Goal: Information Seeking & Learning: Learn about a topic

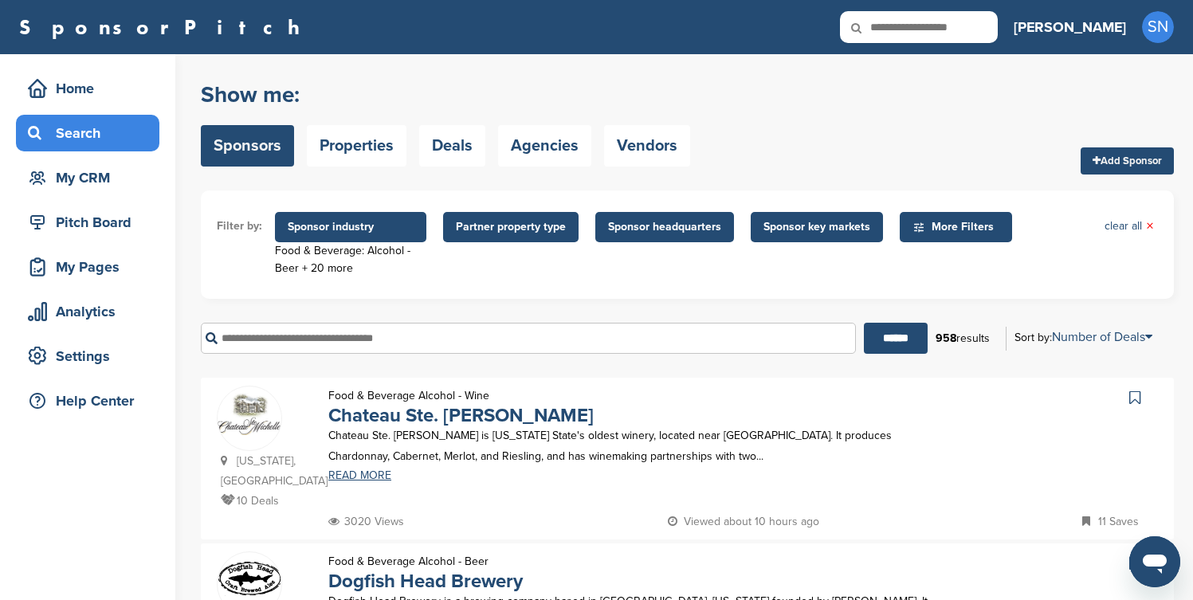
click at [1149, 305] on form "Filter by: Sponsor industry Food & Beverage: Alcohol - Beer + 20 more Sponsor I…" at bounding box center [687, 278] width 973 height 175
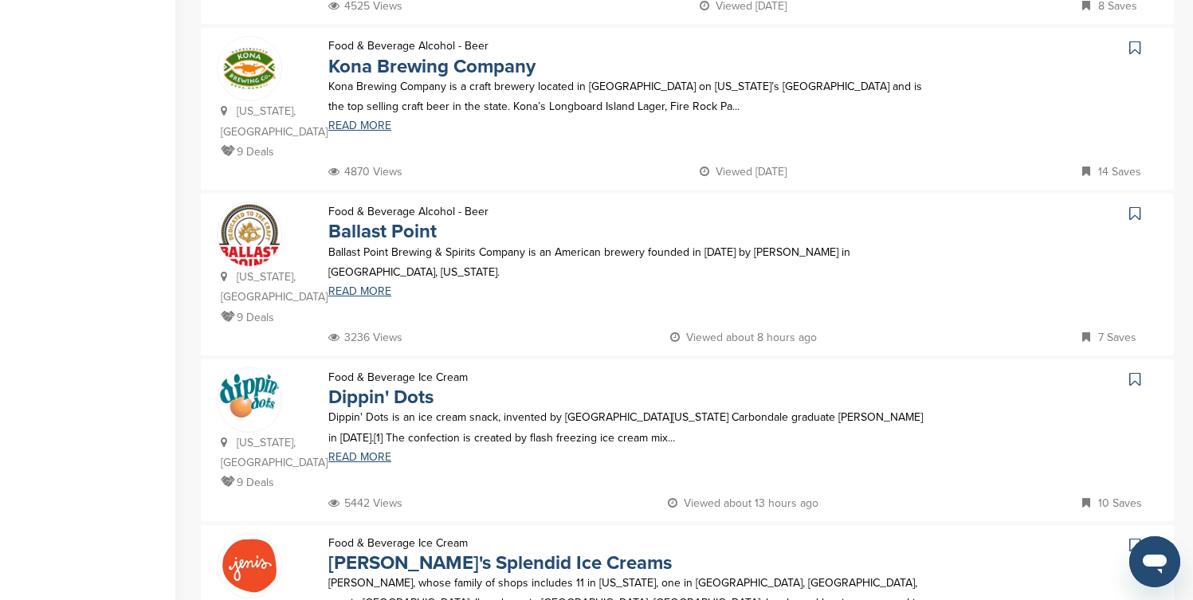
scroll to position [861, 0]
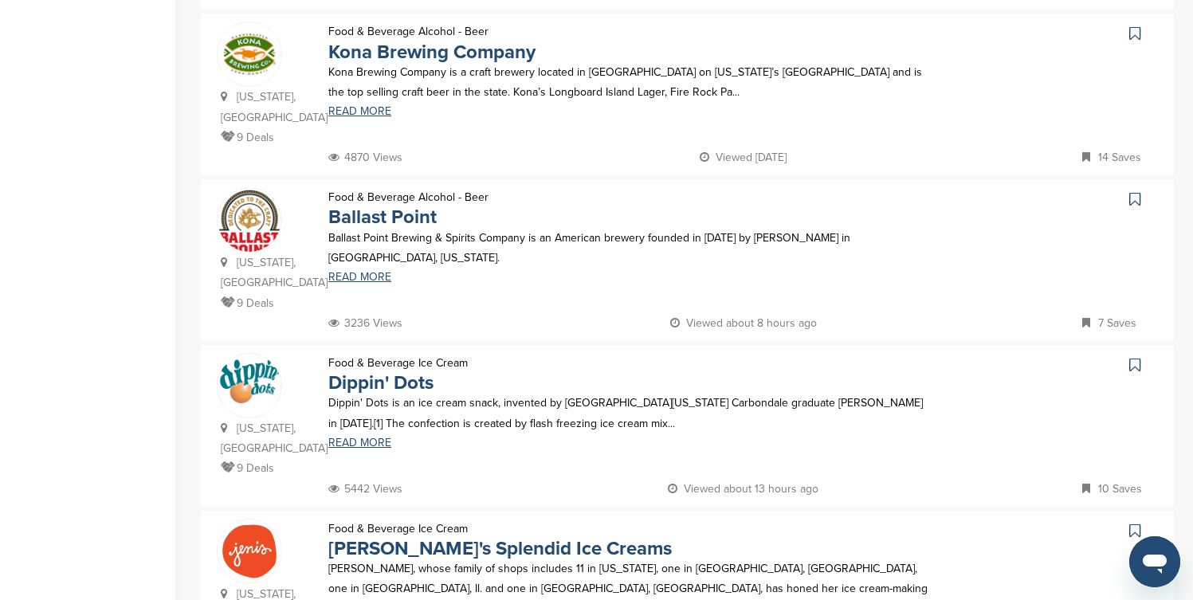
click at [1134, 26] on icon at bounding box center [1135, 34] width 11 height 16
click at [1134, 191] on icon at bounding box center [1135, 199] width 11 height 16
click at [1133, 357] on icon at bounding box center [1135, 365] width 11 height 16
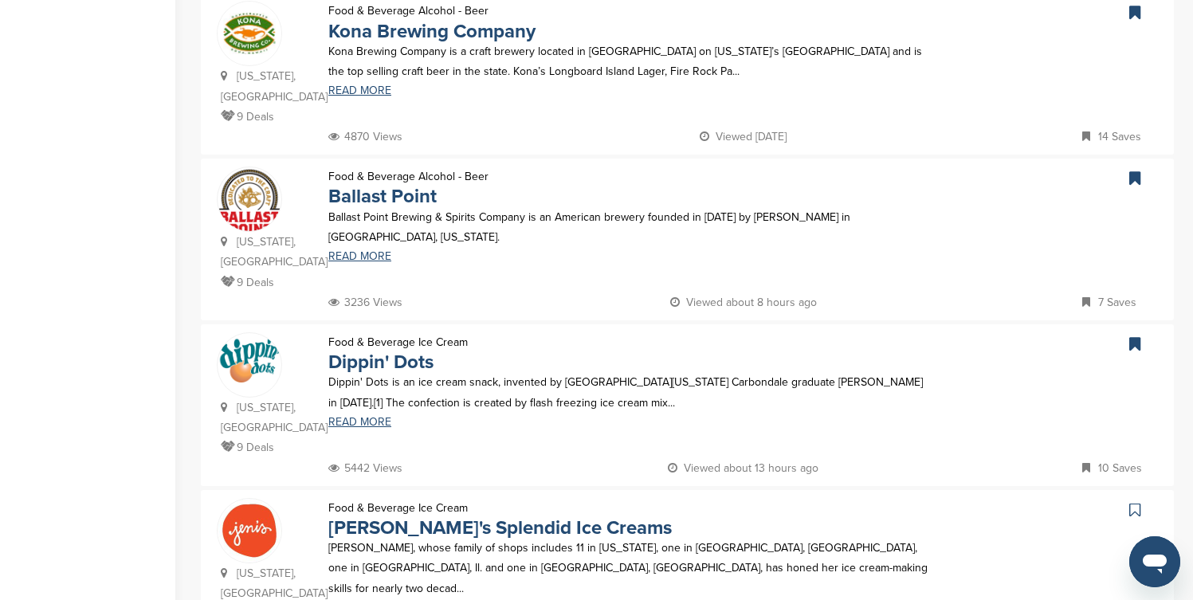
scroll to position [893, 0]
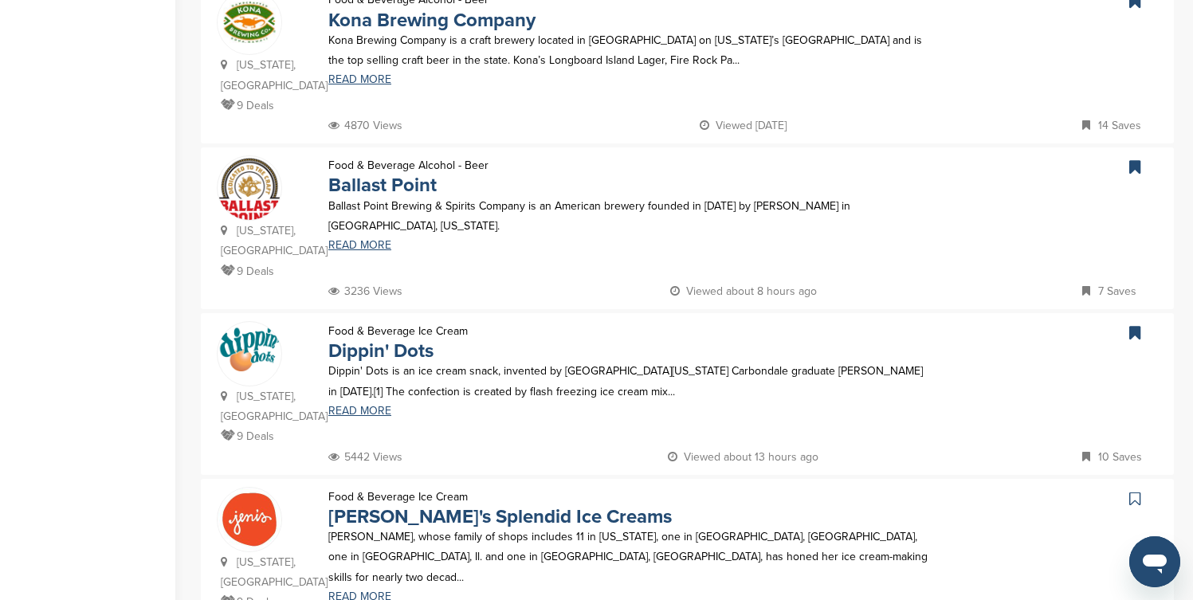
click at [1134, 491] on icon at bounding box center [1135, 499] width 11 height 16
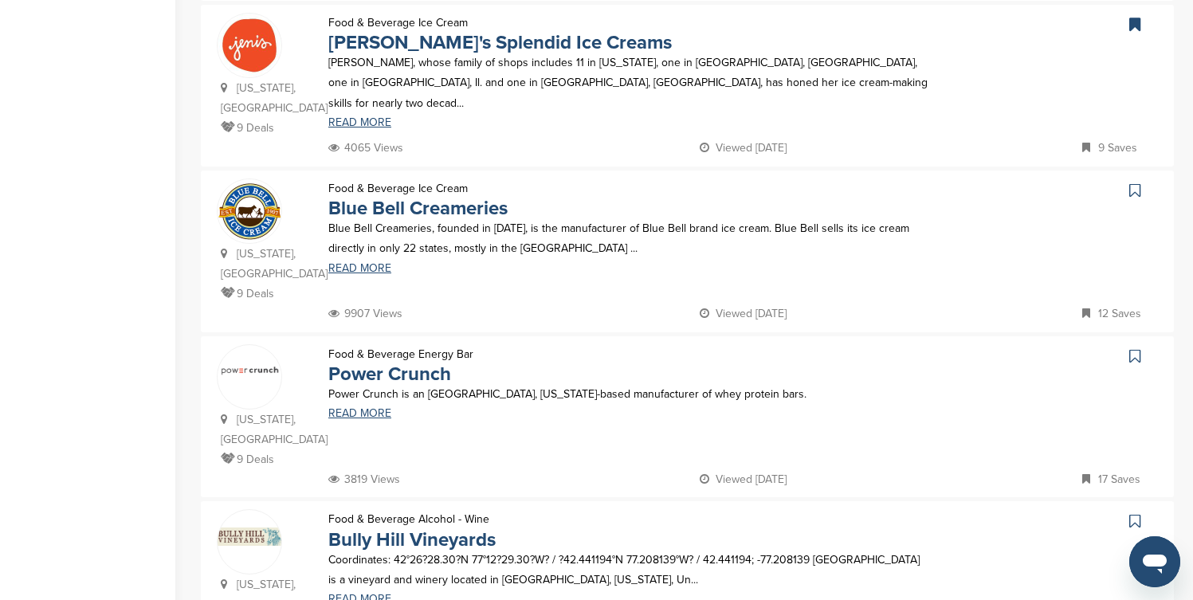
scroll to position [1371, 0]
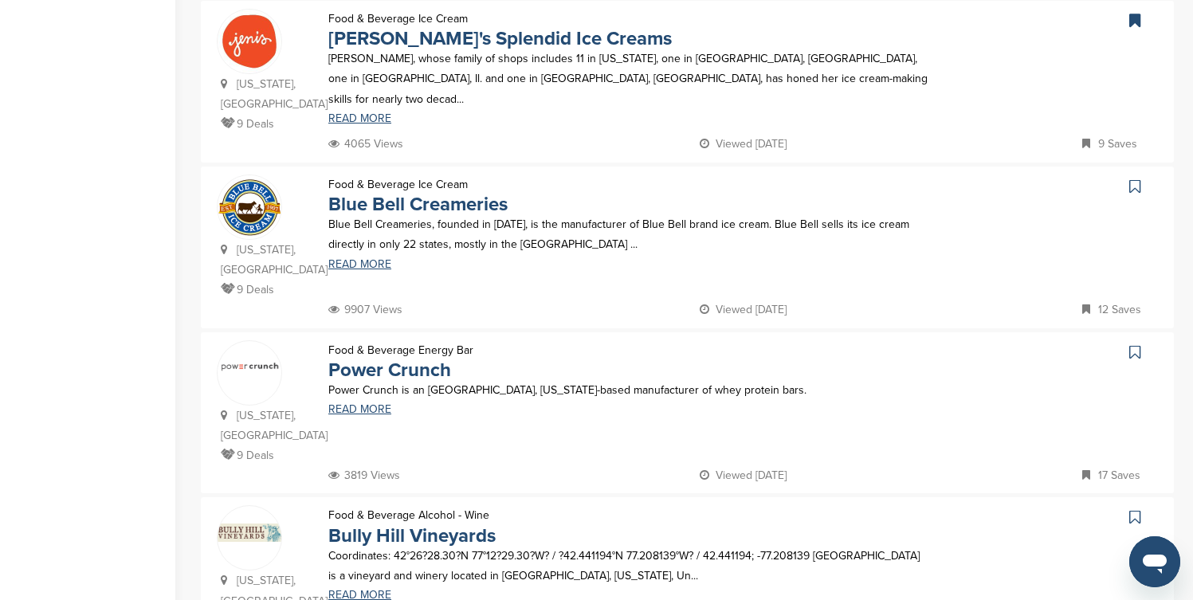
click at [1134, 179] on icon at bounding box center [1135, 187] width 11 height 16
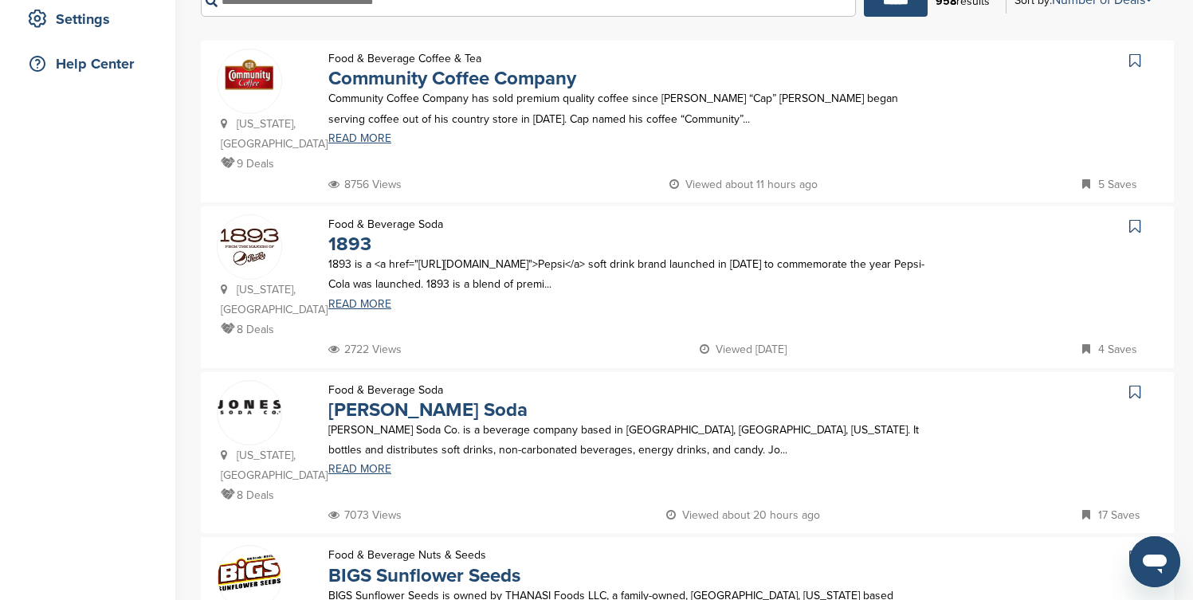
scroll to position [383, 0]
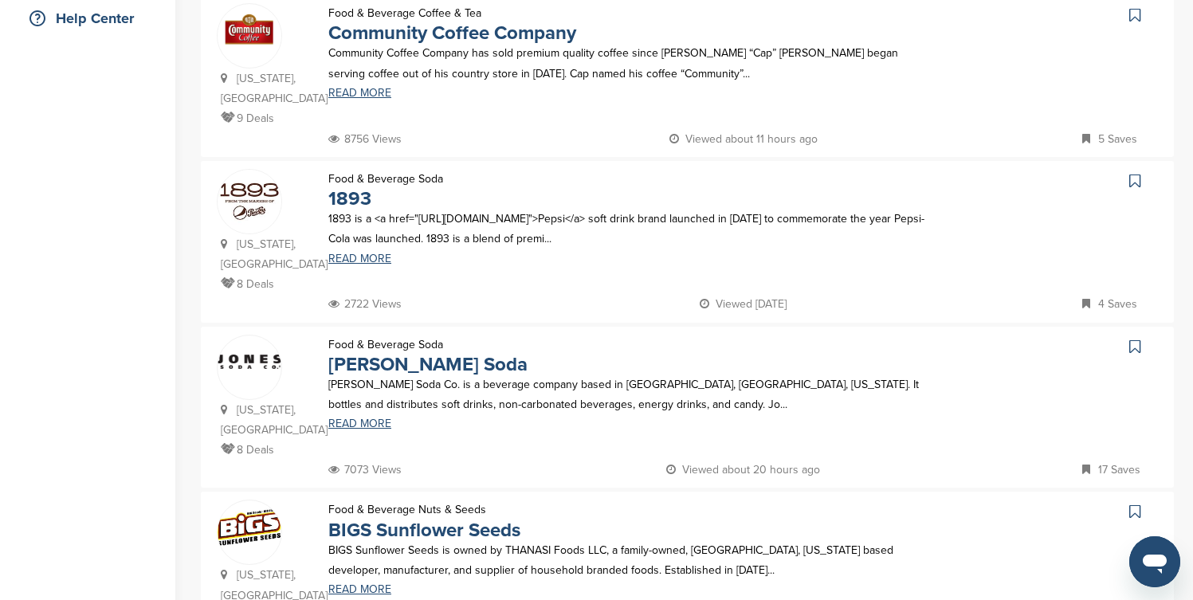
click at [1136, 16] on icon at bounding box center [1135, 15] width 11 height 16
click at [1137, 348] on icon at bounding box center [1135, 347] width 11 height 16
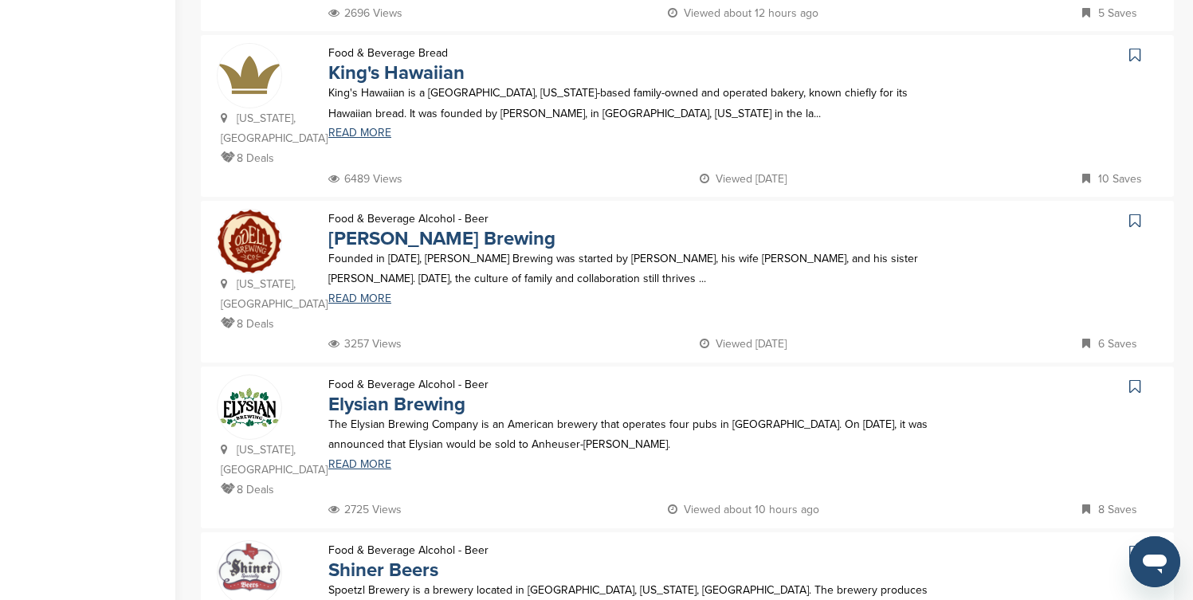
scroll to position [1180, 0]
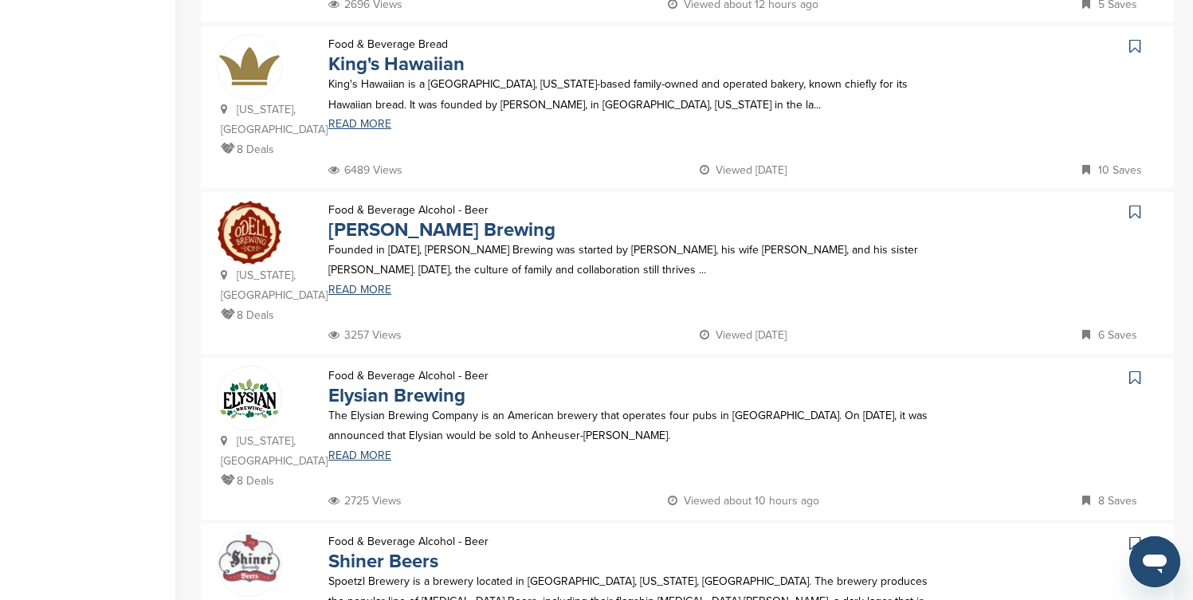
click at [1134, 38] on icon at bounding box center [1135, 46] width 11 height 16
click at [1138, 370] on icon at bounding box center [1135, 378] width 11 height 16
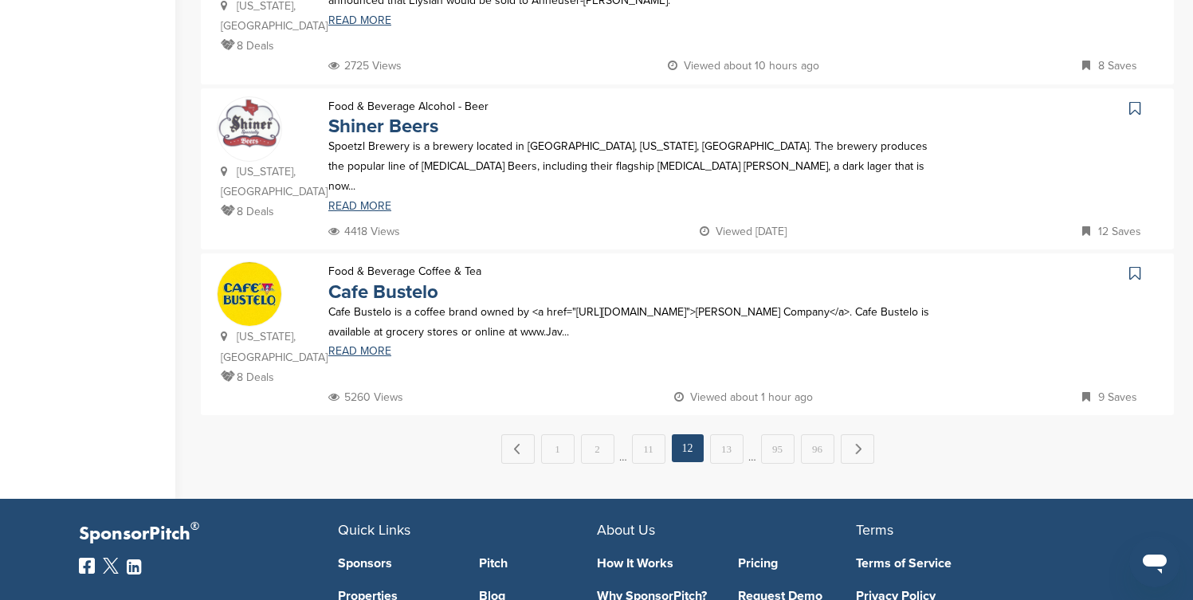
scroll to position [1626, 0]
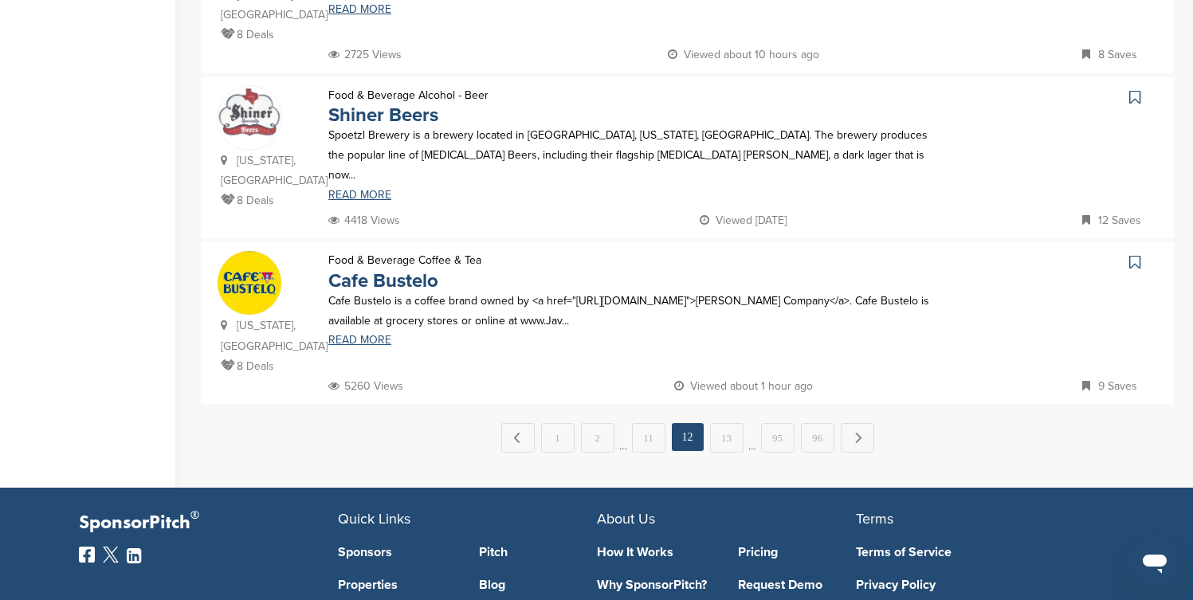
click at [1134, 254] on icon at bounding box center [1135, 262] width 11 height 16
click at [733, 423] on link "13" at bounding box center [726, 437] width 33 height 29
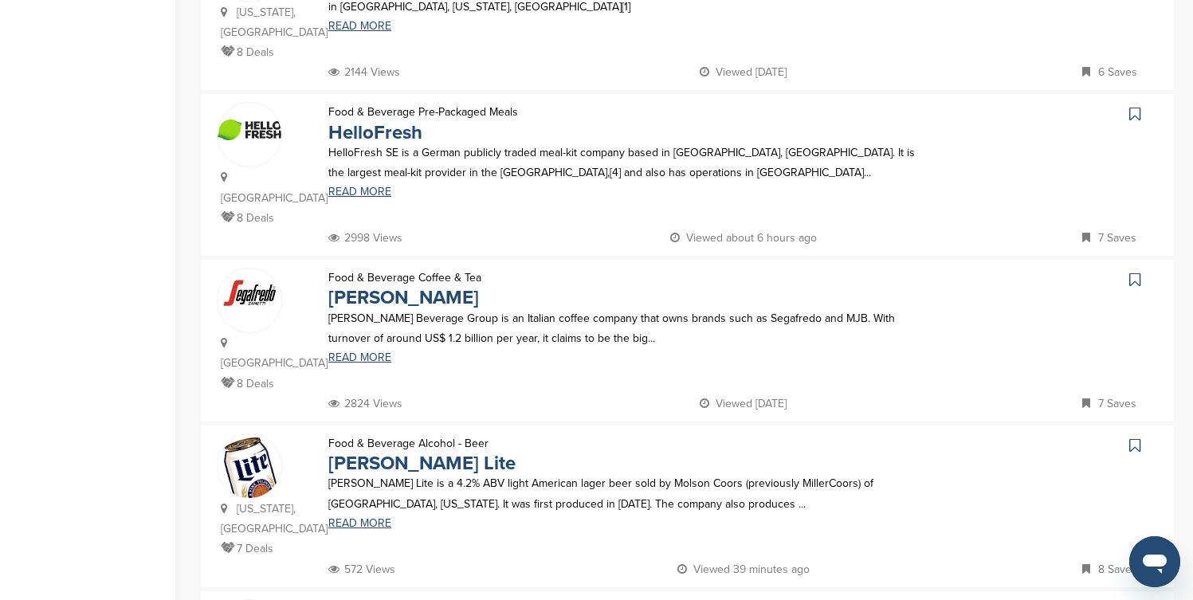
scroll to position [829, 0]
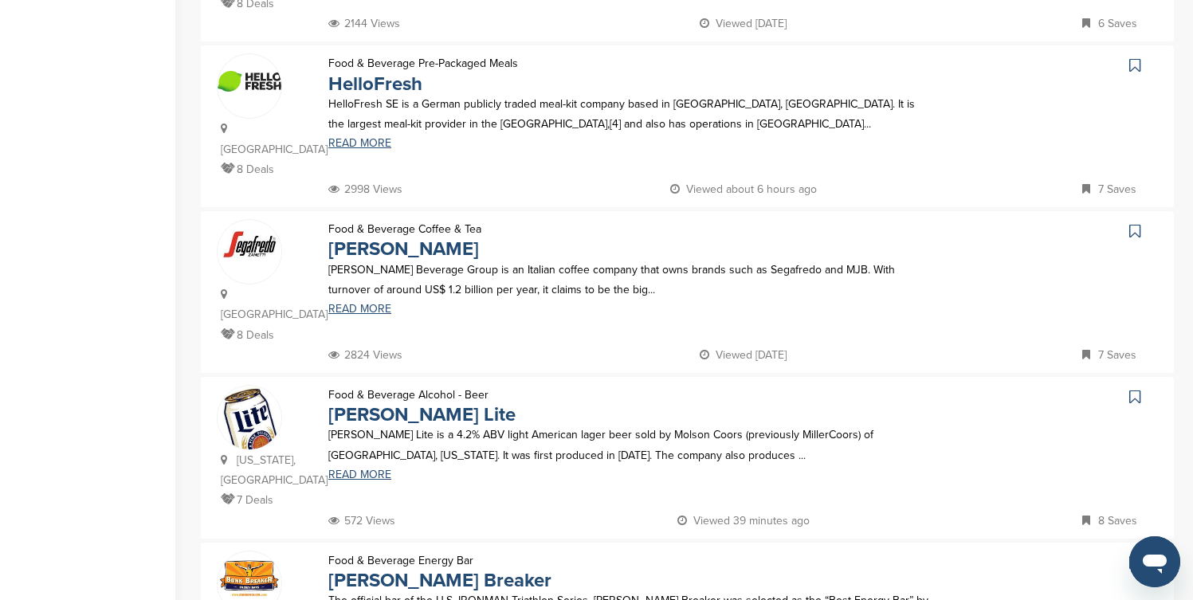
click at [1133, 57] on icon at bounding box center [1135, 65] width 11 height 16
click at [1134, 389] on icon at bounding box center [1135, 397] width 11 height 16
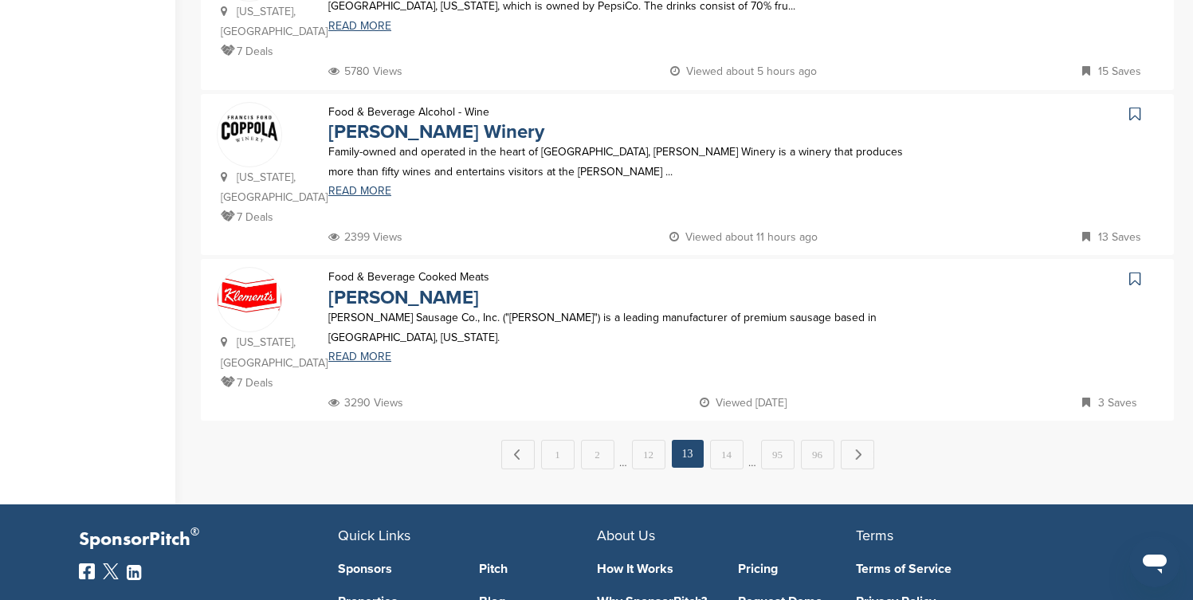
scroll to position [1626, 0]
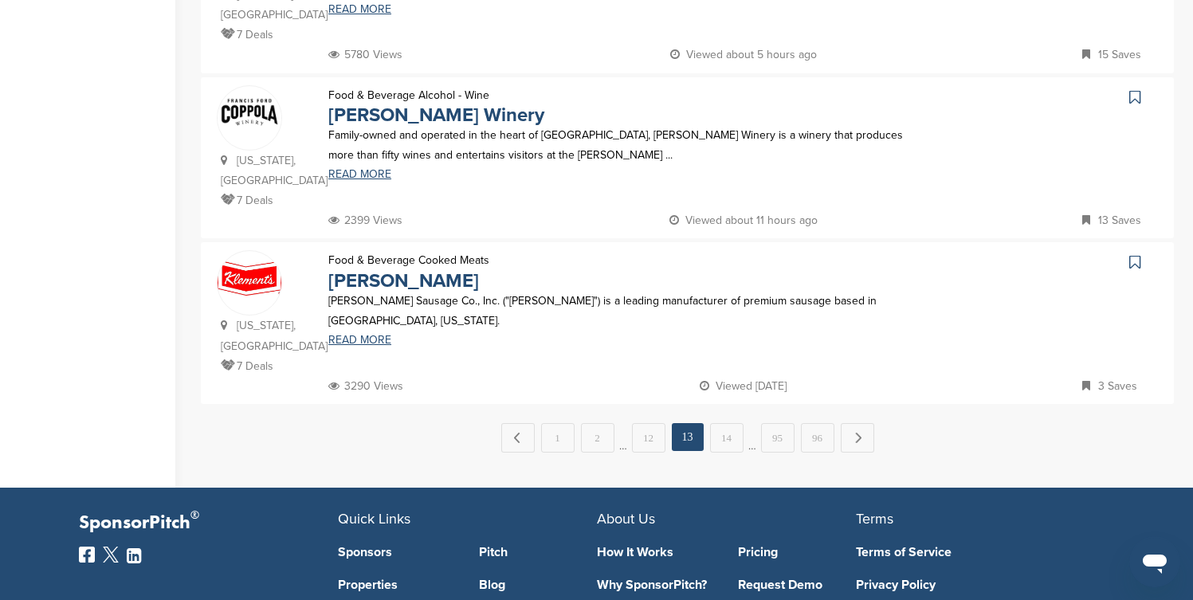
click at [1135, 89] on icon at bounding box center [1135, 97] width 11 height 16
click at [734, 423] on link "14" at bounding box center [726, 437] width 33 height 29
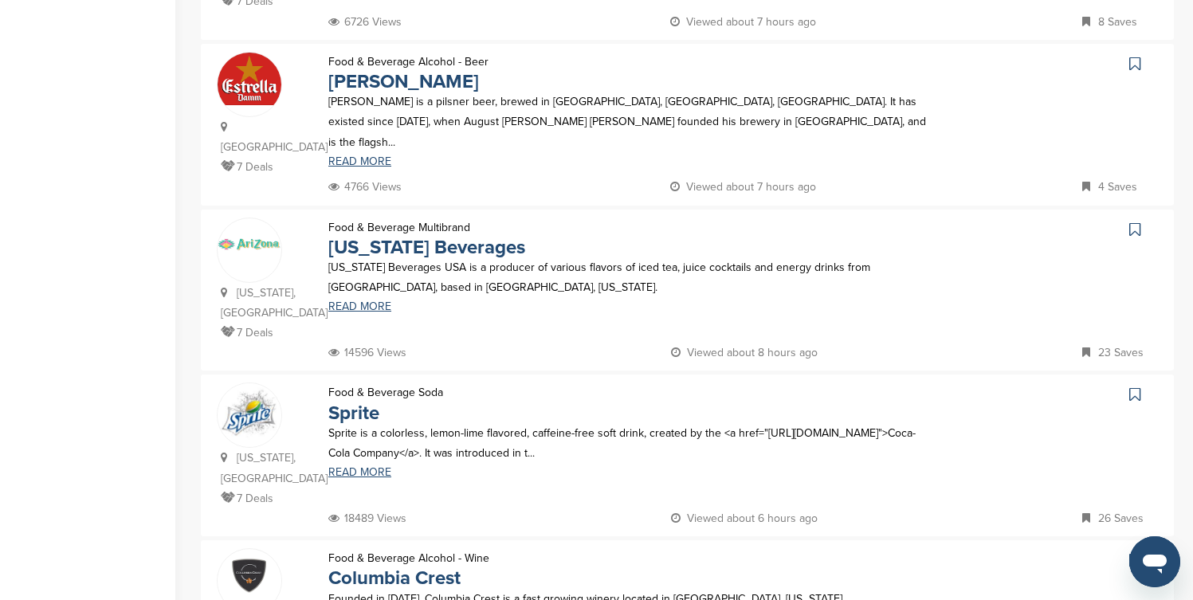
scroll to position [510, 0]
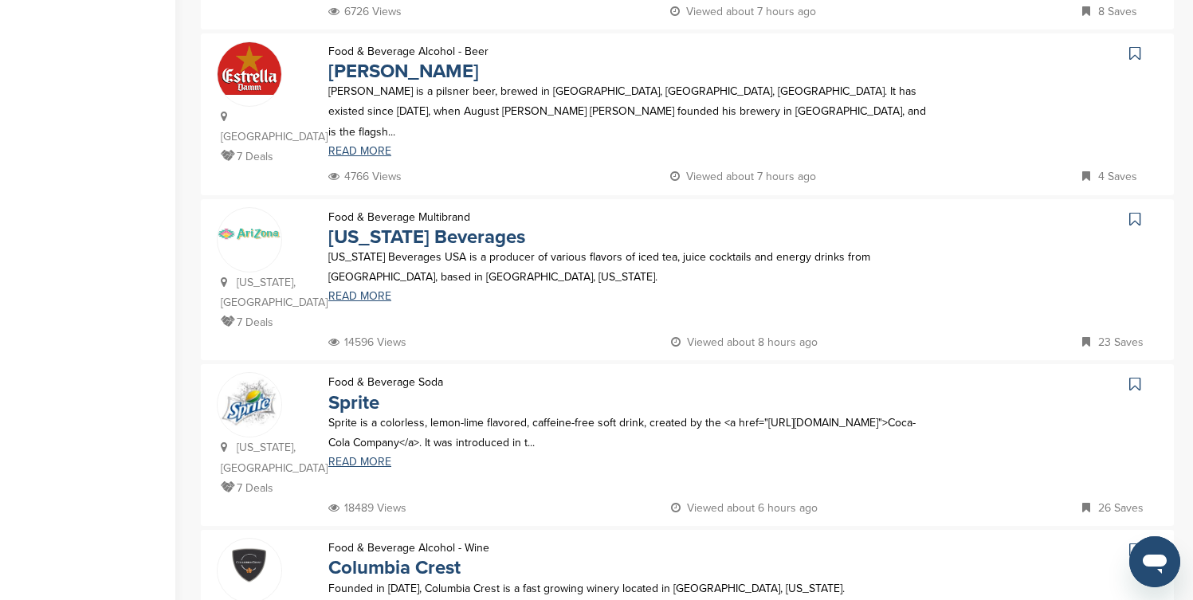
click at [1134, 45] on icon at bounding box center [1135, 53] width 11 height 16
click at [1136, 211] on icon at bounding box center [1135, 219] width 11 height 16
click at [1138, 376] on icon at bounding box center [1135, 384] width 11 height 16
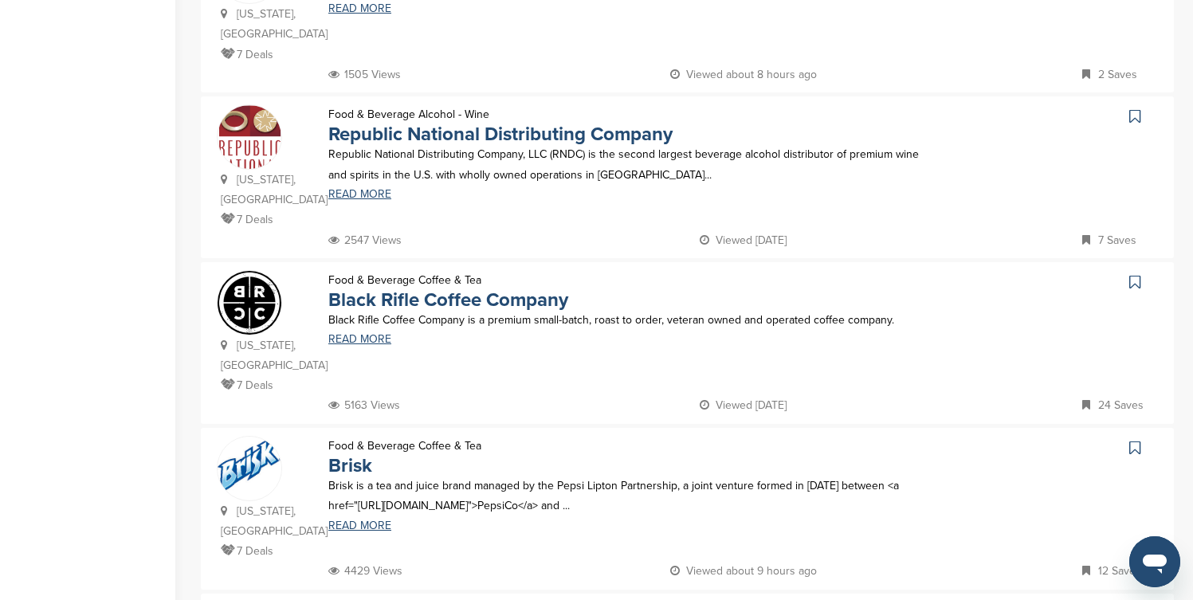
scroll to position [1116, 0]
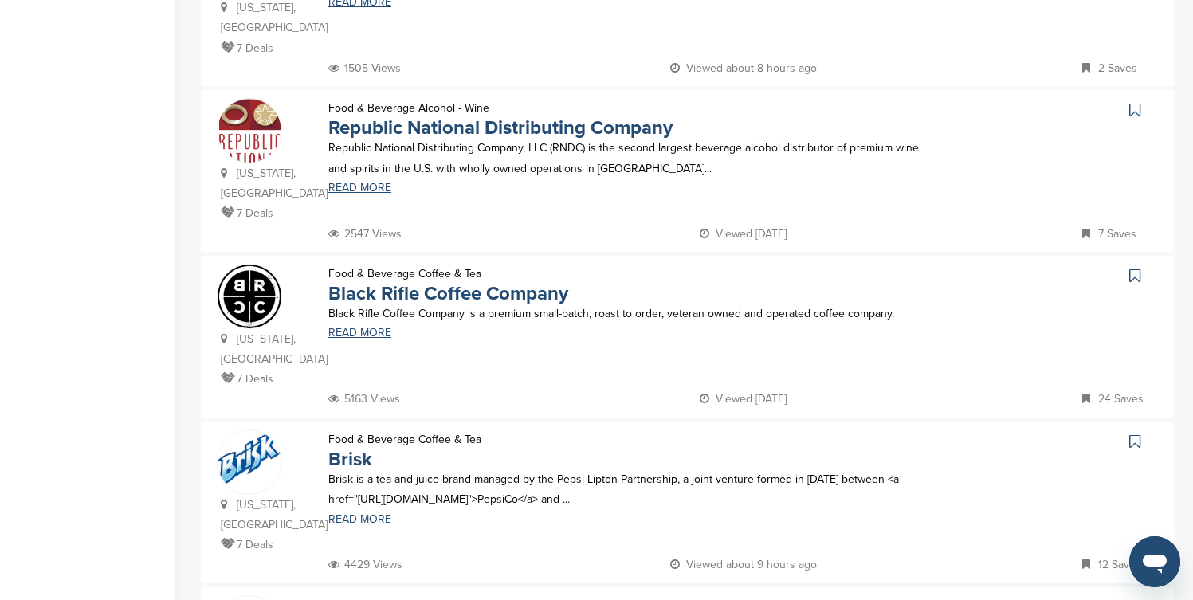
click at [1134, 268] on icon at bounding box center [1135, 276] width 11 height 16
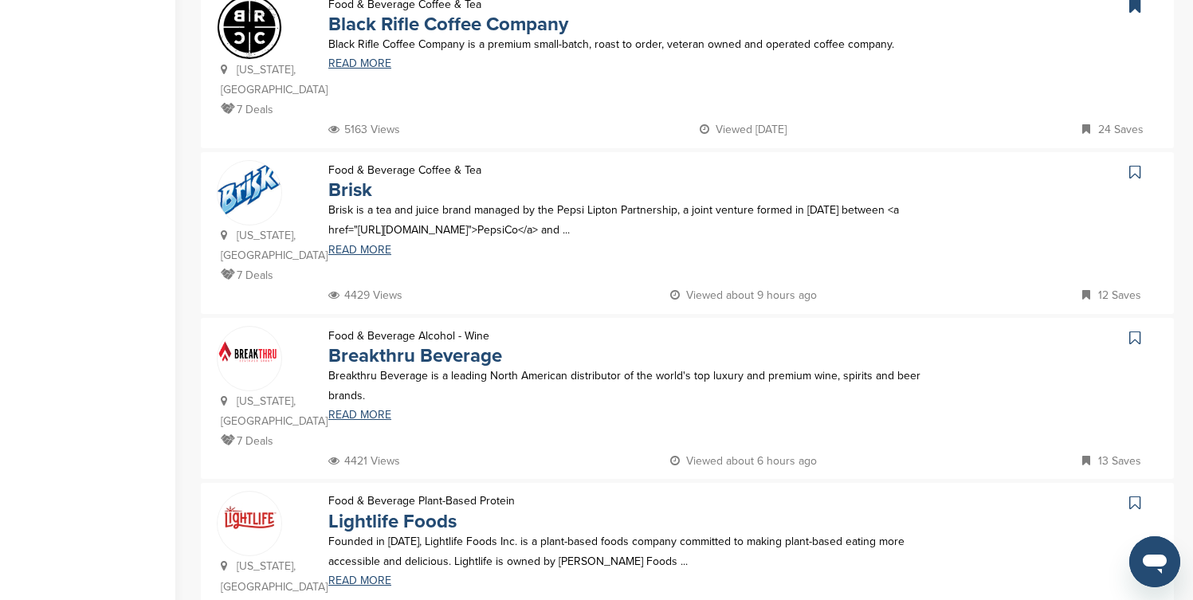
scroll to position [1403, 0]
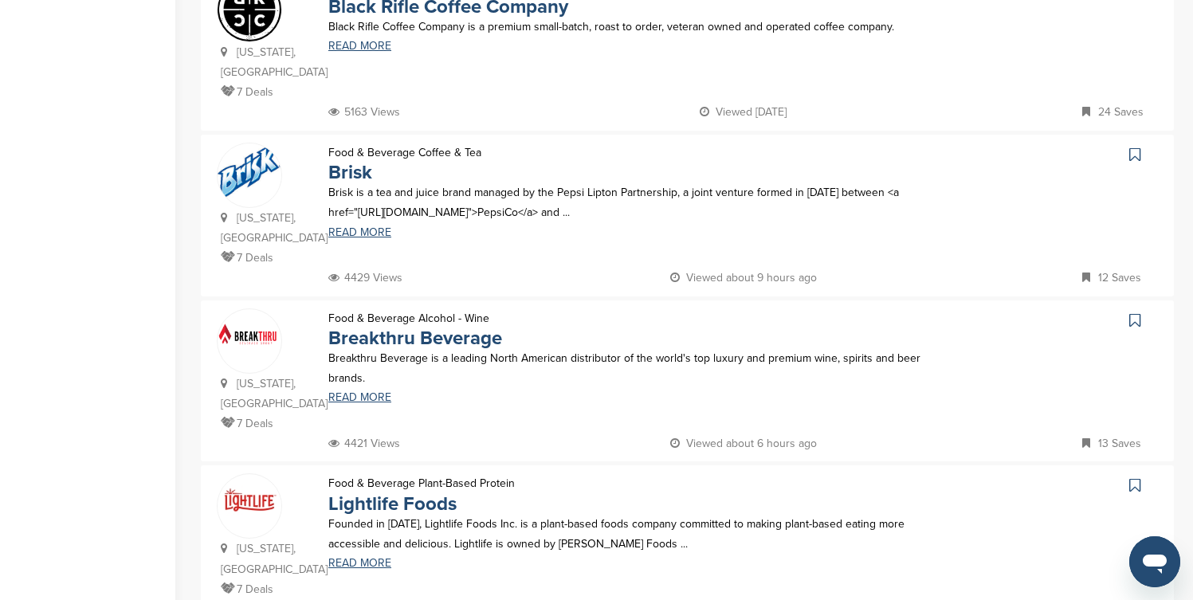
click at [1135, 147] on icon at bounding box center [1135, 155] width 11 height 16
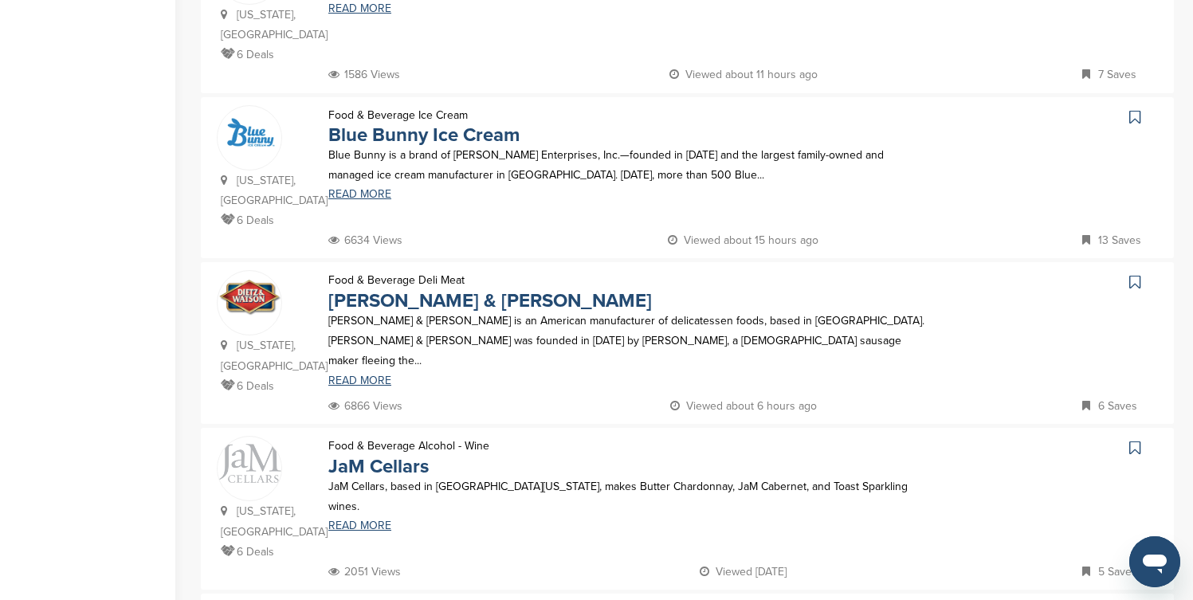
scroll to position [1275, 0]
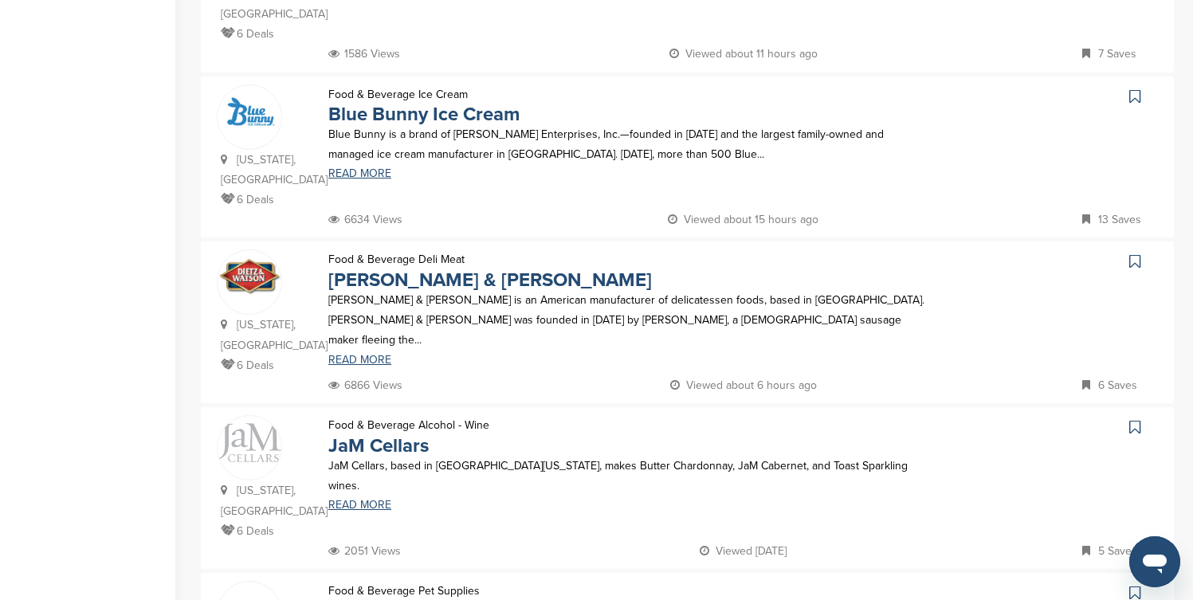
click at [1138, 88] on icon at bounding box center [1135, 96] width 11 height 16
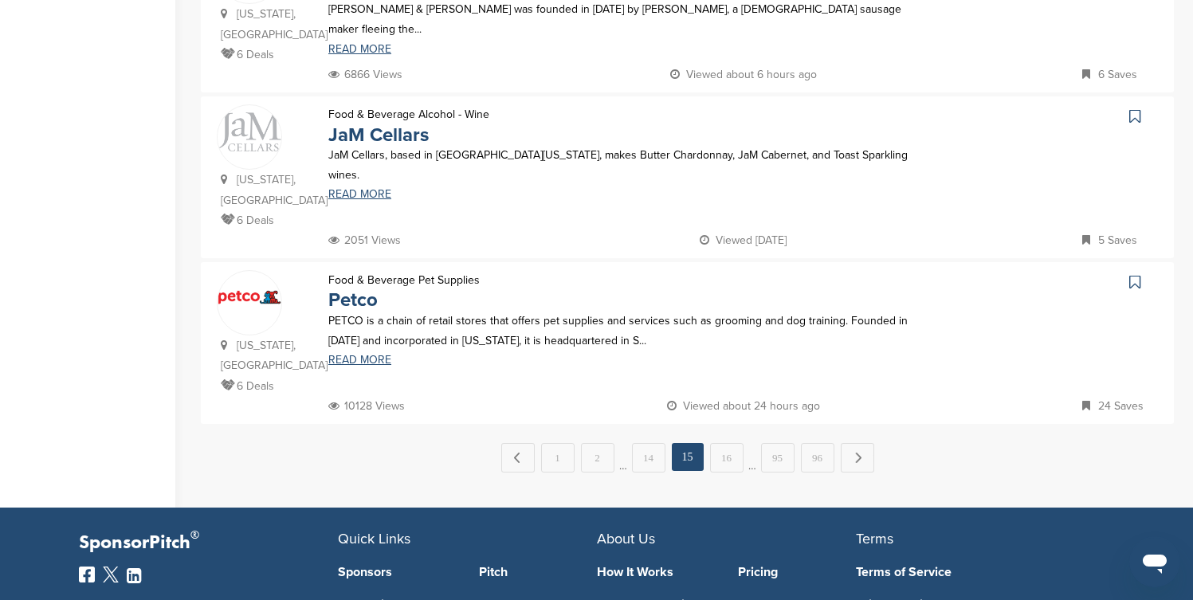
scroll to position [1626, 0]
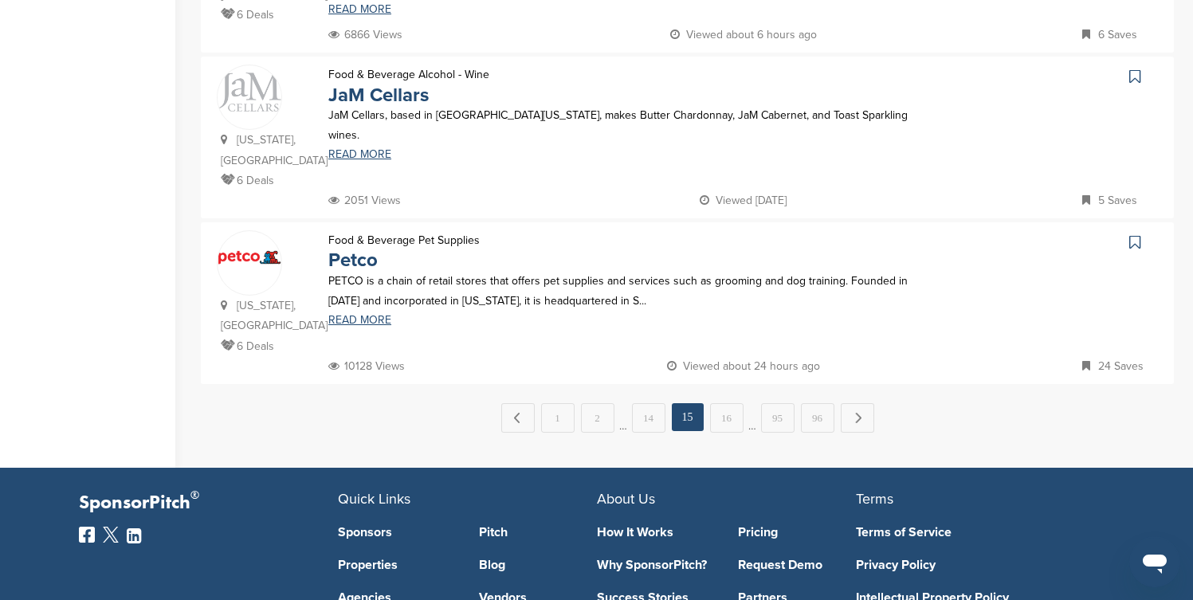
click at [1135, 234] on icon at bounding box center [1135, 242] width 11 height 16
click at [733, 403] on link "16" at bounding box center [726, 417] width 33 height 29
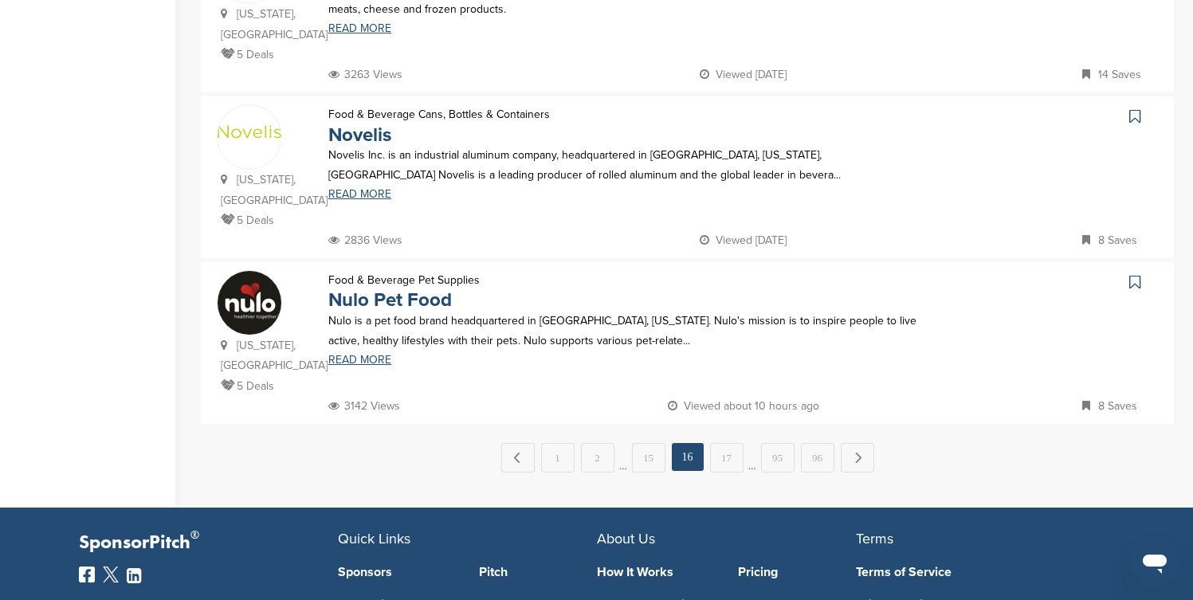
scroll to position [1594, 0]
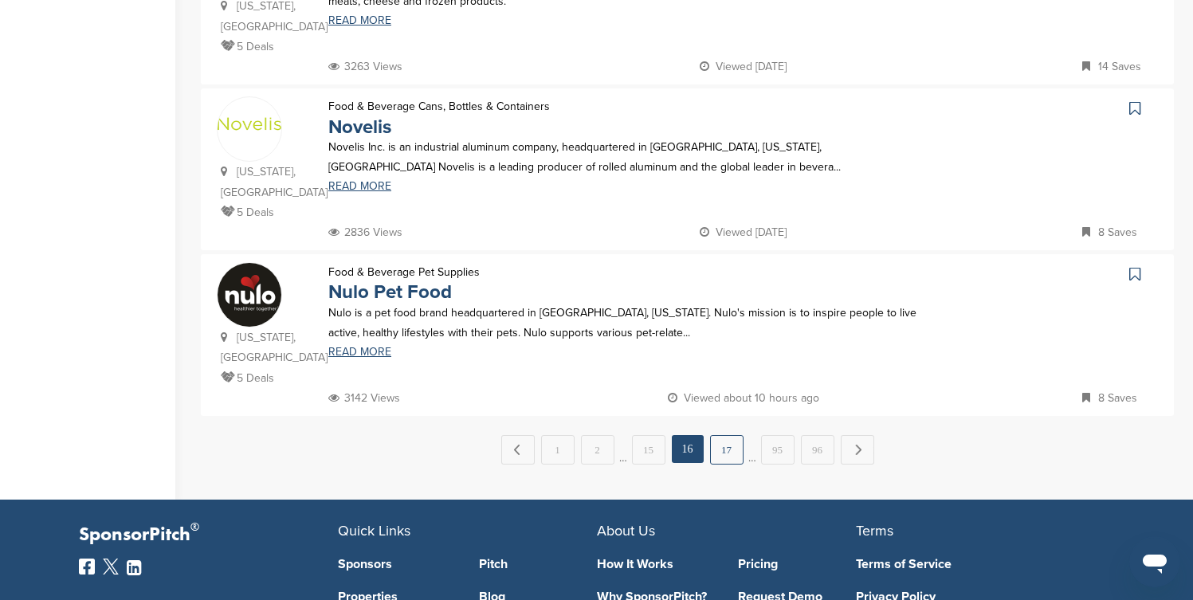
click at [723, 435] on link "17" at bounding box center [726, 449] width 33 height 29
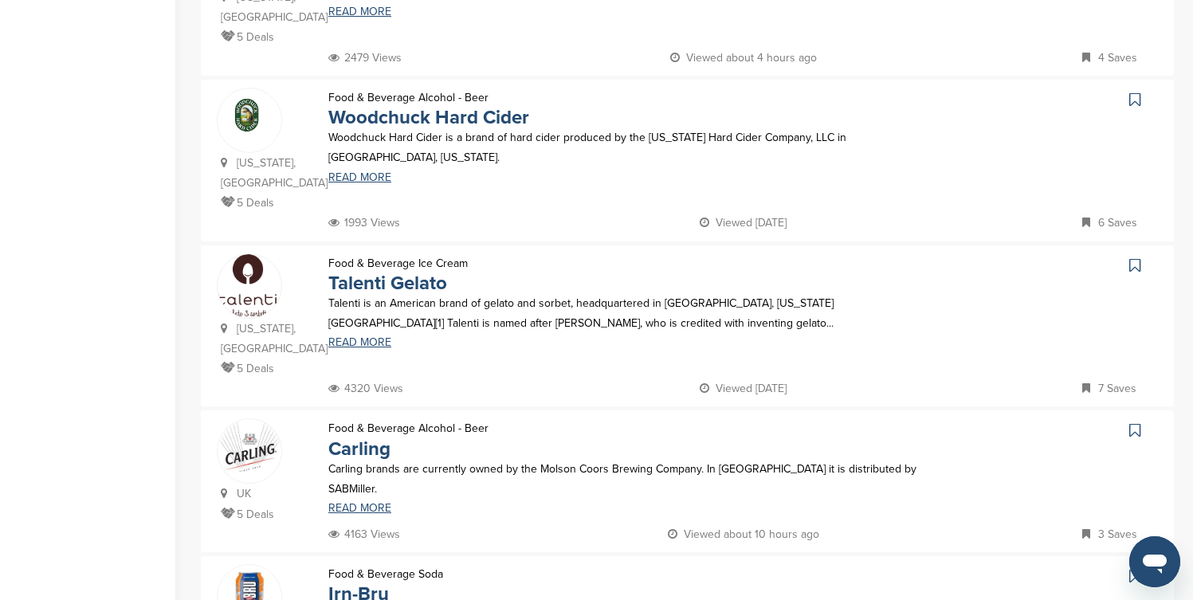
scroll to position [510, 0]
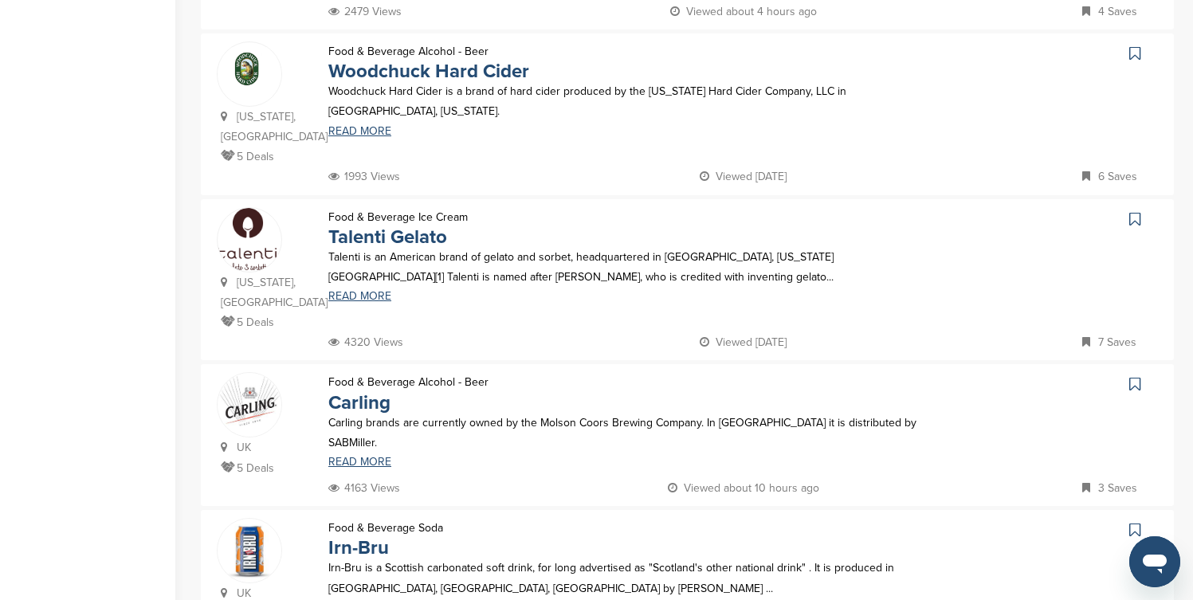
click at [1134, 45] on icon at bounding box center [1135, 53] width 11 height 16
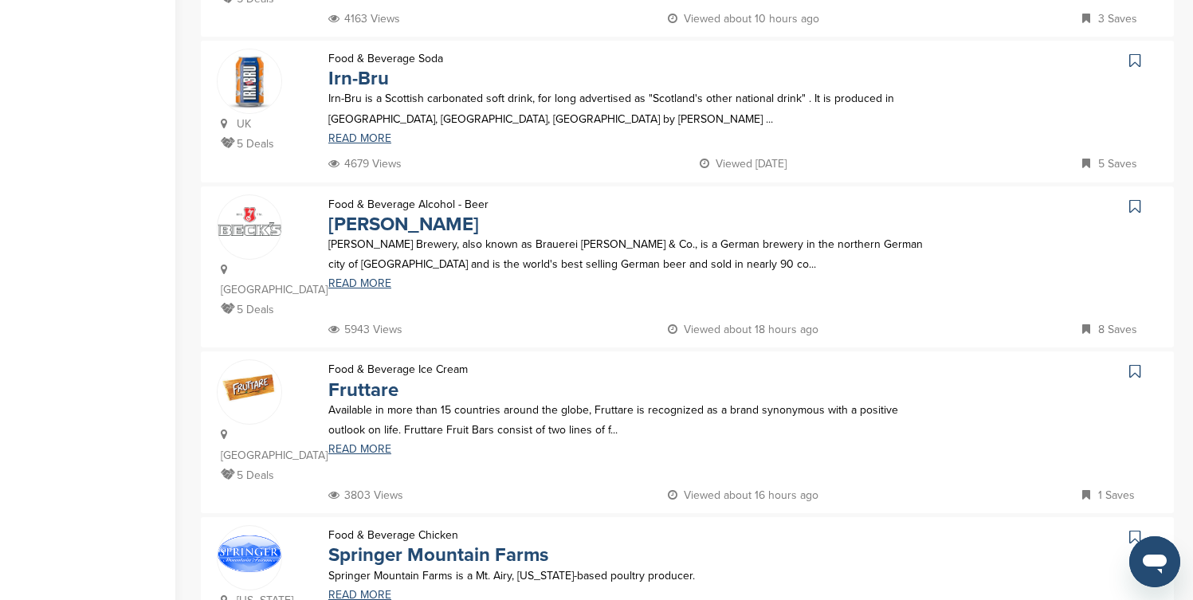
scroll to position [989, 0]
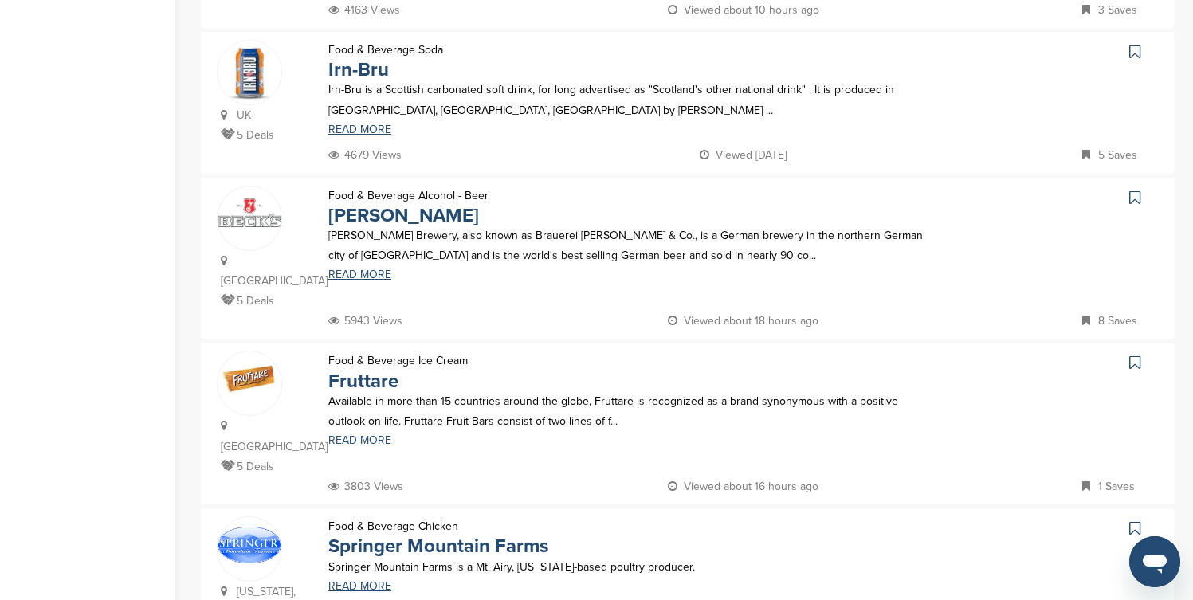
click at [1138, 44] on icon at bounding box center [1135, 52] width 11 height 16
click at [1137, 190] on icon at bounding box center [1135, 198] width 11 height 16
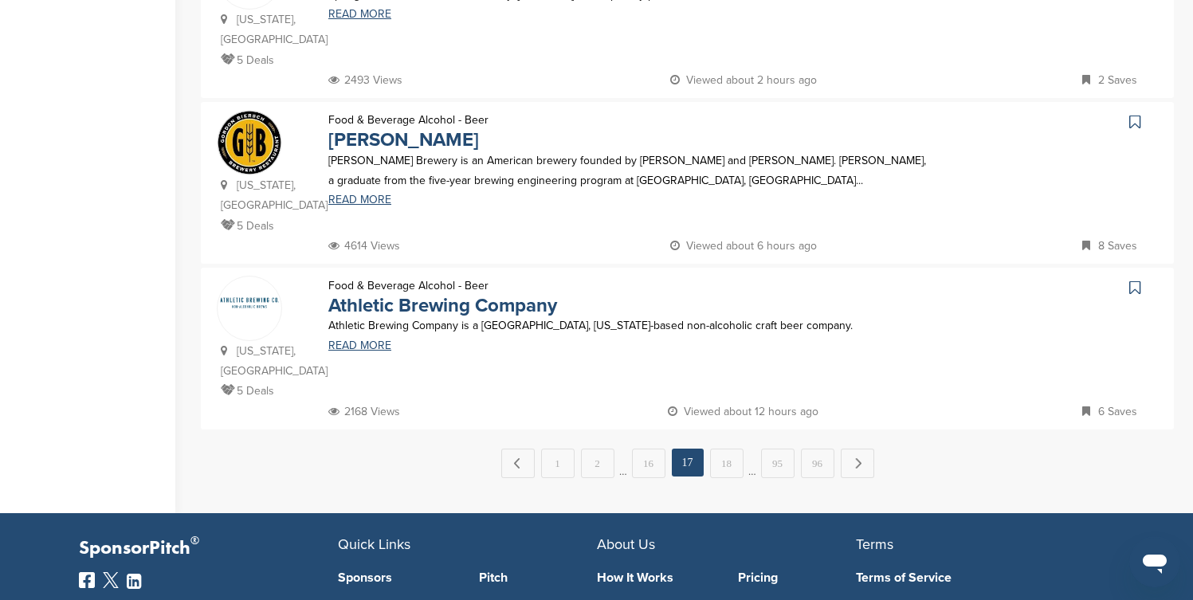
scroll to position [1562, 0]
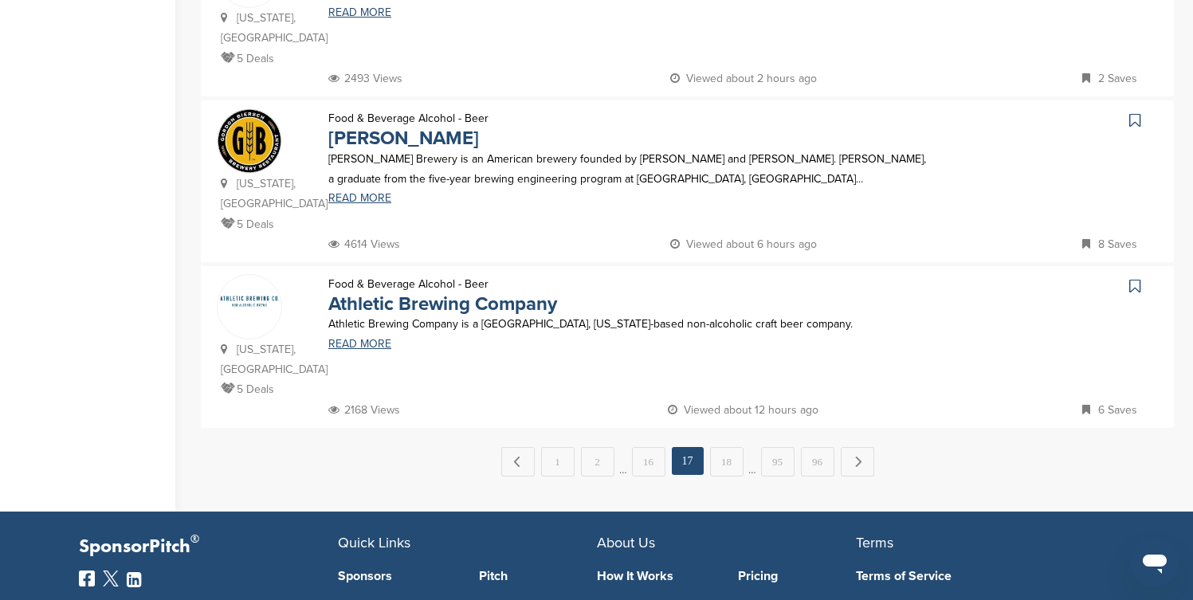
click at [1135, 112] on icon at bounding box center [1135, 120] width 11 height 16
click at [731, 447] on link "18" at bounding box center [726, 461] width 33 height 29
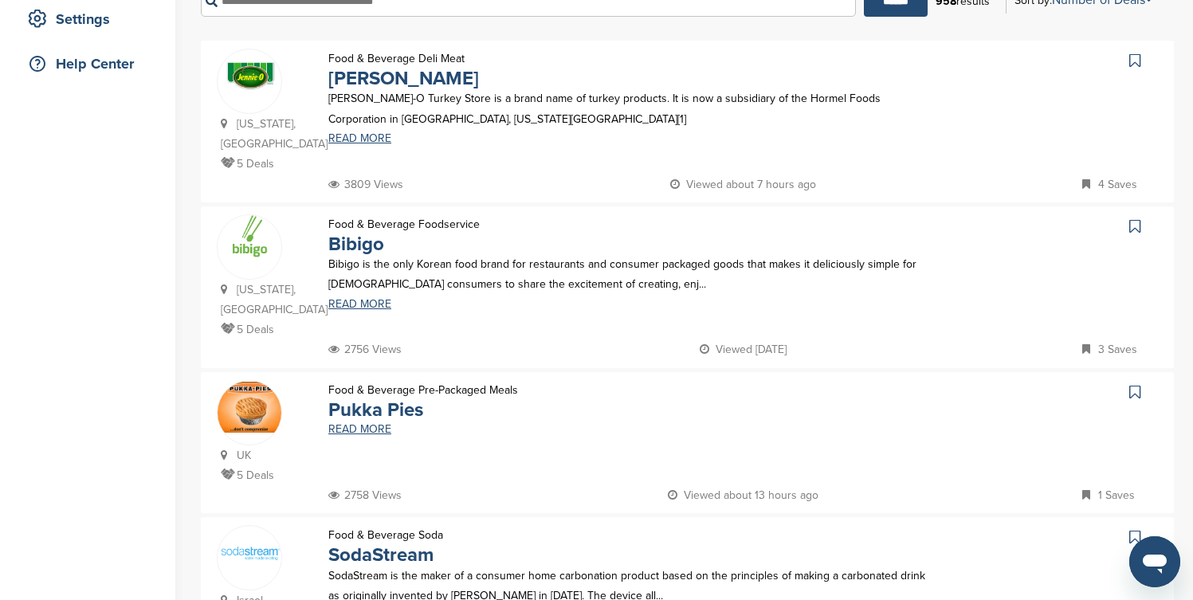
scroll to position [351, 0]
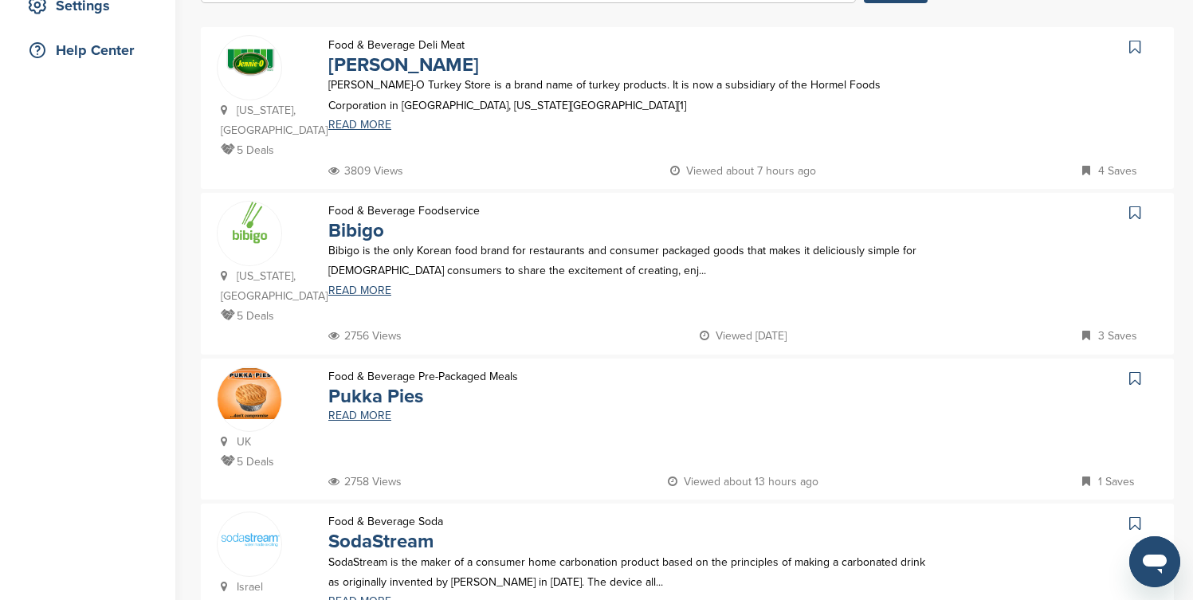
click at [1134, 50] on icon at bounding box center [1135, 47] width 11 height 16
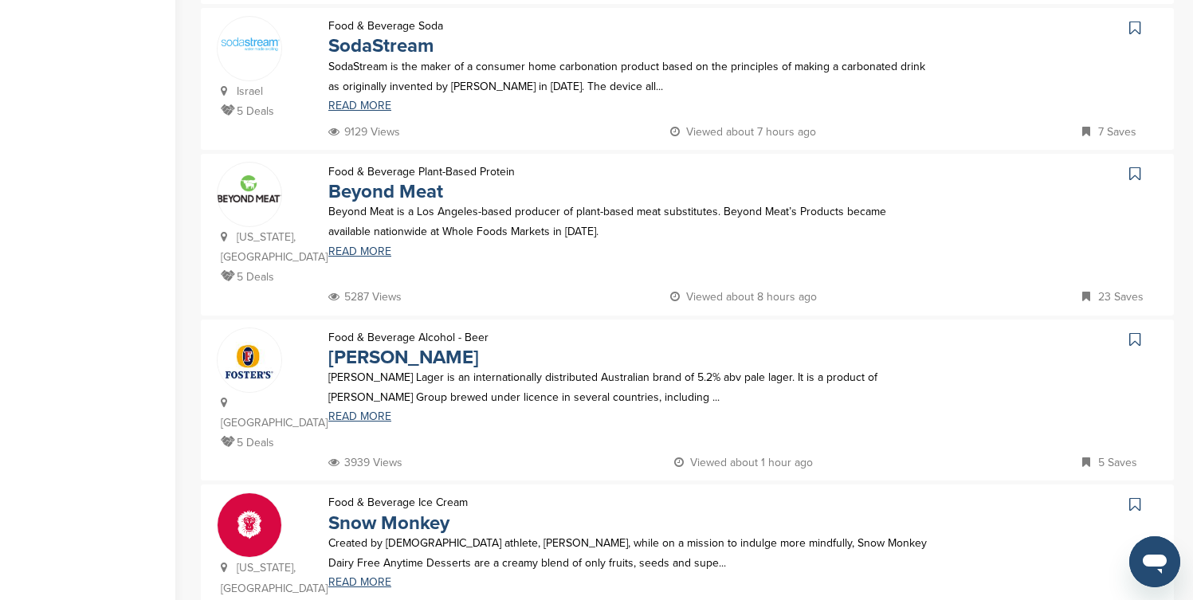
scroll to position [861, 0]
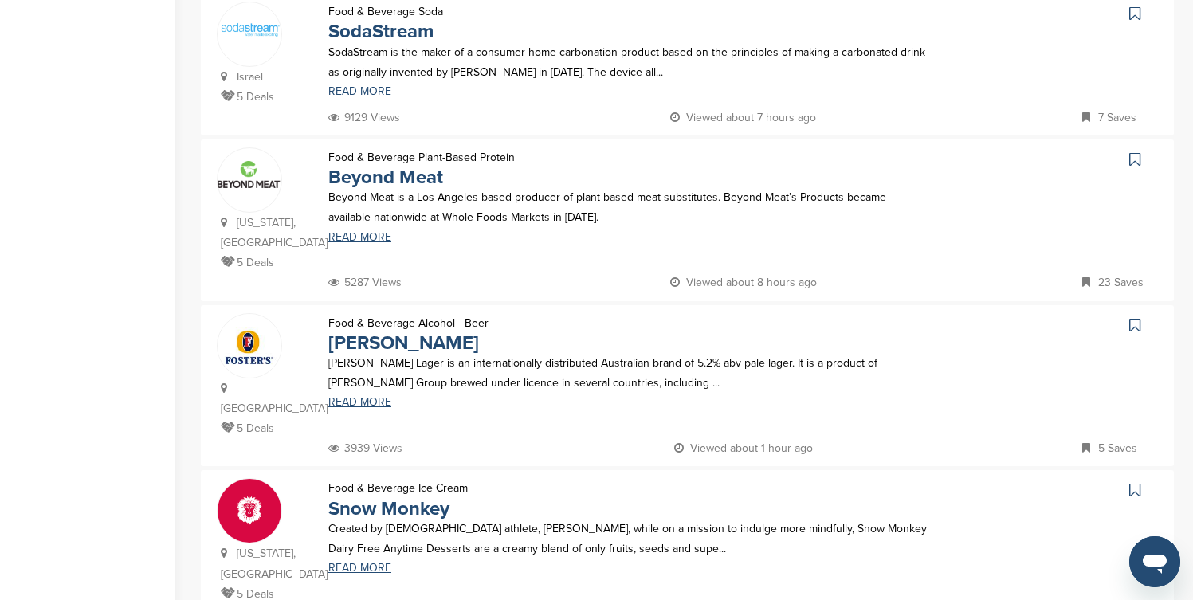
click at [1134, 15] on icon at bounding box center [1135, 14] width 11 height 16
click at [1134, 162] on icon at bounding box center [1135, 159] width 11 height 16
click at [1136, 326] on icon at bounding box center [1135, 325] width 11 height 16
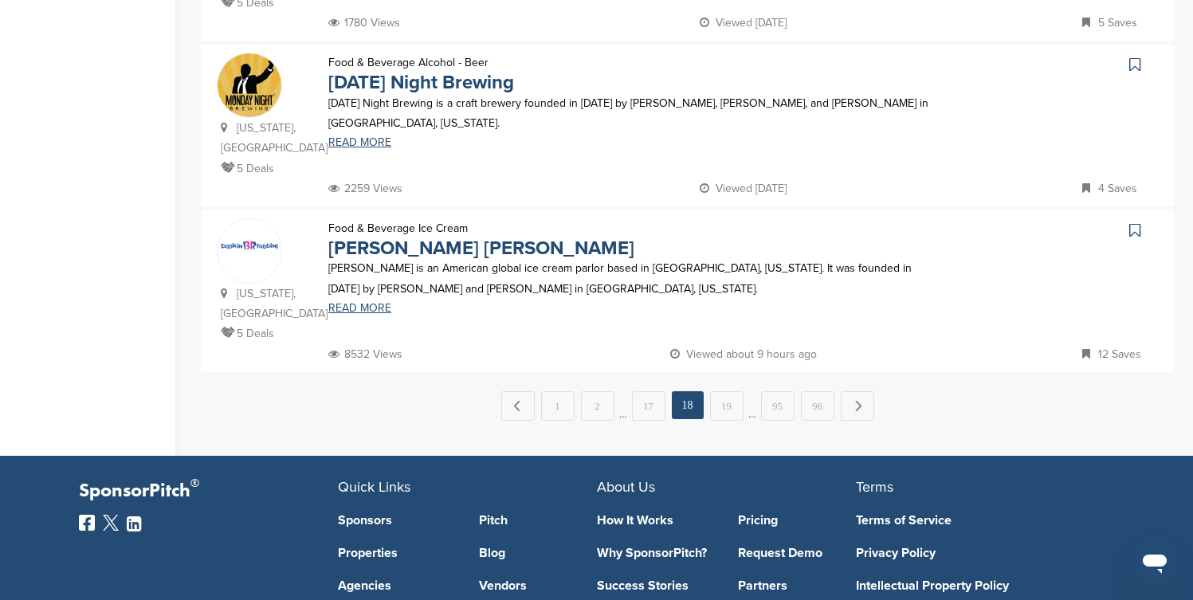
scroll to position [1626, 0]
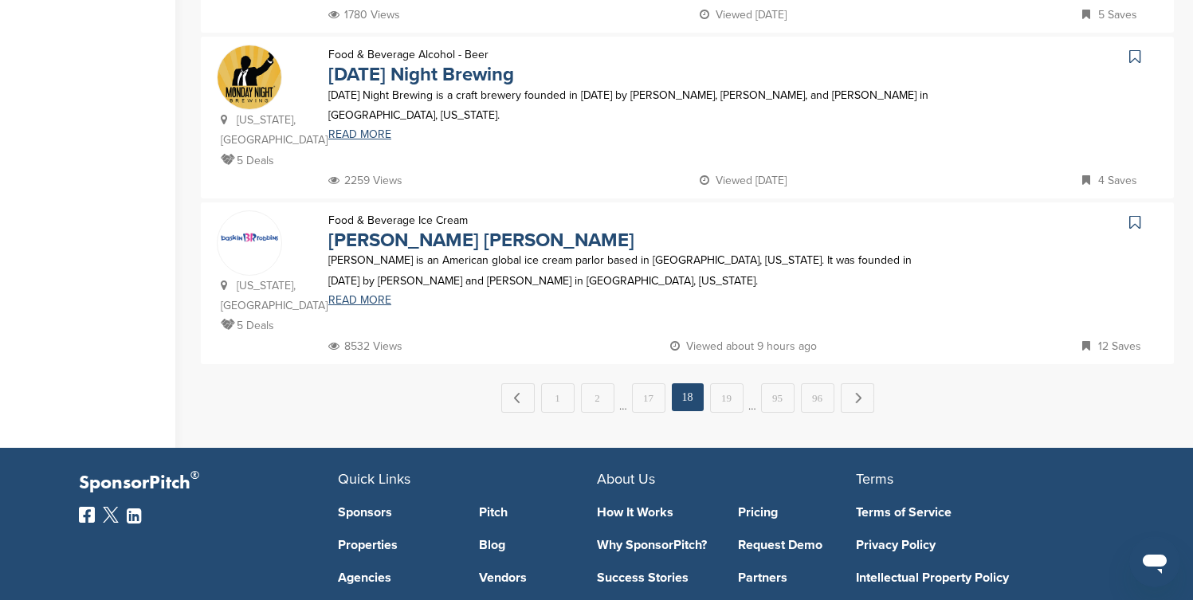
click at [1138, 49] on icon at bounding box center [1135, 57] width 11 height 16
click at [1133, 214] on icon at bounding box center [1135, 222] width 11 height 16
click at [740, 383] on link "19" at bounding box center [726, 397] width 33 height 29
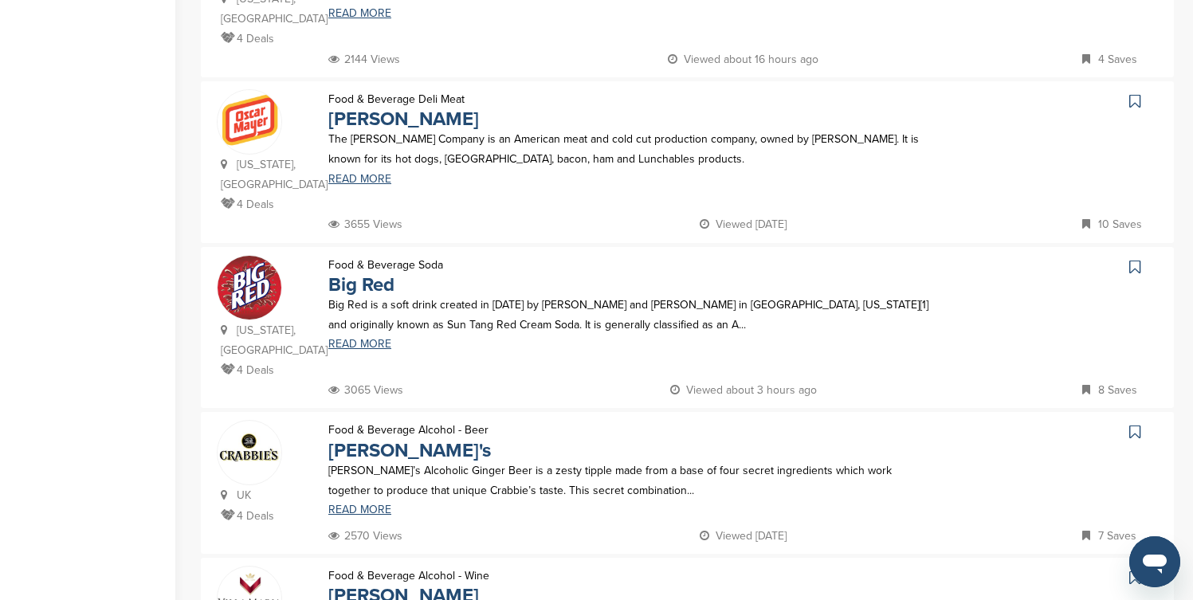
scroll to position [1116, 0]
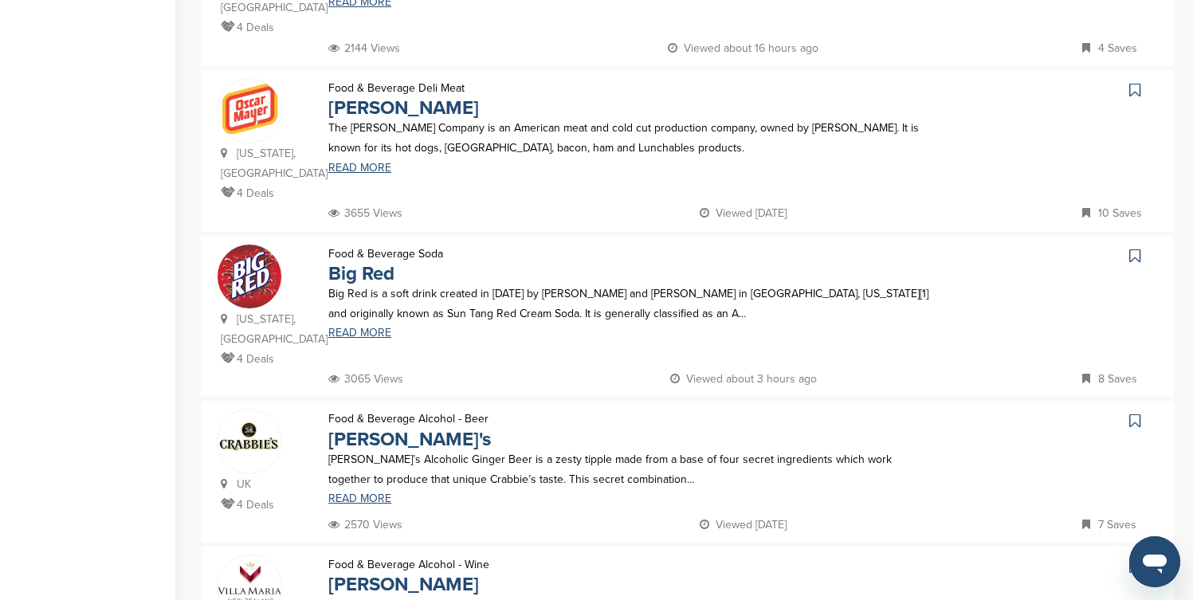
click at [1135, 82] on icon at bounding box center [1135, 90] width 11 height 16
click at [1135, 248] on icon at bounding box center [1135, 256] width 11 height 16
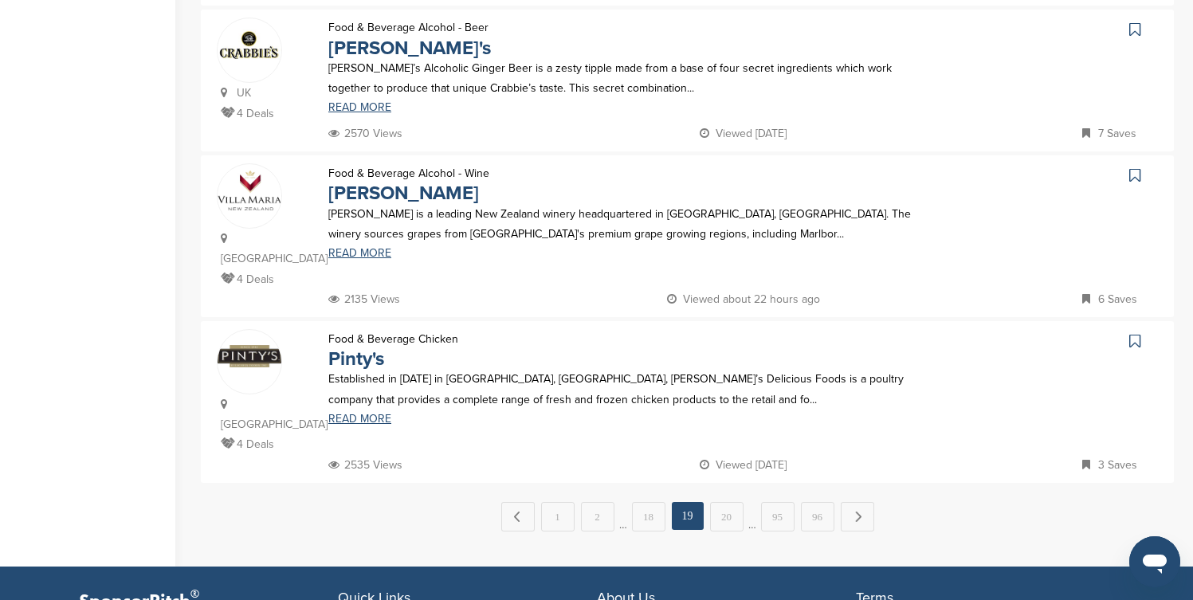
scroll to position [1531, 0]
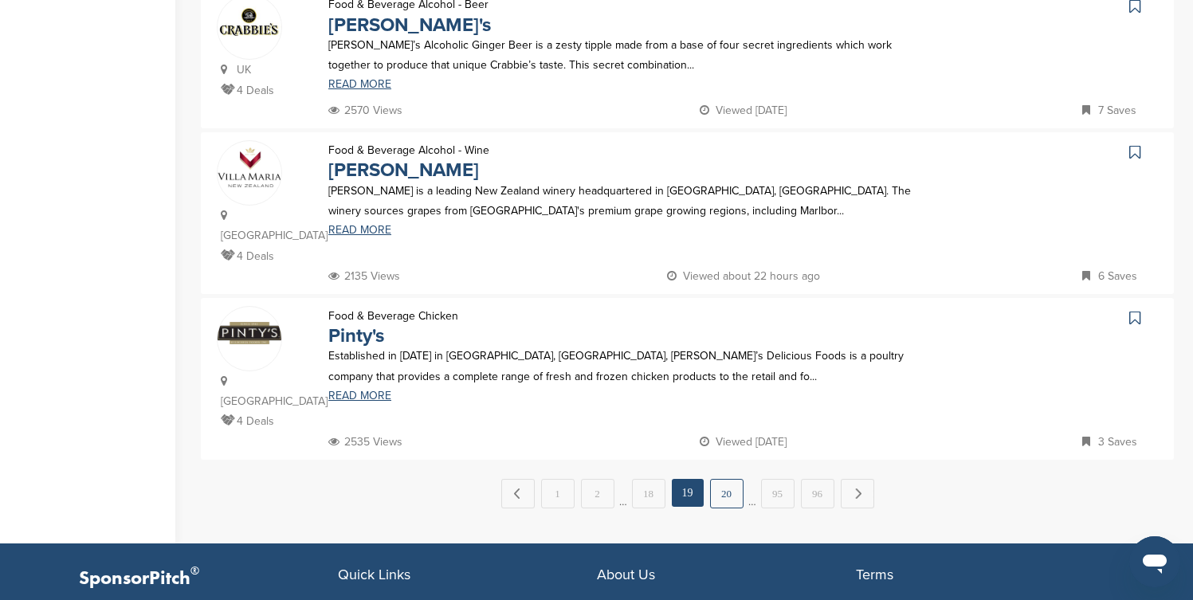
click at [733, 479] on link "20" at bounding box center [726, 493] width 33 height 29
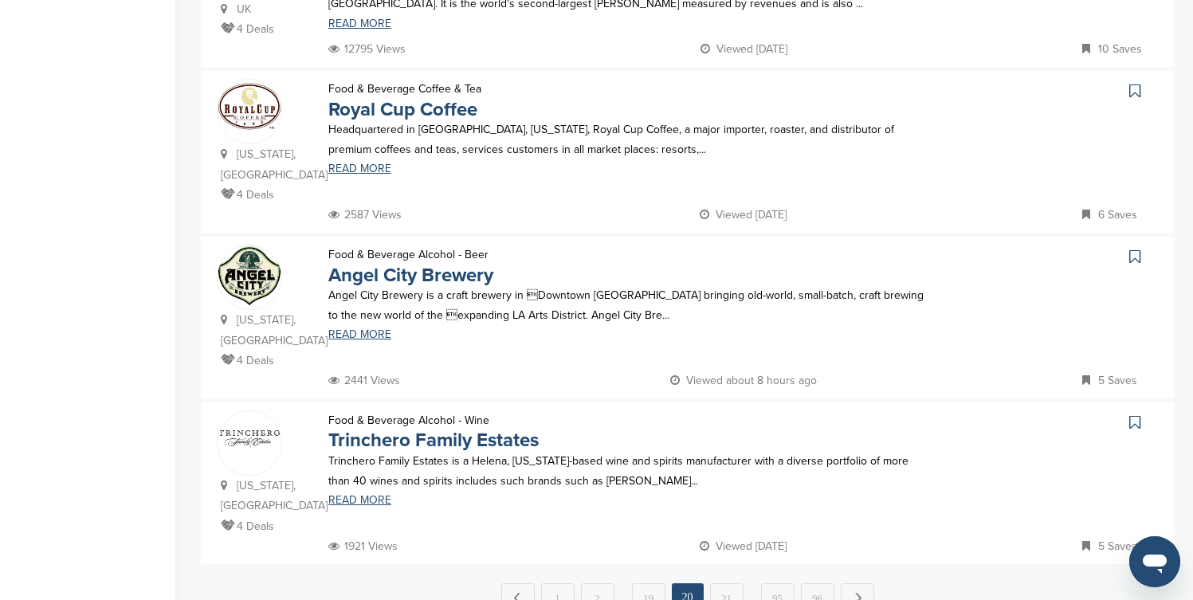
scroll to position [1467, 0]
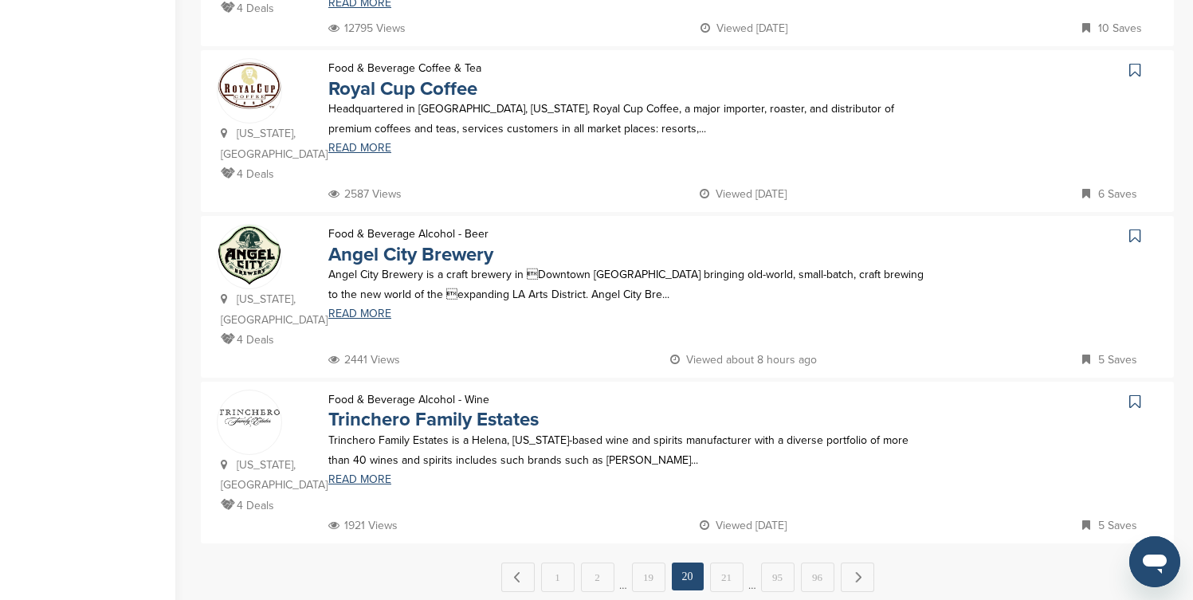
click at [1134, 62] on icon at bounding box center [1135, 70] width 11 height 16
click at [728, 563] on link "21" at bounding box center [726, 577] width 33 height 29
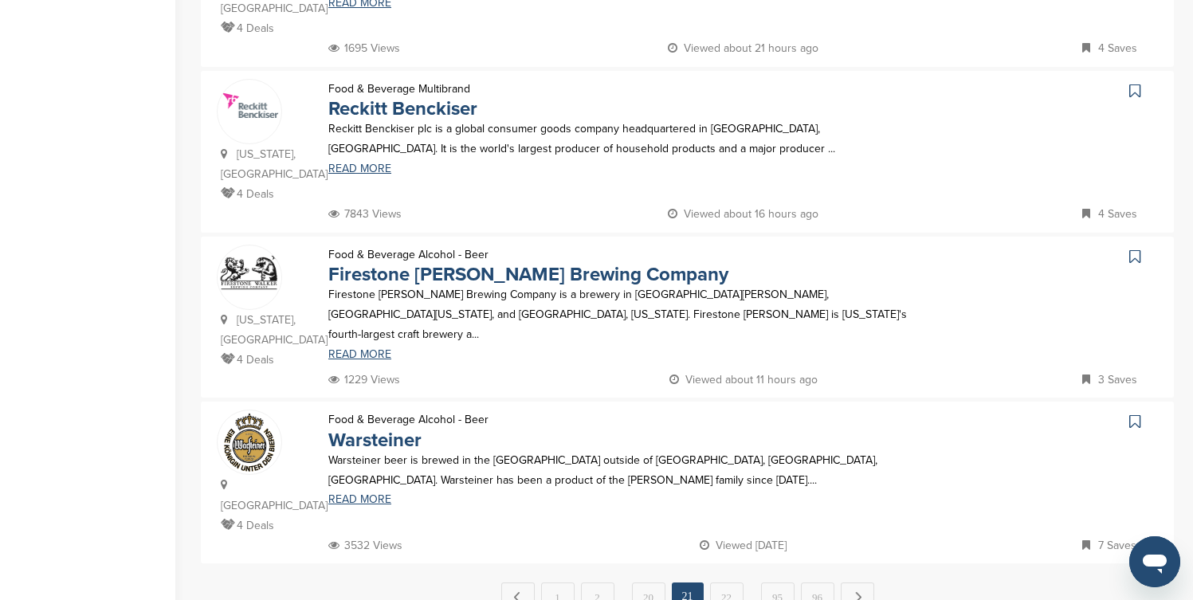
scroll to position [0, 0]
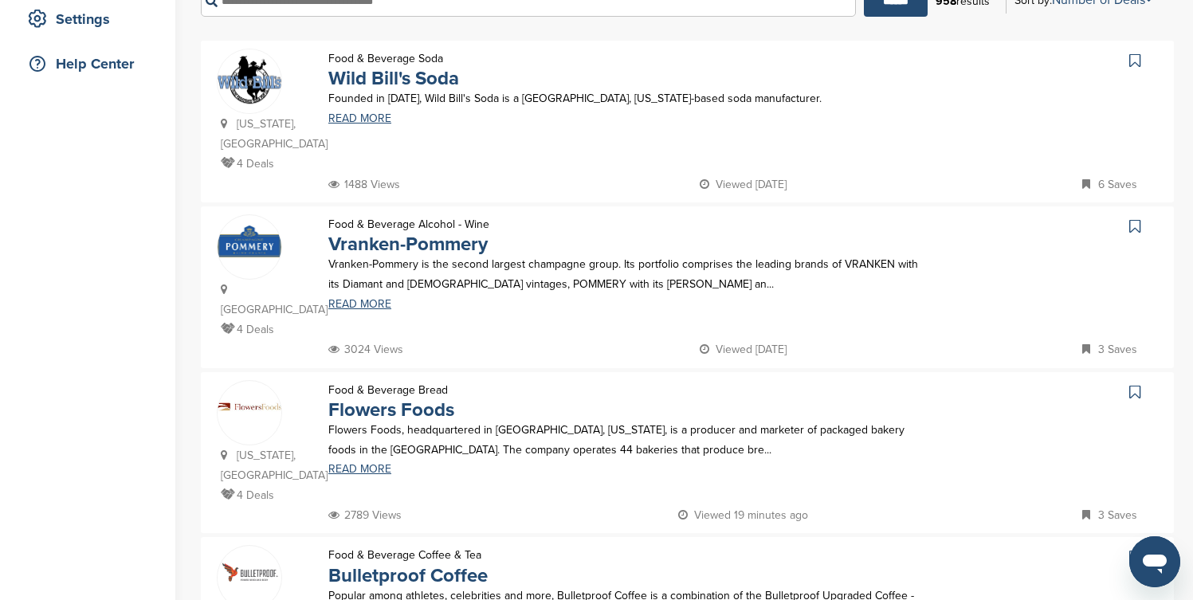
scroll to position [351, 0]
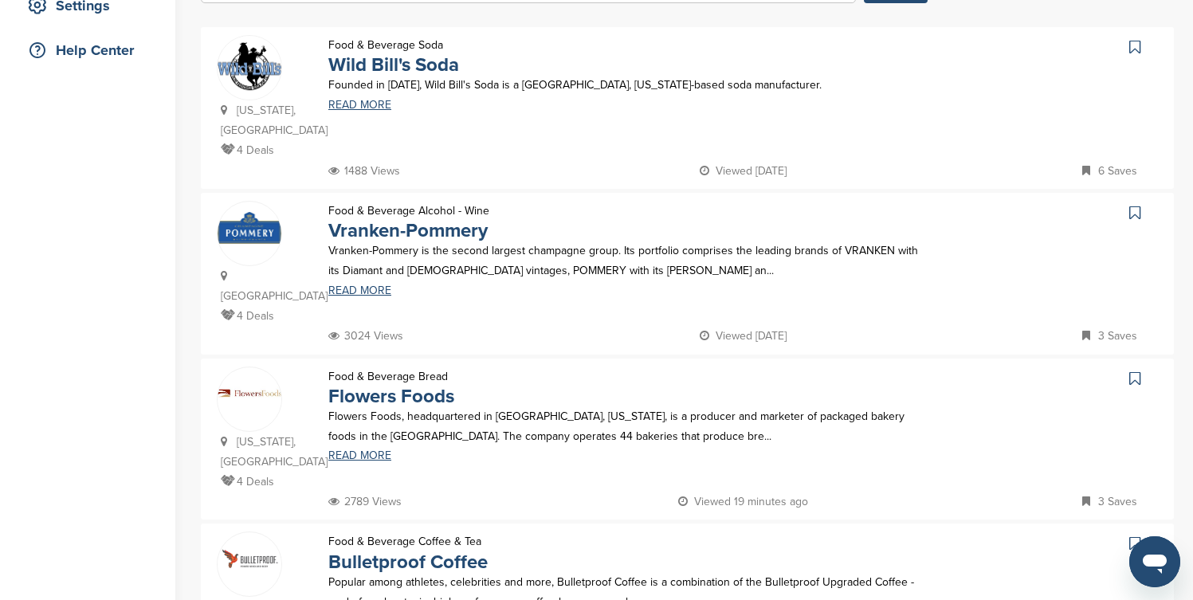
click at [1135, 46] on icon at bounding box center [1135, 47] width 11 height 16
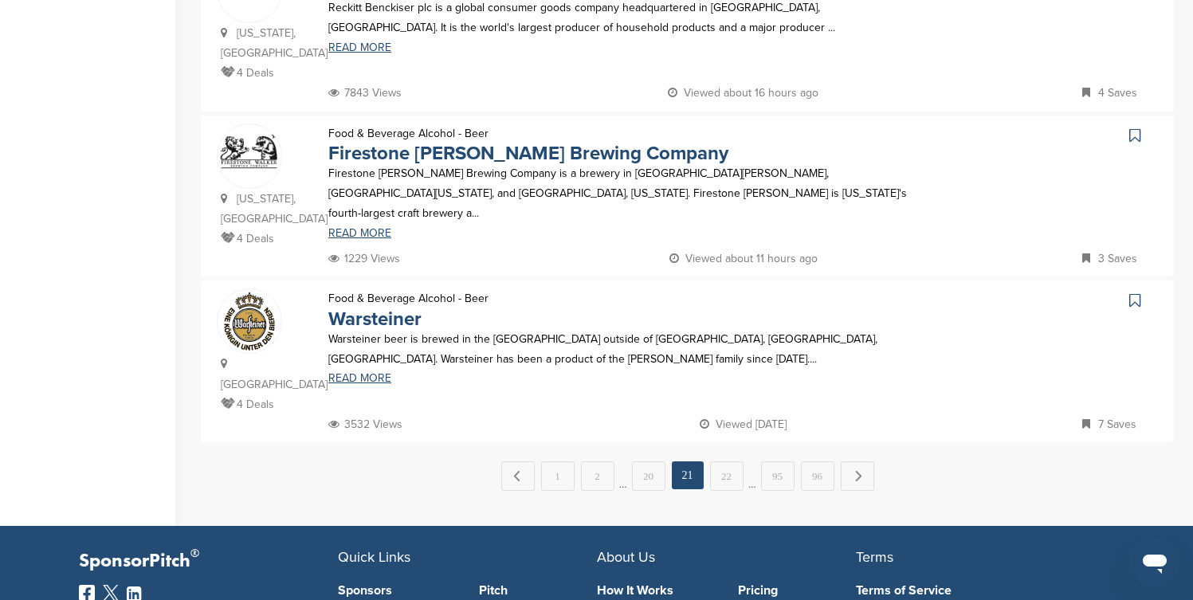
scroll to position [1594, 0]
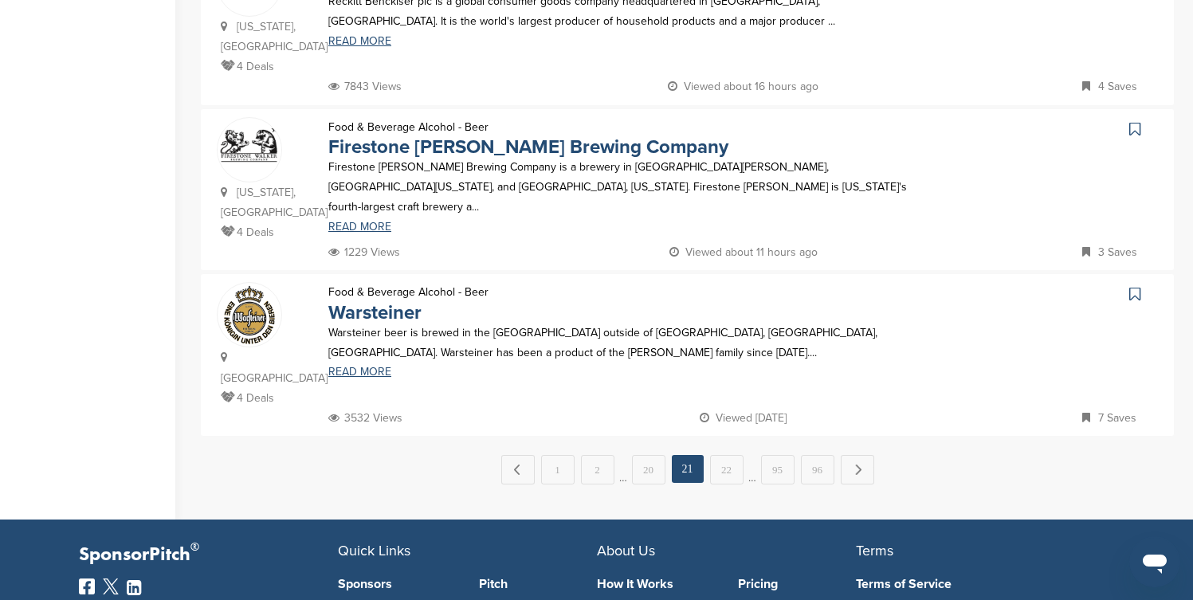
click at [1138, 121] on icon at bounding box center [1135, 129] width 11 height 16
click at [865, 455] on link "Next →" at bounding box center [857, 469] width 33 height 29
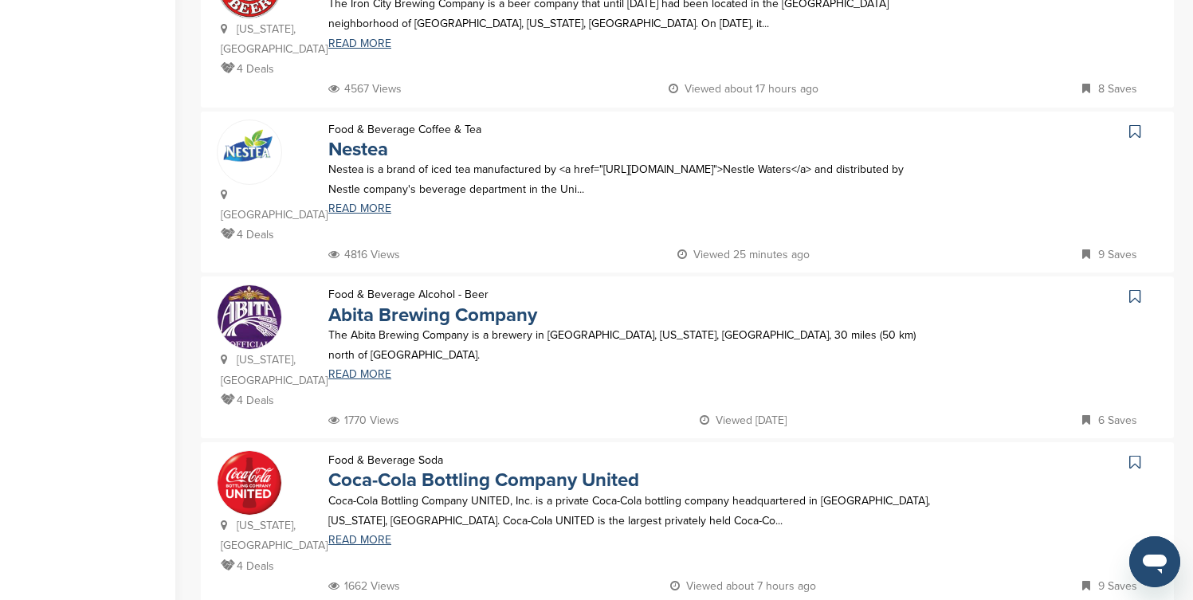
scroll to position [606, 0]
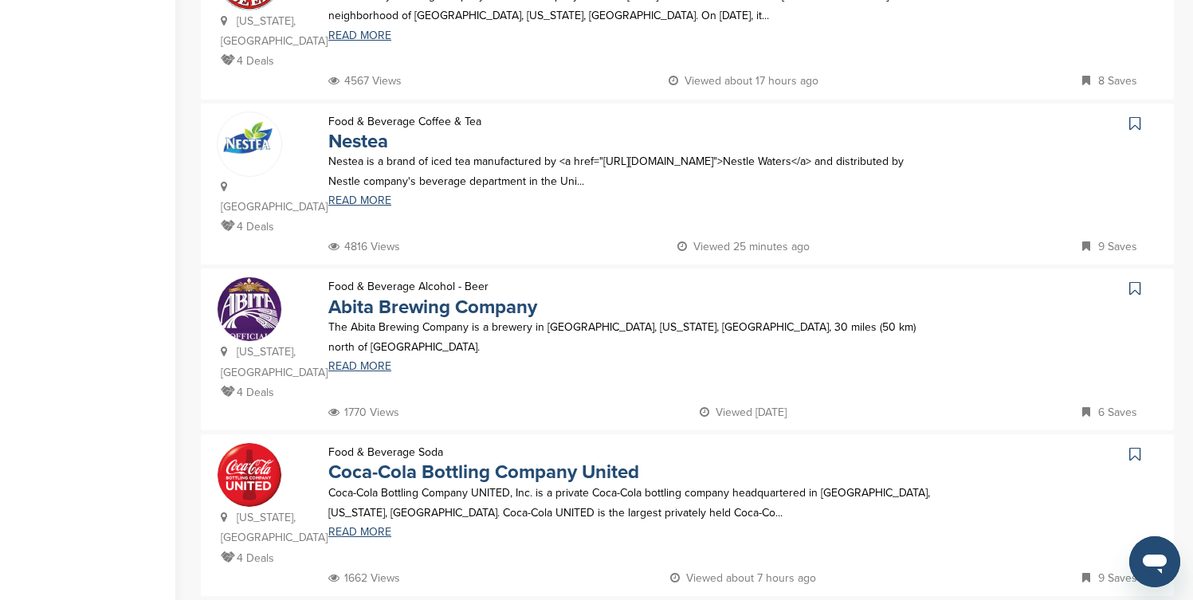
click at [1138, 116] on icon at bounding box center [1135, 124] width 11 height 16
click at [1135, 281] on icon at bounding box center [1135, 289] width 11 height 16
click at [1134, 446] on icon at bounding box center [1135, 454] width 11 height 16
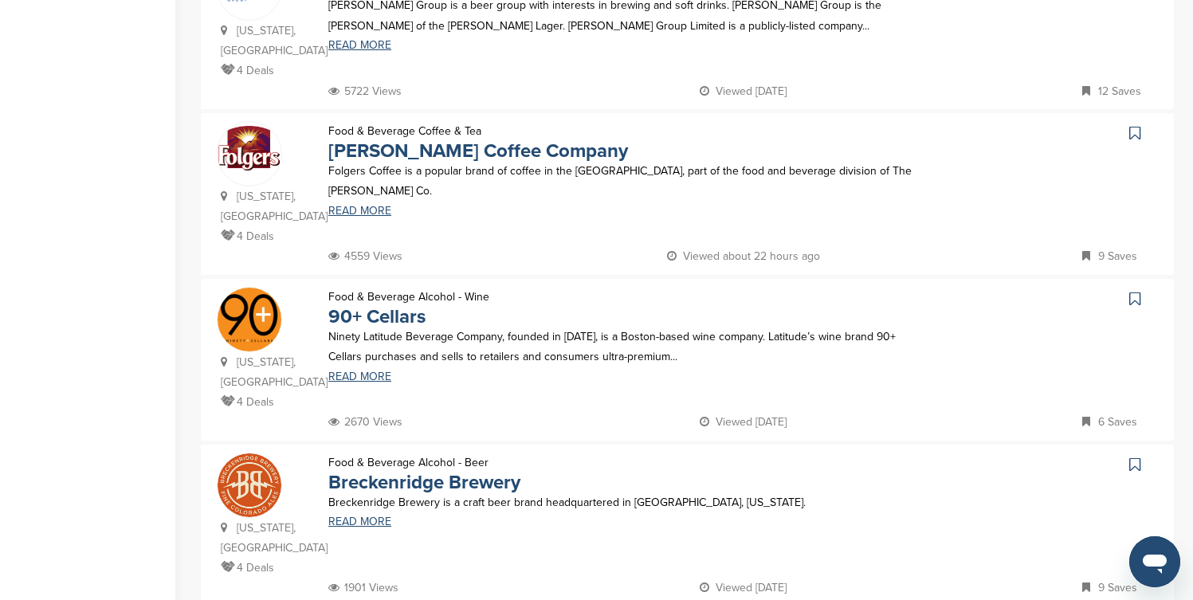
scroll to position [1307, 0]
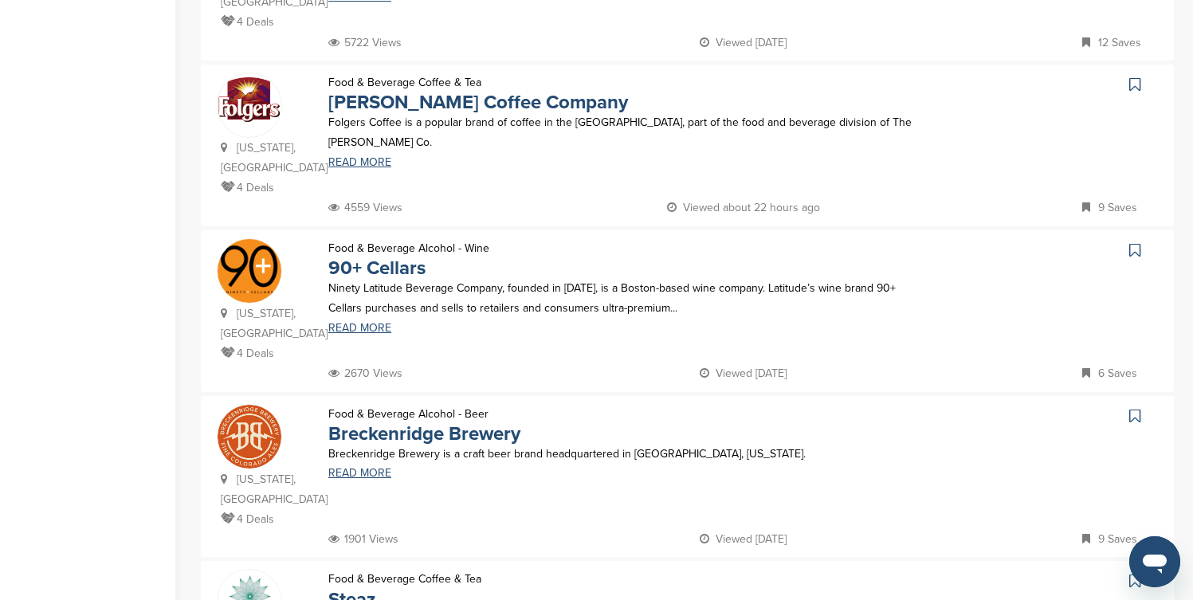
click at [1139, 77] on icon at bounding box center [1135, 85] width 11 height 16
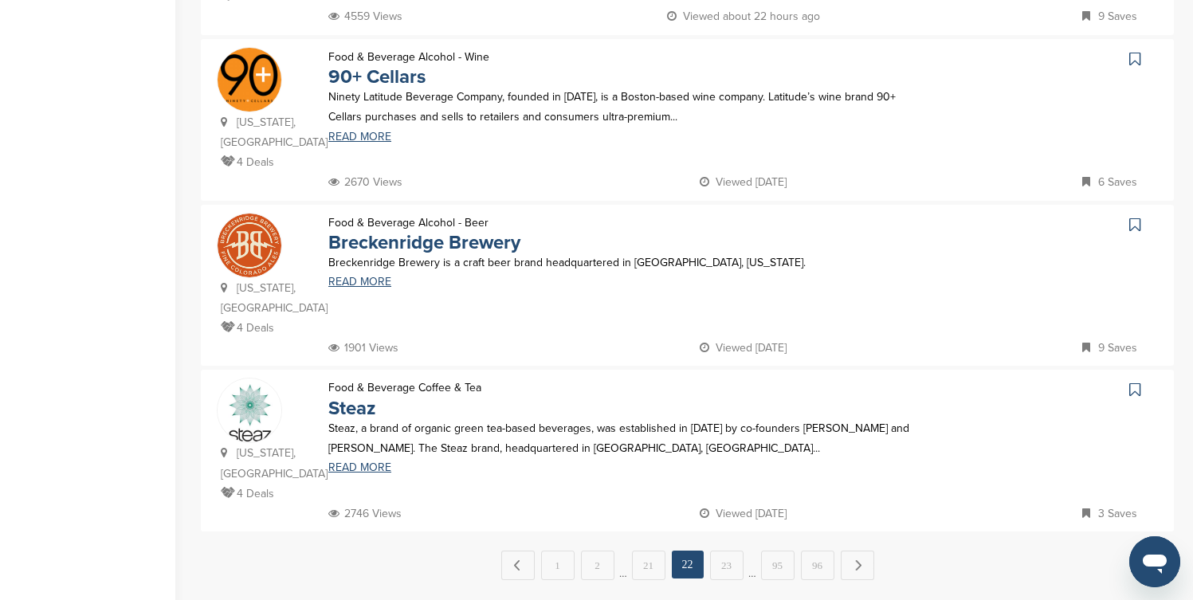
scroll to position [1531, 0]
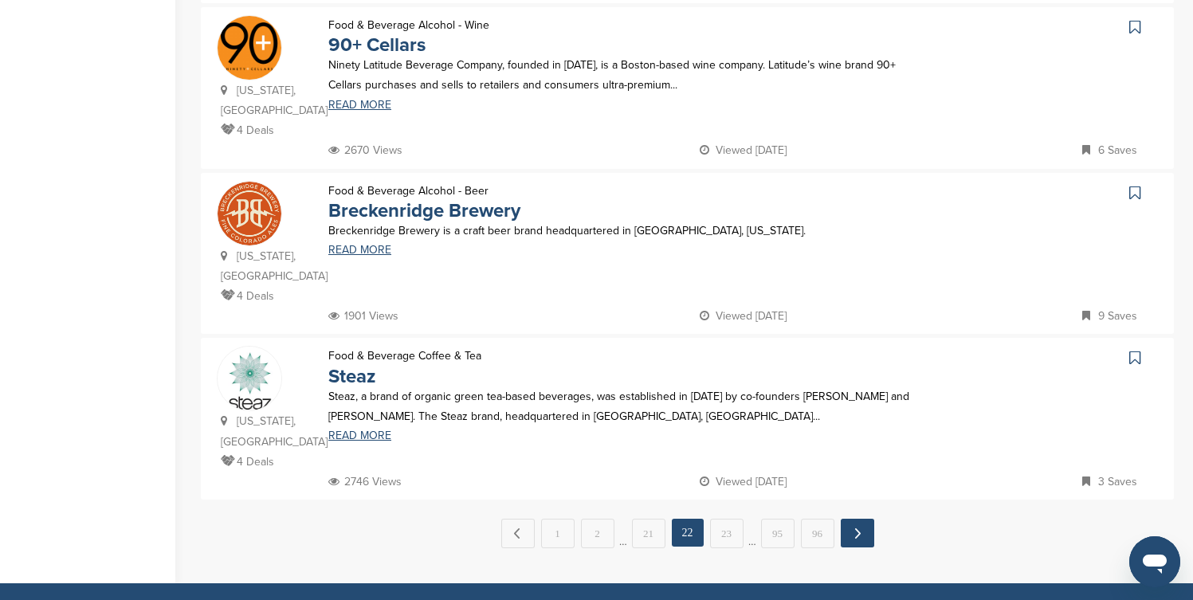
click at [866, 519] on link "Next →" at bounding box center [857, 533] width 33 height 29
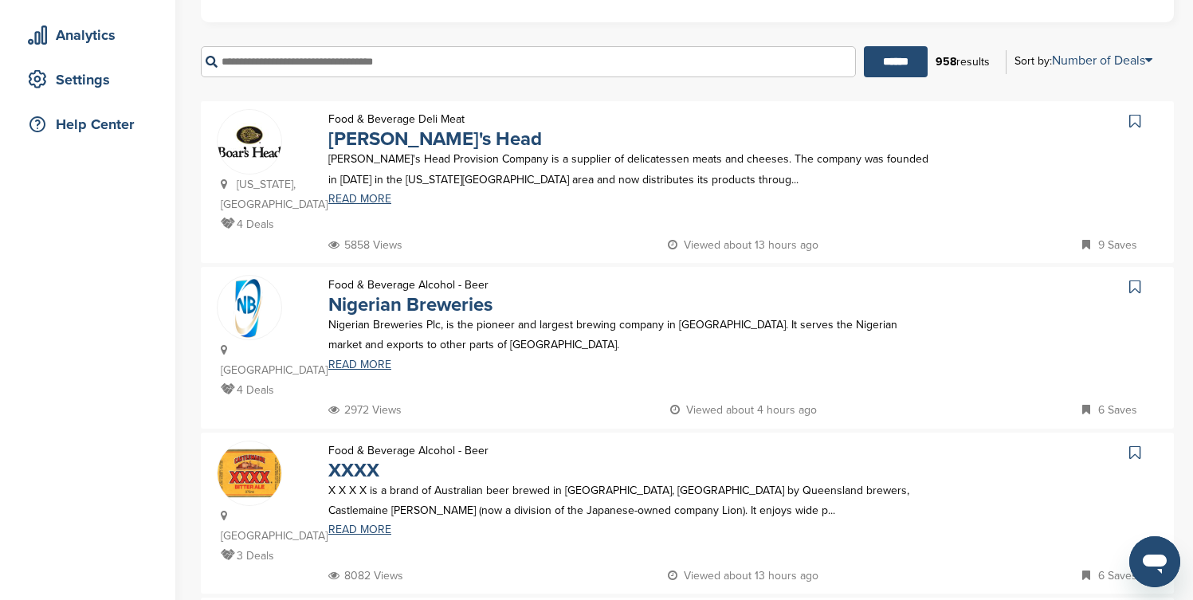
scroll to position [319, 0]
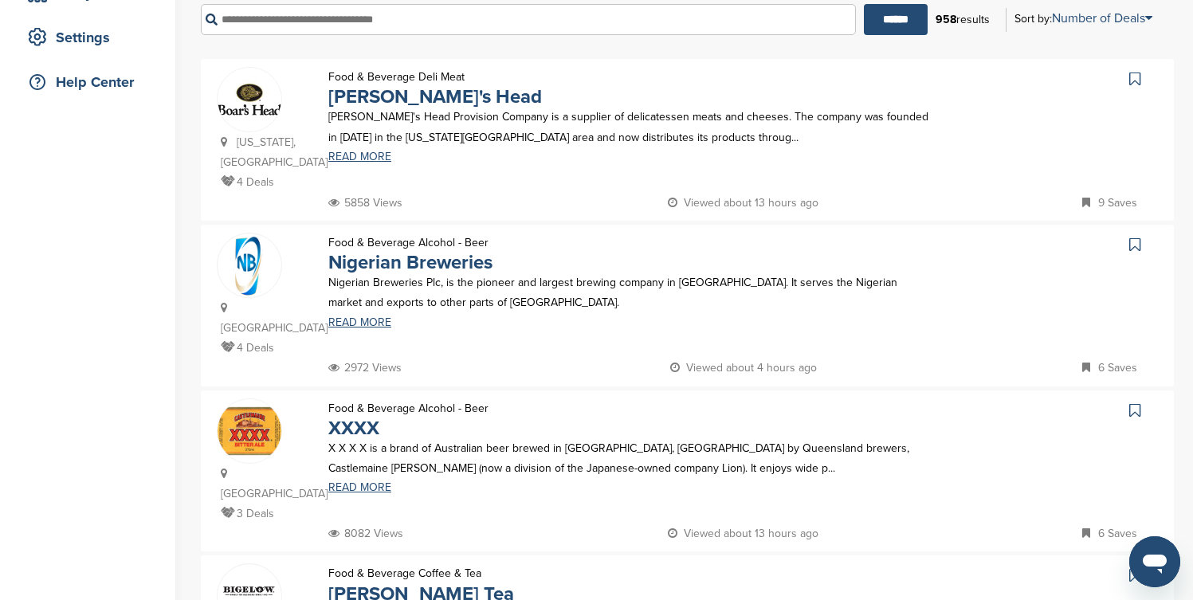
click at [1134, 82] on icon at bounding box center [1135, 79] width 11 height 16
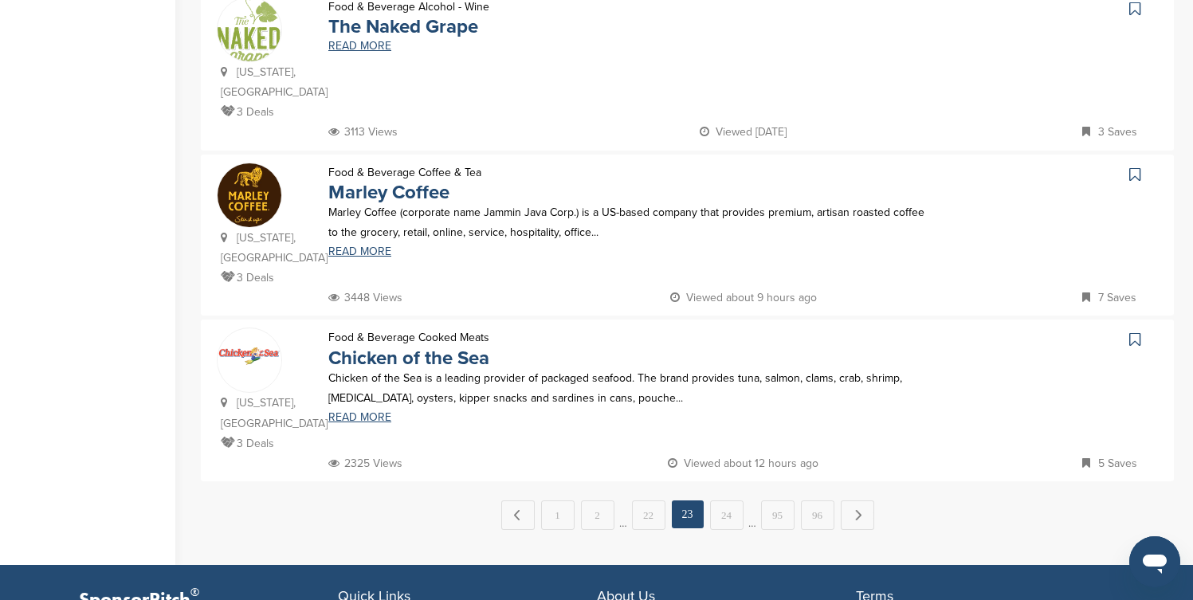
scroll to position [1594, 0]
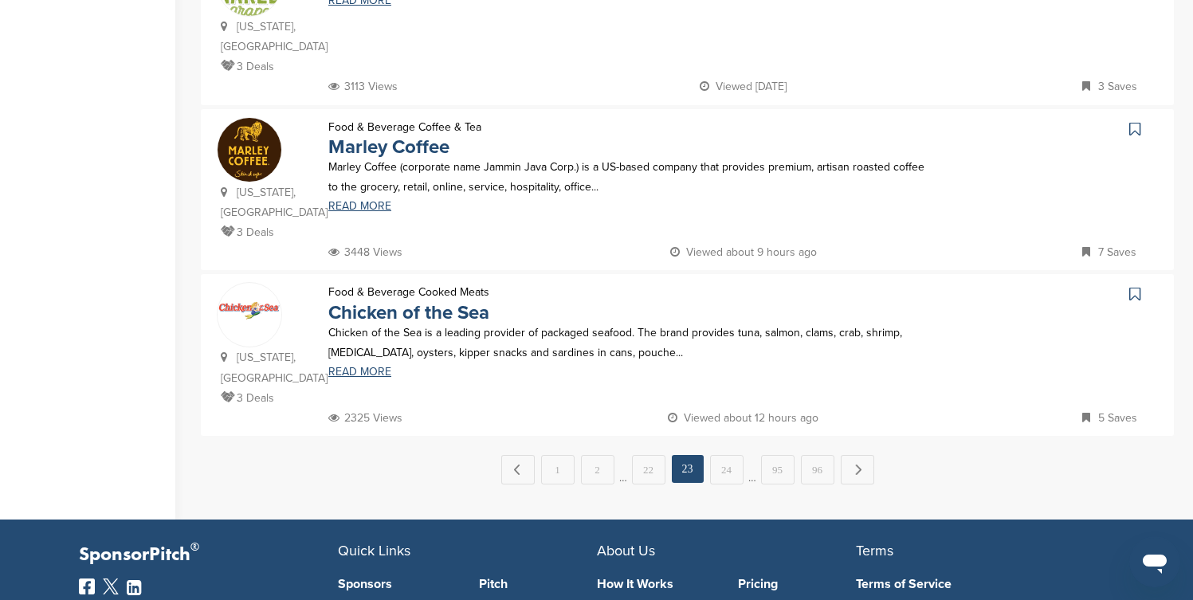
click at [1136, 286] on icon at bounding box center [1135, 294] width 11 height 16
click at [860, 455] on link "Next →" at bounding box center [857, 469] width 33 height 29
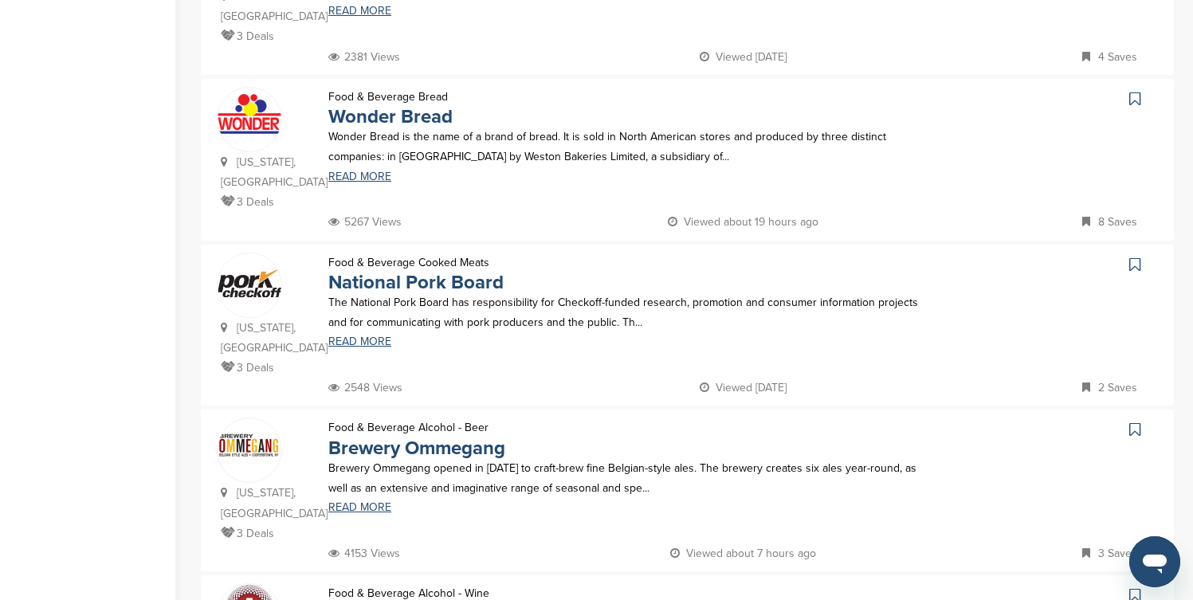
scroll to position [510, 0]
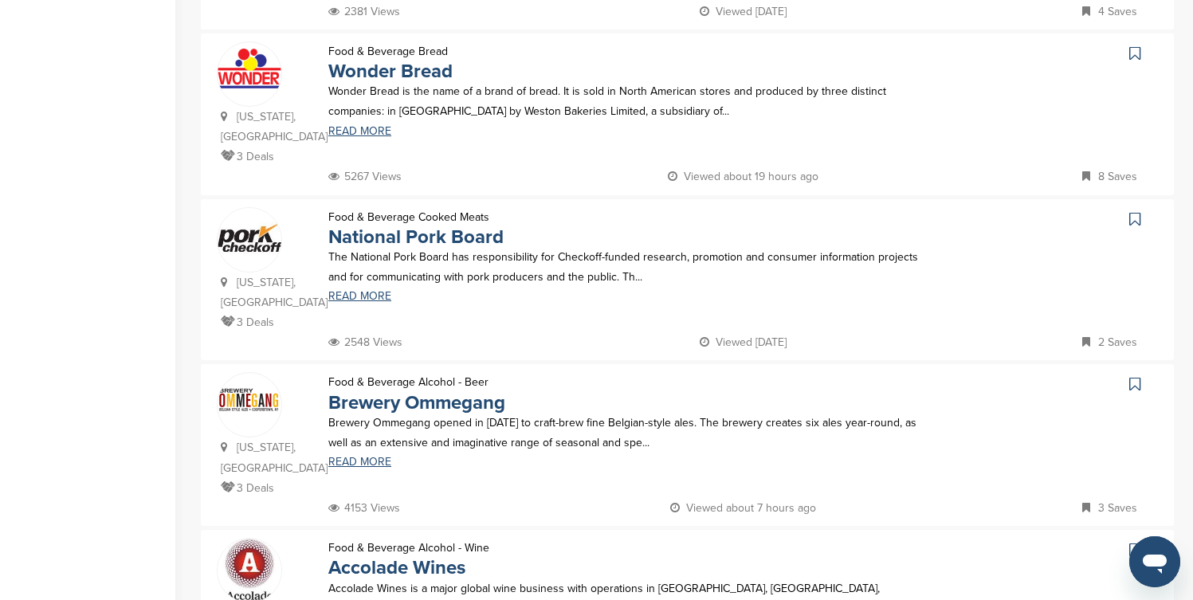
click at [1135, 45] on icon at bounding box center [1135, 53] width 11 height 16
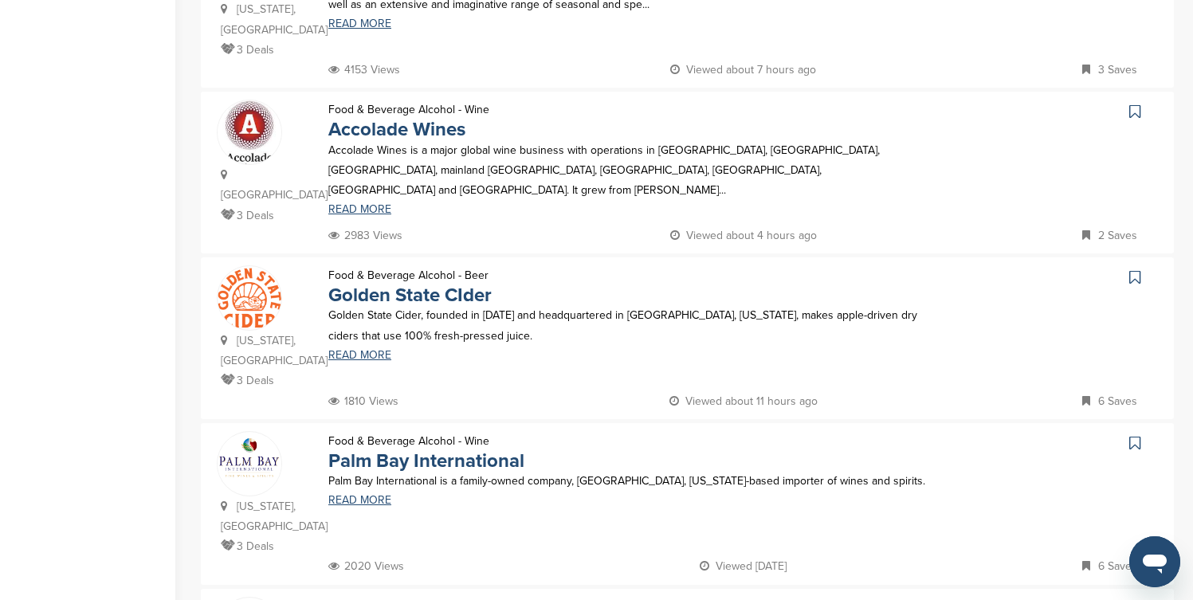
scroll to position [957, 0]
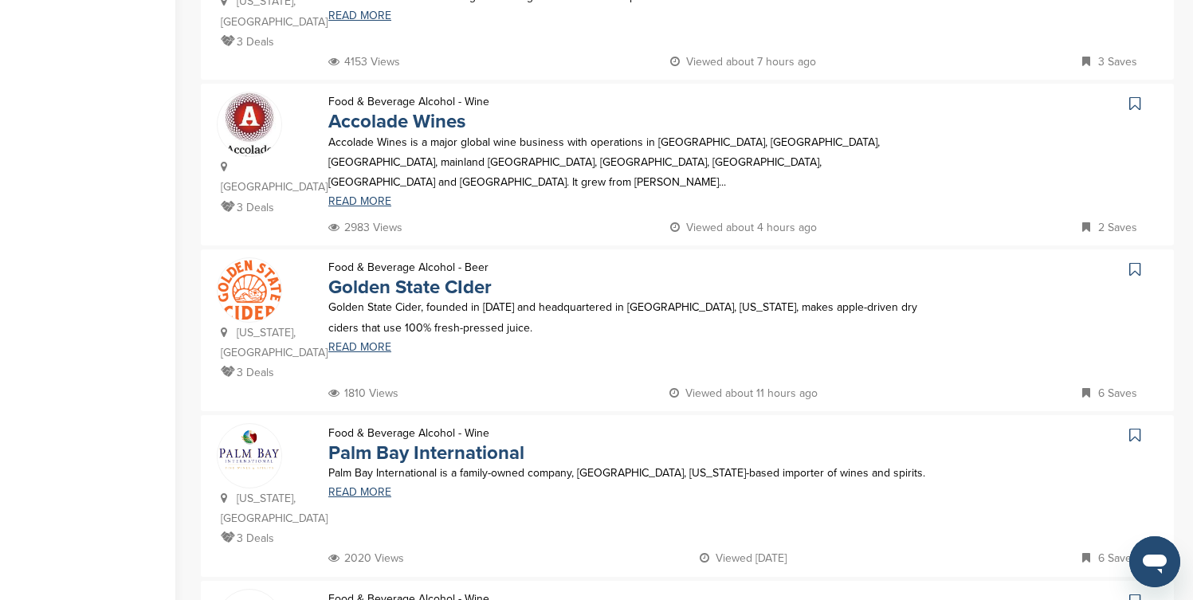
click at [1137, 96] on icon at bounding box center [1135, 104] width 11 height 16
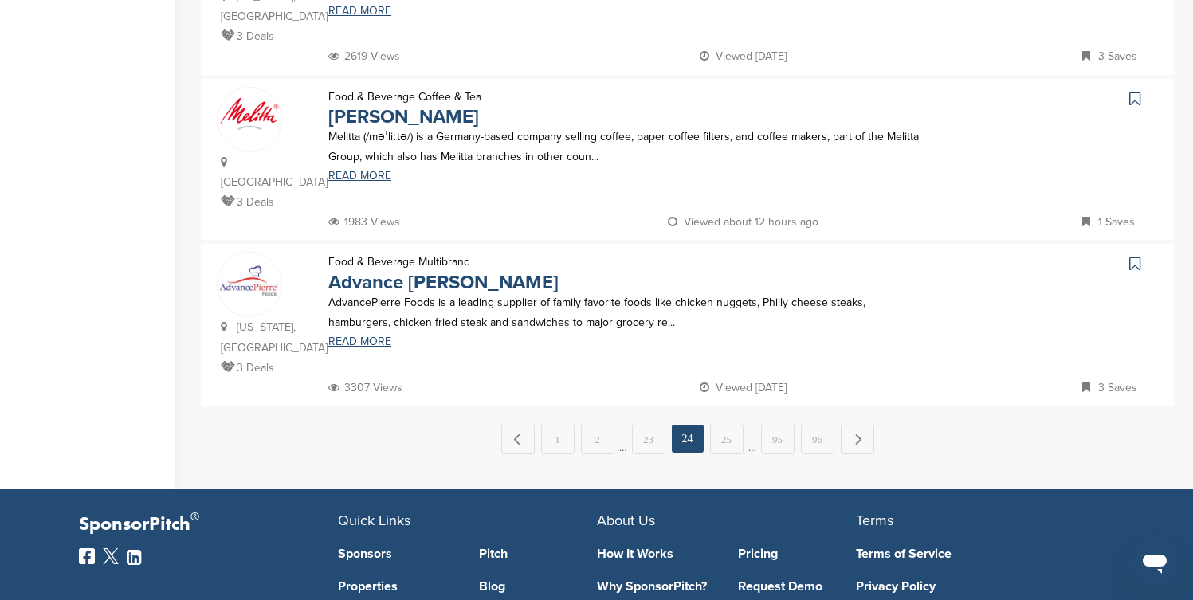
scroll to position [1626, 0]
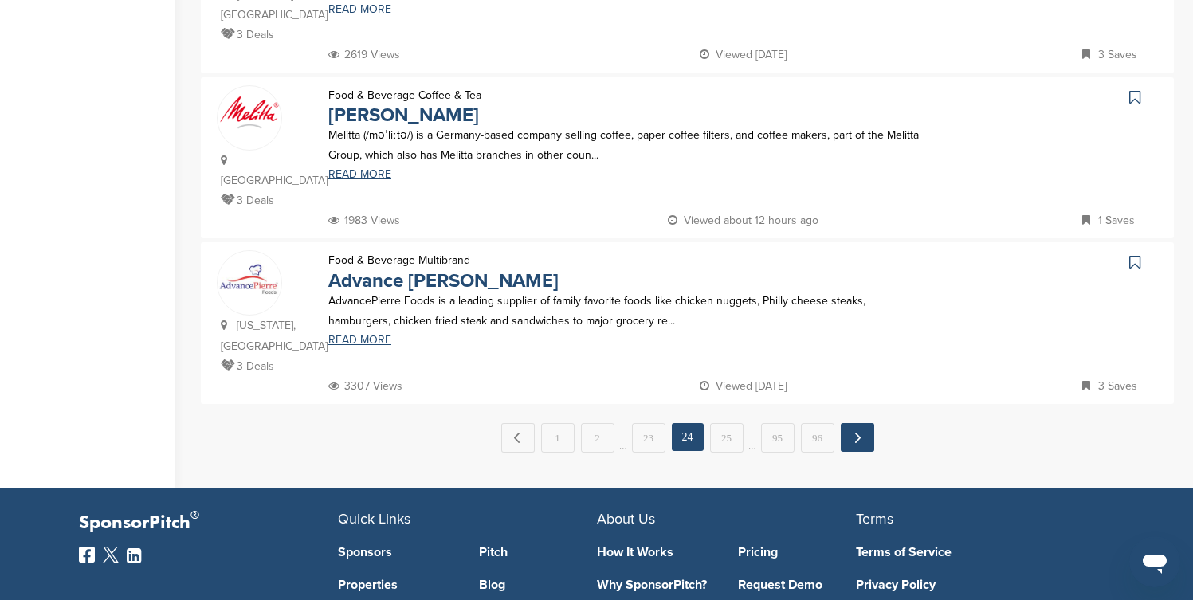
click at [867, 423] on link "Next →" at bounding box center [857, 437] width 33 height 29
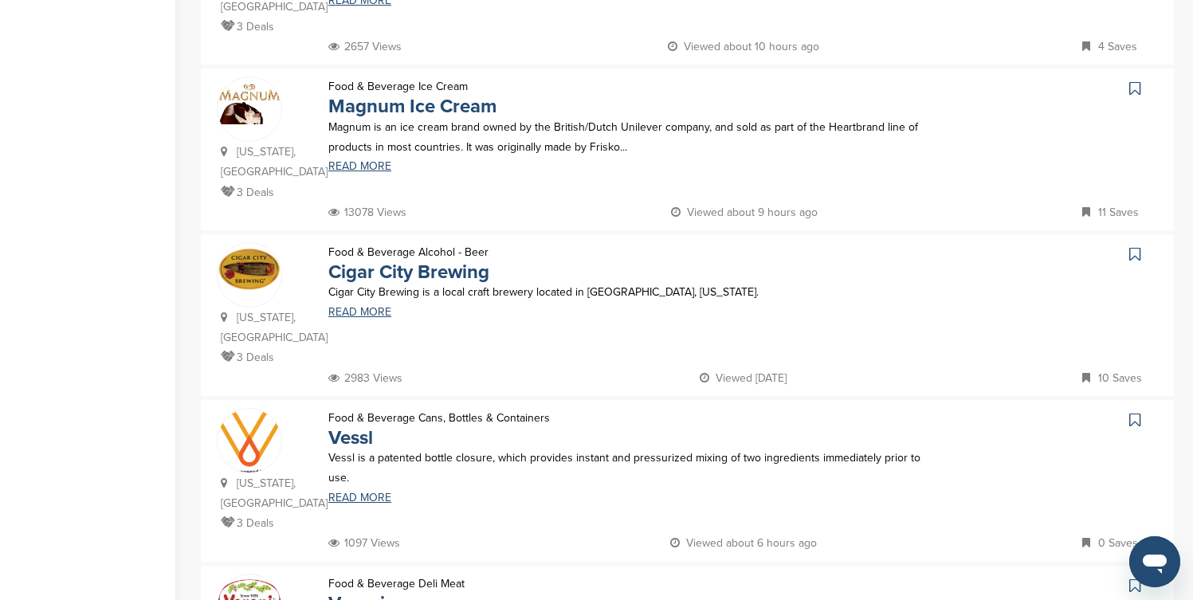
scroll to position [1020, 0]
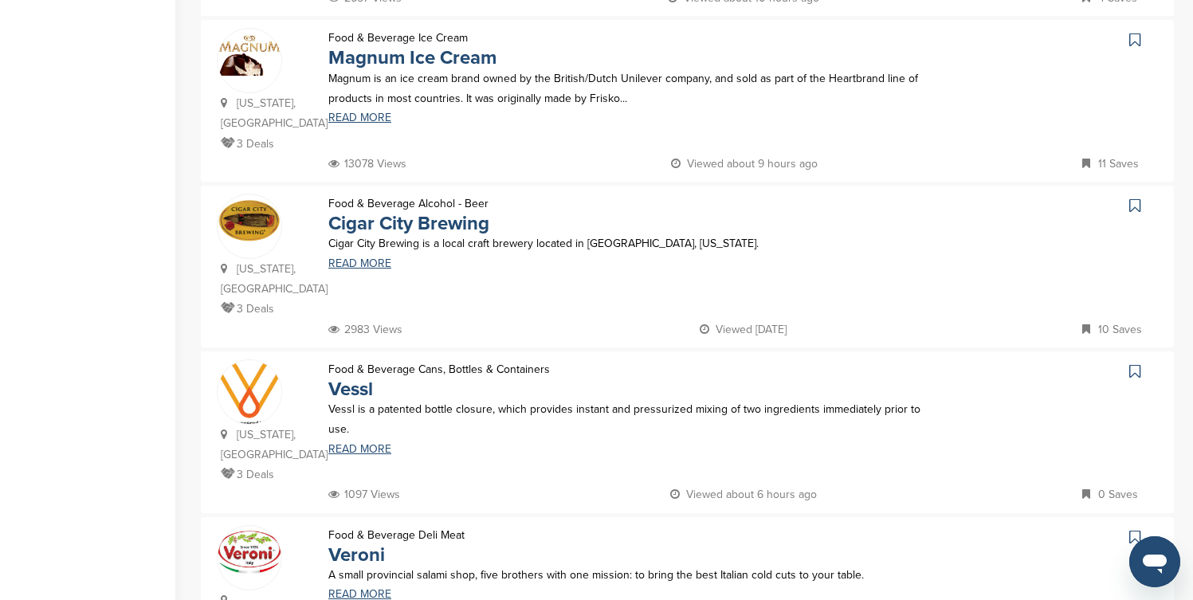
click at [1138, 32] on icon at bounding box center [1135, 40] width 11 height 16
click at [1132, 198] on icon at bounding box center [1135, 206] width 11 height 16
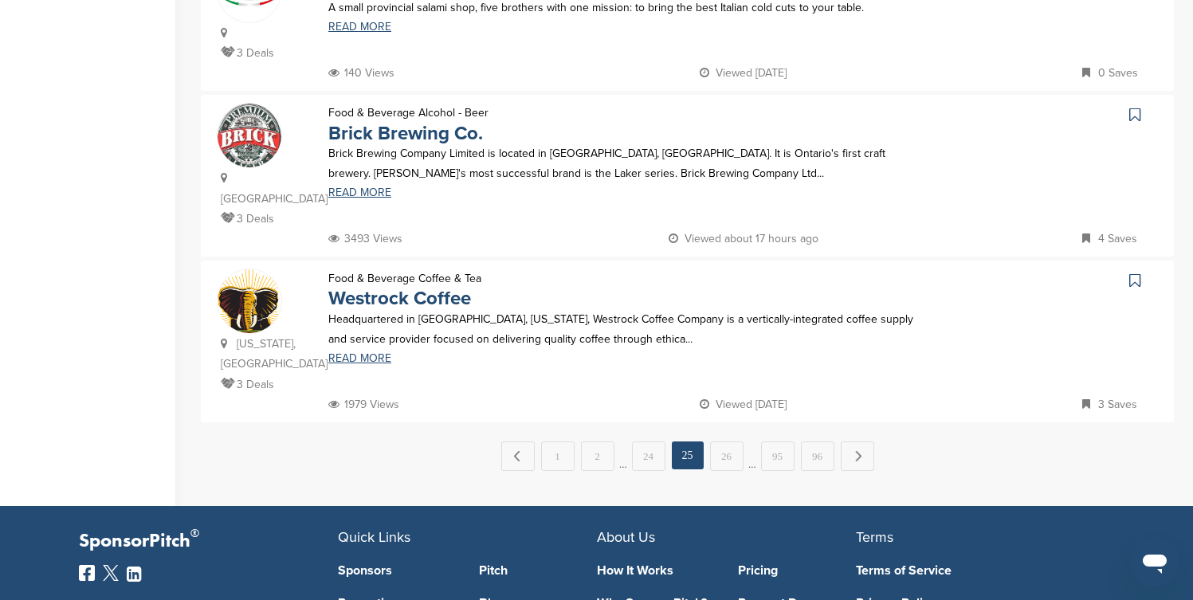
scroll to position [1594, 0]
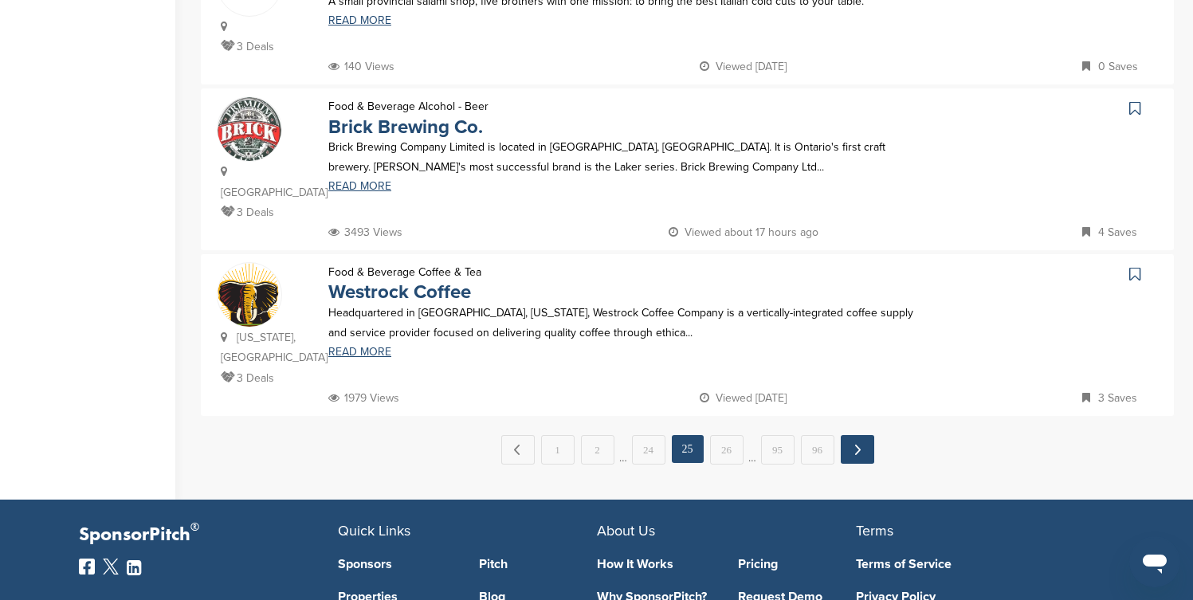
click at [864, 435] on link "Next →" at bounding box center [857, 449] width 33 height 29
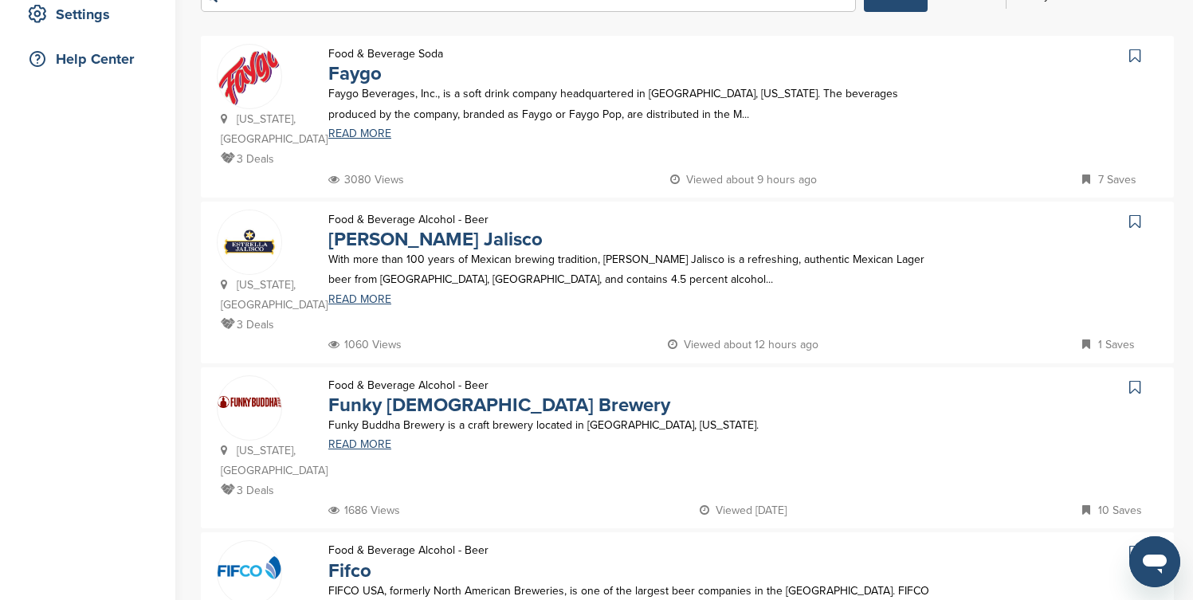
scroll to position [351, 0]
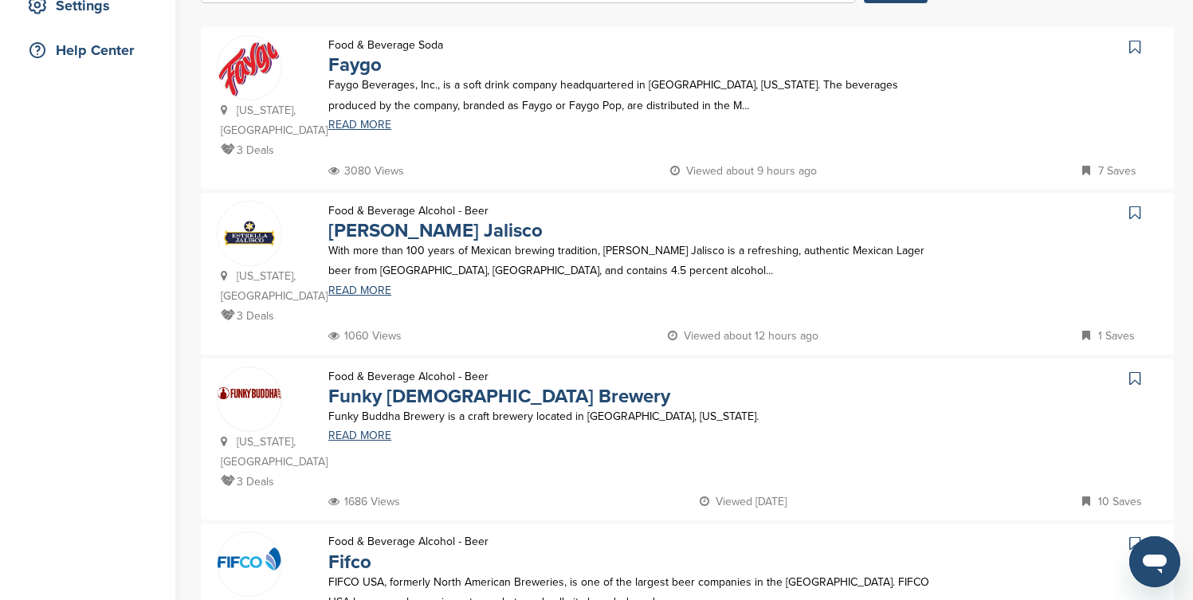
click at [1139, 50] on icon at bounding box center [1135, 47] width 11 height 16
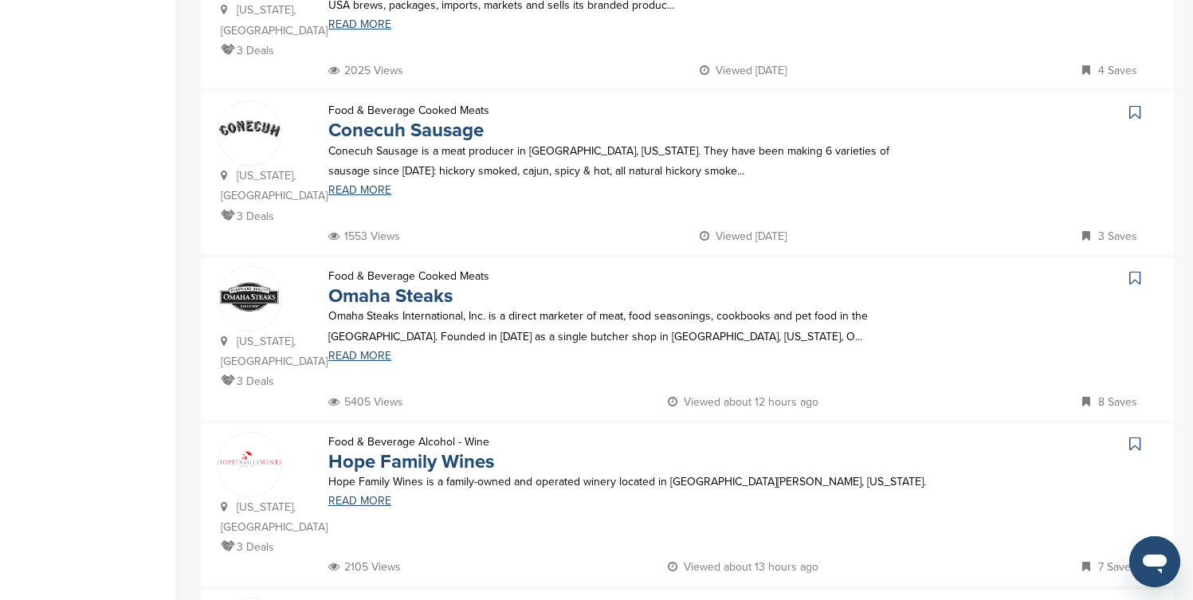
scroll to position [989, 0]
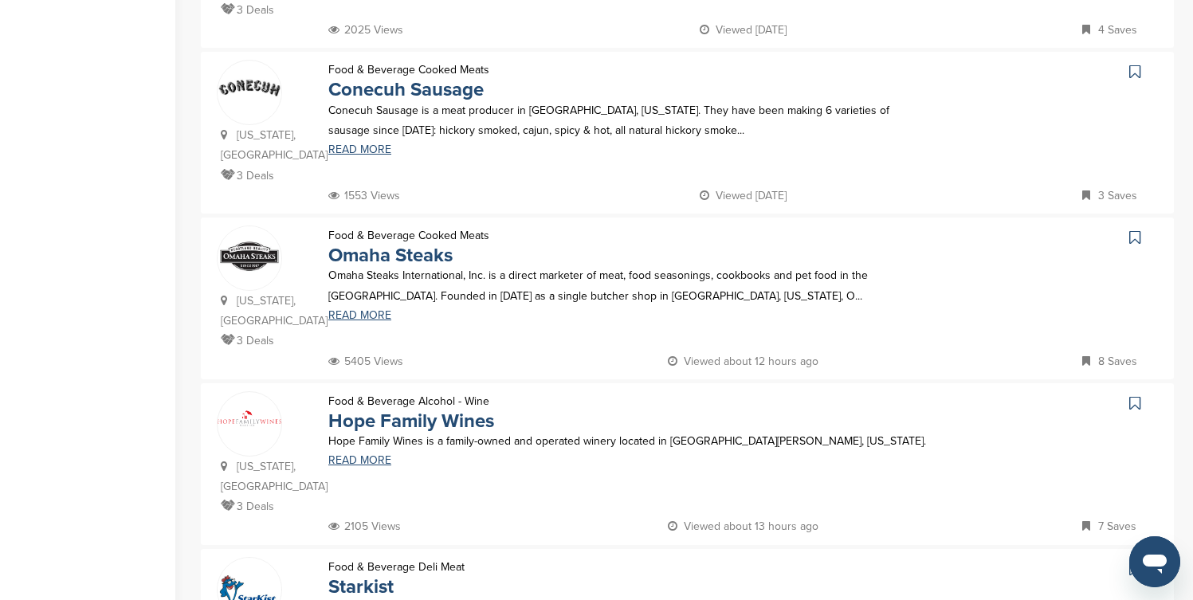
click at [1132, 64] on icon at bounding box center [1135, 72] width 11 height 16
click at [1133, 395] on icon at bounding box center [1135, 403] width 11 height 16
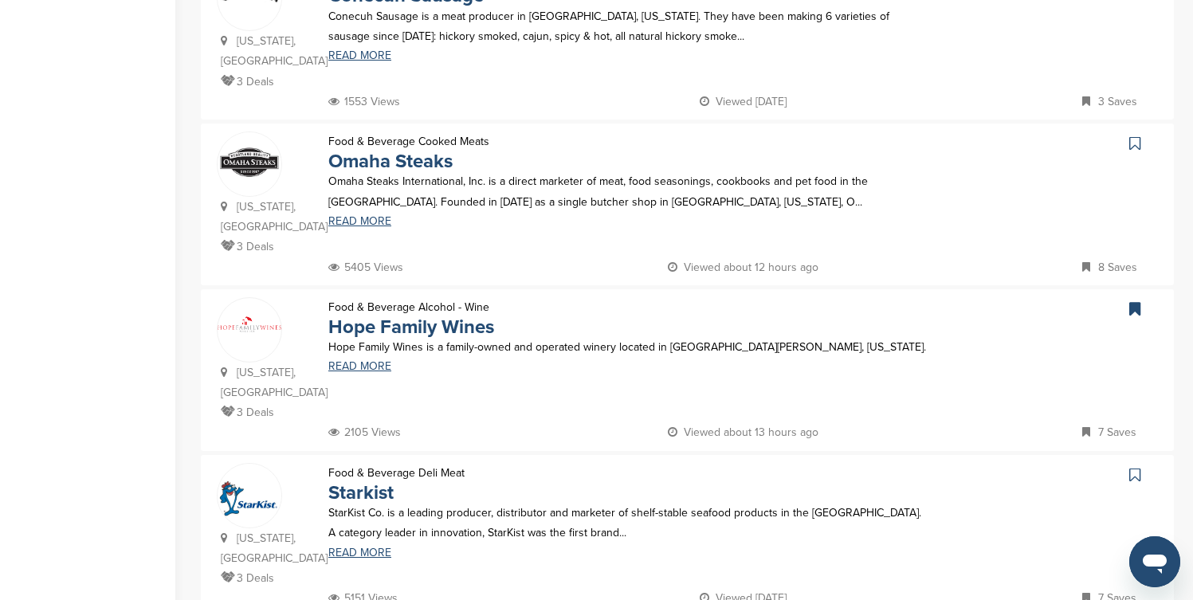
scroll to position [1084, 0]
click at [1133, 466] on icon at bounding box center [1135, 474] width 11 height 16
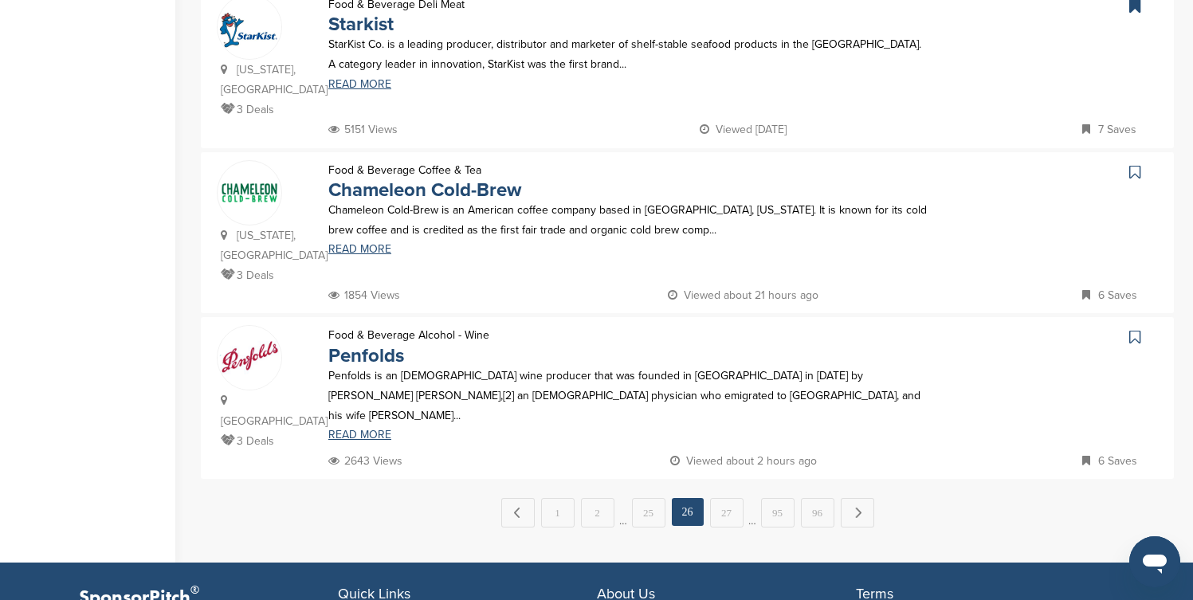
scroll to position [1562, 0]
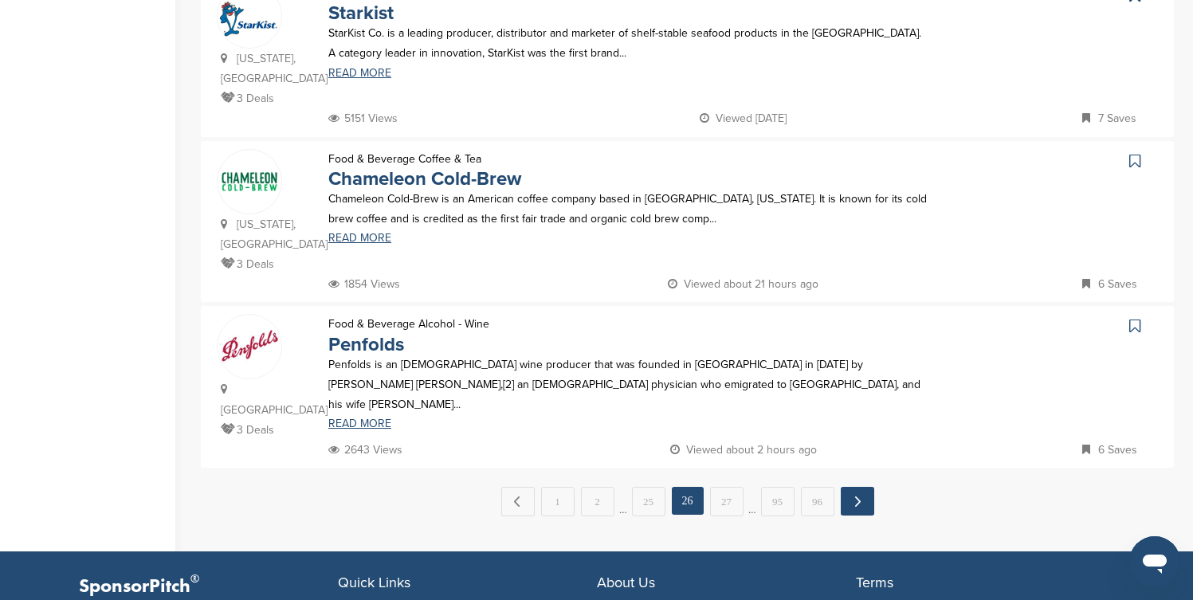
click at [853, 487] on link "Next →" at bounding box center [857, 501] width 33 height 29
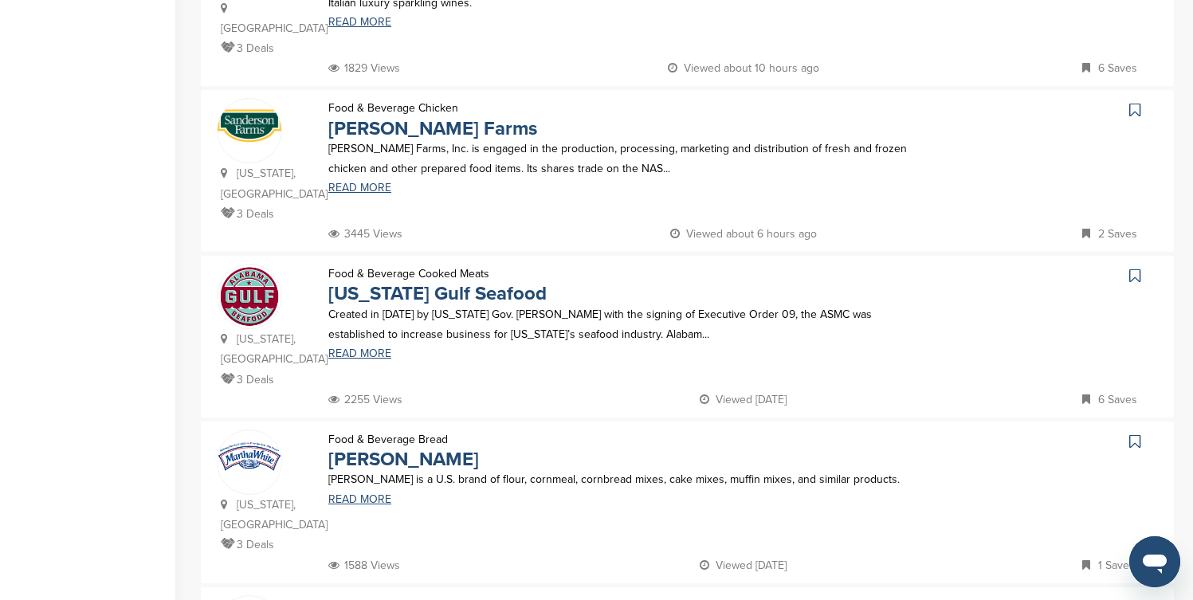
scroll to position [797, 0]
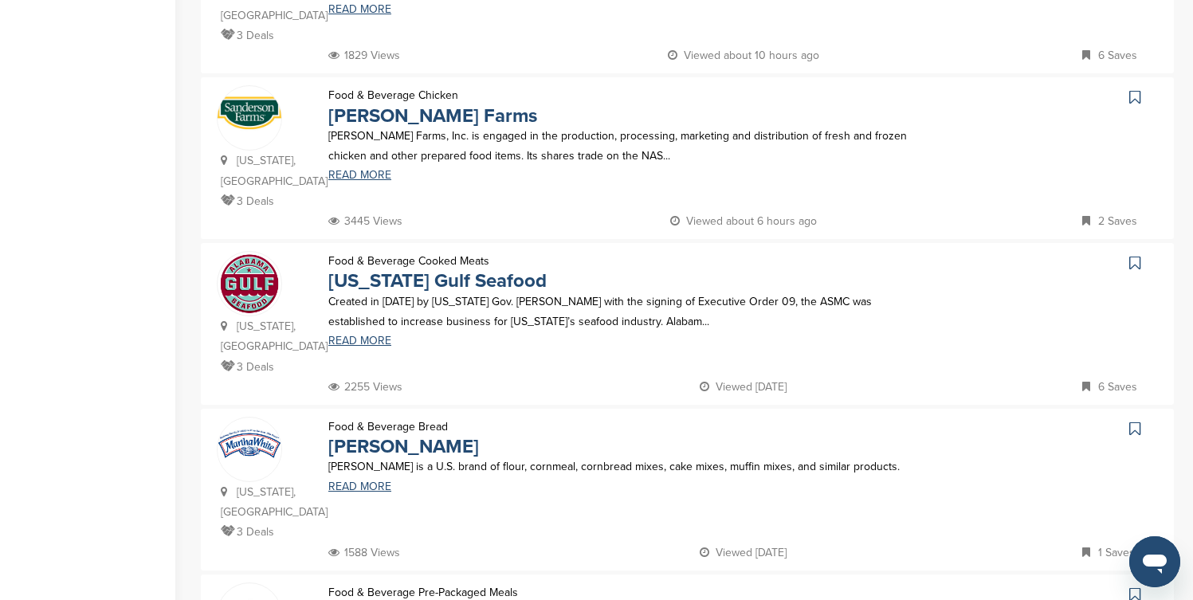
click at [1134, 89] on icon at bounding box center [1135, 97] width 11 height 16
click at [1136, 255] on icon at bounding box center [1135, 263] width 11 height 16
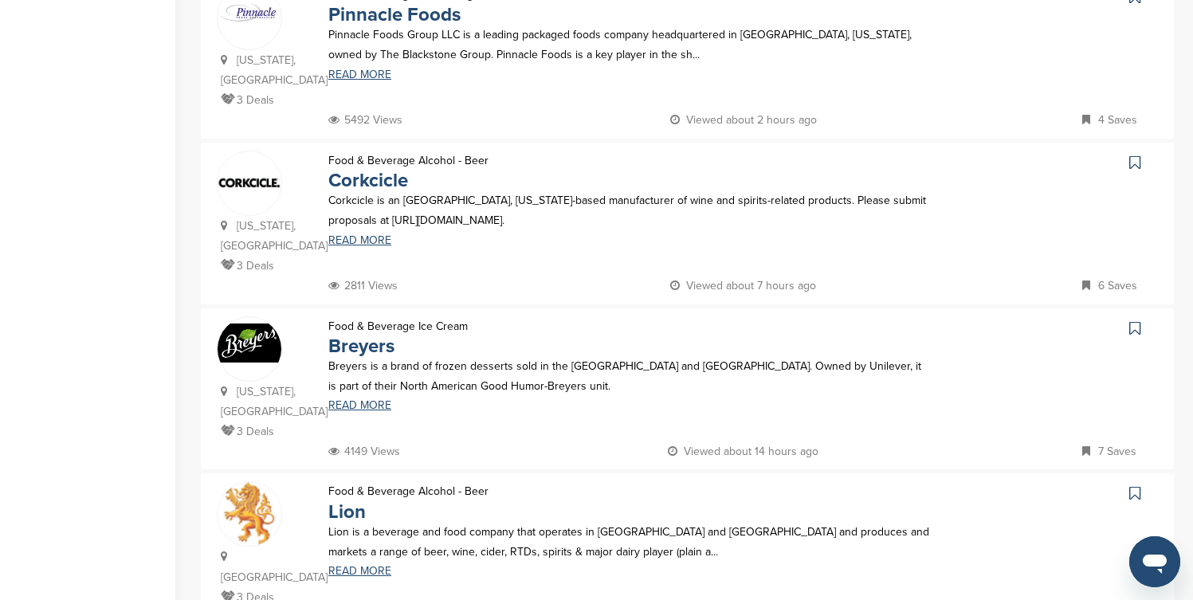
scroll to position [1435, 0]
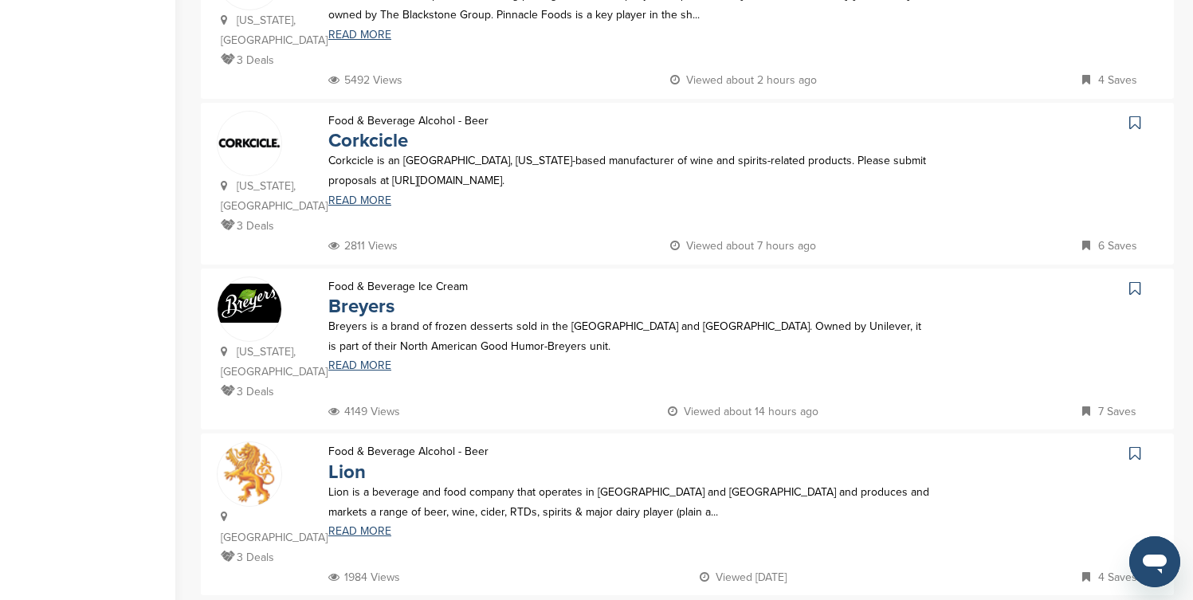
click at [1134, 115] on icon at bounding box center [1135, 123] width 11 height 16
click at [1133, 281] on icon at bounding box center [1135, 289] width 11 height 16
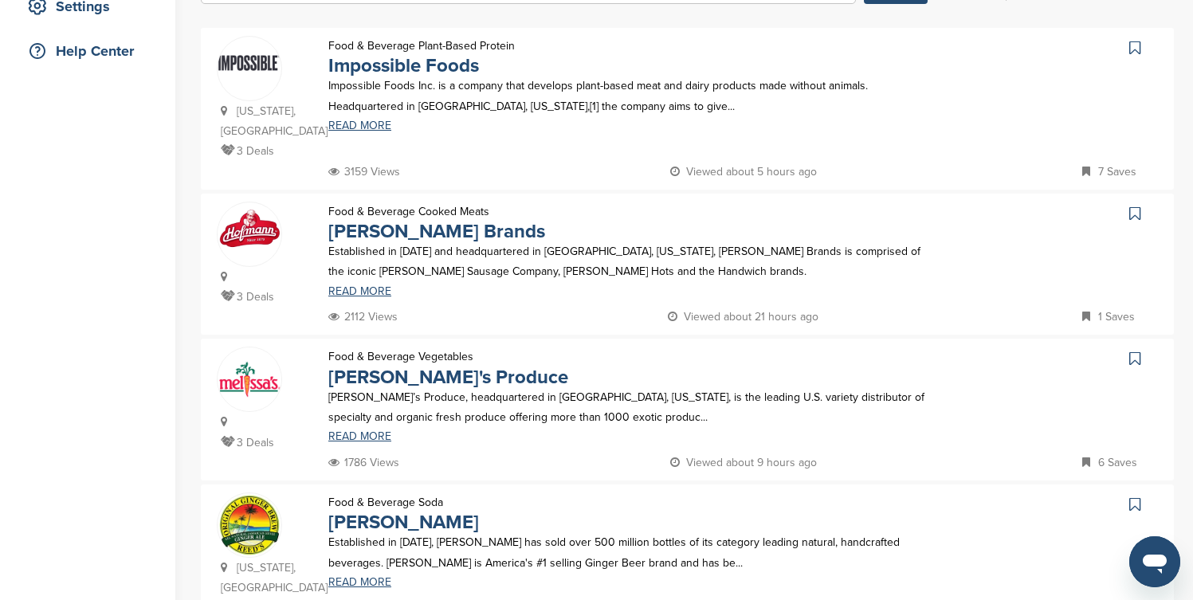
scroll to position [383, 0]
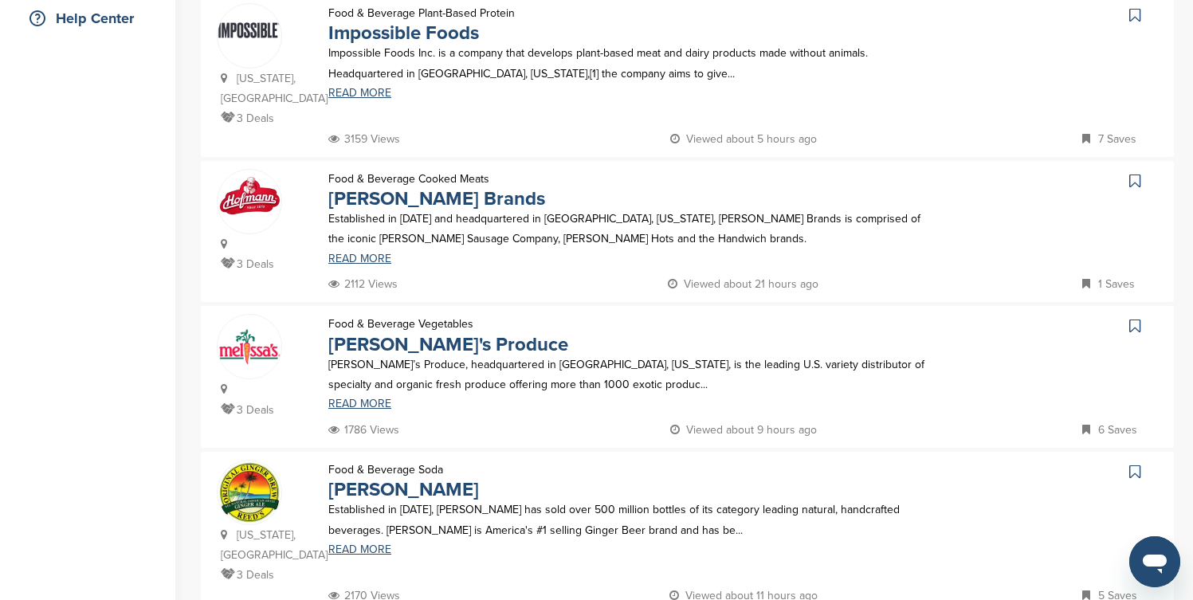
click at [1139, 18] on icon at bounding box center [1135, 15] width 11 height 16
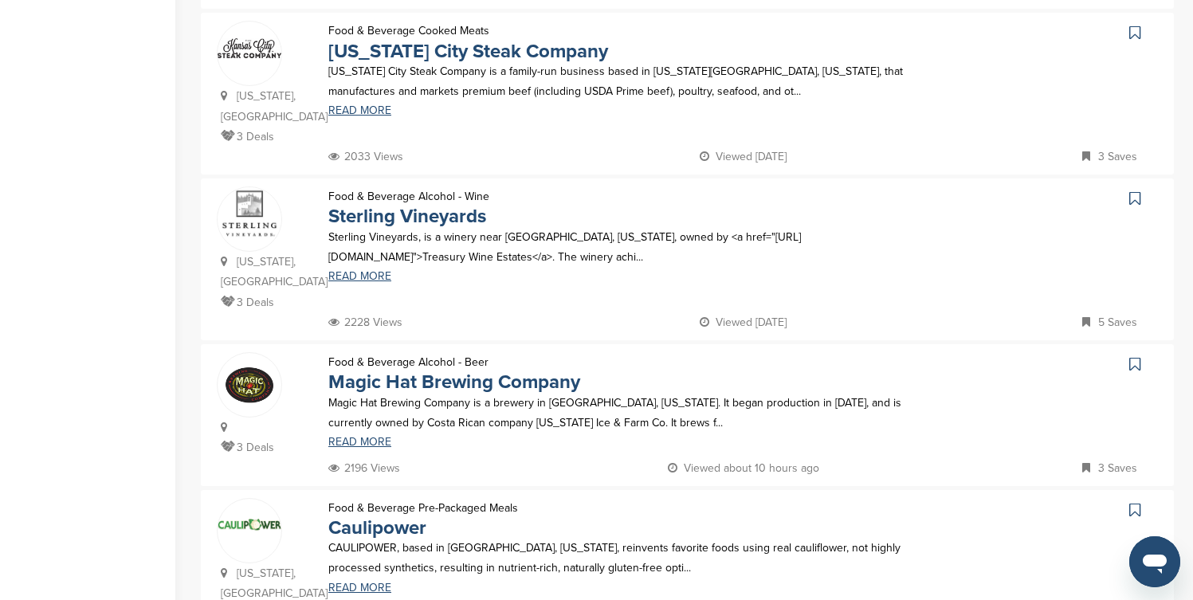
scroll to position [1307, 0]
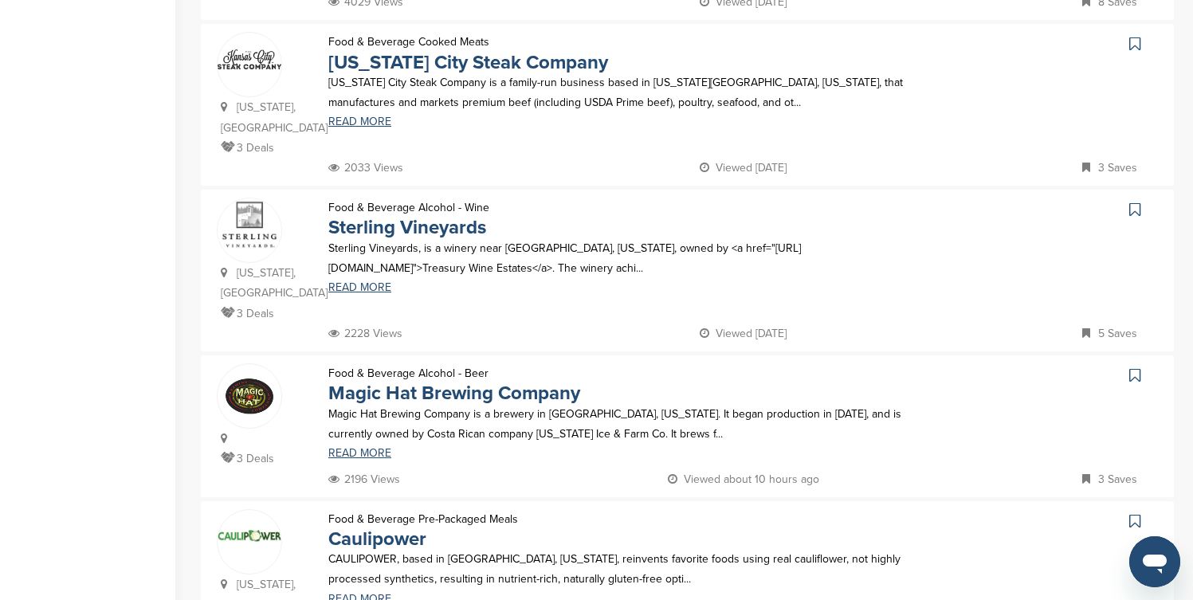
click at [1134, 36] on icon at bounding box center [1135, 44] width 11 height 16
click at [1134, 202] on icon at bounding box center [1135, 210] width 11 height 16
click at [1133, 368] on icon at bounding box center [1135, 376] width 11 height 16
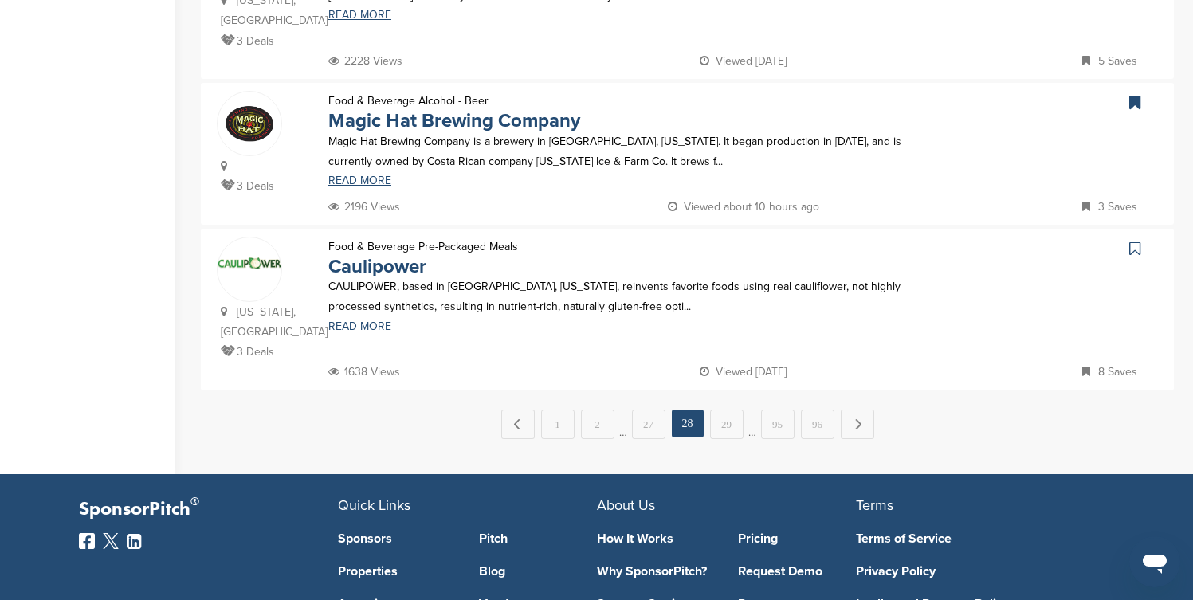
scroll to position [1594, 0]
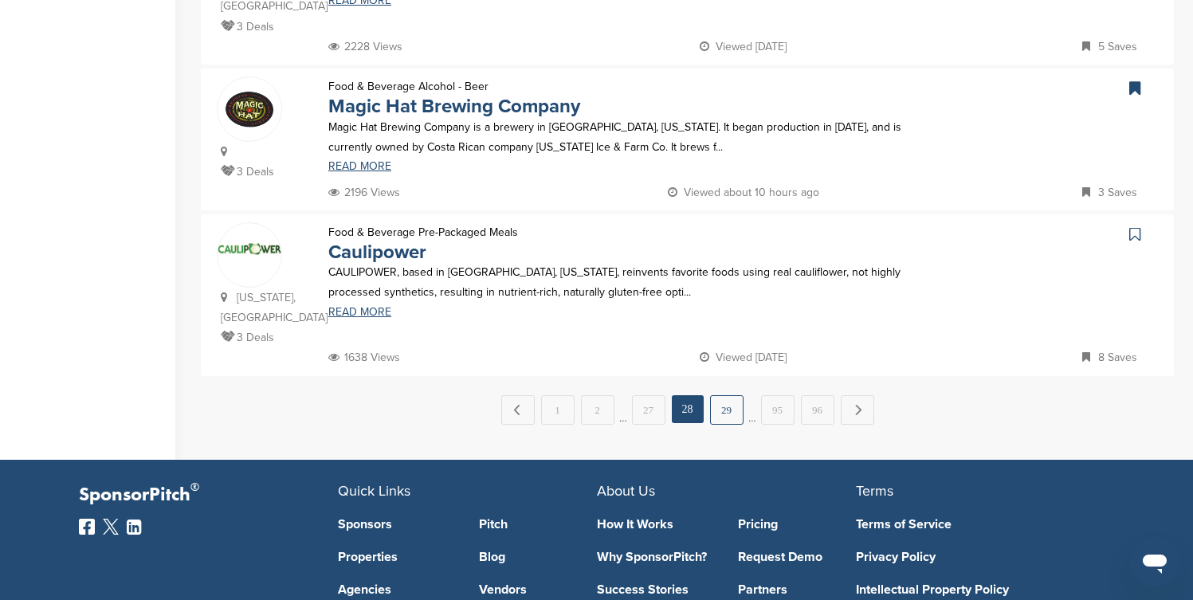
click at [730, 395] on link "29" at bounding box center [726, 409] width 33 height 29
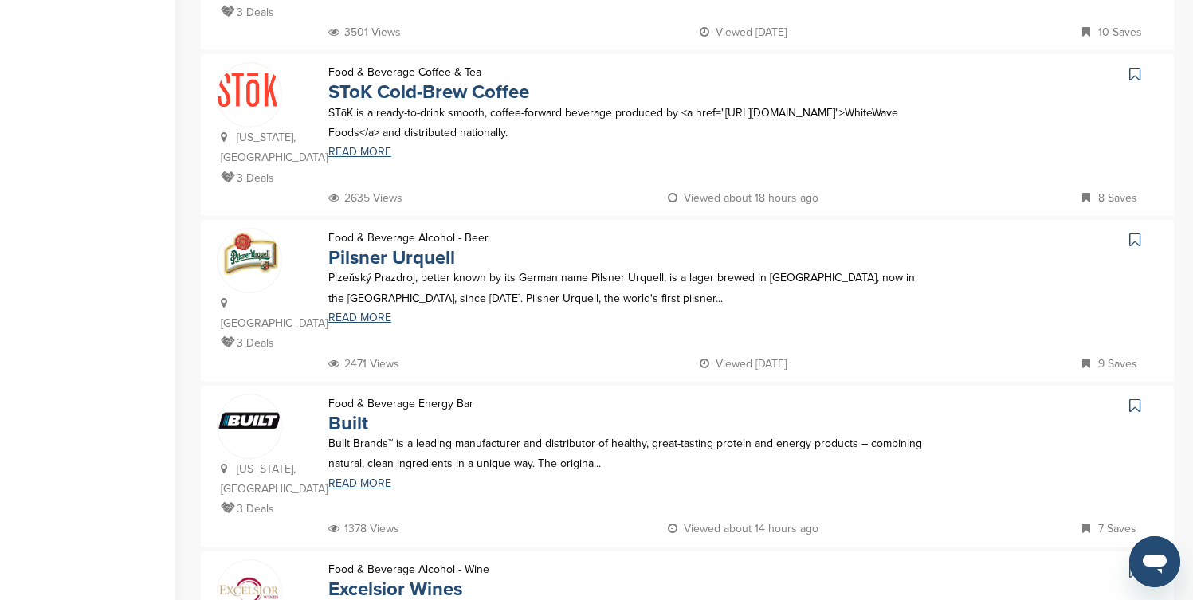
scroll to position [1020, 0]
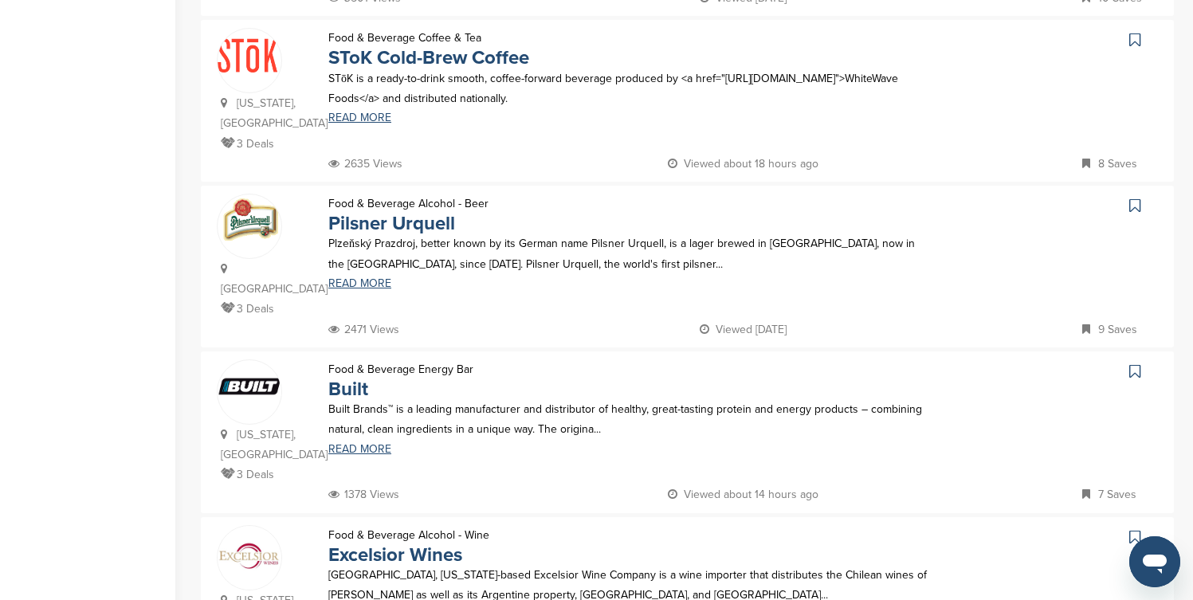
click at [1134, 32] on icon at bounding box center [1135, 40] width 11 height 16
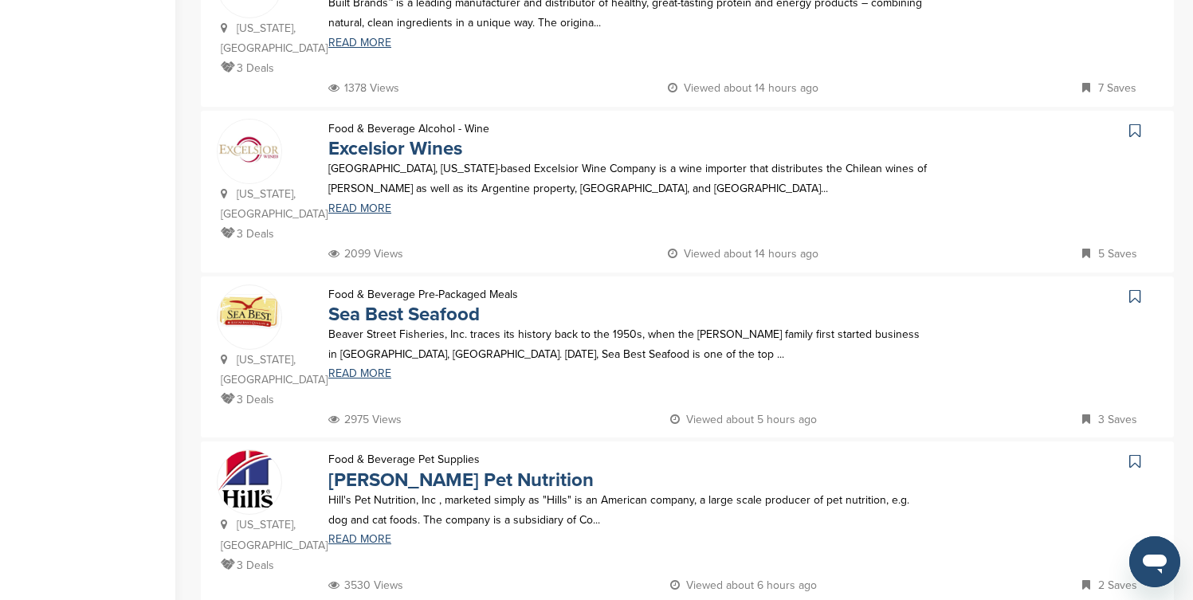
scroll to position [1467, 0]
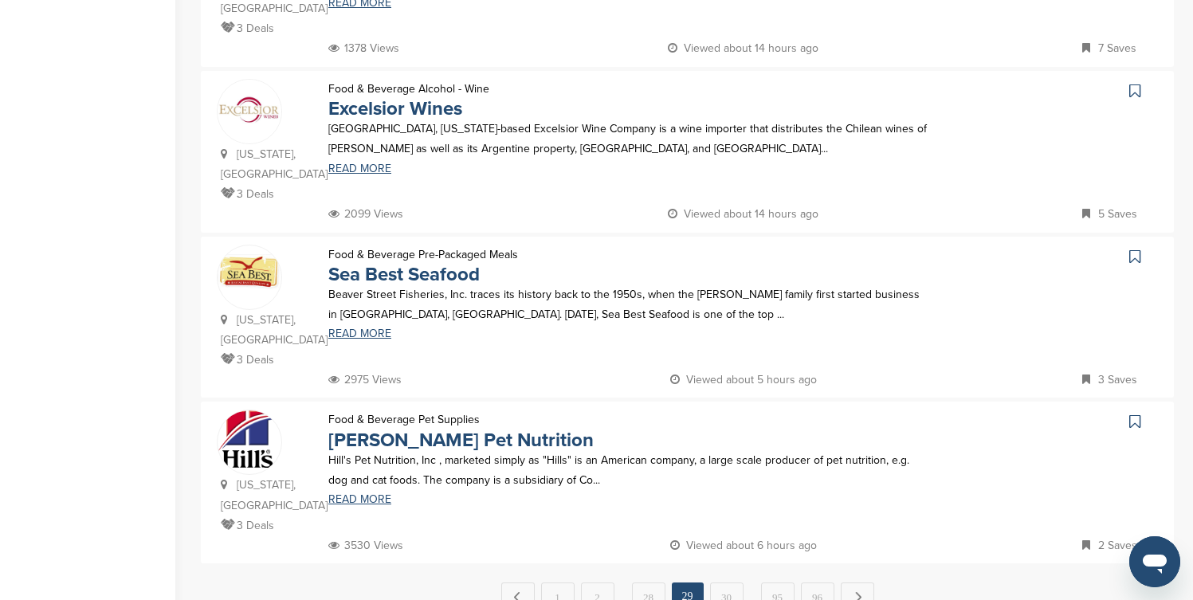
click at [1138, 83] on icon at bounding box center [1135, 91] width 11 height 16
click at [726, 583] on link "30" at bounding box center [726, 597] width 33 height 29
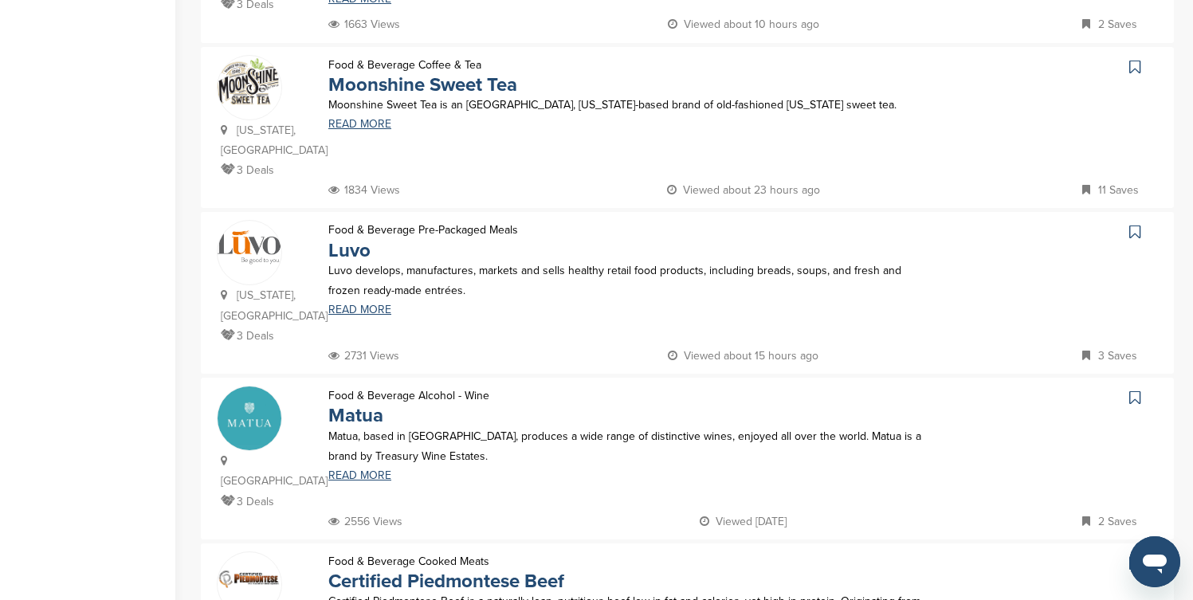
scroll to position [510, 0]
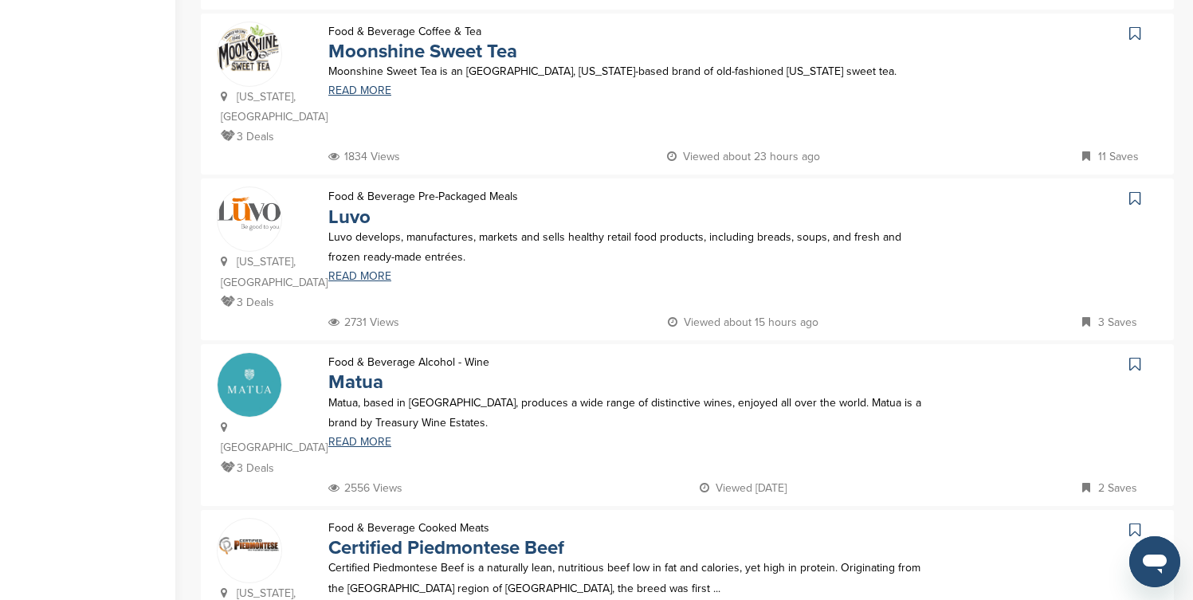
click at [1134, 37] on icon at bounding box center [1135, 34] width 11 height 16
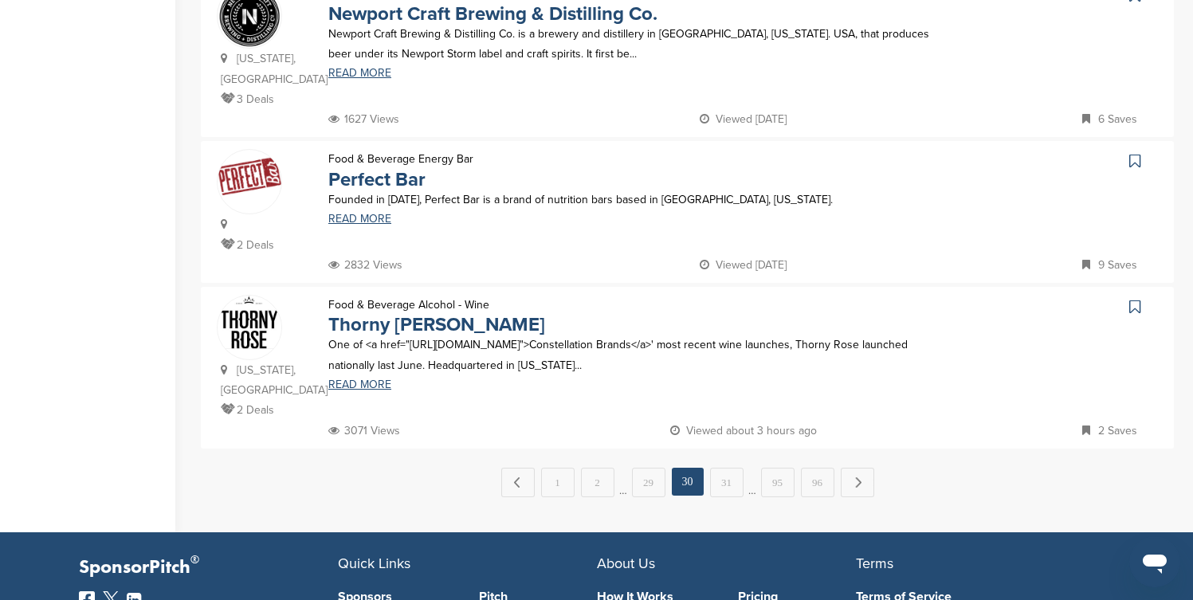
scroll to position [1562, 0]
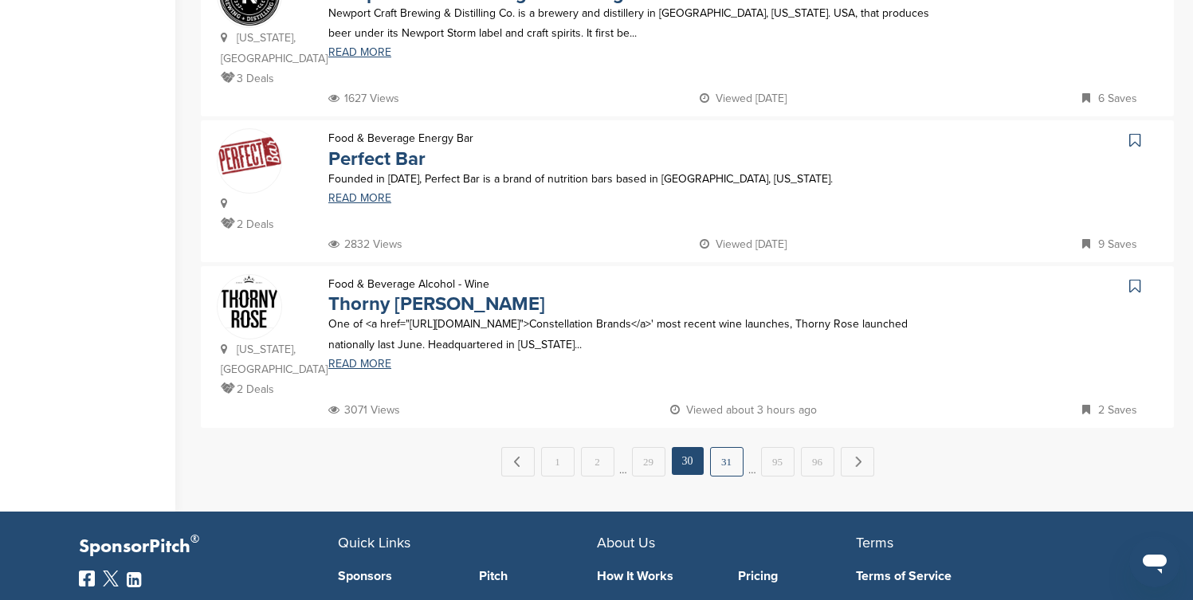
click at [741, 447] on link "31" at bounding box center [726, 461] width 33 height 29
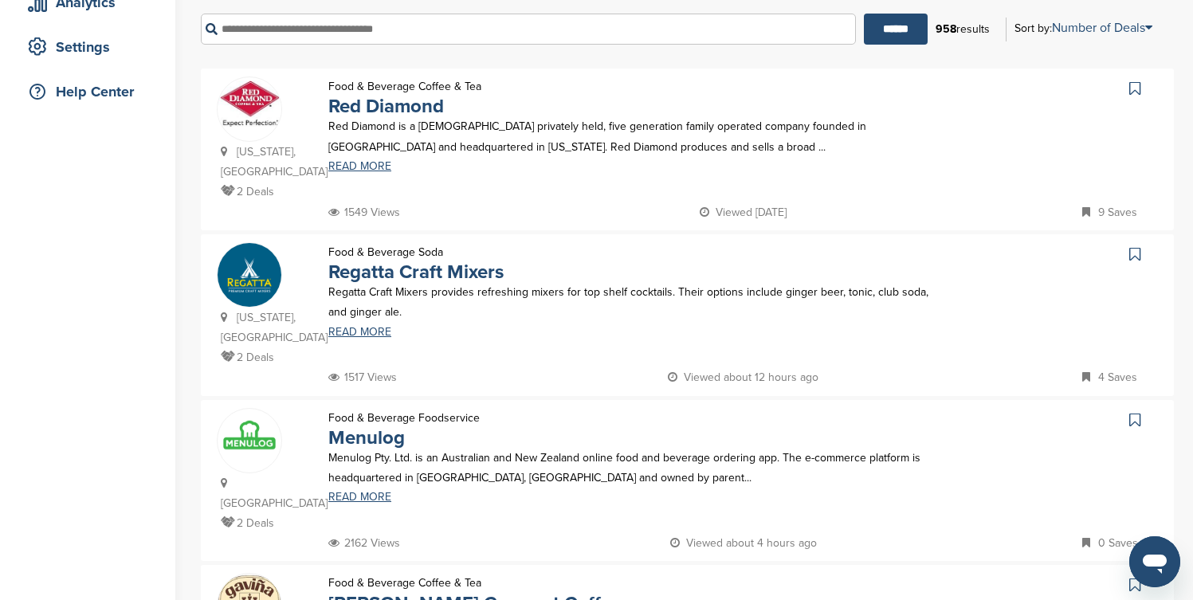
scroll to position [351, 0]
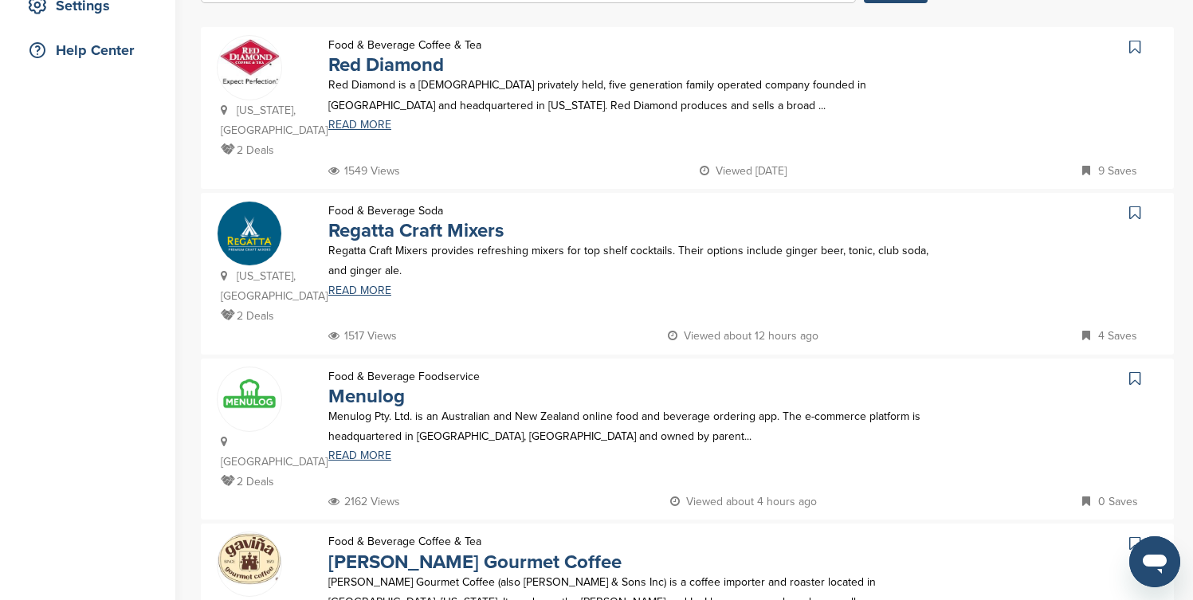
click at [1131, 47] on icon at bounding box center [1135, 47] width 11 height 16
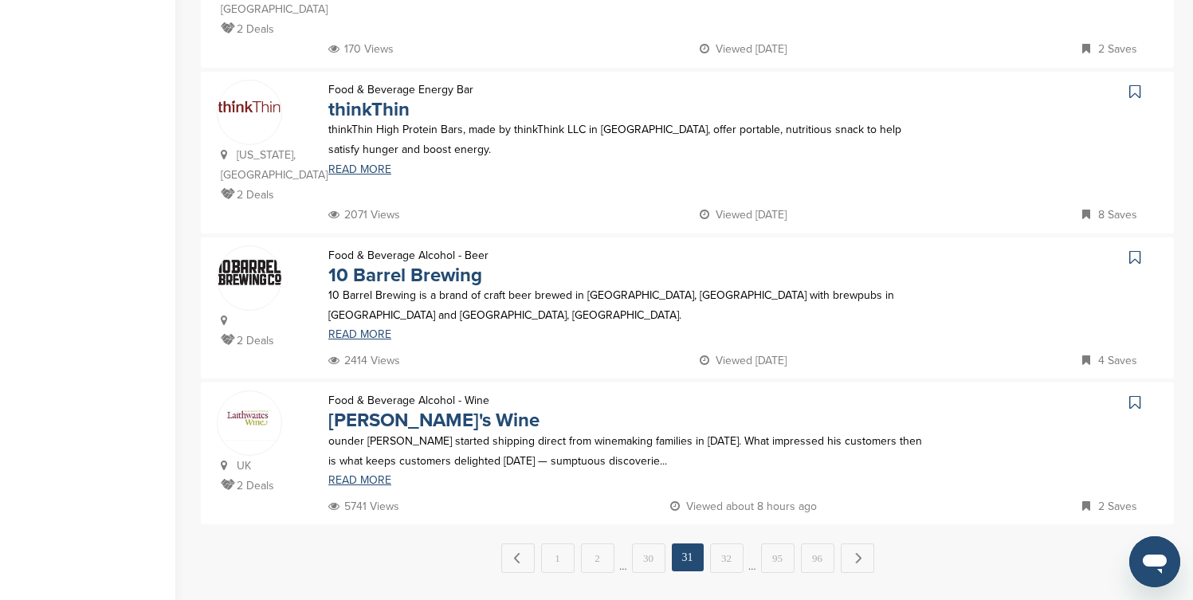
scroll to position [1467, 0]
click at [725, 543] on link "32" at bounding box center [726, 557] width 33 height 29
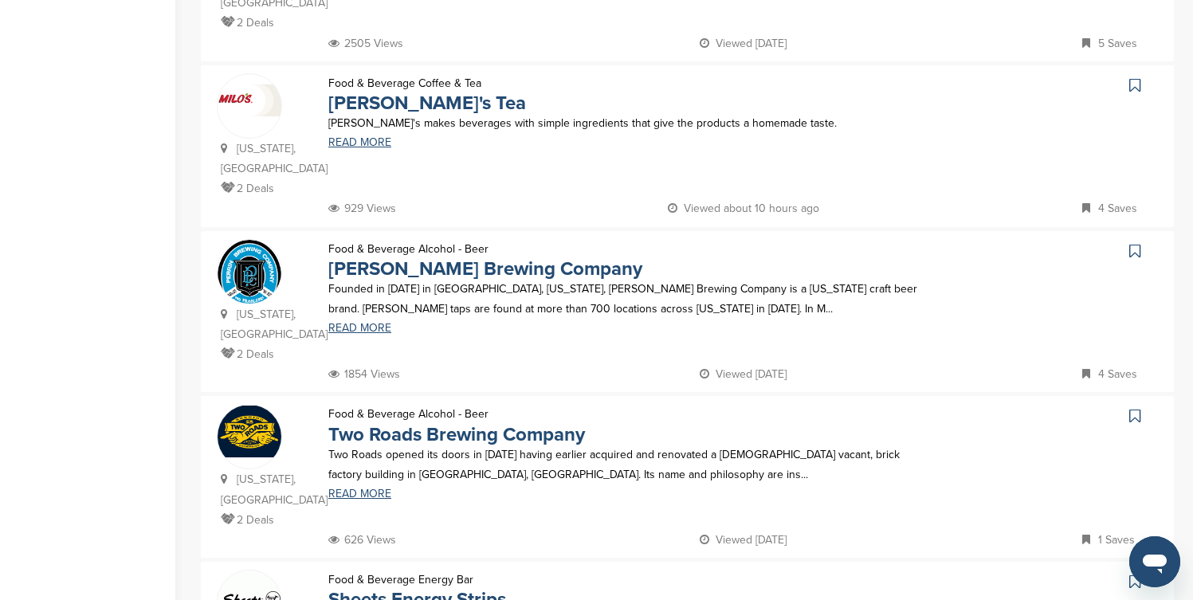
scroll to position [510, 0]
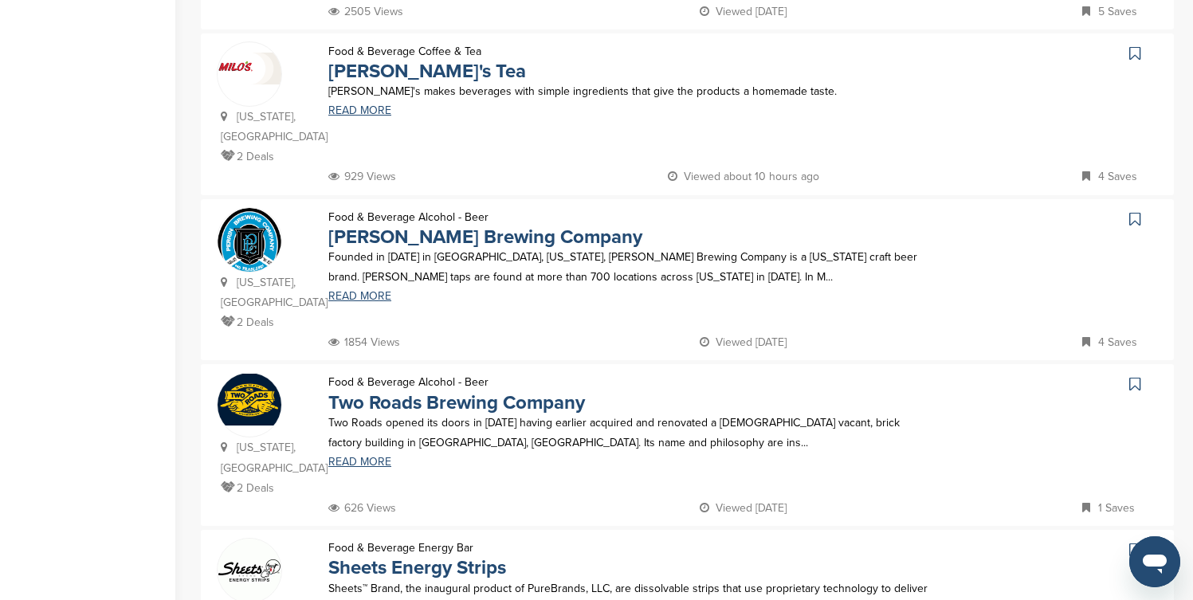
click at [1132, 45] on icon at bounding box center [1135, 53] width 11 height 16
click at [1133, 376] on icon at bounding box center [1135, 384] width 11 height 16
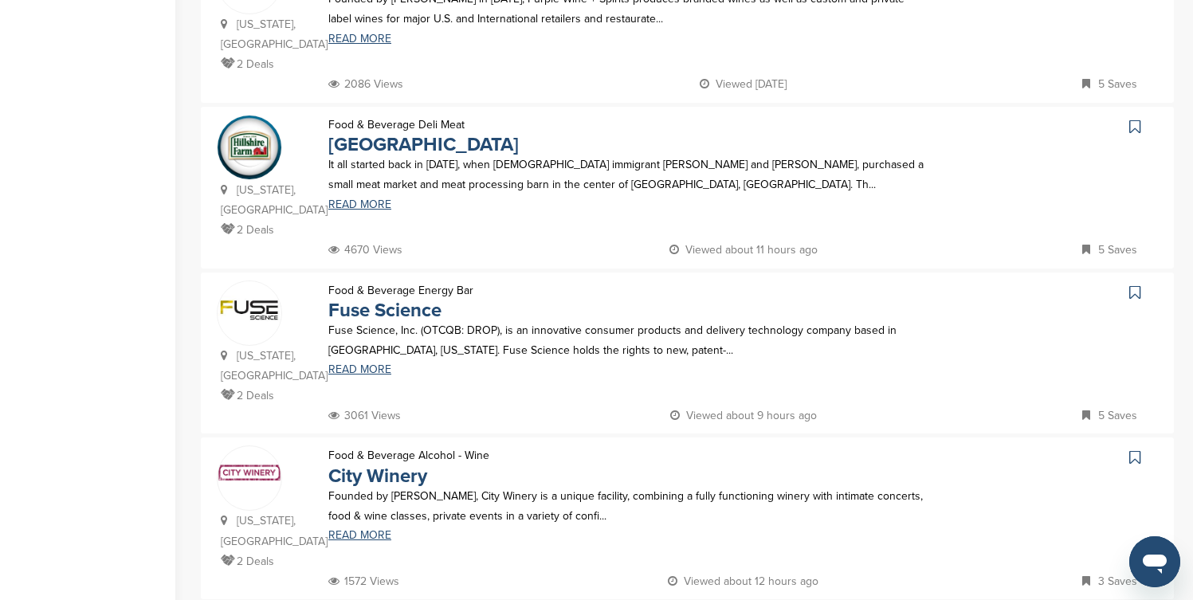
scroll to position [1435, 0]
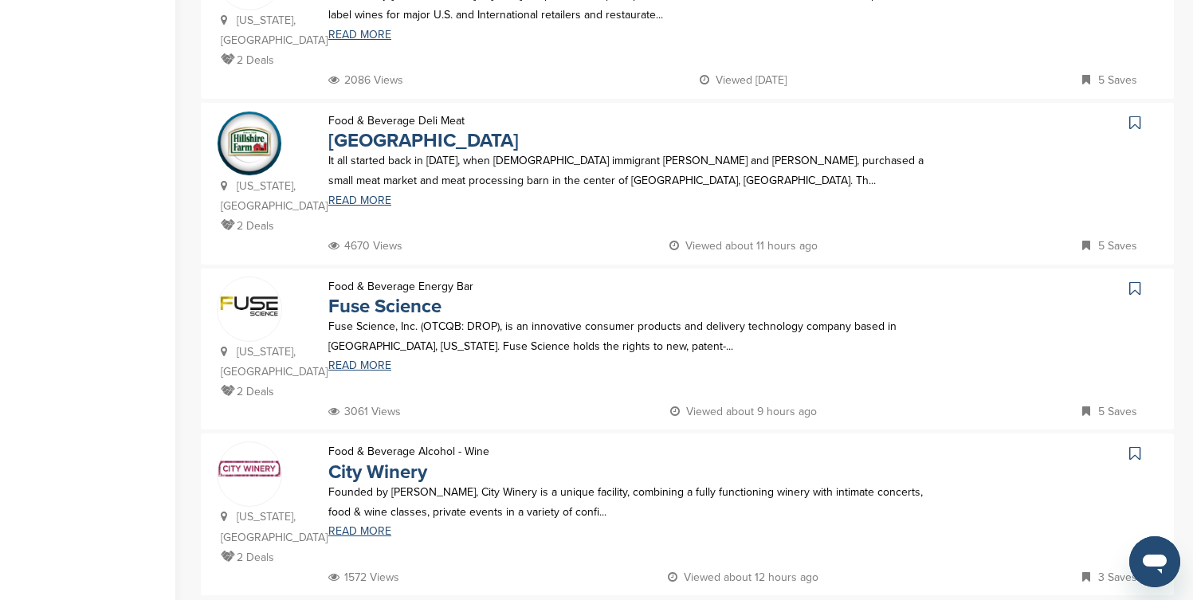
click at [1135, 115] on icon at bounding box center [1135, 123] width 11 height 16
click at [1130, 446] on icon at bounding box center [1135, 454] width 11 height 16
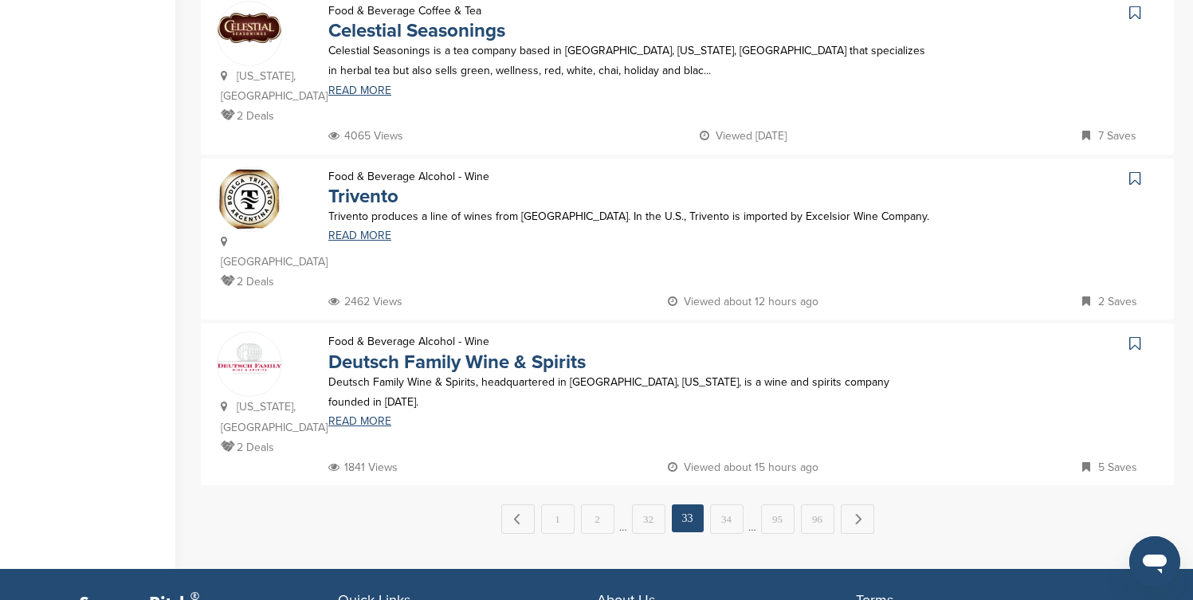
scroll to position [1562, 0]
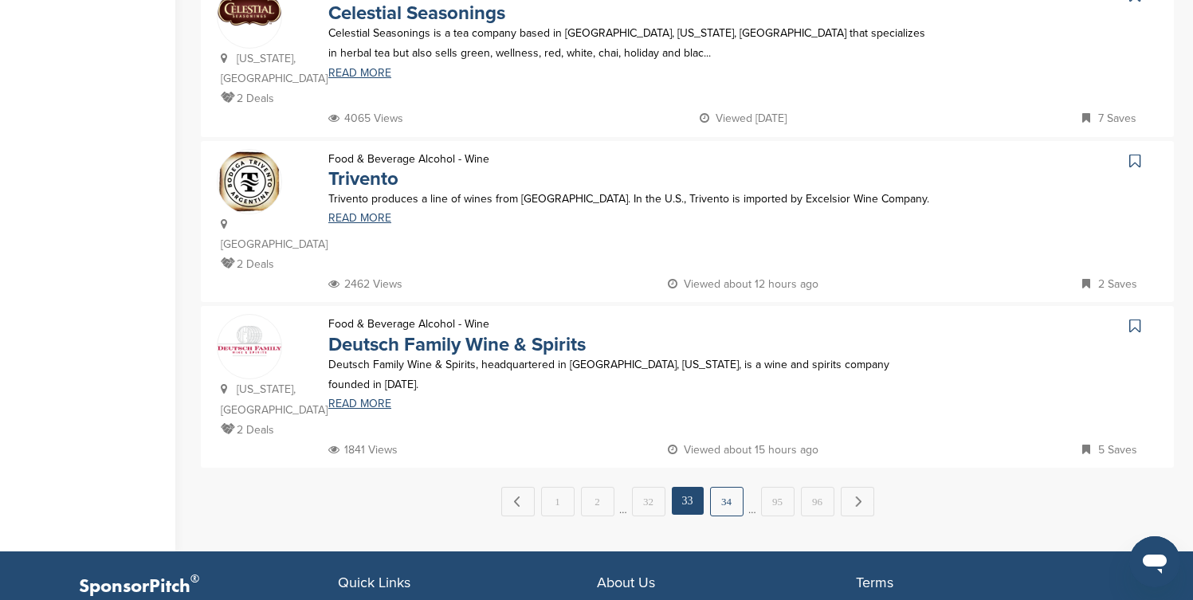
click at [729, 487] on link "34" at bounding box center [726, 501] width 33 height 29
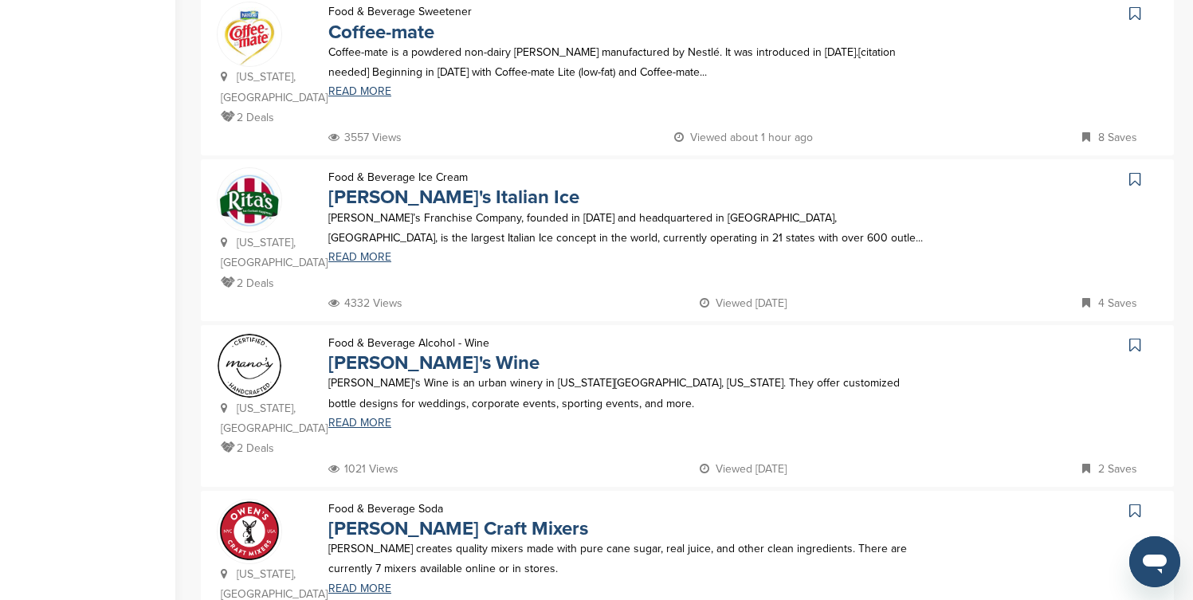
scroll to position [702, 0]
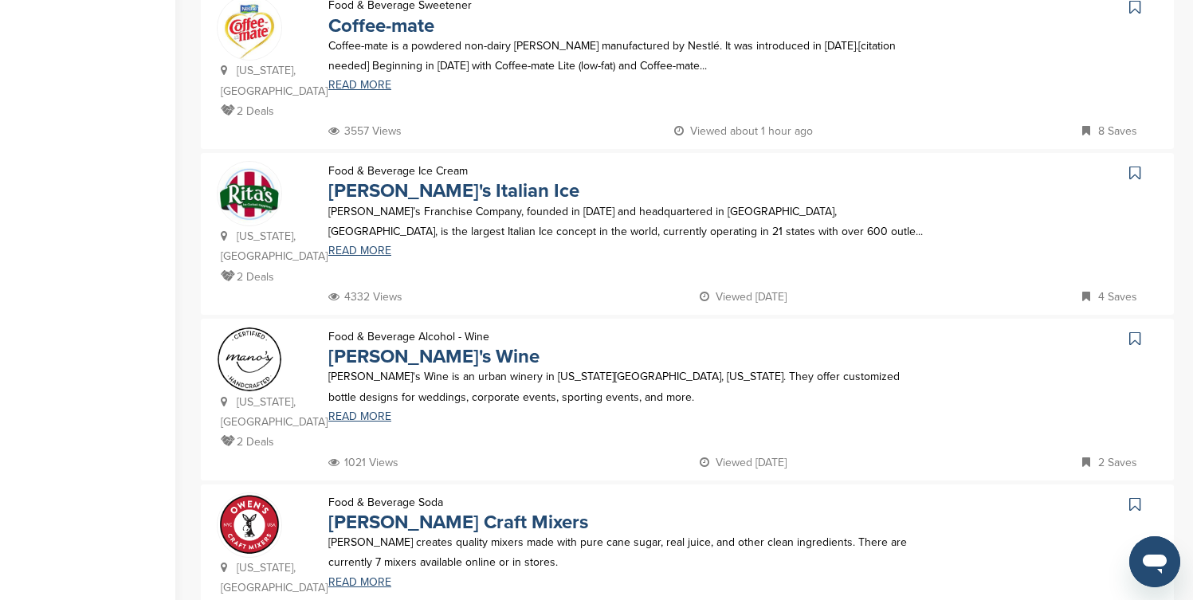
click at [1136, 9] on icon at bounding box center [1135, 7] width 11 height 16
click at [1134, 341] on icon at bounding box center [1135, 339] width 11 height 16
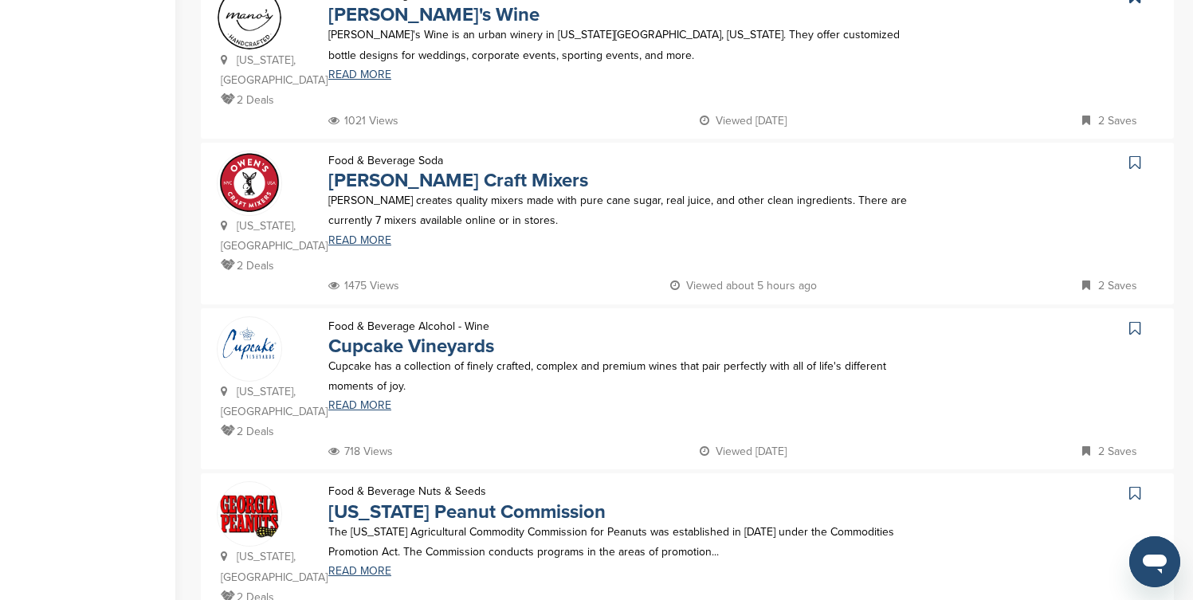
scroll to position [1084, 0]
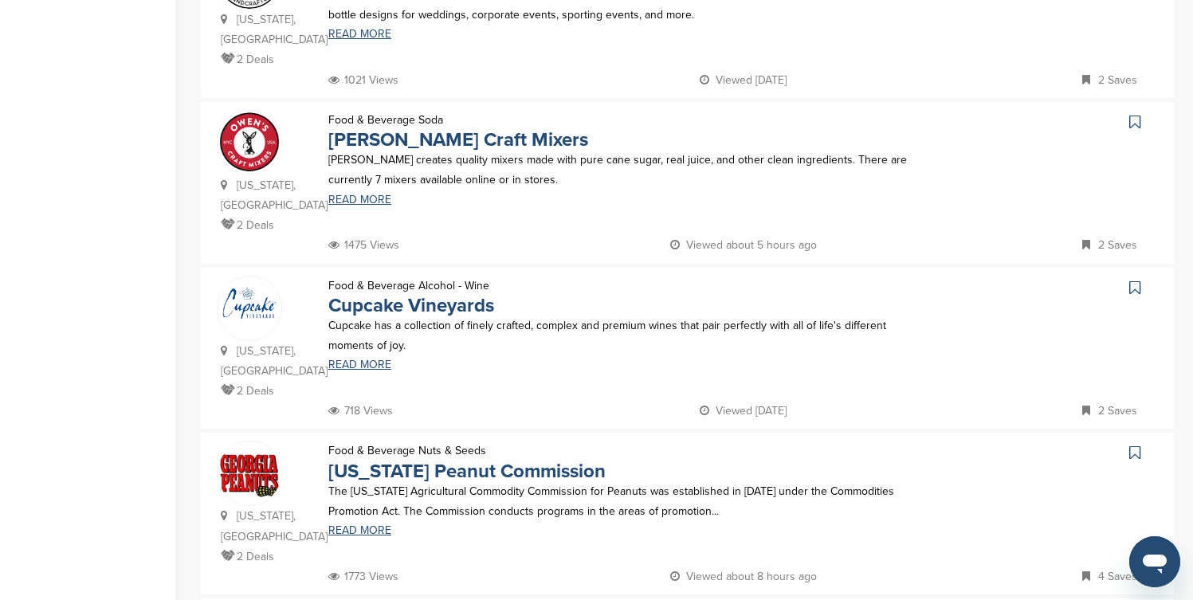
click at [1136, 280] on icon at bounding box center [1135, 288] width 11 height 16
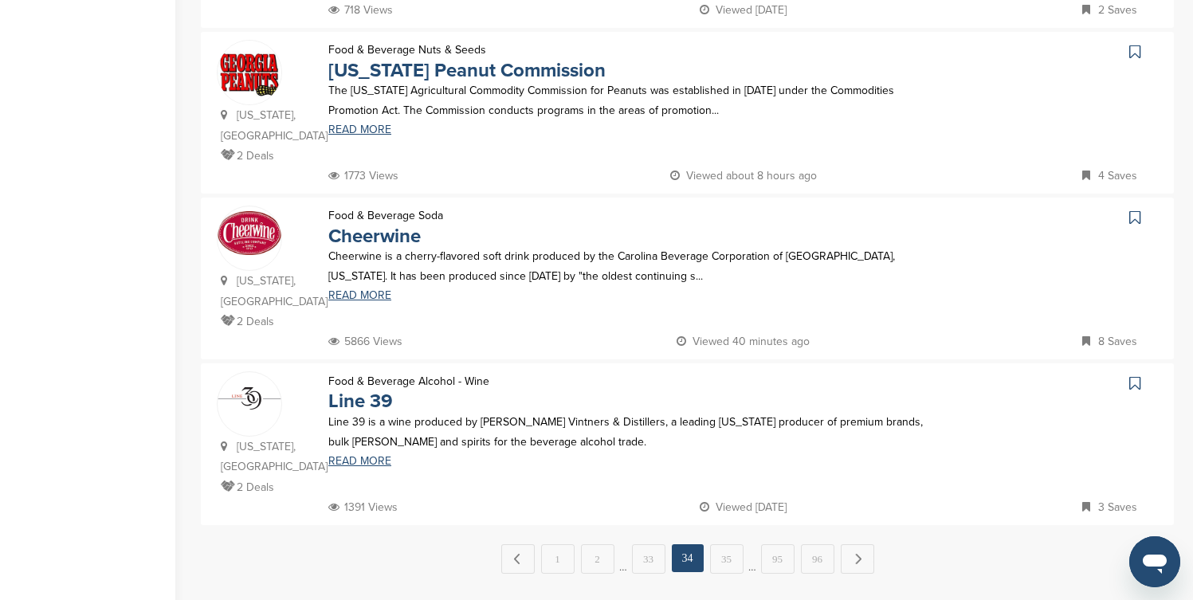
scroll to position [1499, 0]
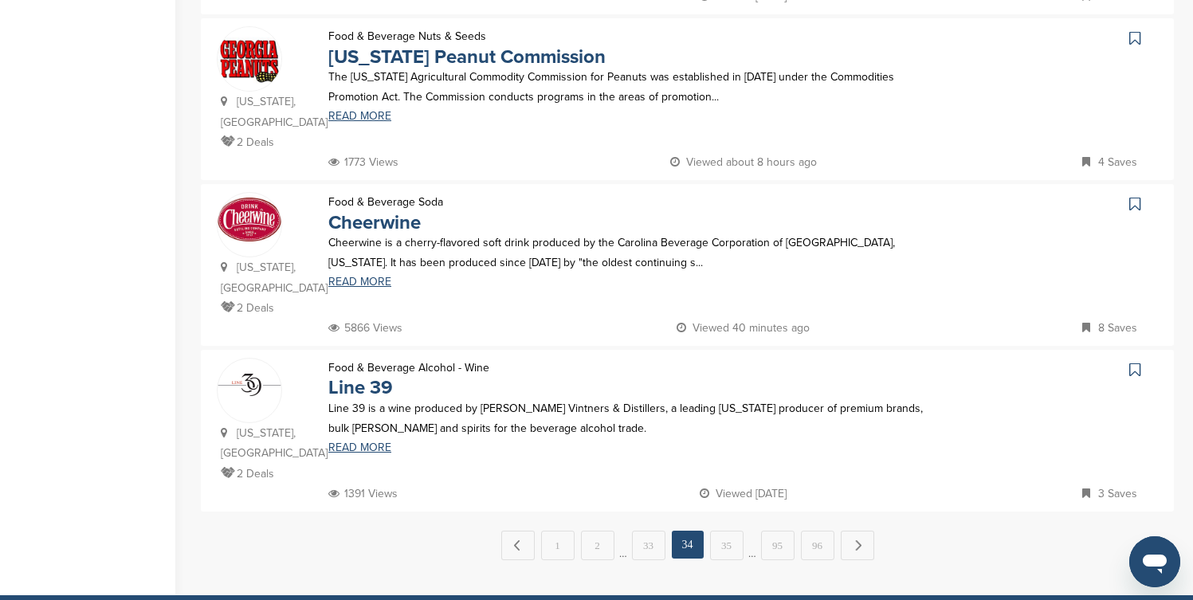
click at [1136, 30] on icon at bounding box center [1135, 38] width 11 height 16
click at [1132, 196] on icon at bounding box center [1135, 204] width 11 height 16
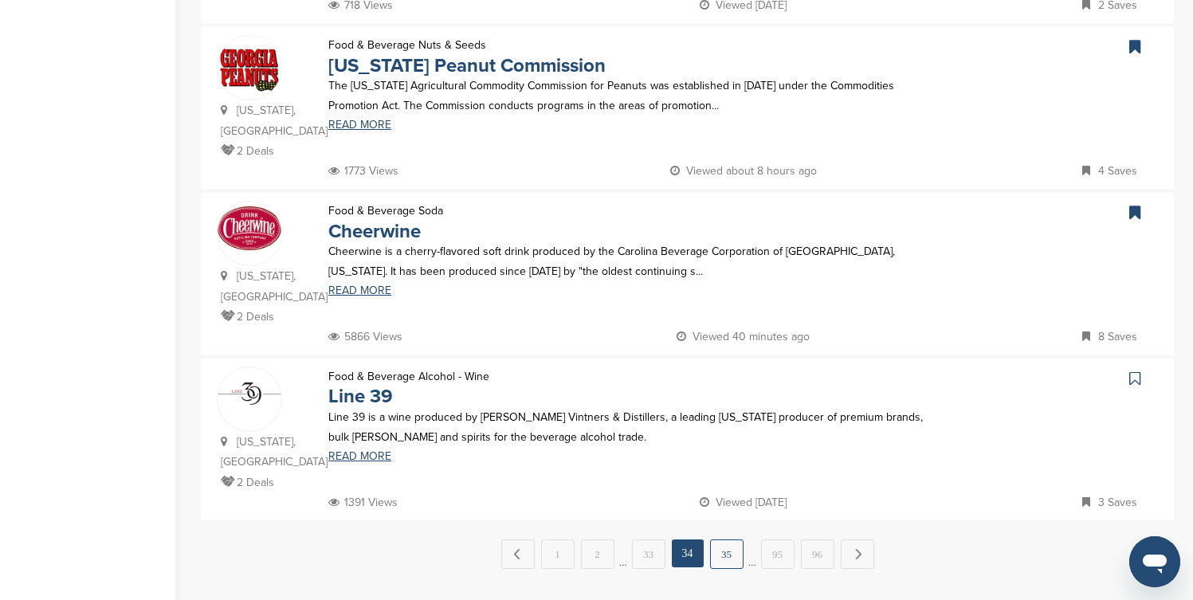
click at [721, 540] on link "35" at bounding box center [726, 554] width 33 height 29
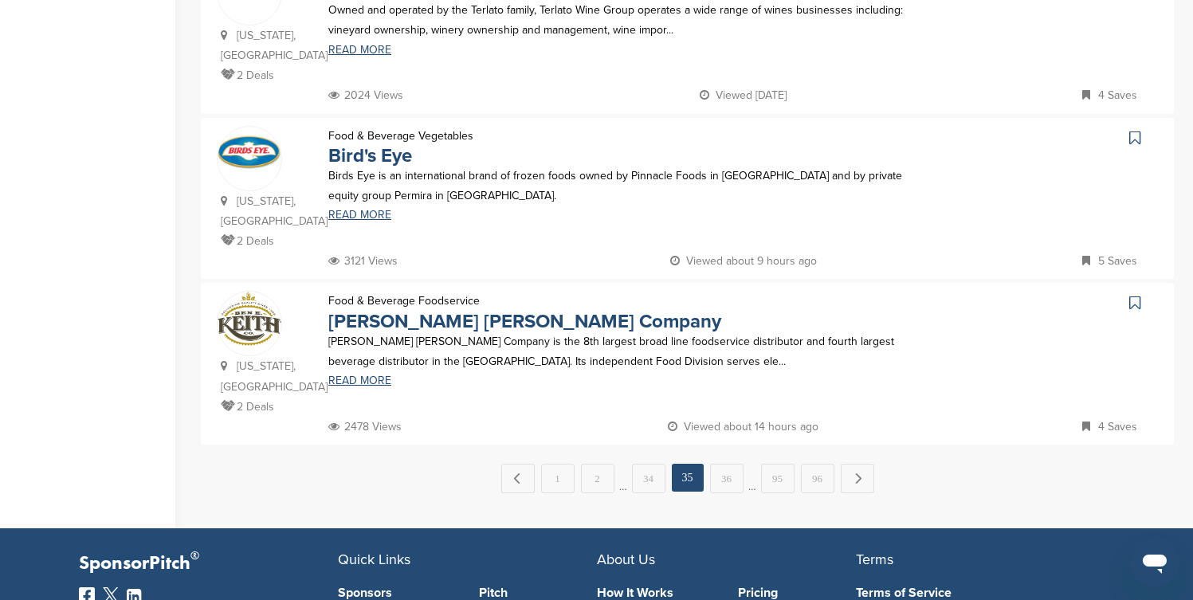
scroll to position [1594, 0]
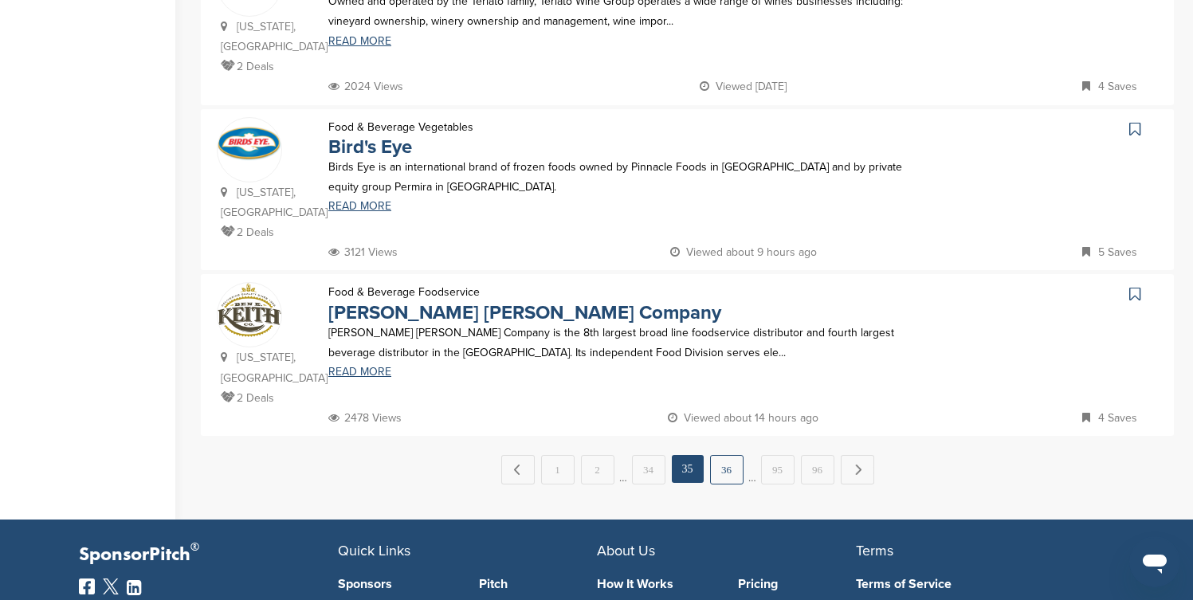
click at [724, 455] on link "36" at bounding box center [726, 469] width 33 height 29
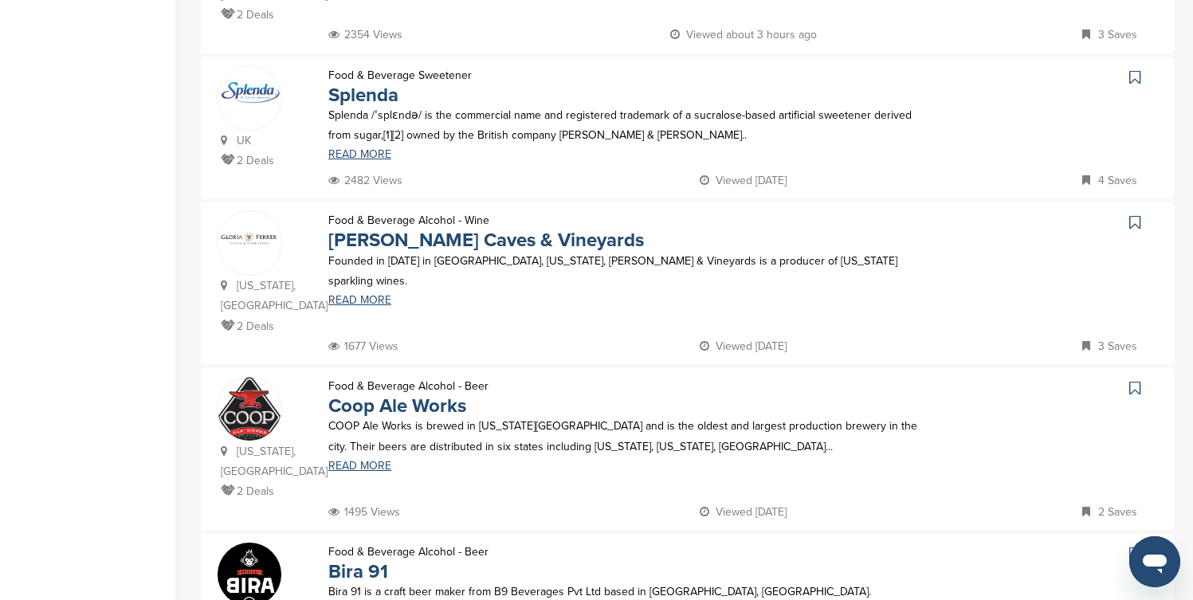
scroll to position [670, 0]
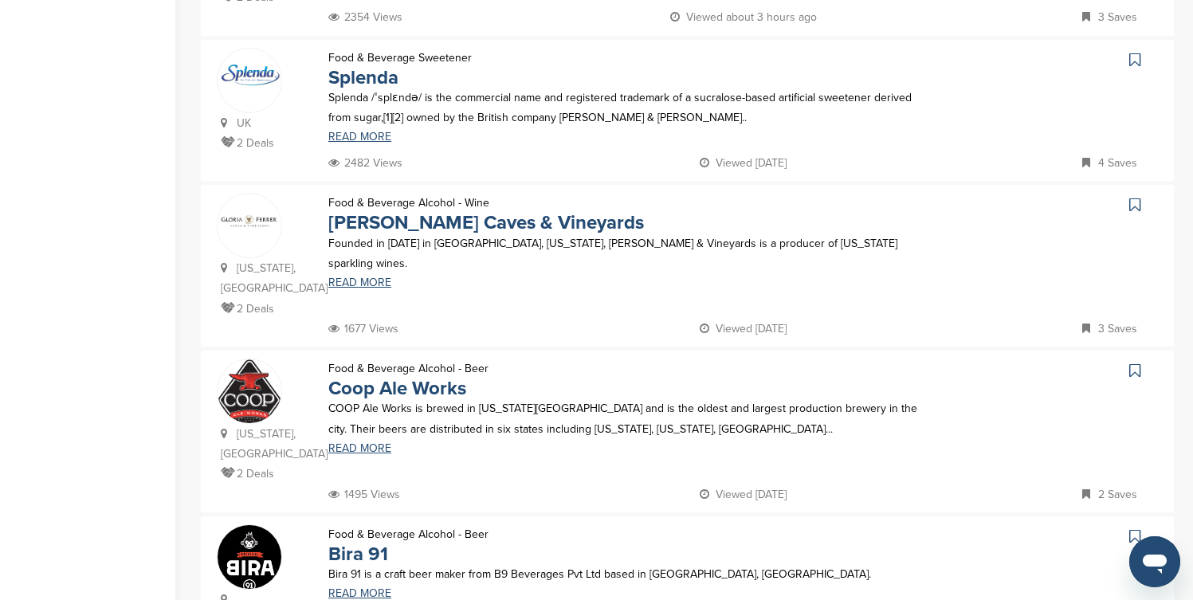
click at [1134, 61] on icon at bounding box center [1135, 60] width 11 height 16
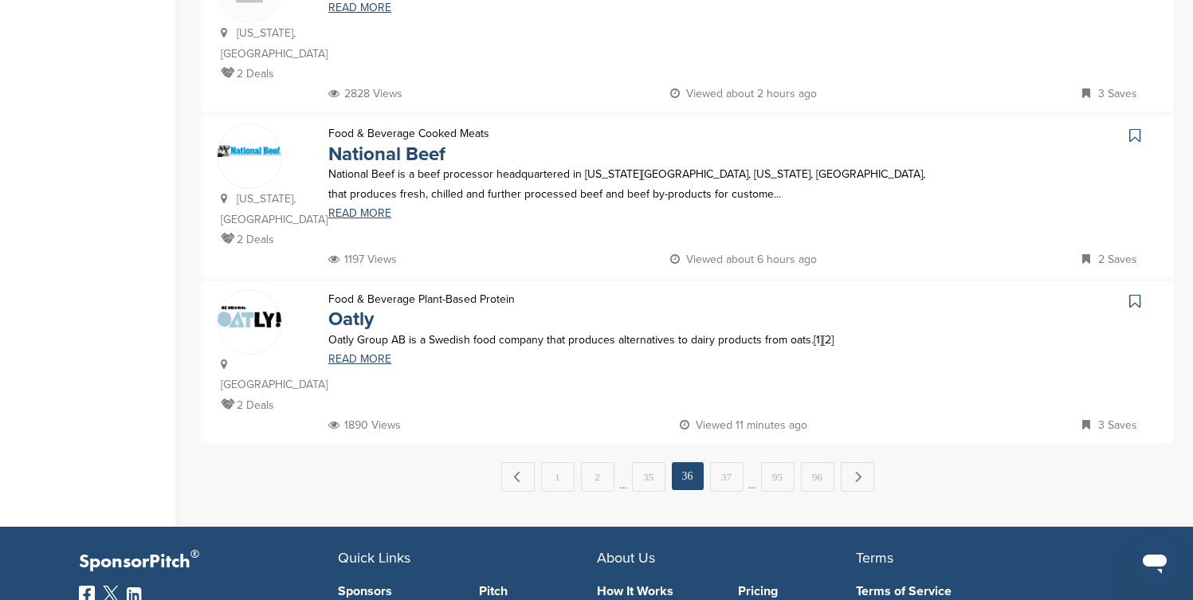
scroll to position [1594, 0]
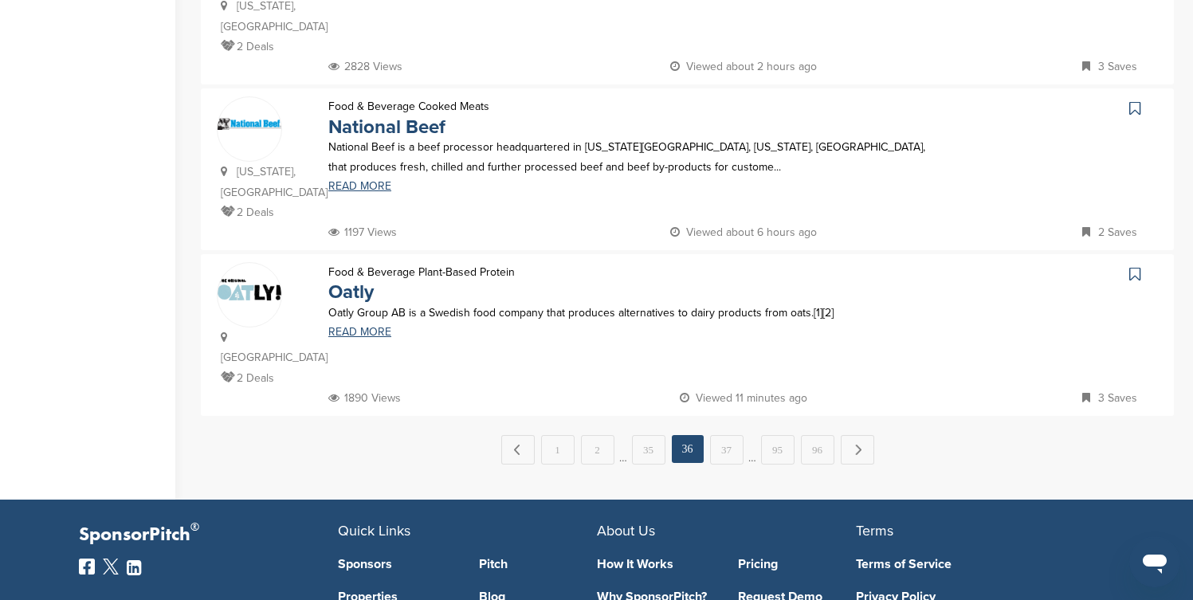
click at [1136, 100] on icon at bounding box center [1135, 108] width 11 height 16
click at [722, 435] on link "37" at bounding box center [726, 449] width 33 height 29
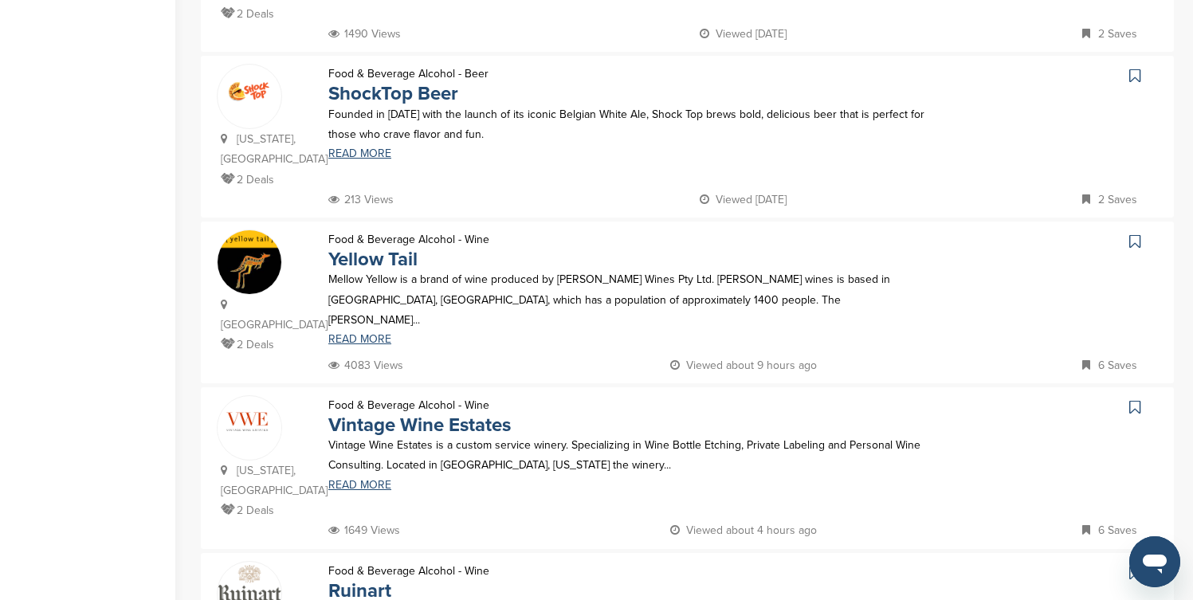
scroll to position [989, 0]
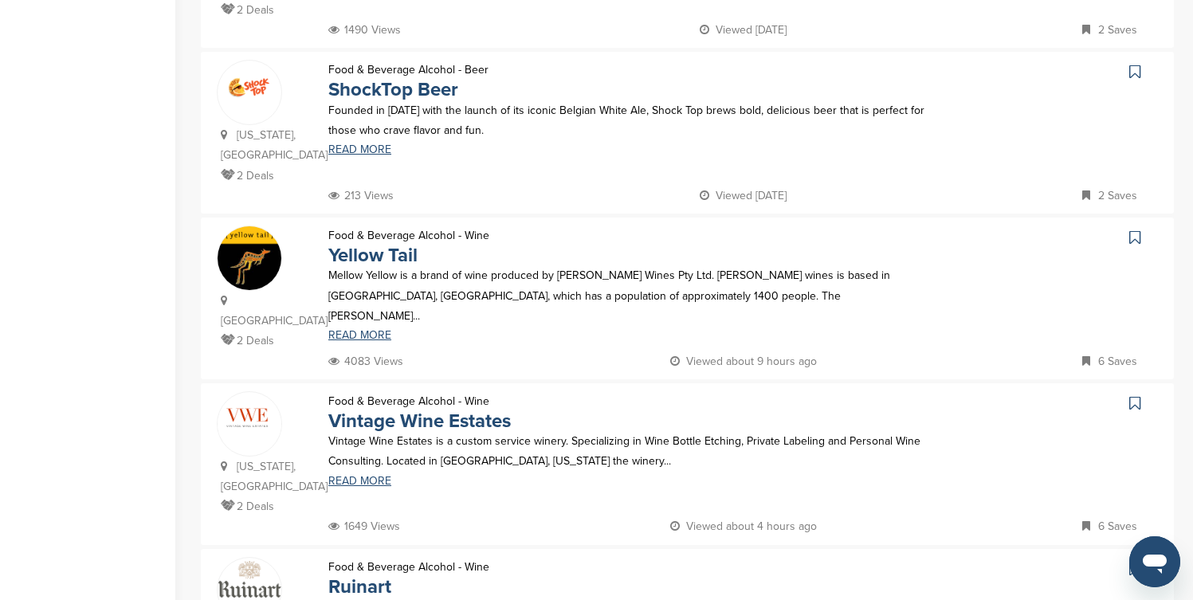
click at [1137, 64] on icon at bounding box center [1135, 72] width 11 height 16
click at [1136, 230] on icon at bounding box center [1135, 238] width 11 height 16
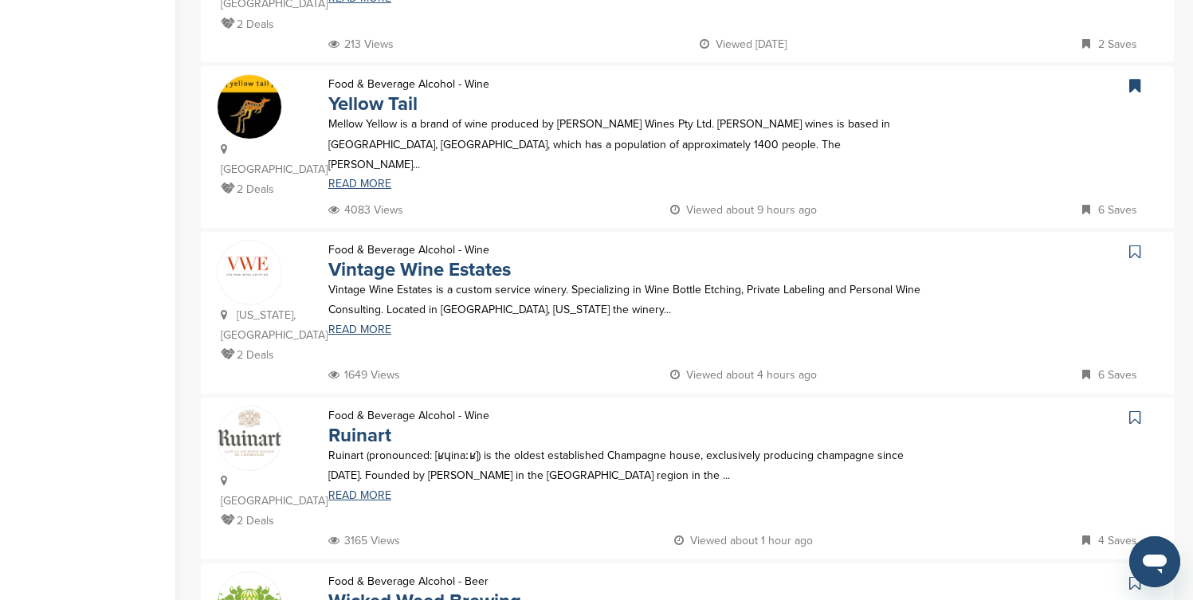
scroll to position [1180, 0]
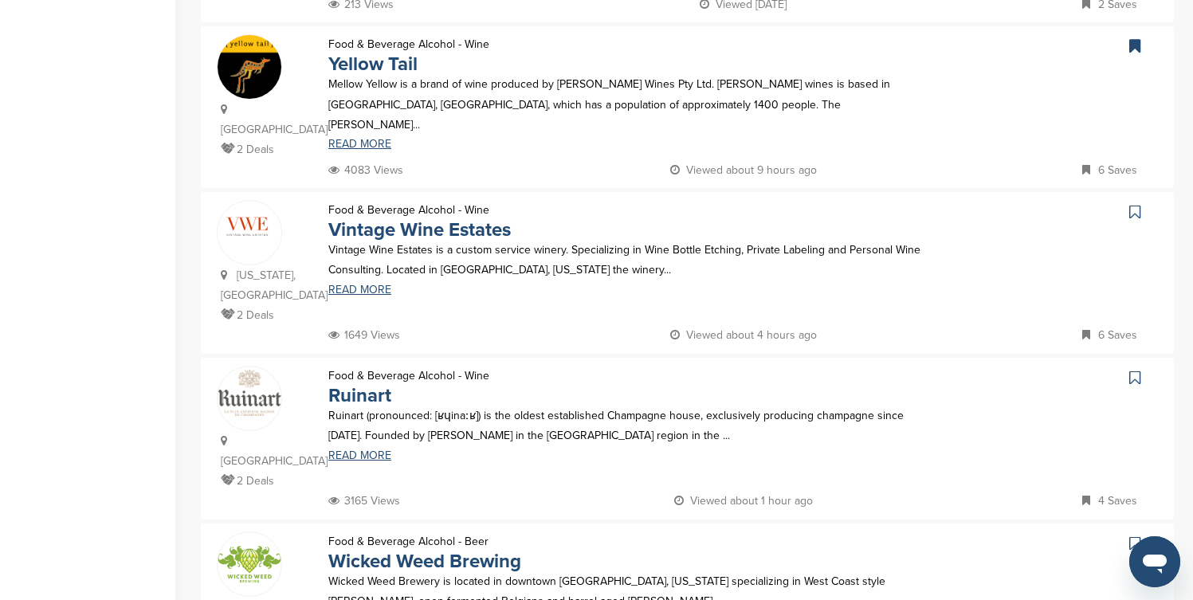
click at [1138, 204] on icon at bounding box center [1135, 212] width 11 height 16
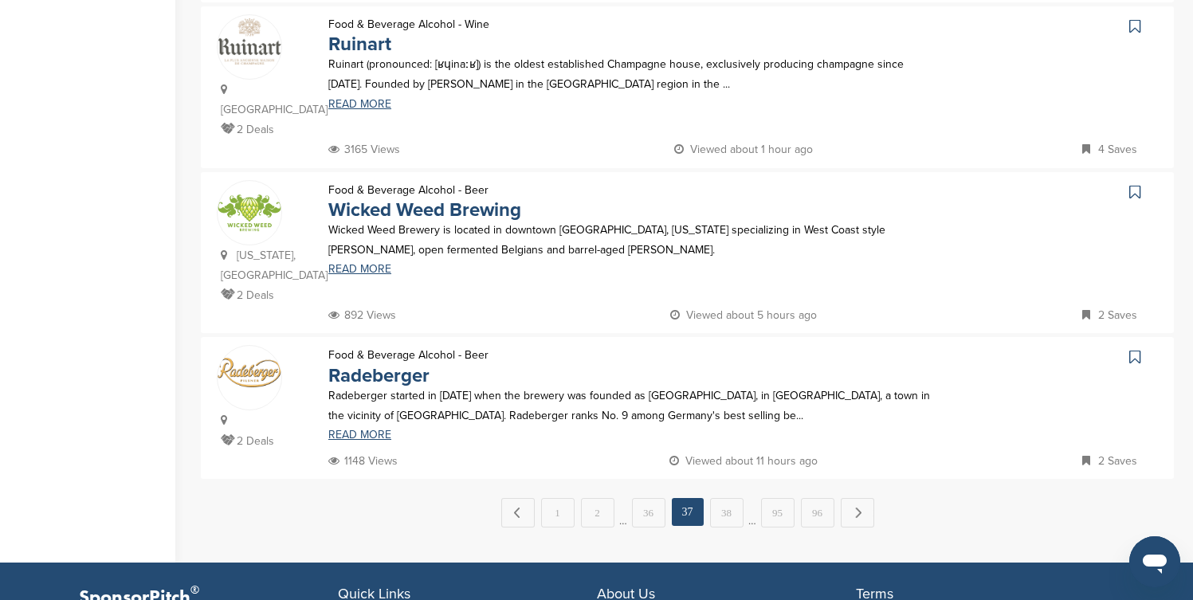
scroll to position [1562, 0]
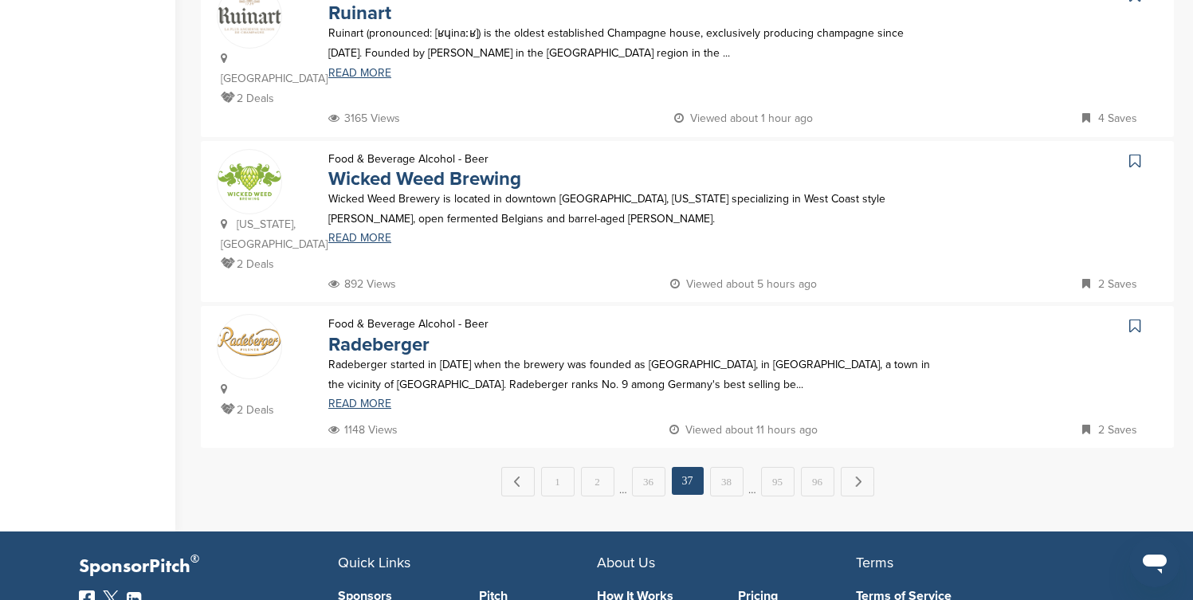
click at [1135, 153] on icon at bounding box center [1135, 161] width 11 height 16
click at [730, 467] on link "38" at bounding box center [726, 481] width 33 height 29
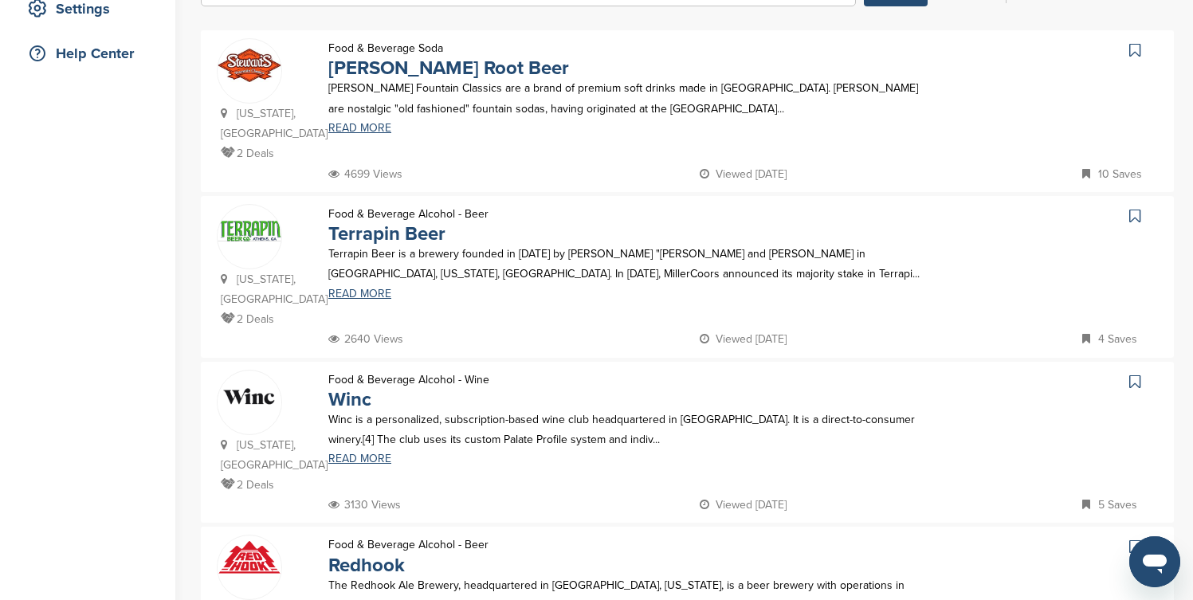
scroll to position [351, 0]
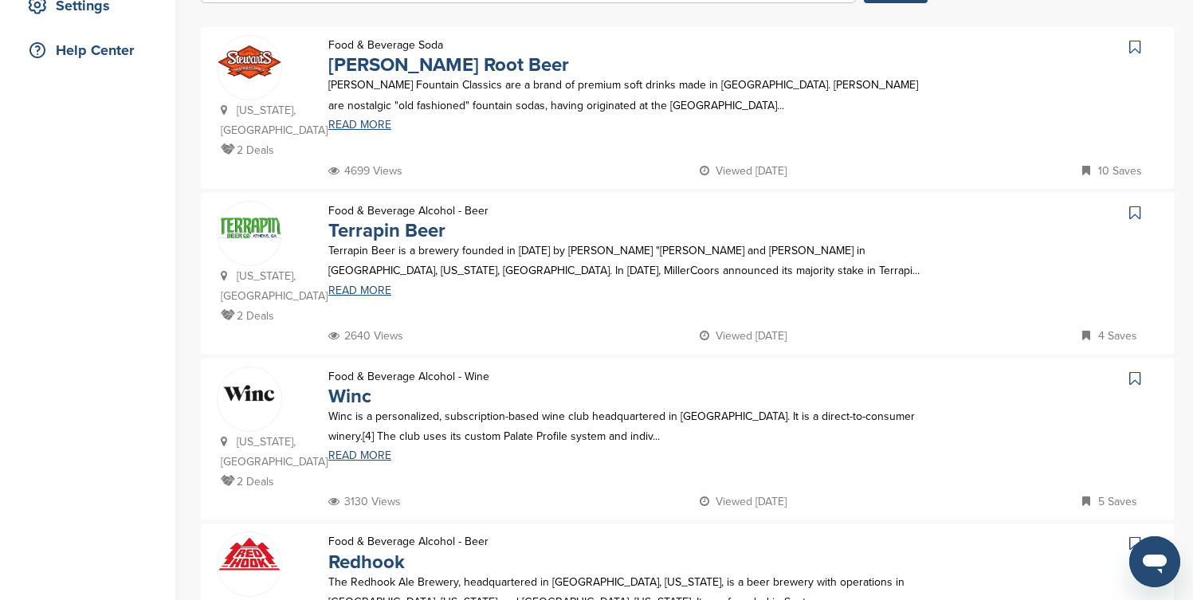
click at [1131, 49] on icon at bounding box center [1135, 47] width 11 height 16
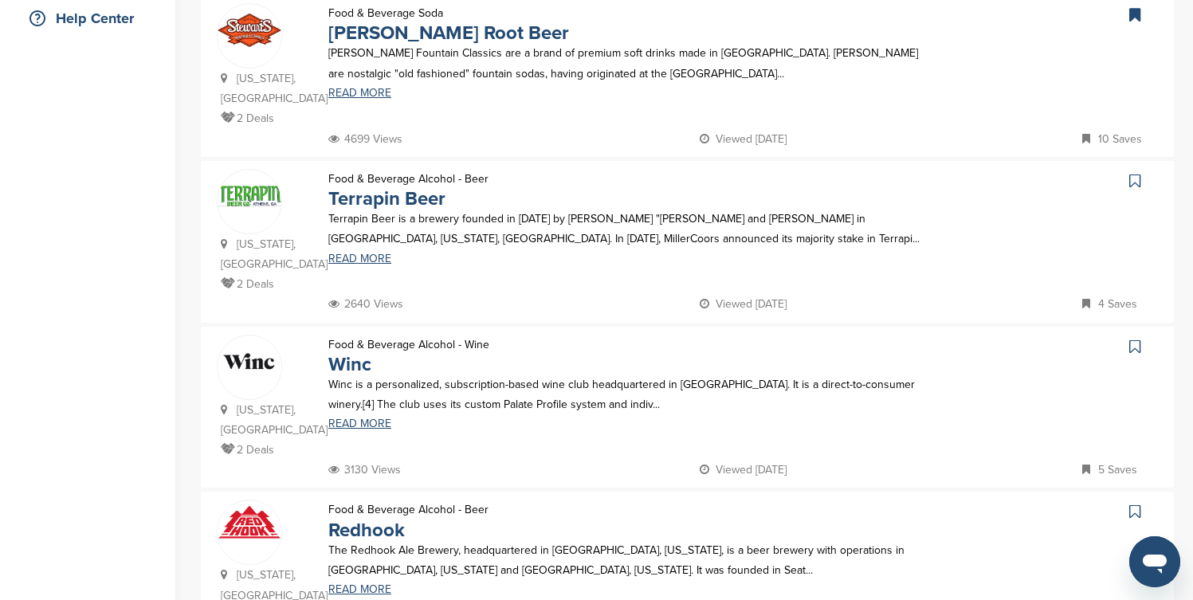
click at [1134, 183] on icon at bounding box center [1135, 181] width 11 height 16
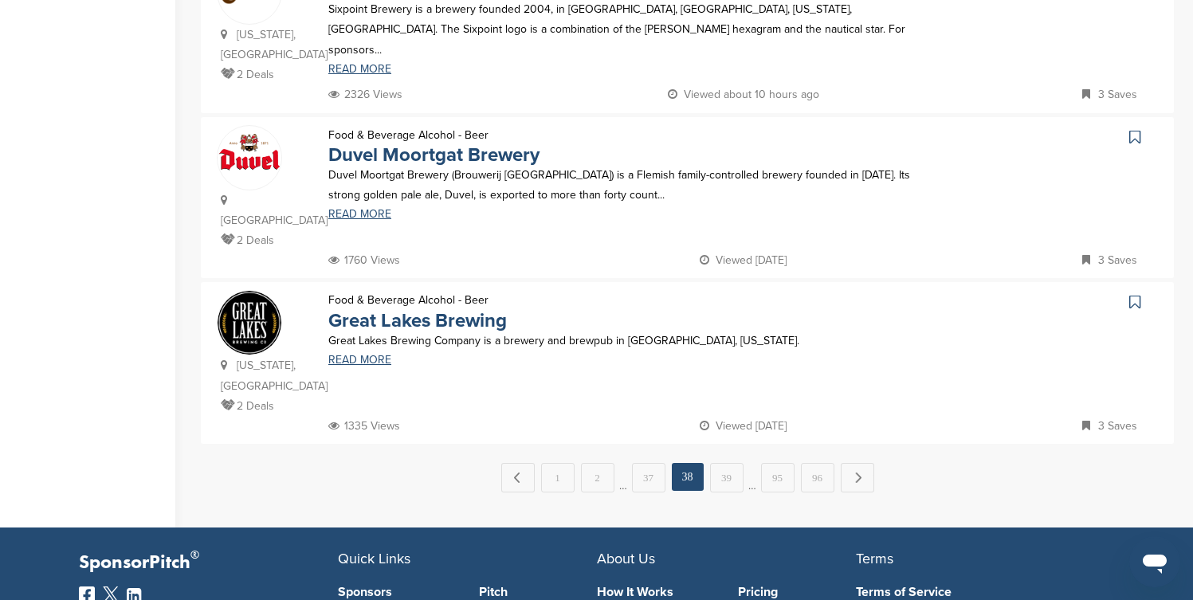
scroll to position [1594, 0]
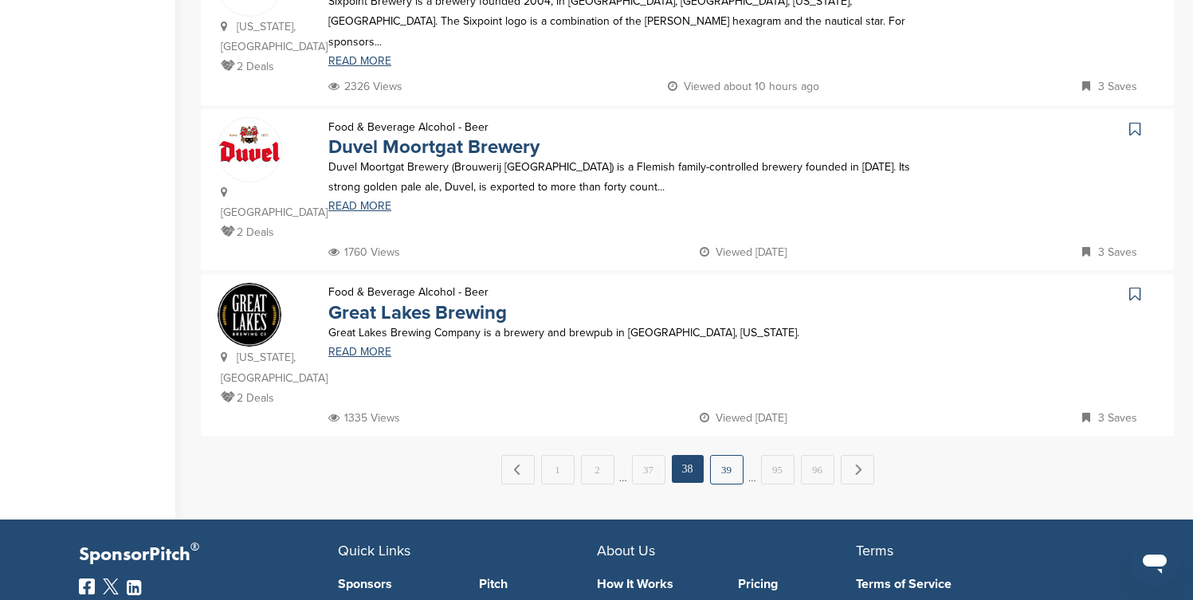
click at [728, 455] on link "39" at bounding box center [726, 469] width 33 height 29
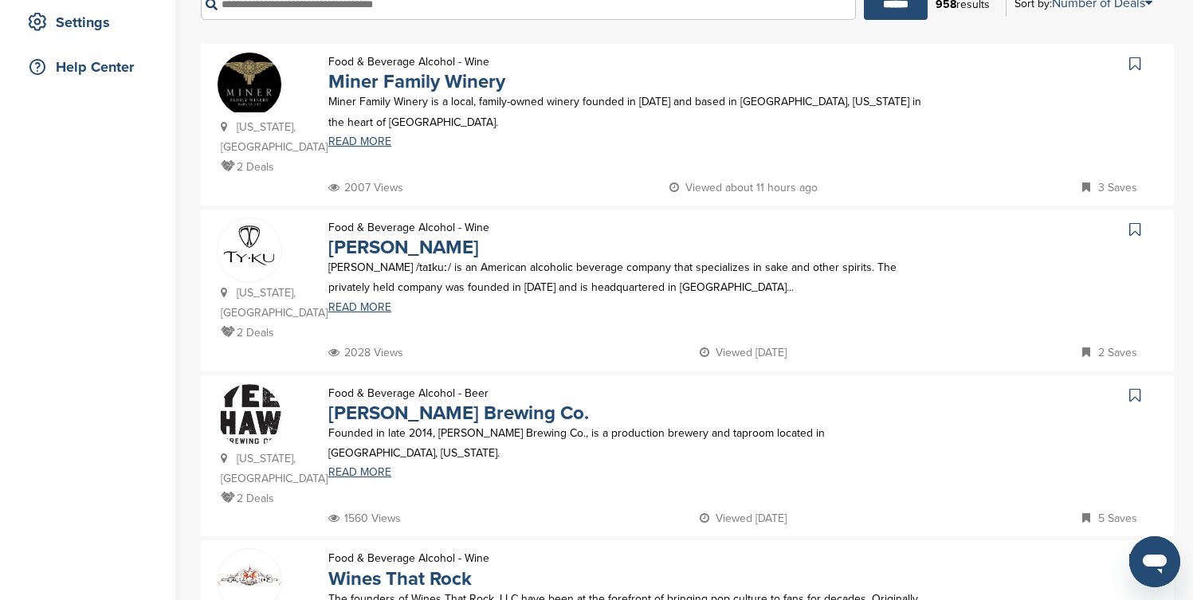
scroll to position [351, 0]
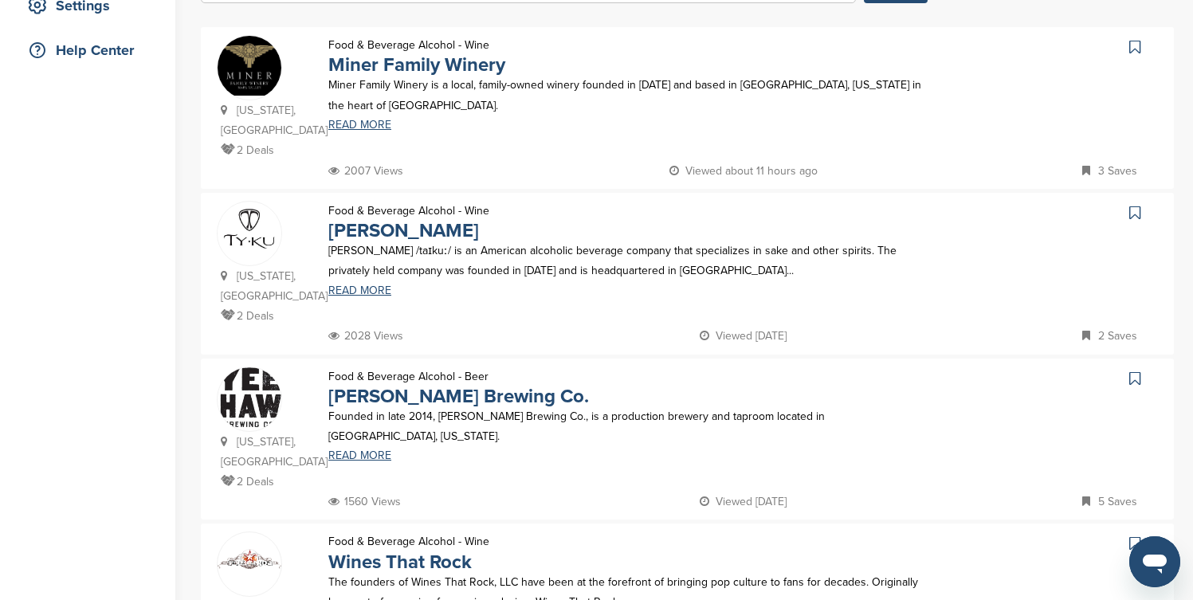
click at [1133, 45] on icon at bounding box center [1135, 47] width 11 height 16
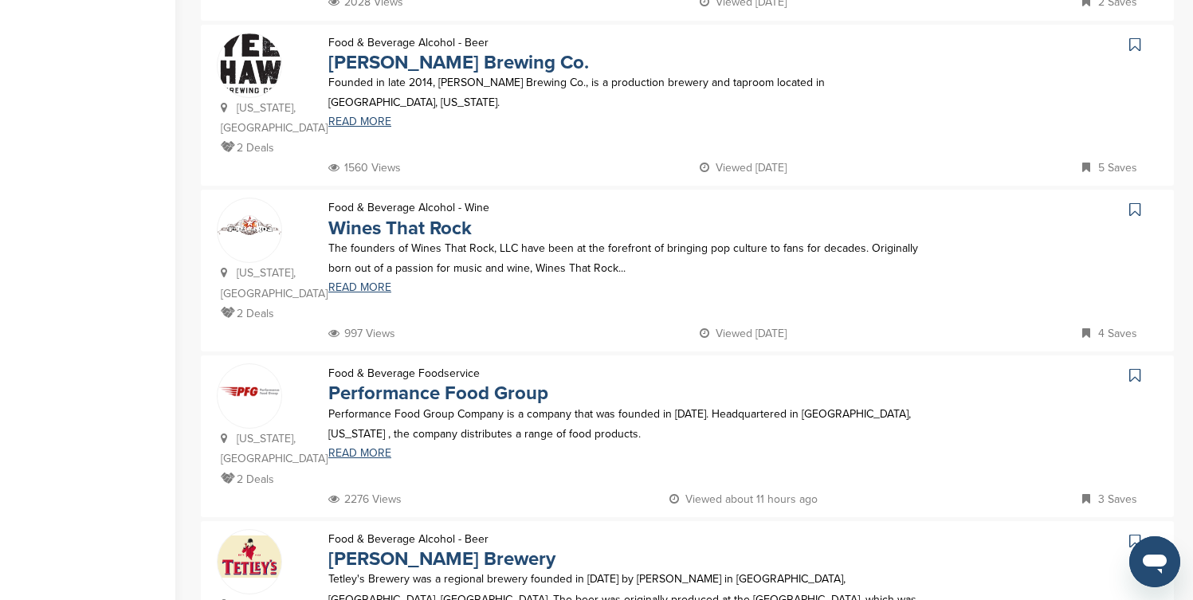
scroll to position [702, 0]
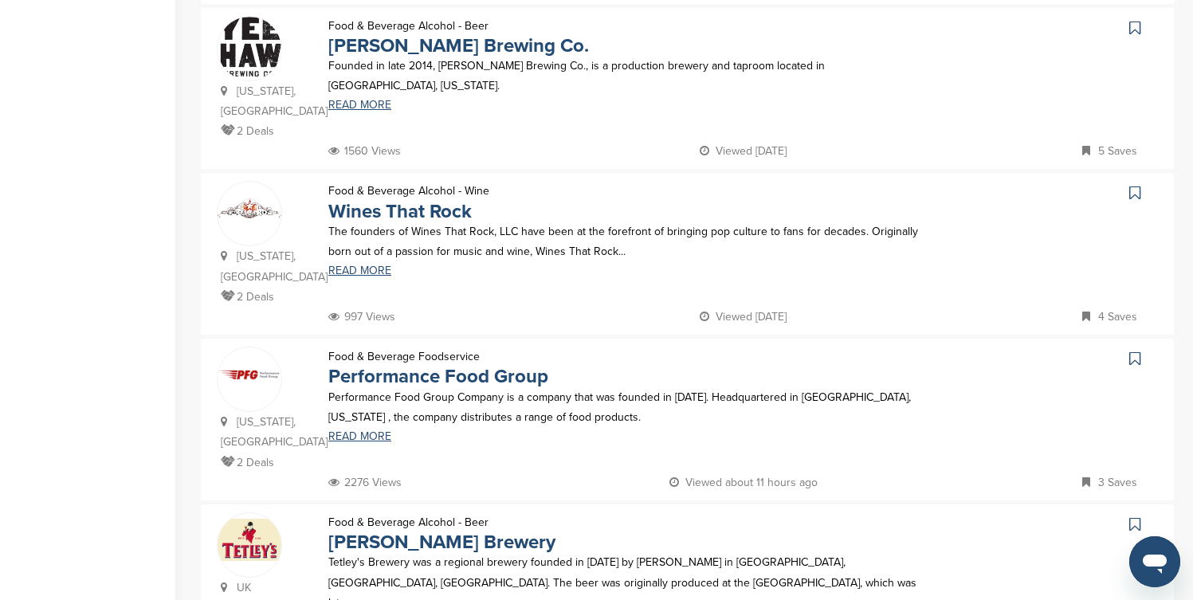
click at [1135, 26] on icon at bounding box center [1135, 28] width 11 height 16
click at [1134, 197] on icon at bounding box center [1135, 193] width 11 height 16
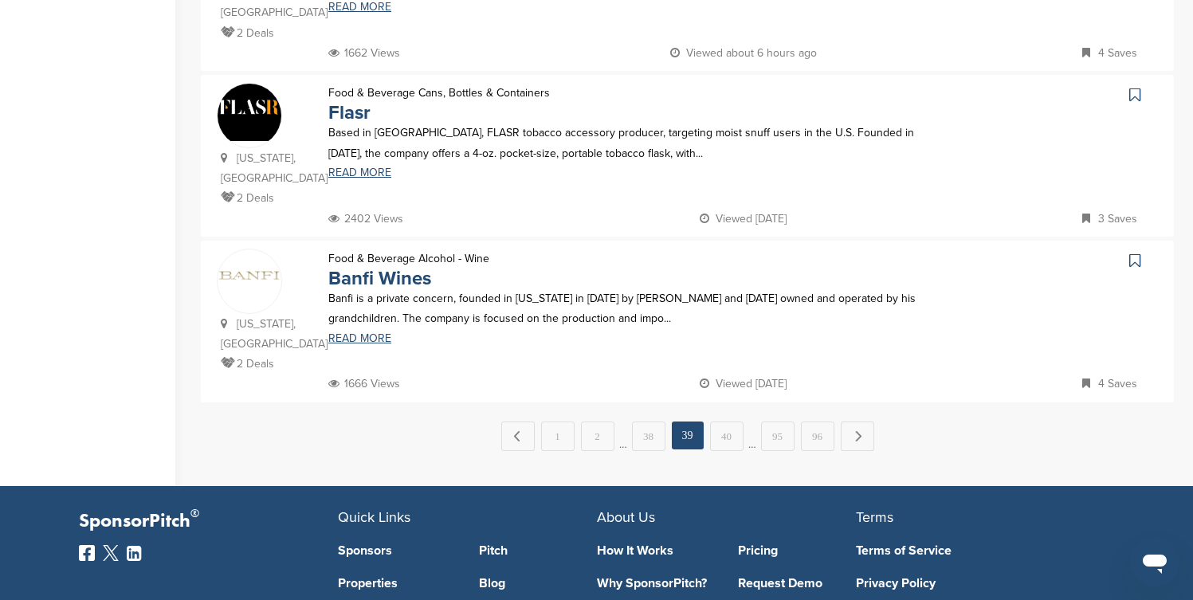
scroll to position [1658, 0]
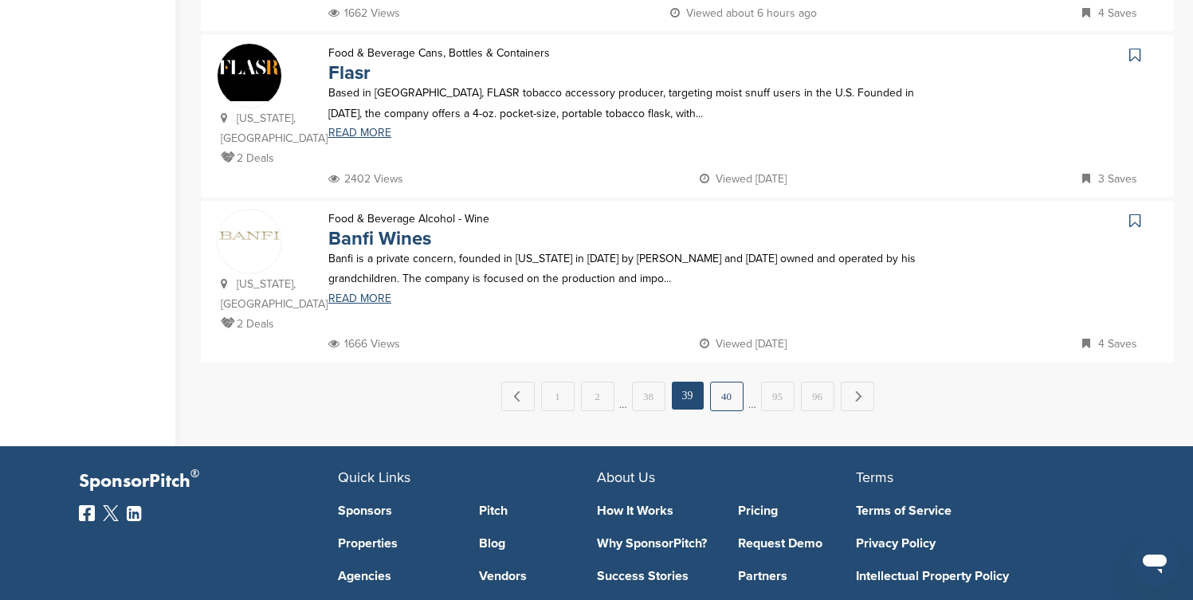
click at [733, 382] on link "40" at bounding box center [726, 396] width 33 height 29
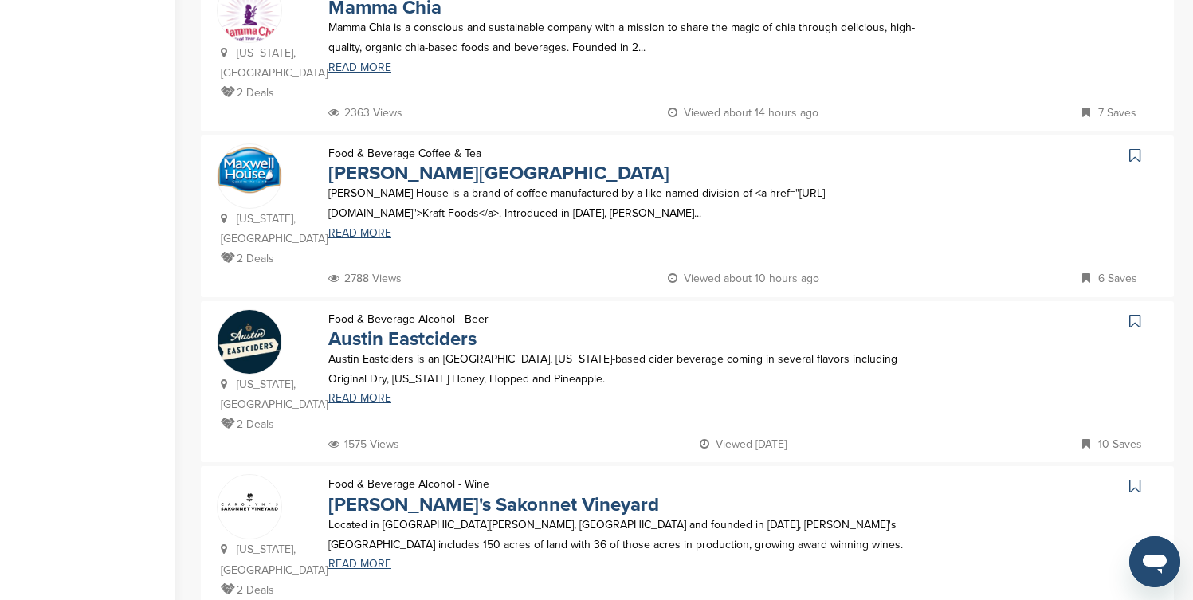
scroll to position [1435, 0]
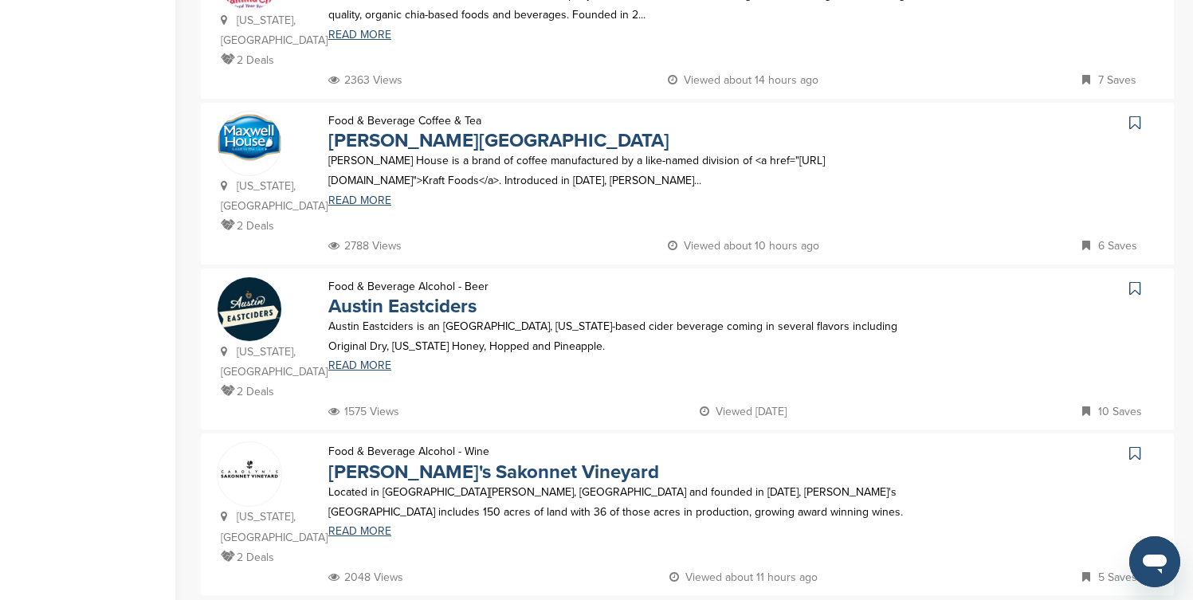
click at [1134, 115] on icon at bounding box center [1135, 123] width 11 height 16
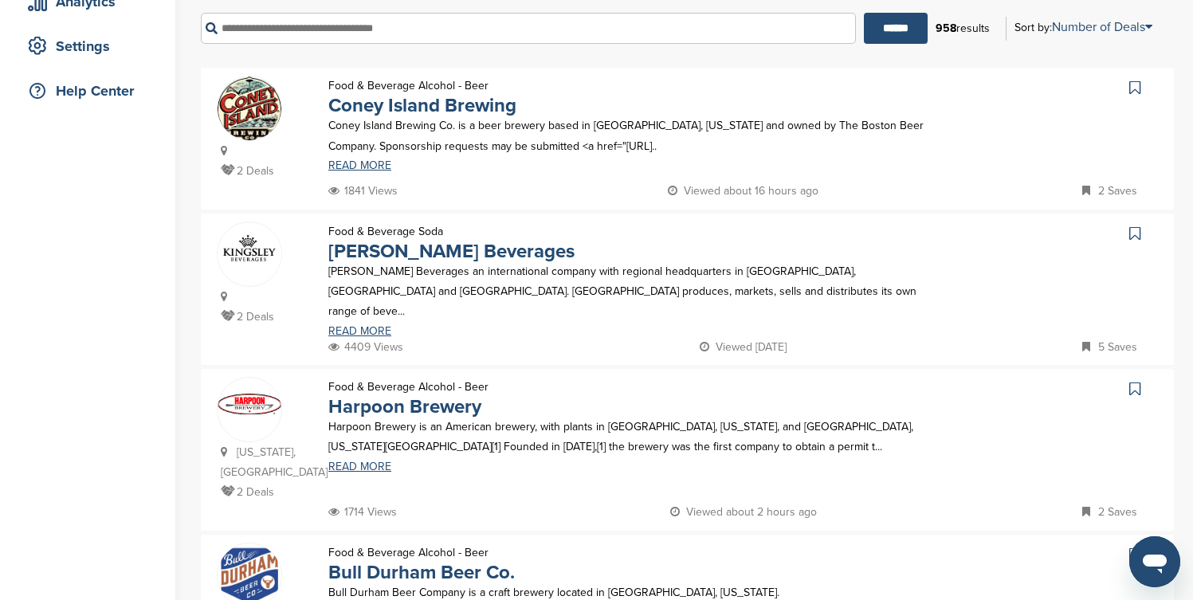
scroll to position [319, 0]
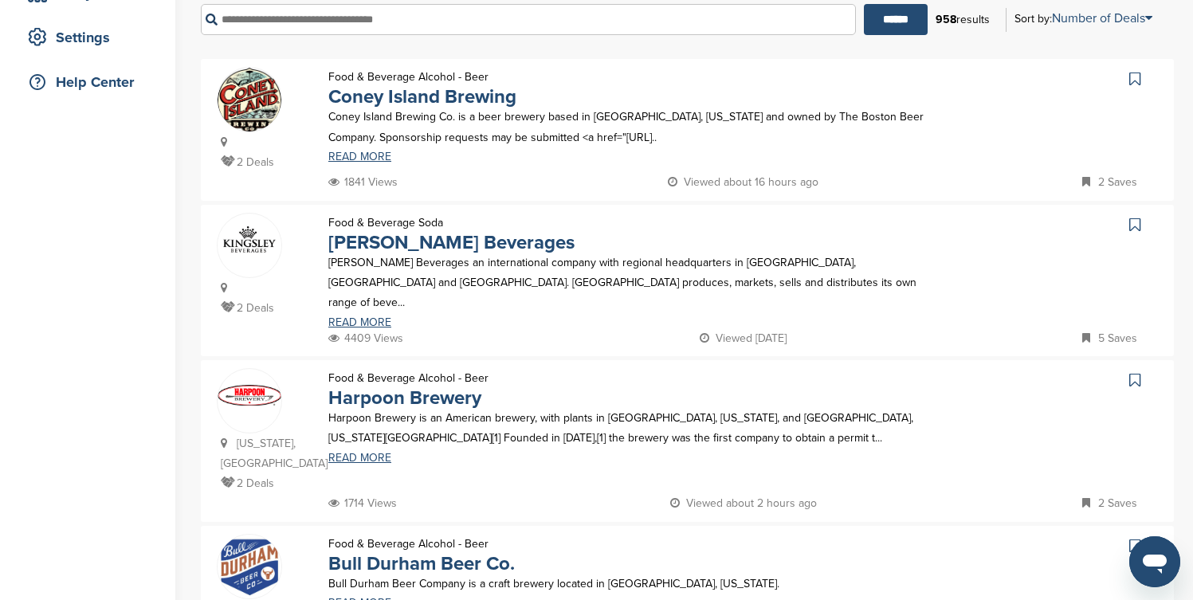
click at [1133, 75] on icon at bounding box center [1135, 79] width 11 height 16
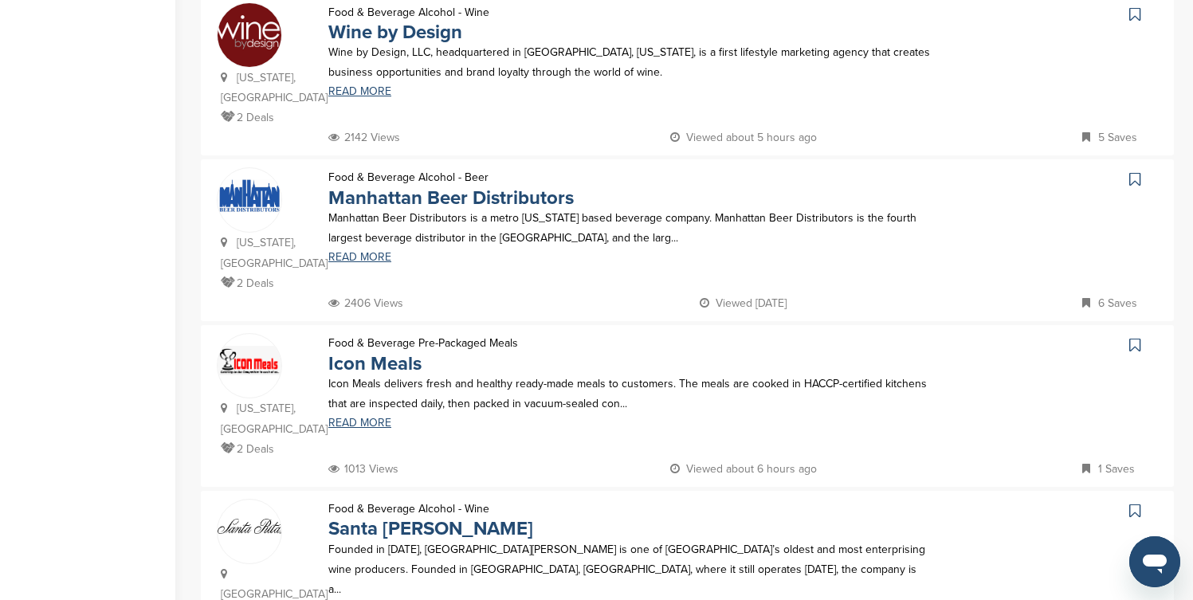
scroll to position [1180, 0]
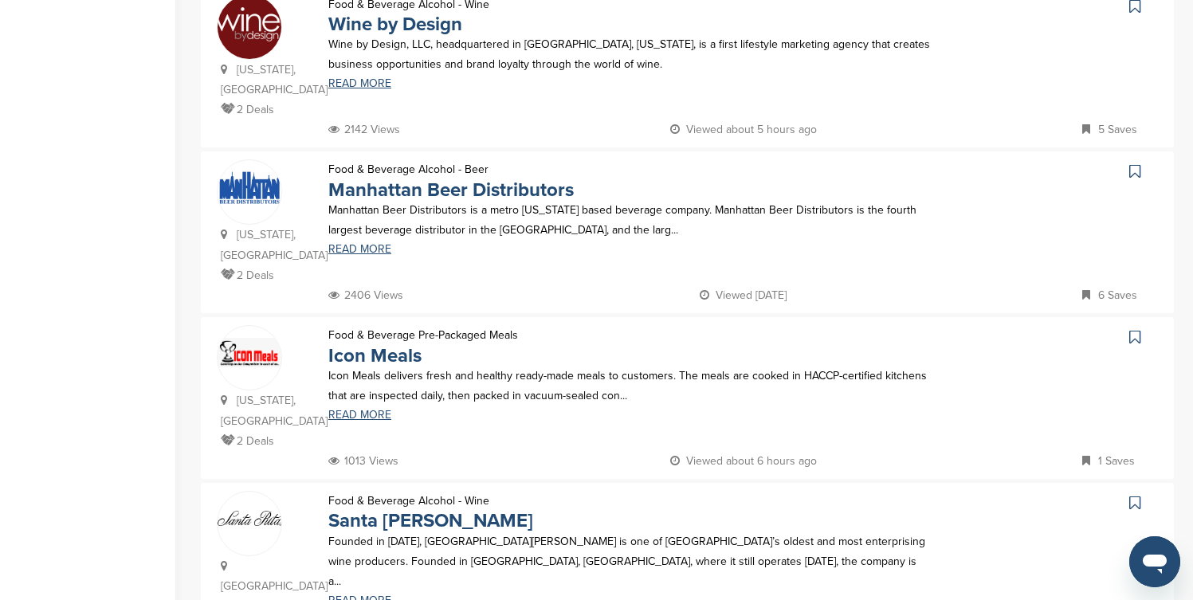
click at [1134, 8] on icon at bounding box center [1135, 6] width 11 height 16
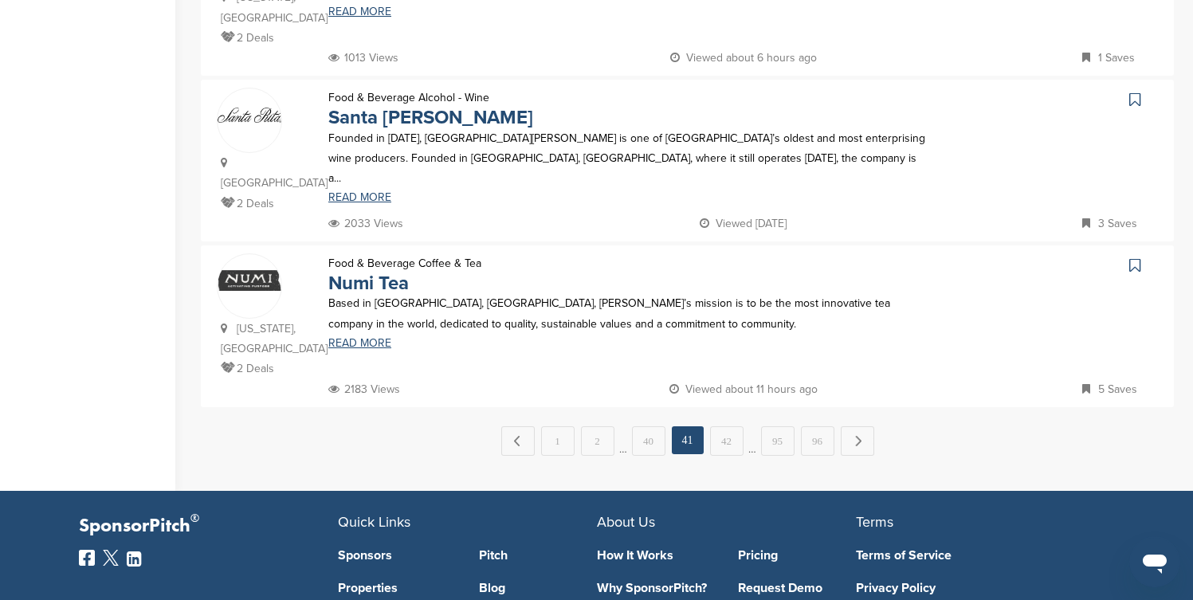
scroll to position [1626, 0]
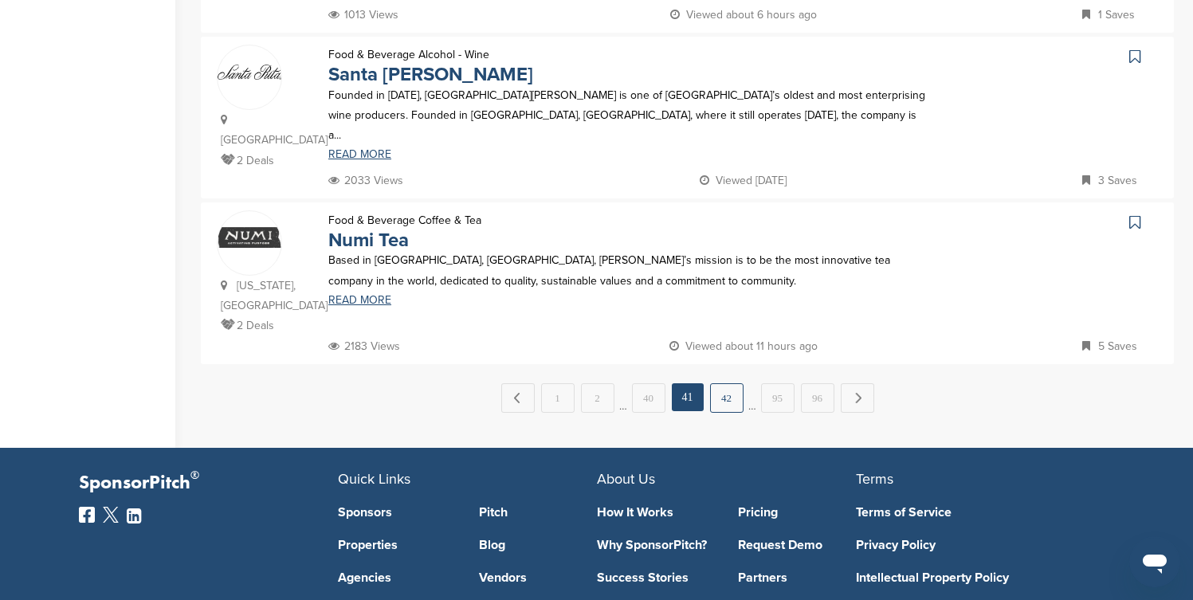
click at [731, 383] on link "42" at bounding box center [726, 397] width 33 height 29
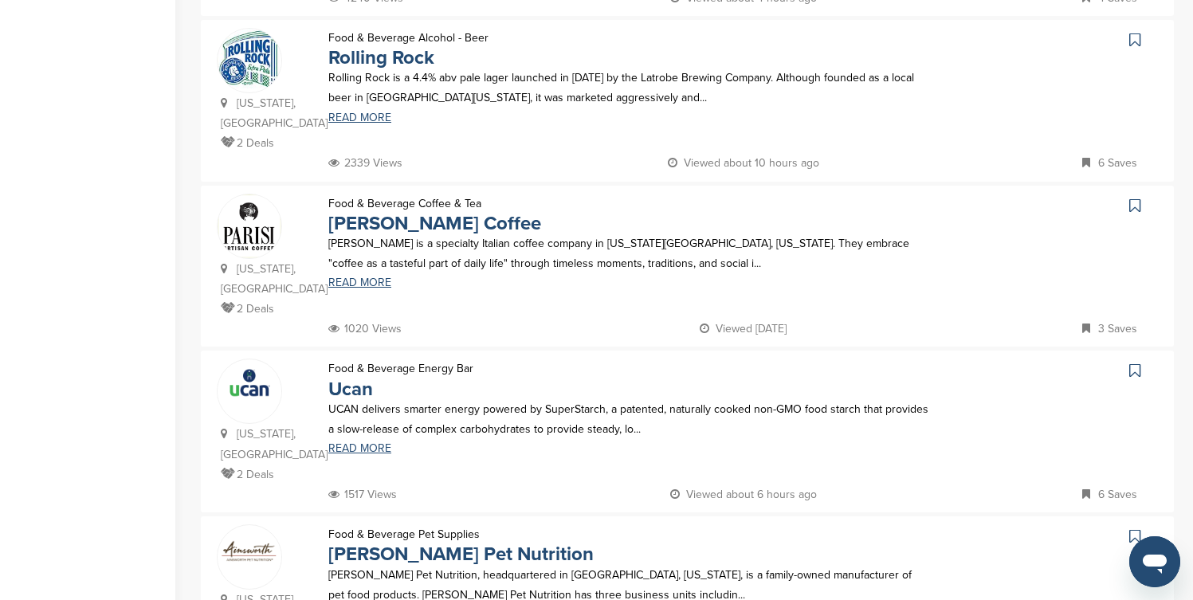
scroll to position [542, 0]
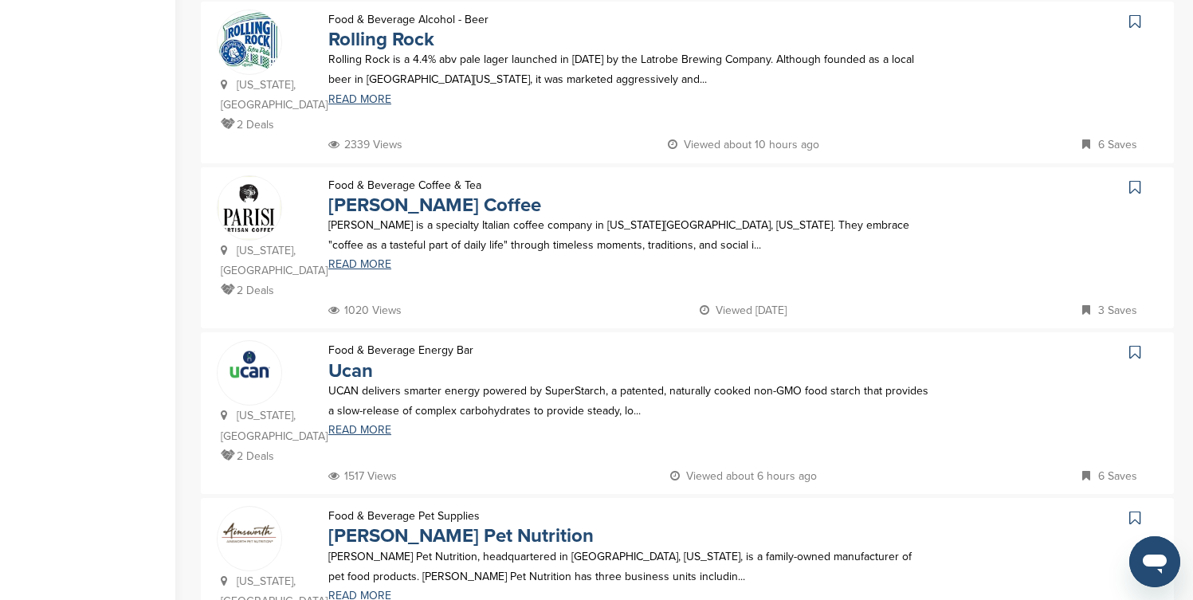
click at [1134, 23] on icon at bounding box center [1135, 22] width 11 height 16
click at [1133, 179] on icon at bounding box center [1135, 187] width 11 height 16
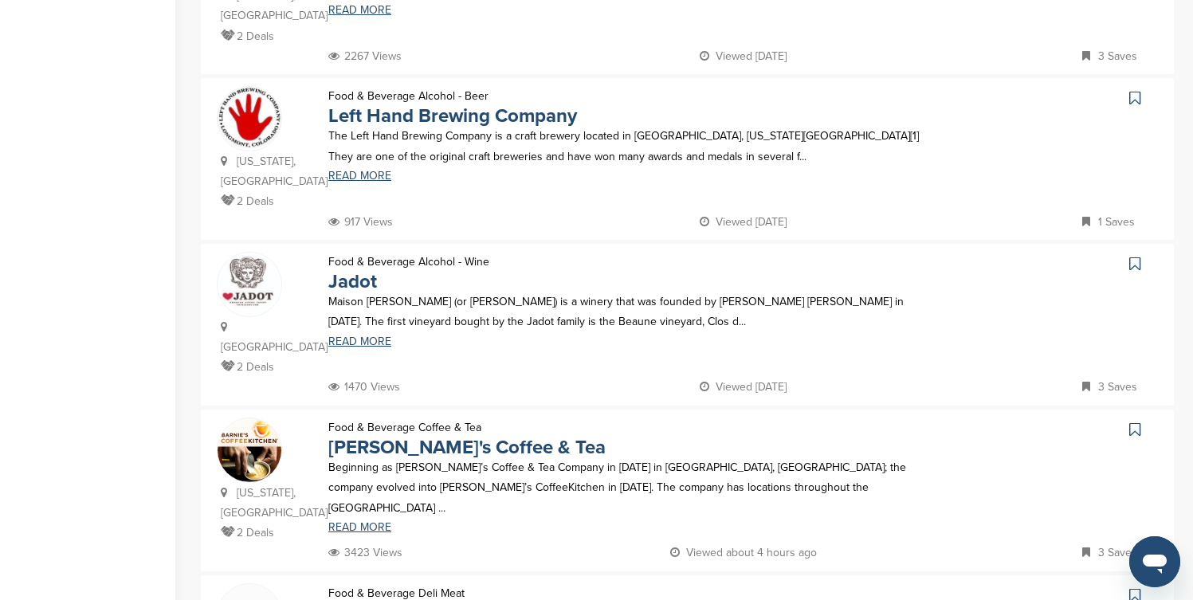
scroll to position [1148, 0]
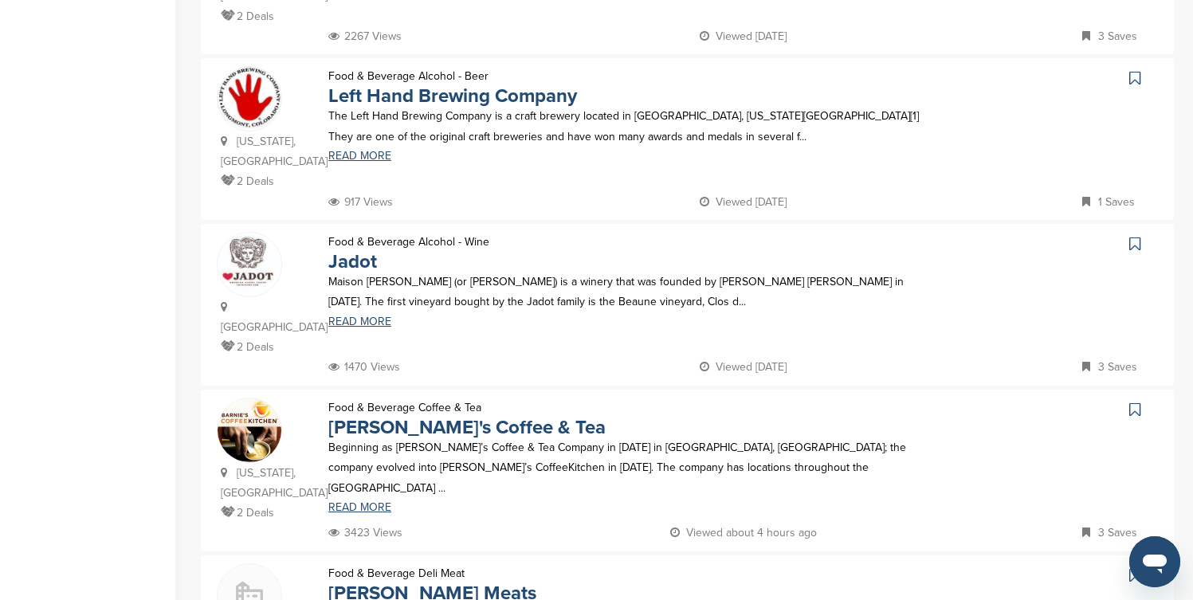
click at [1136, 70] on icon at bounding box center [1135, 78] width 11 height 16
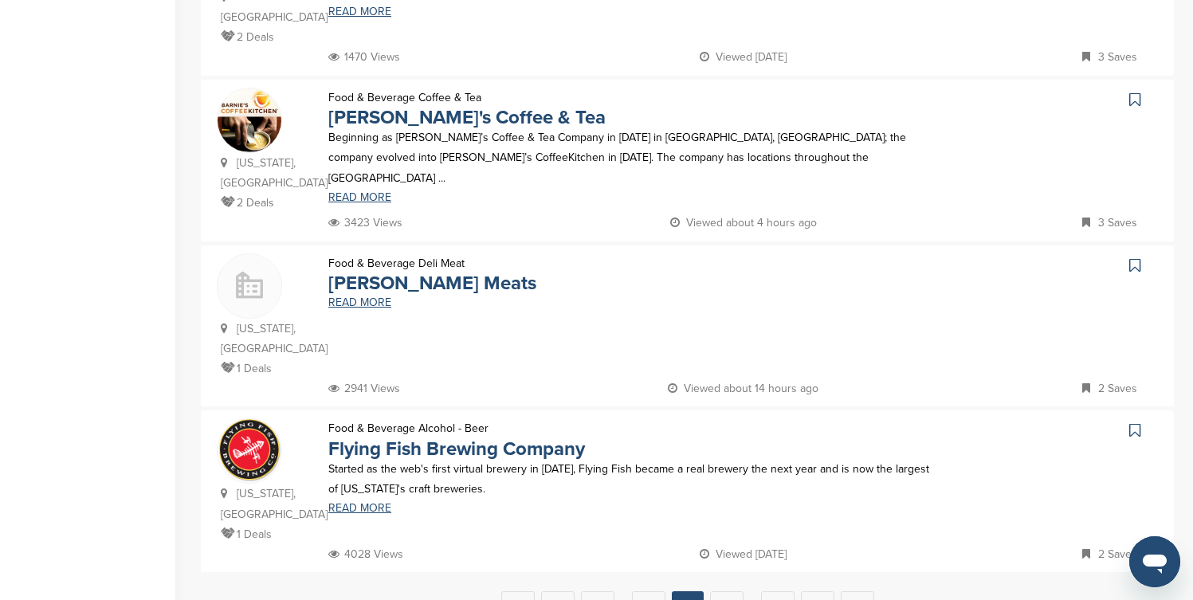
scroll to position [1467, 0]
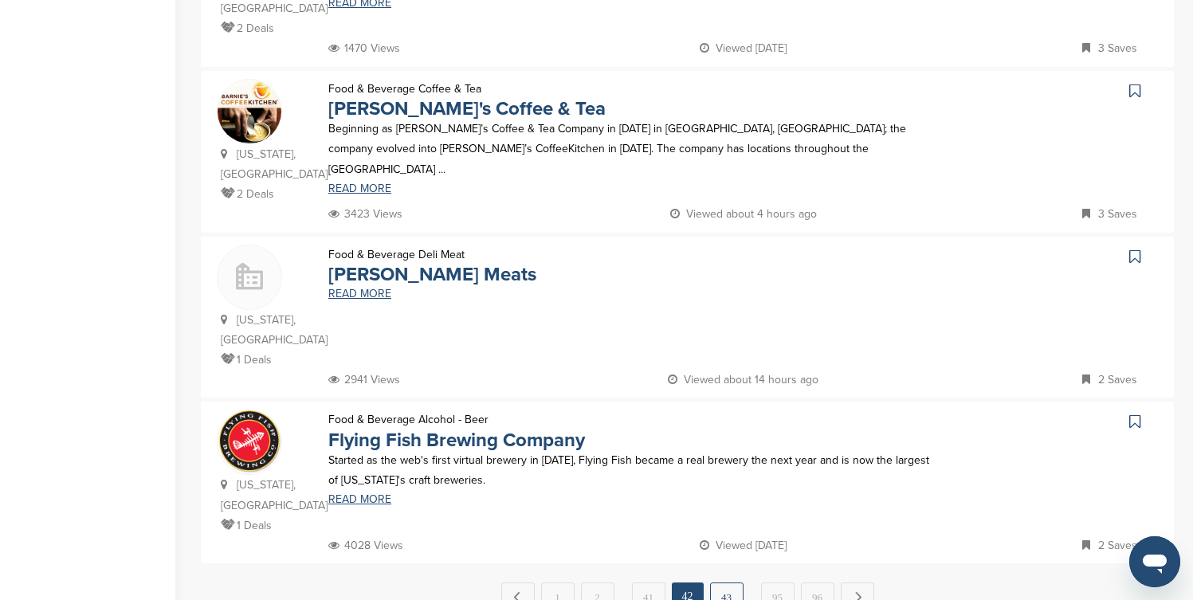
click at [727, 583] on link "43" at bounding box center [726, 597] width 33 height 29
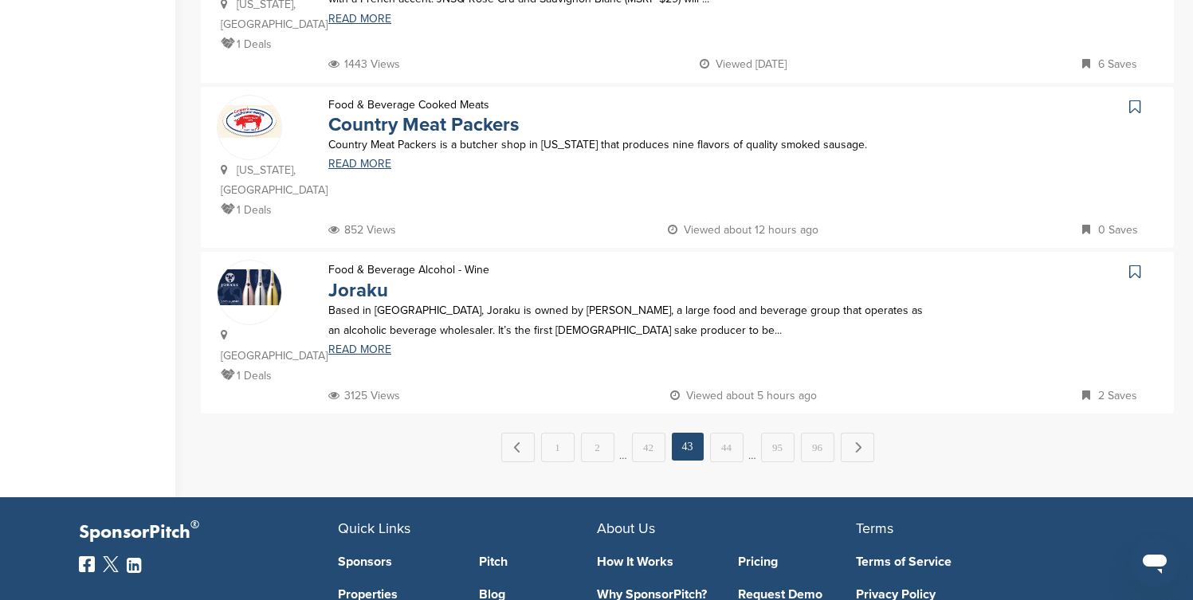
scroll to position [1658, 0]
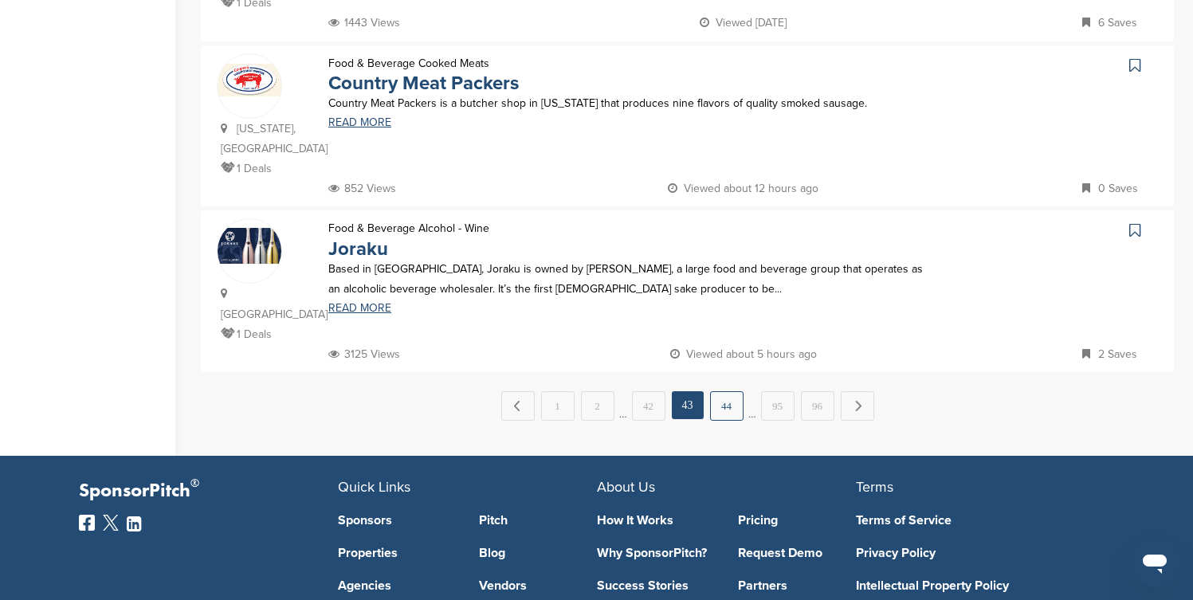
click at [731, 391] on link "44" at bounding box center [726, 405] width 33 height 29
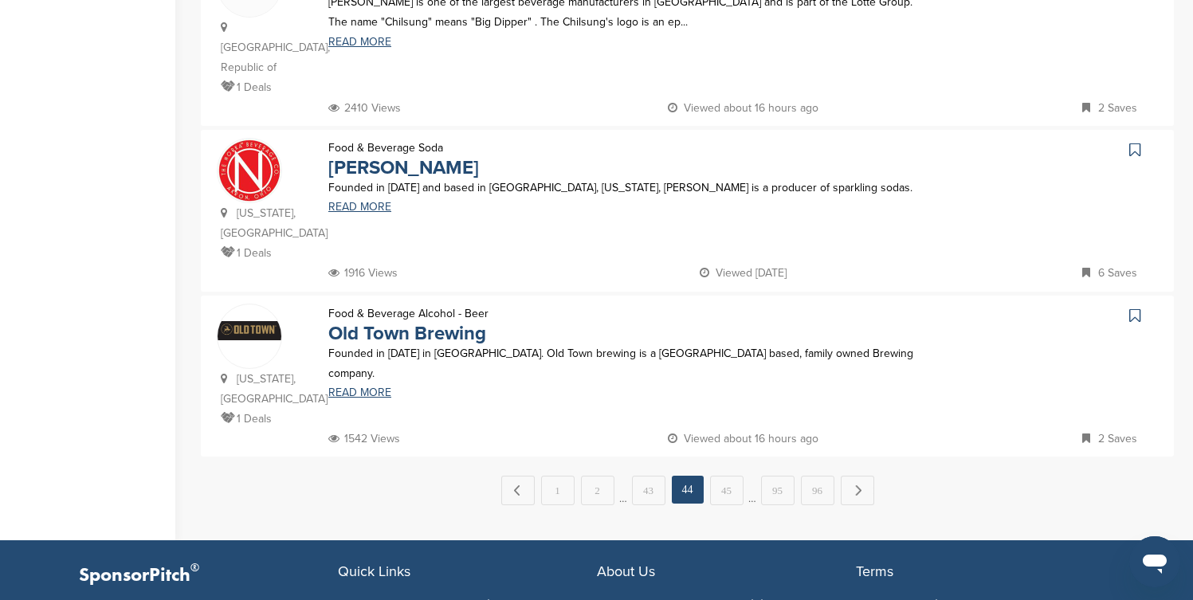
scroll to position [1594, 0]
click at [716, 475] on link "45" at bounding box center [726, 489] width 33 height 29
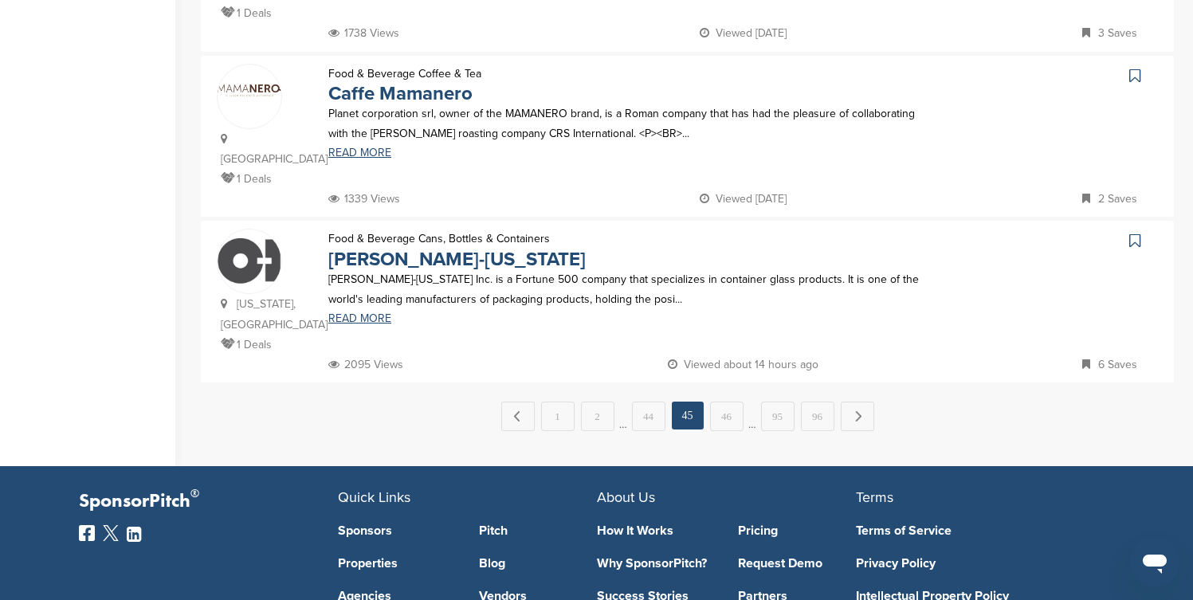
scroll to position [1658, 0]
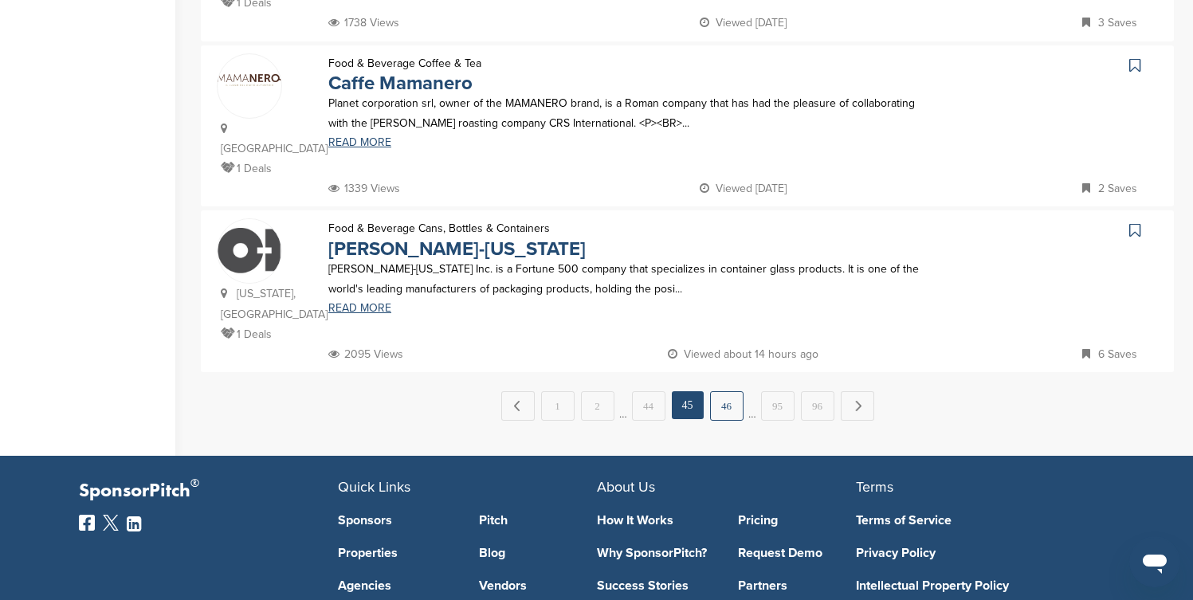
click at [721, 391] on link "46" at bounding box center [726, 405] width 33 height 29
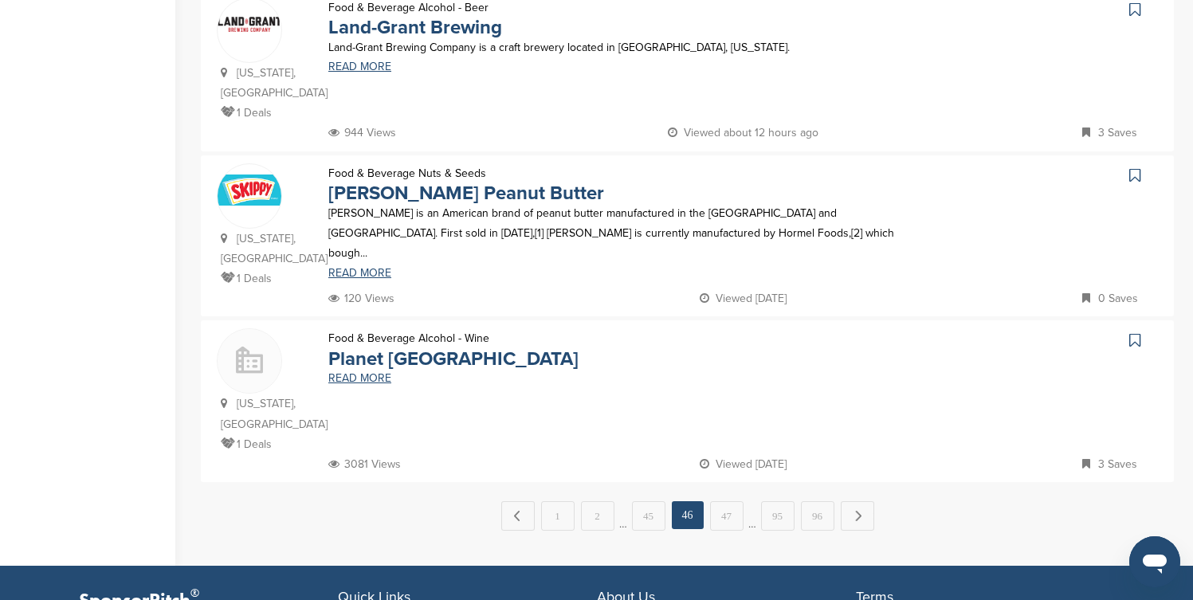
scroll to position [1594, 0]
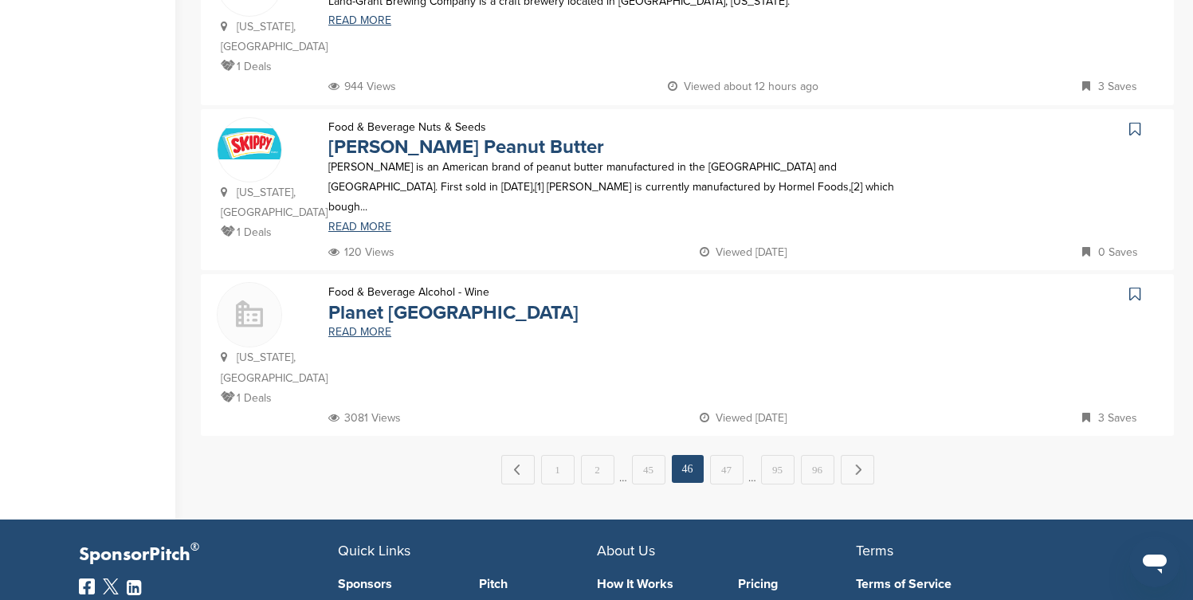
click at [1134, 121] on icon at bounding box center [1135, 129] width 11 height 16
click at [738, 455] on link "47" at bounding box center [726, 469] width 33 height 29
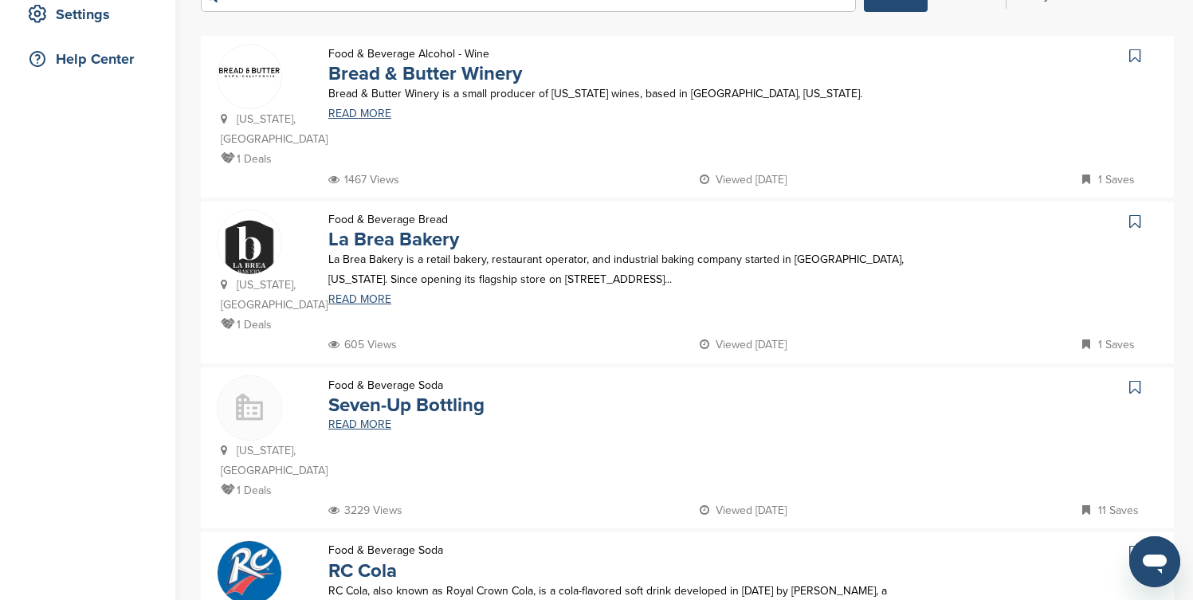
scroll to position [351, 0]
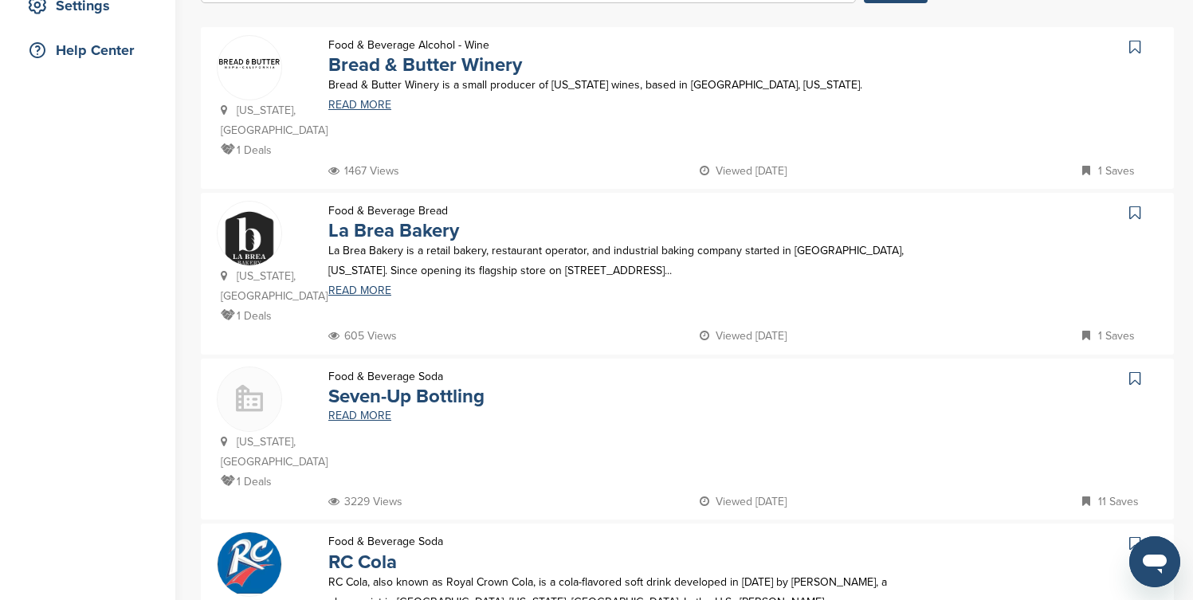
click at [1131, 44] on icon at bounding box center [1135, 47] width 11 height 16
click at [1130, 214] on icon at bounding box center [1135, 213] width 11 height 16
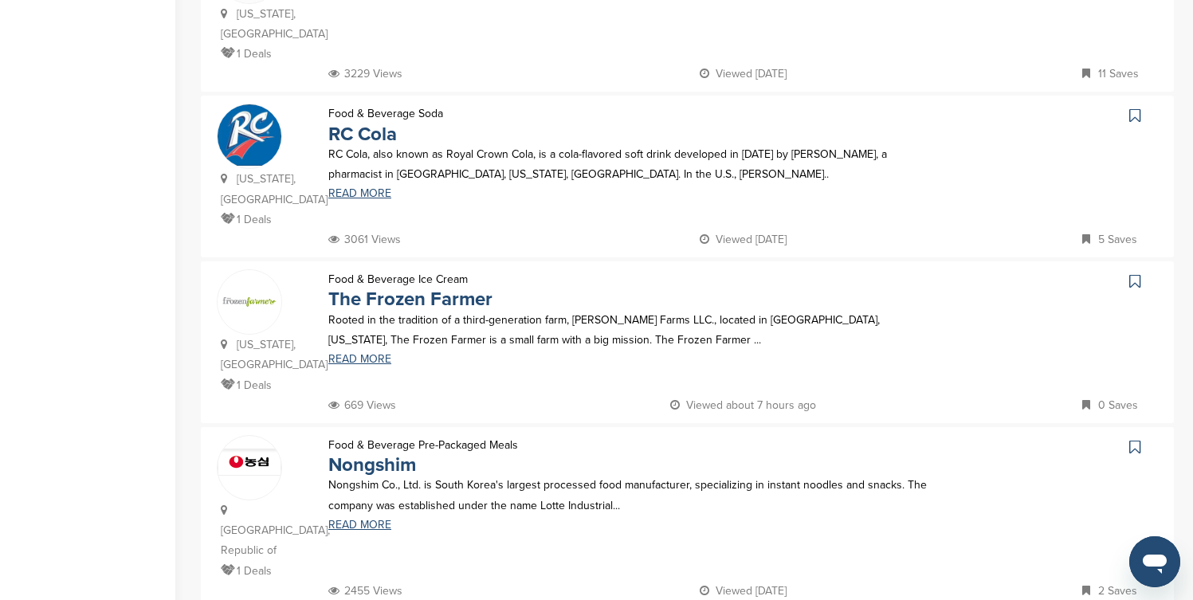
scroll to position [829, 0]
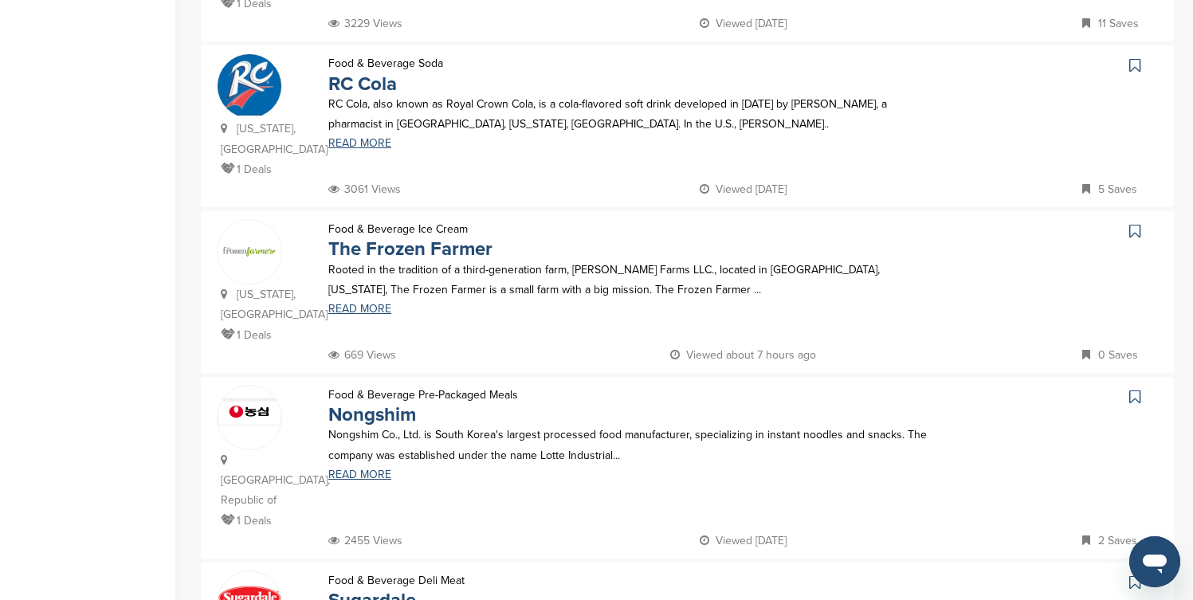
click at [1137, 57] on icon at bounding box center [1135, 65] width 11 height 16
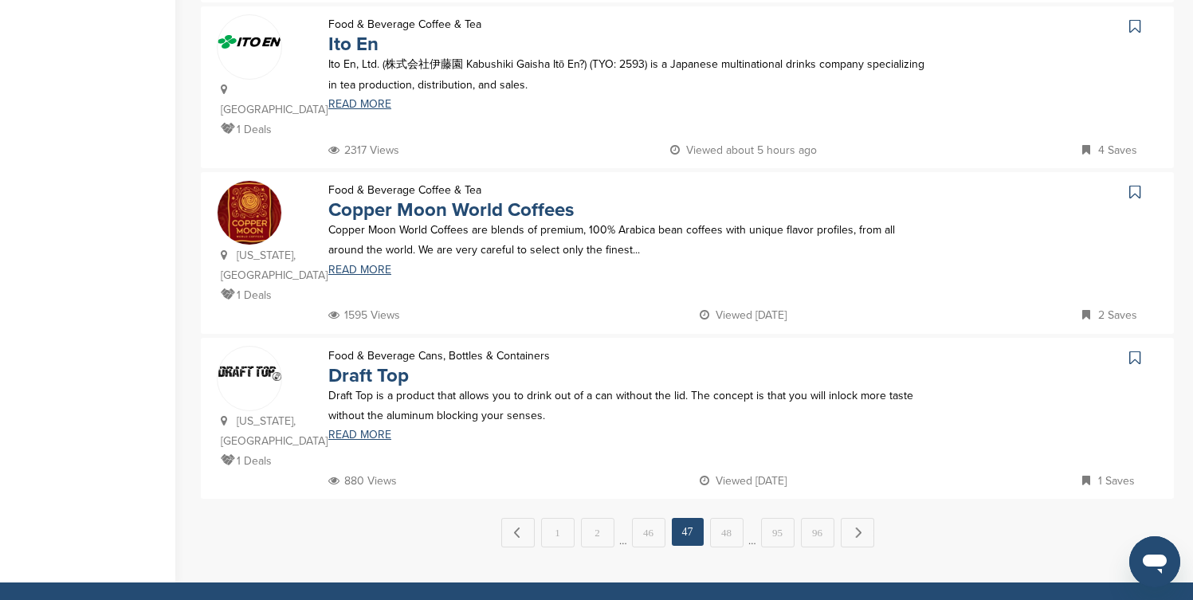
scroll to position [1594, 0]
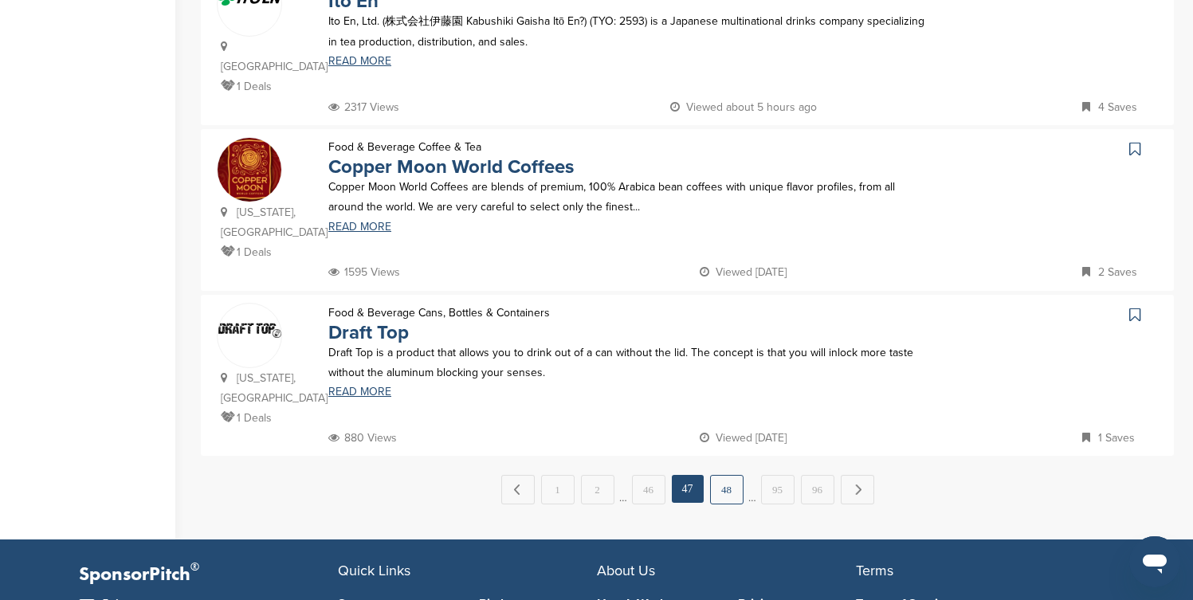
click at [728, 475] on link "48" at bounding box center [726, 489] width 33 height 29
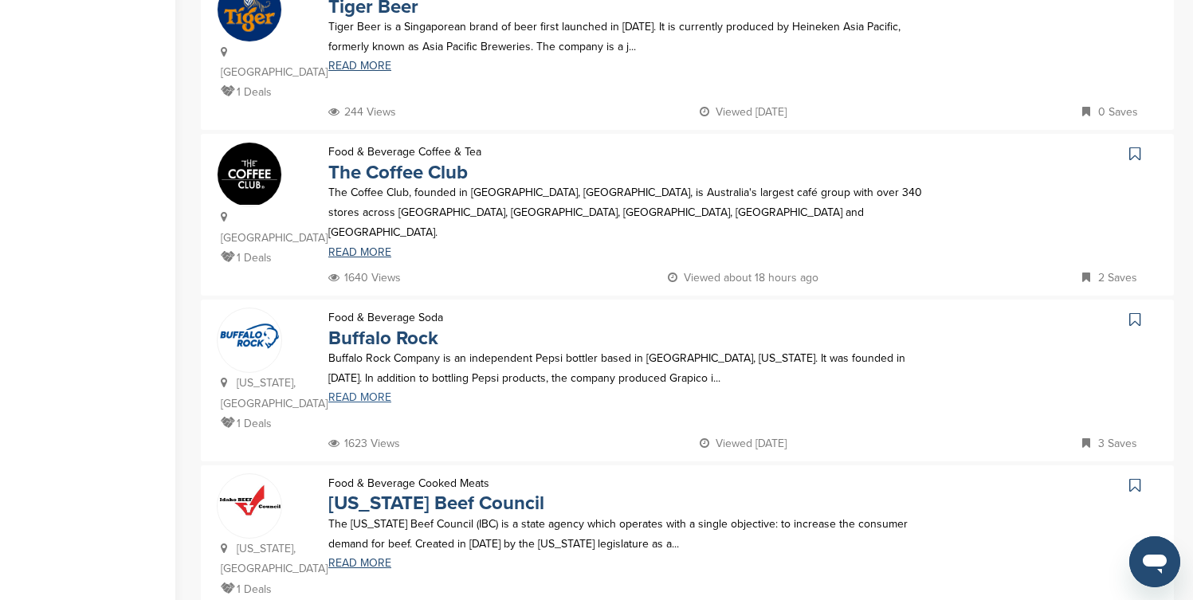
scroll to position [1403, 0]
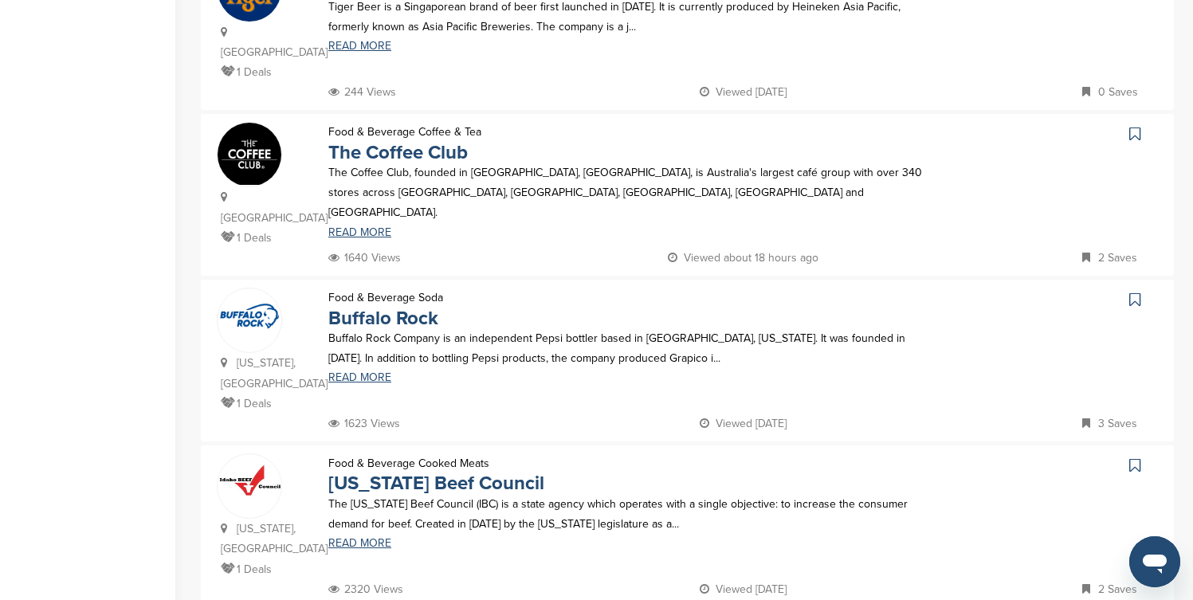
click at [1134, 292] on icon at bounding box center [1135, 300] width 11 height 16
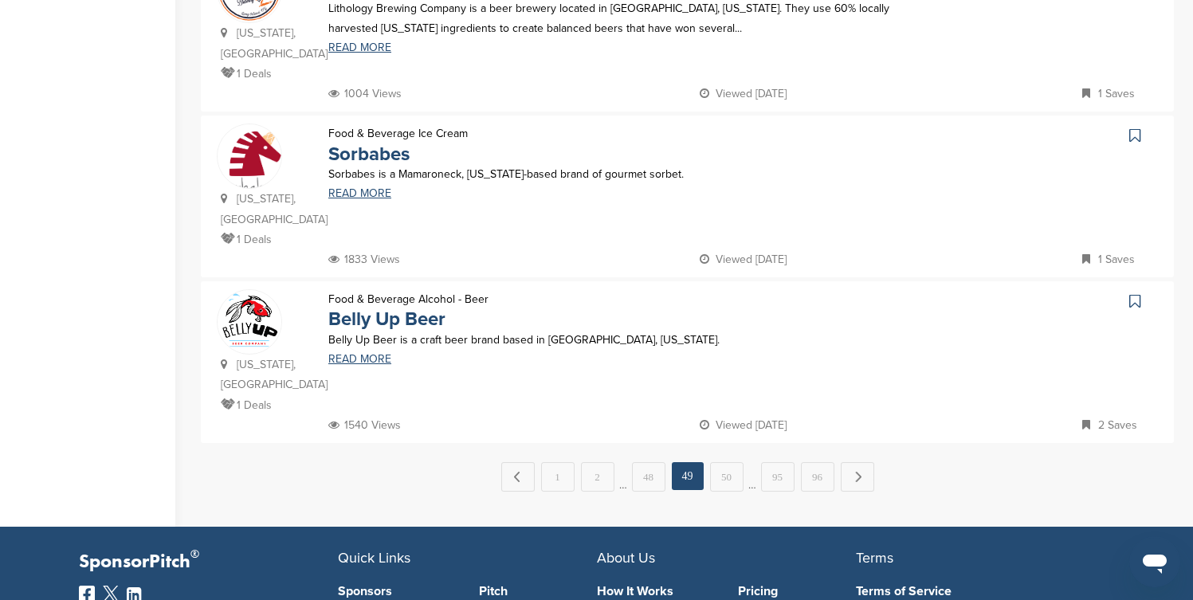
scroll to position [1594, 0]
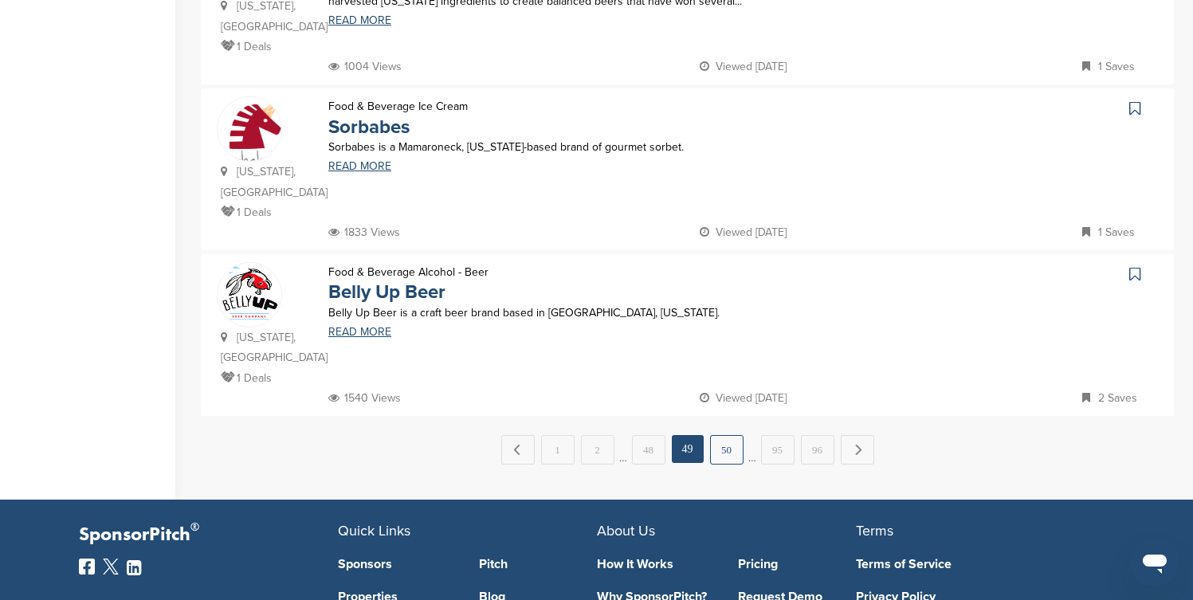
click at [732, 435] on link "50" at bounding box center [726, 449] width 33 height 29
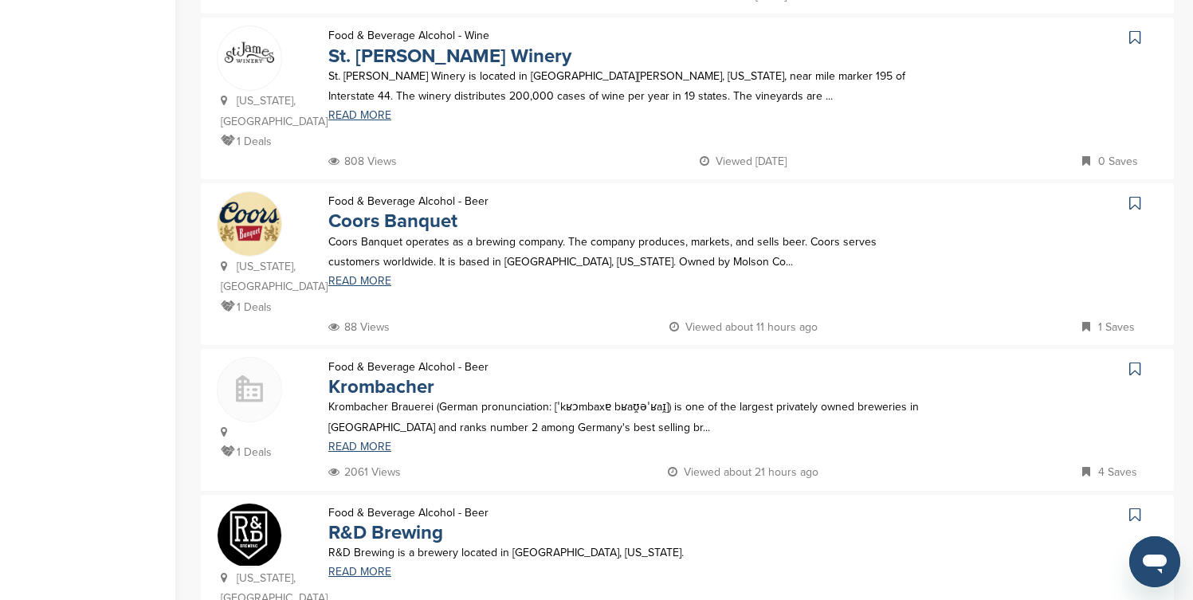
scroll to position [861, 0]
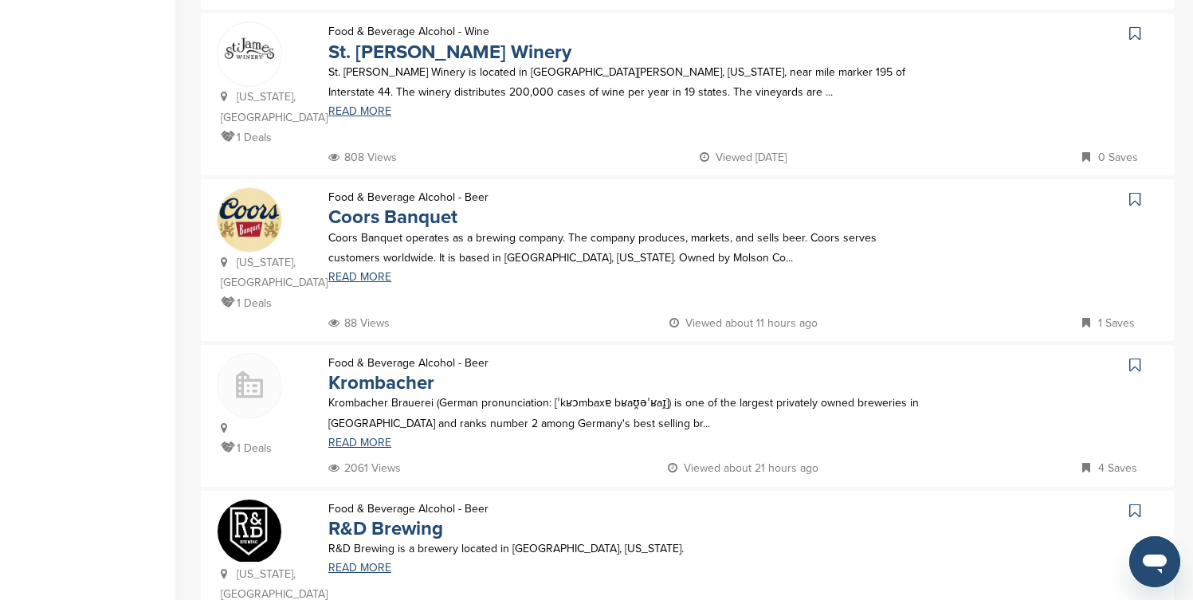
click at [1135, 26] on icon at bounding box center [1135, 34] width 11 height 16
click at [1136, 191] on icon at bounding box center [1135, 199] width 11 height 16
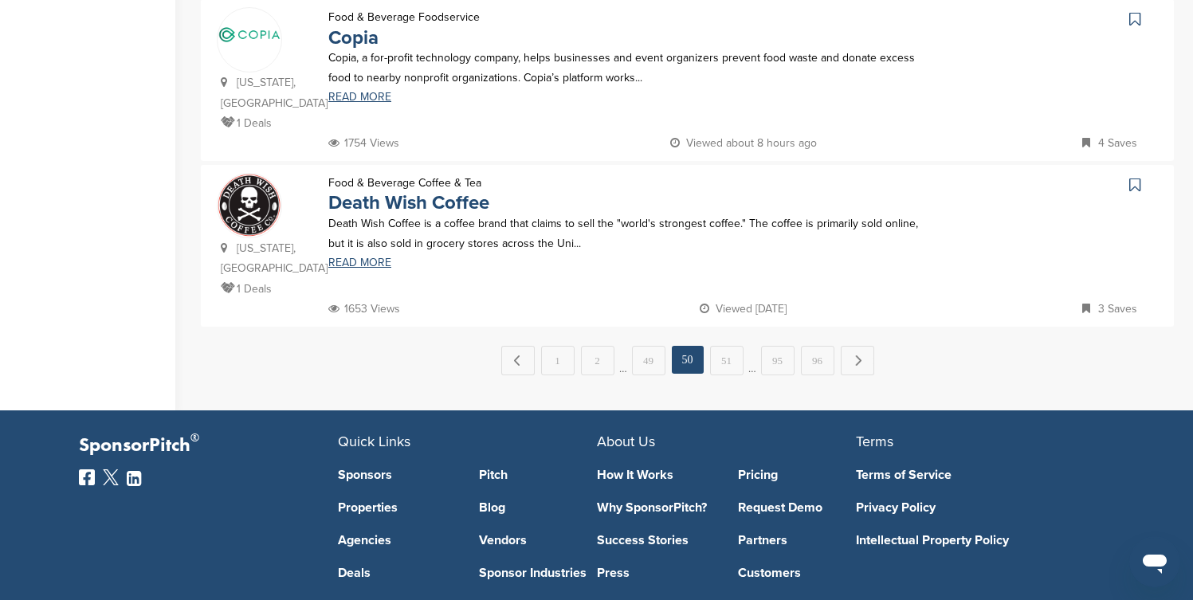
scroll to position [1690, 0]
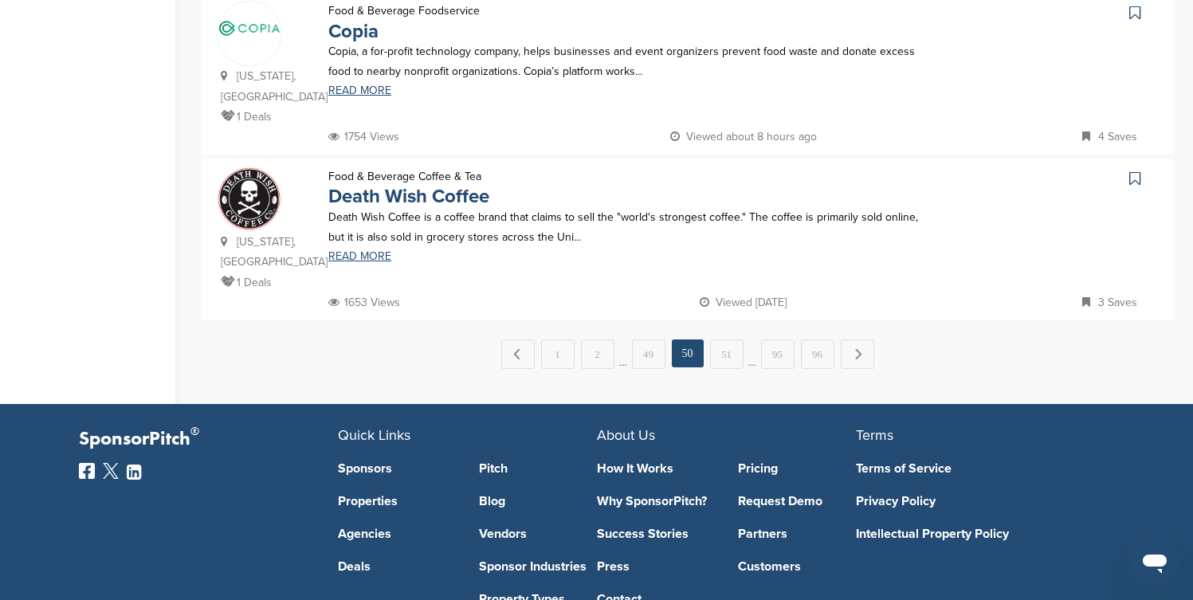
click at [1138, 171] on icon at bounding box center [1135, 179] width 11 height 16
click at [733, 340] on link "51" at bounding box center [726, 354] width 33 height 29
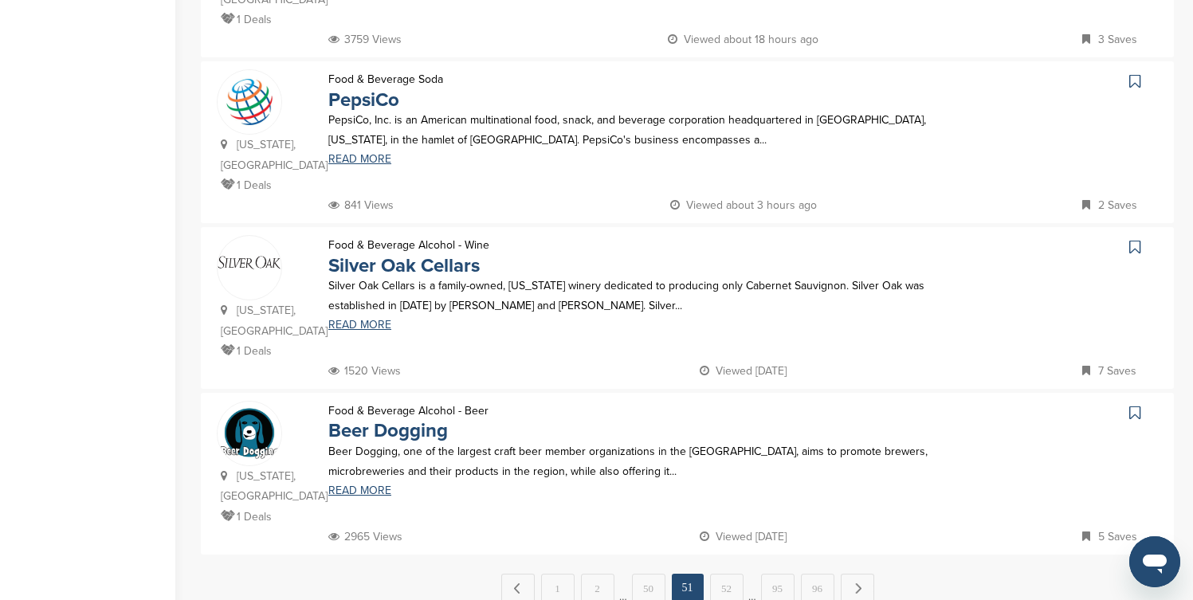
scroll to position [1467, 0]
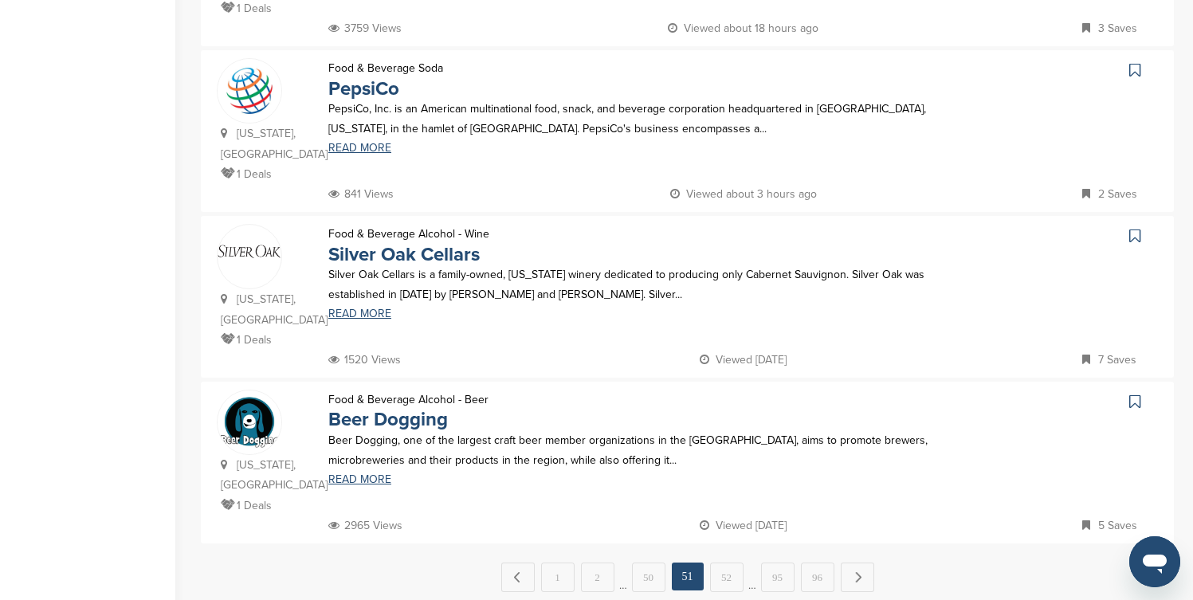
click at [1140, 62] on icon at bounding box center [1135, 70] width 11 height 16
click at [726, 563] on link "52" at bounding box center [726, 577] width 33 height 29
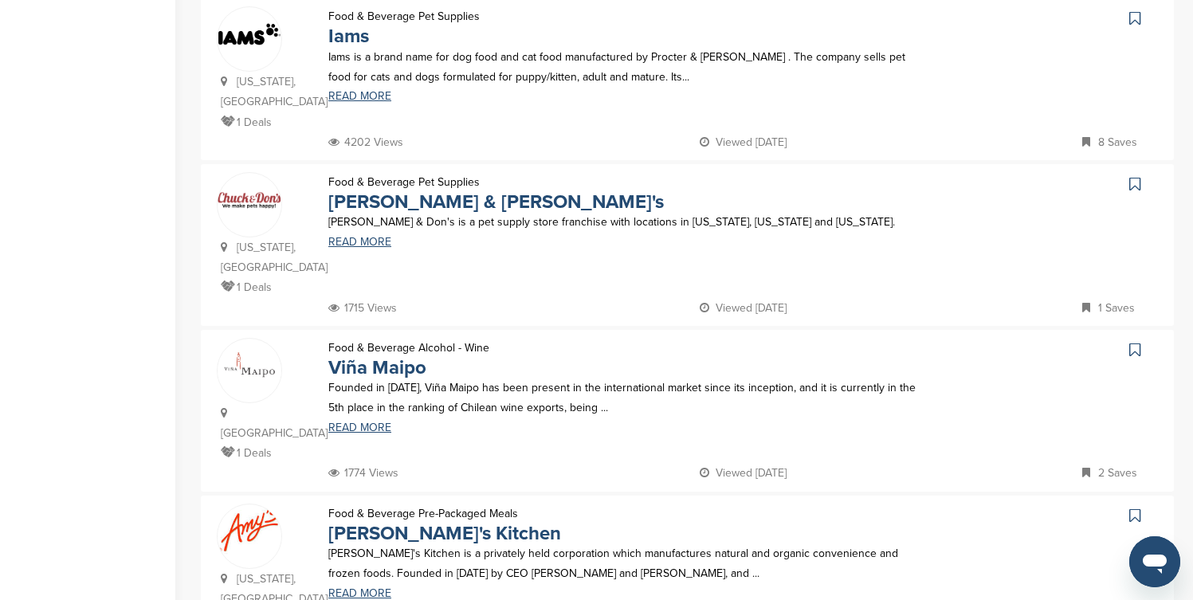
scroll to position [1052, 0]
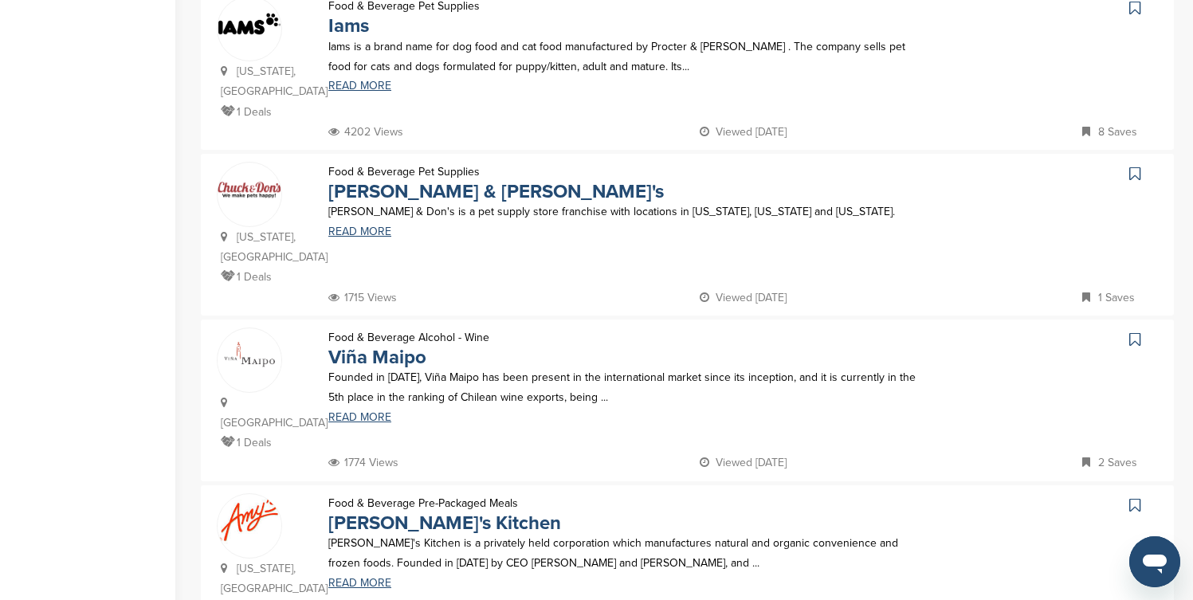
click at [1138, 10] on icon at bounding box center [1135, 8] width 11 height 16
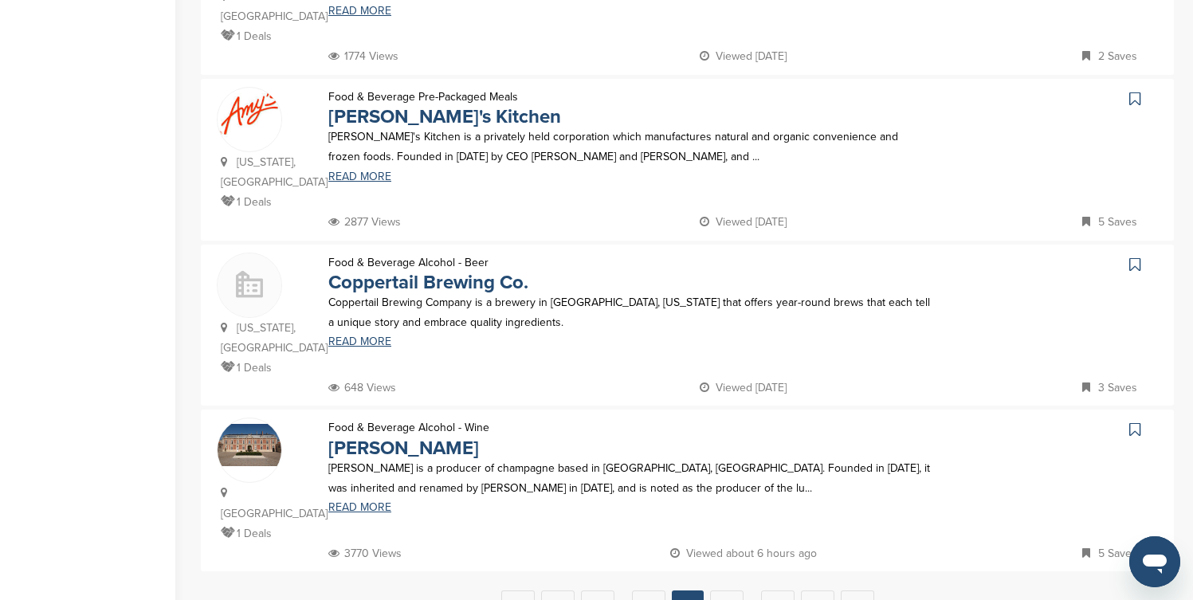
scroll to position [1499, 0]
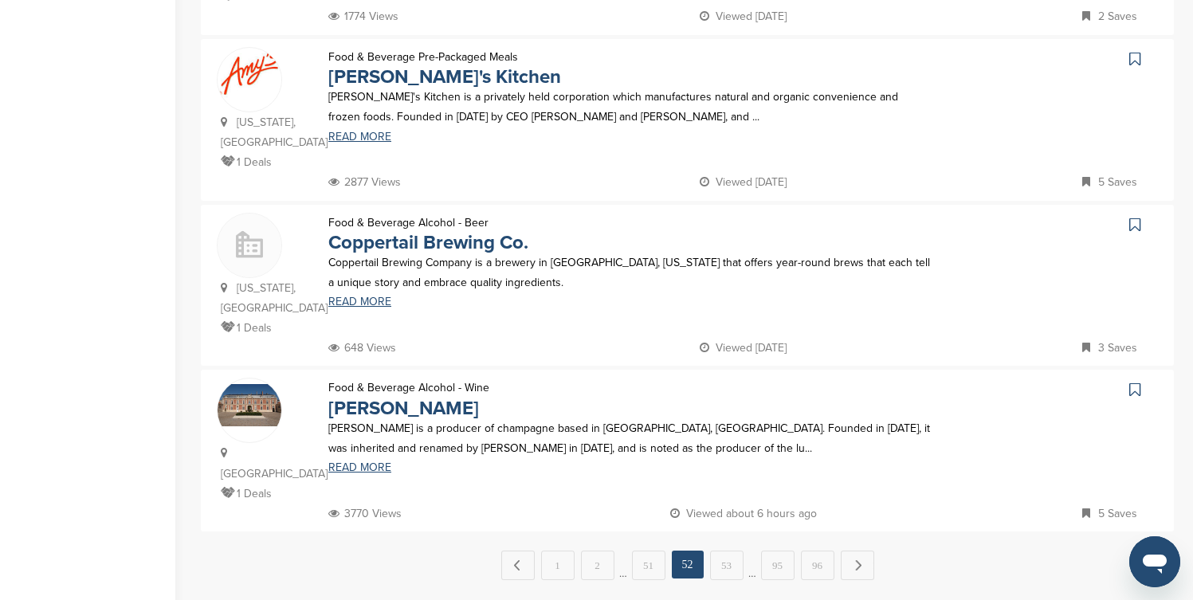
click at [1134, 51] on icon at bounding box center [1135, 59] width 11 height 16
click at [726, 551] on link "53" at bounding box center [726, 565] width 33 height 29
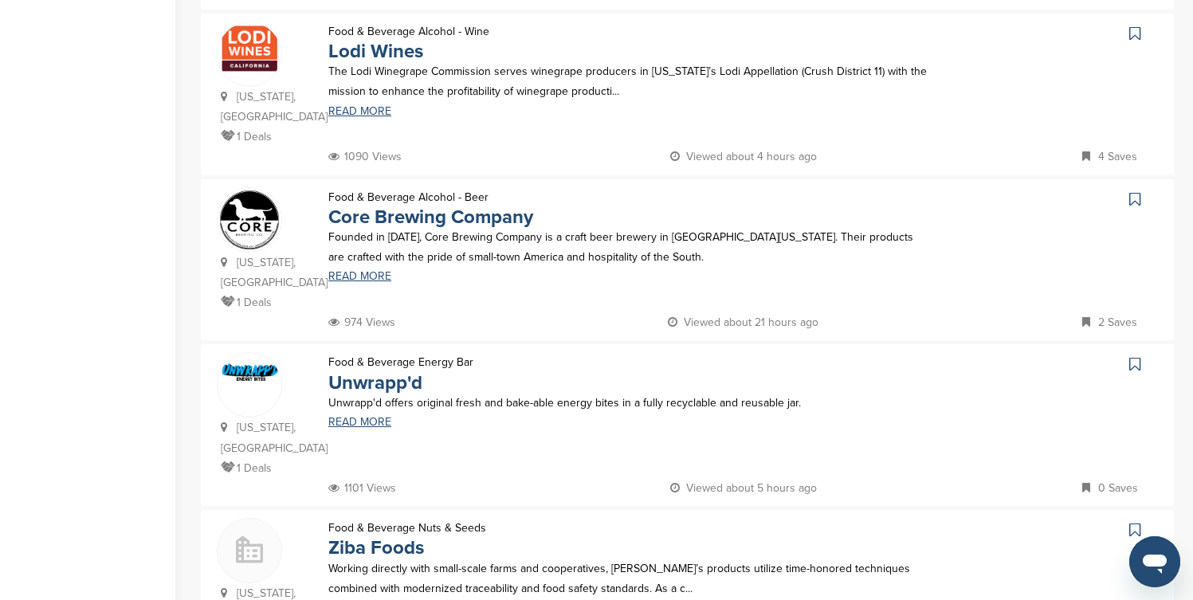
scroll to position [542, 0]
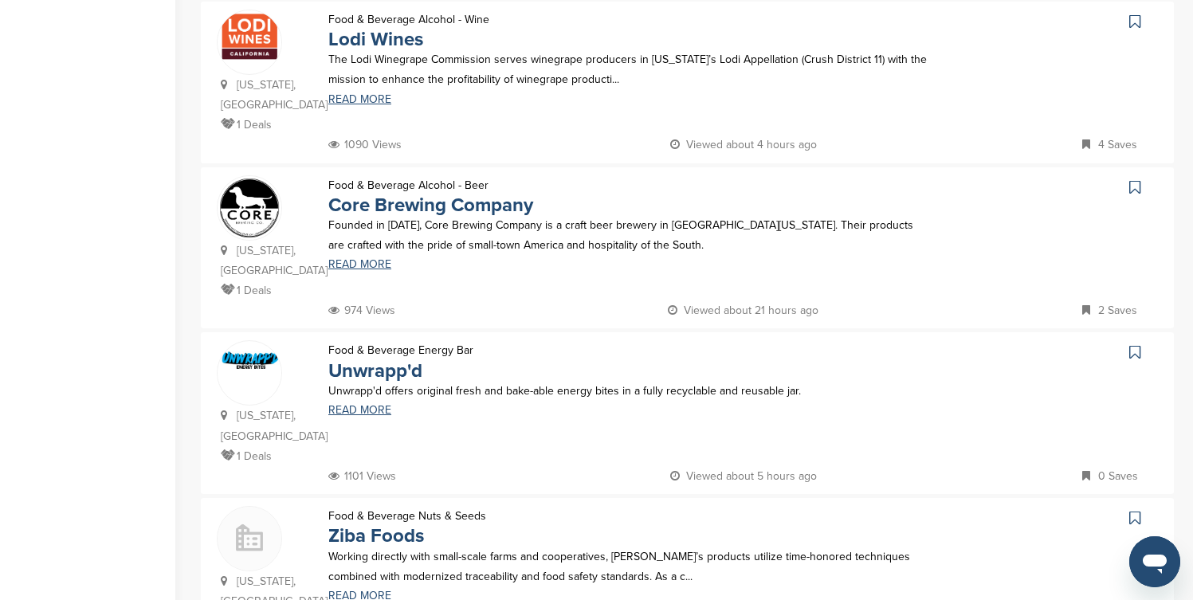
click at [1134, 14] on icon at bounding box center [1135, 22] width 11 height 16
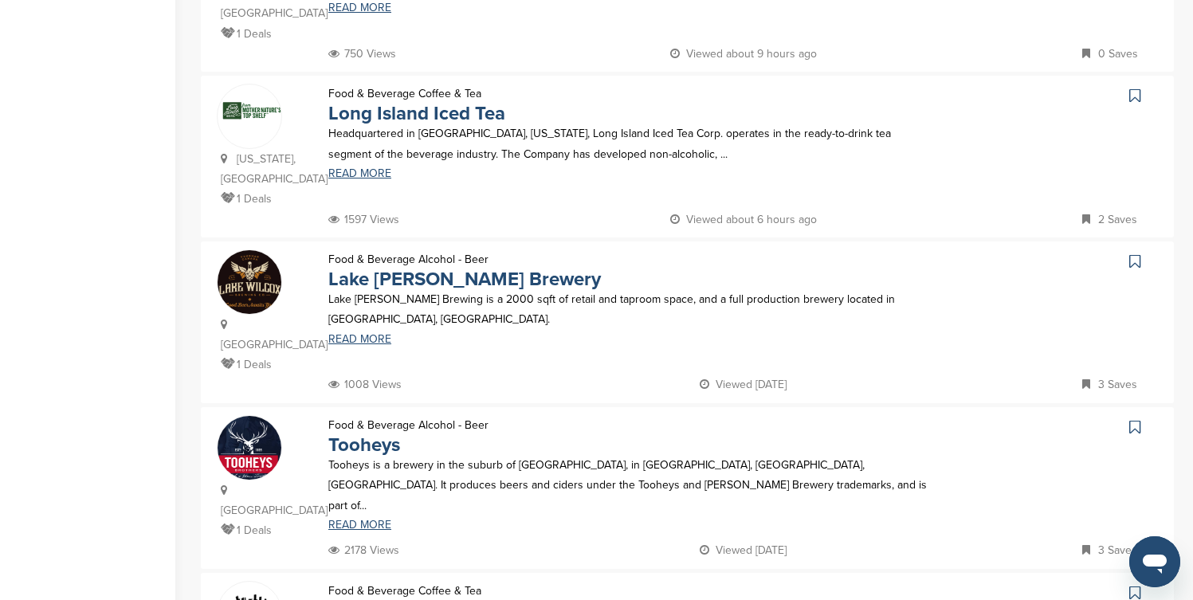
scroll to position [1148, 0]
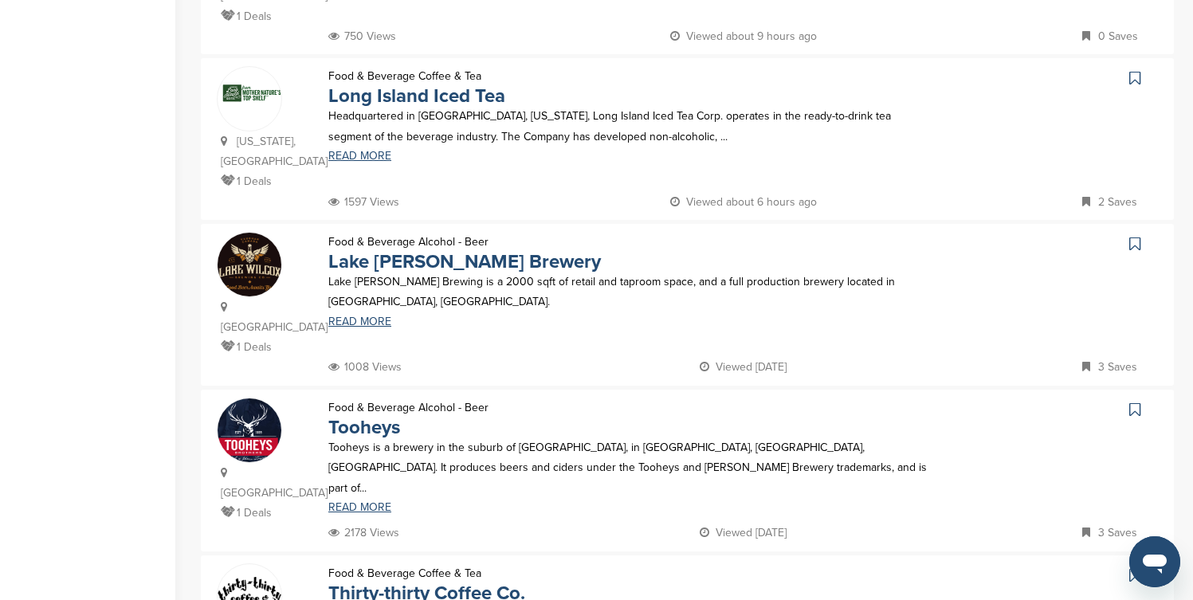
click at [1134, 70] on icon at bounding box center [1135, 78] width 11 height 16
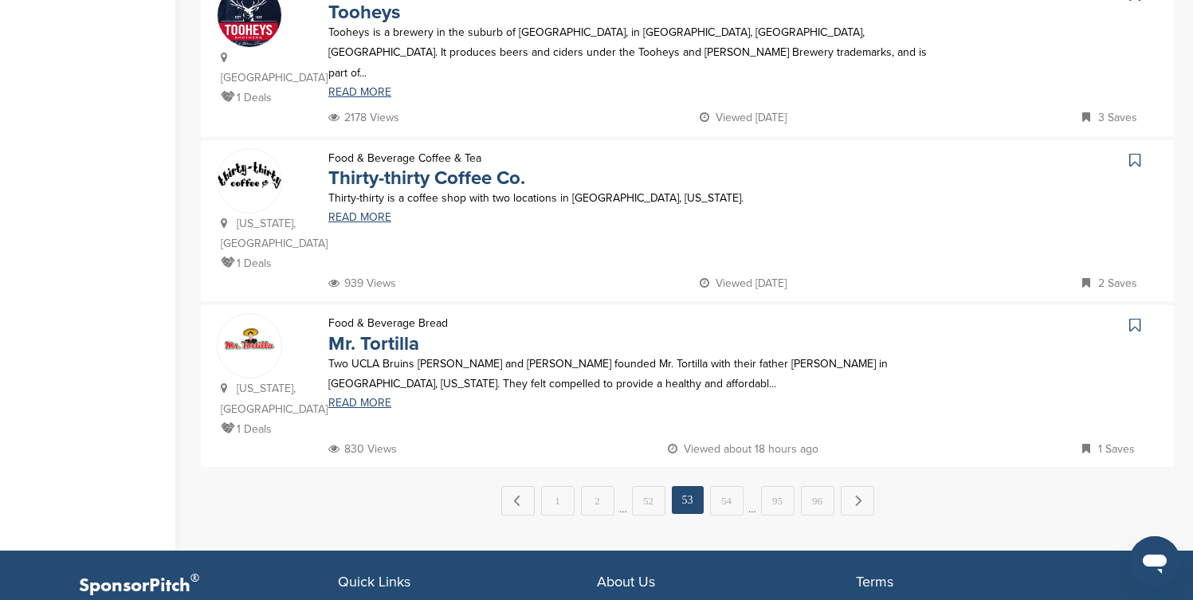
scroll to position [1594, 0]
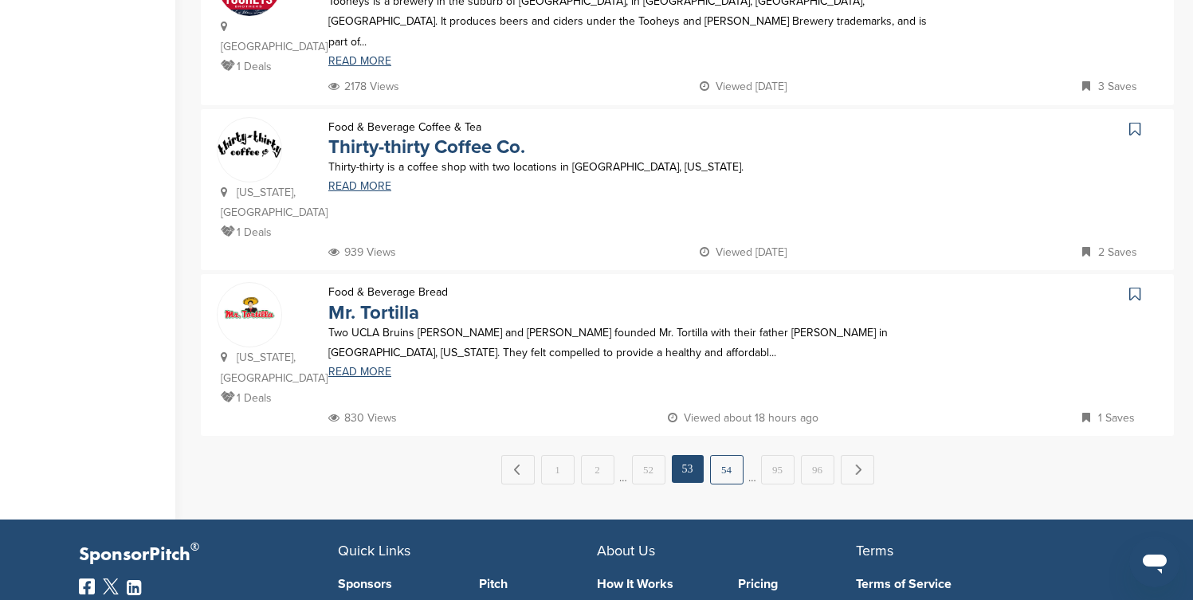
click at [734, 455] on link "54" at bounding box center [726, 469] width 33 height 29
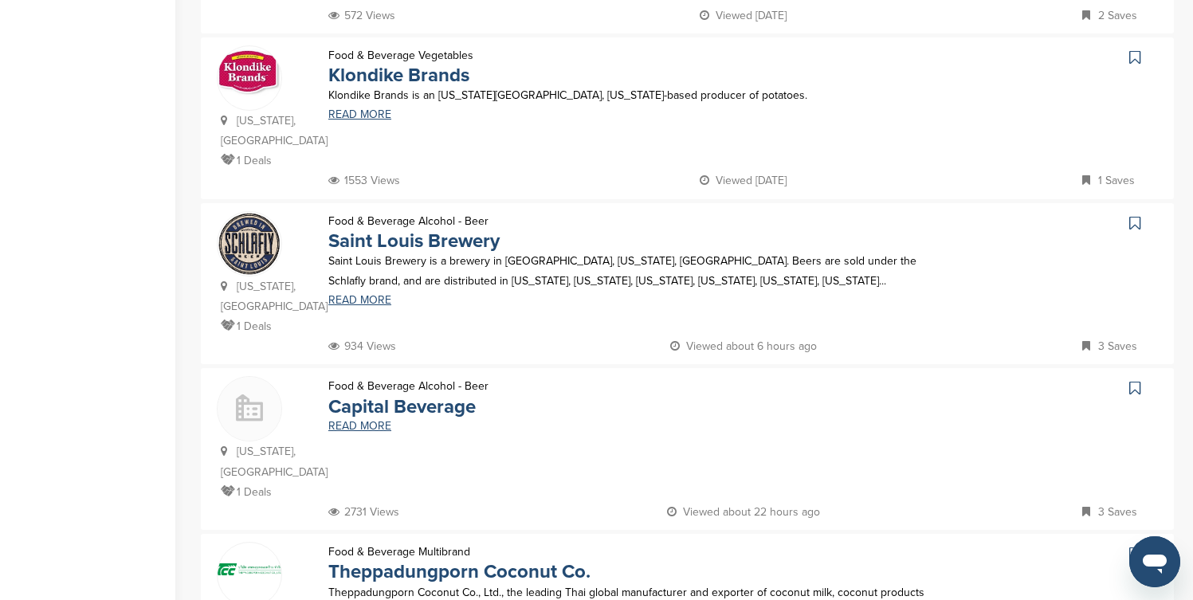
scroll to position [510, 0]
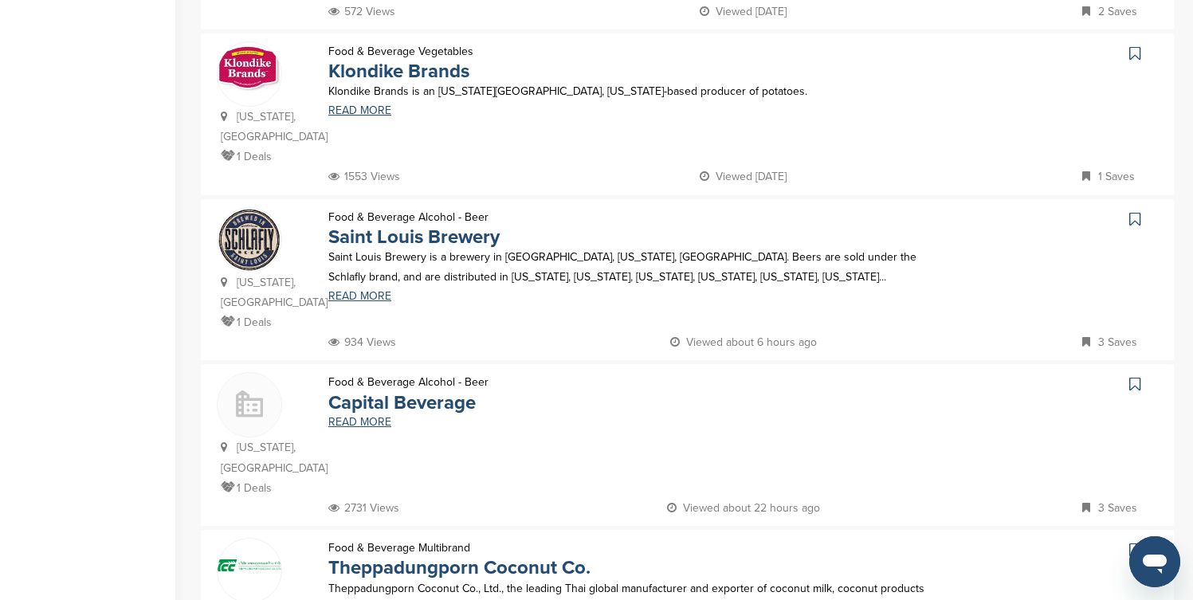
click at [1134, 211] on icon at bounding box center [1135, 219] width 11 height 16
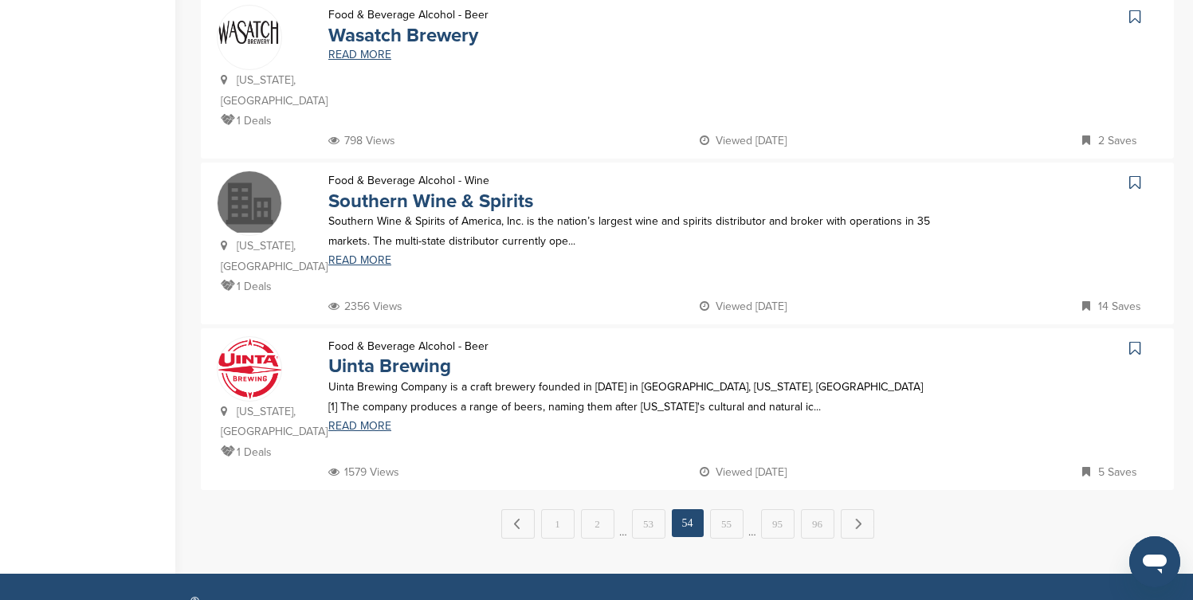
scroll to position [1562, 0]
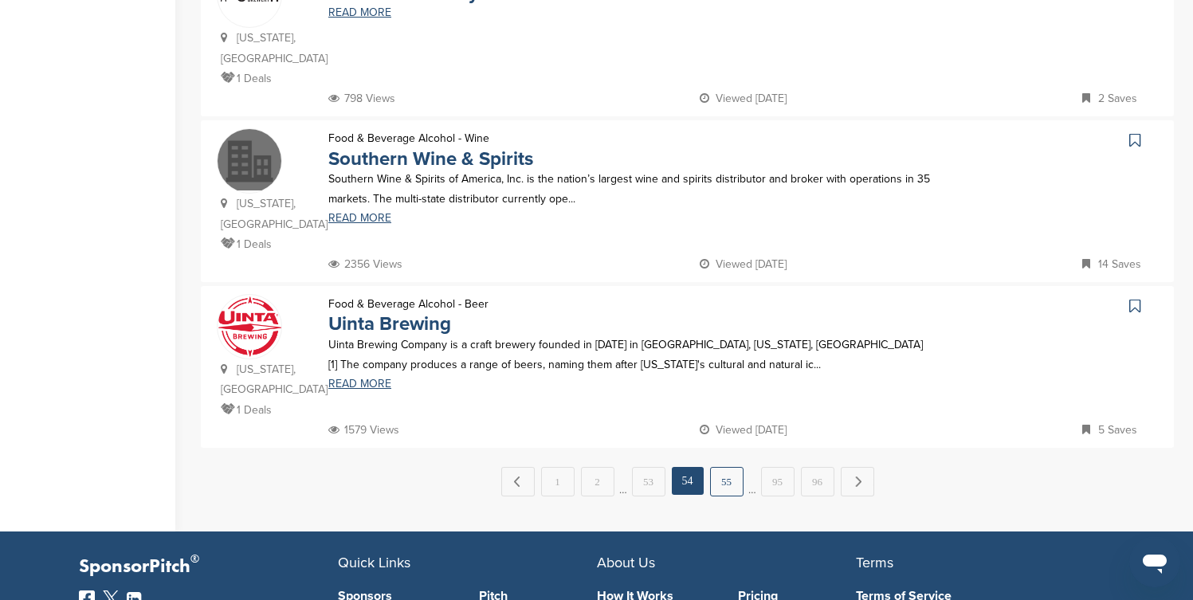
click at [740, 467] on link "55" at bounding box center [726, 481] width 33 height 29
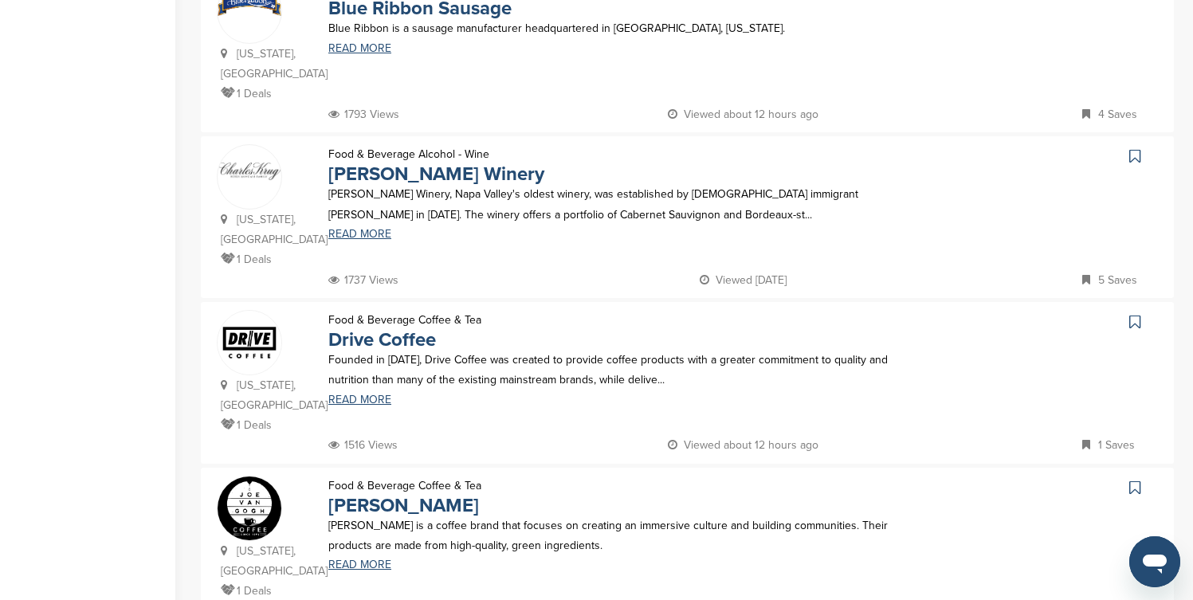
scroll to position [1435, 0]
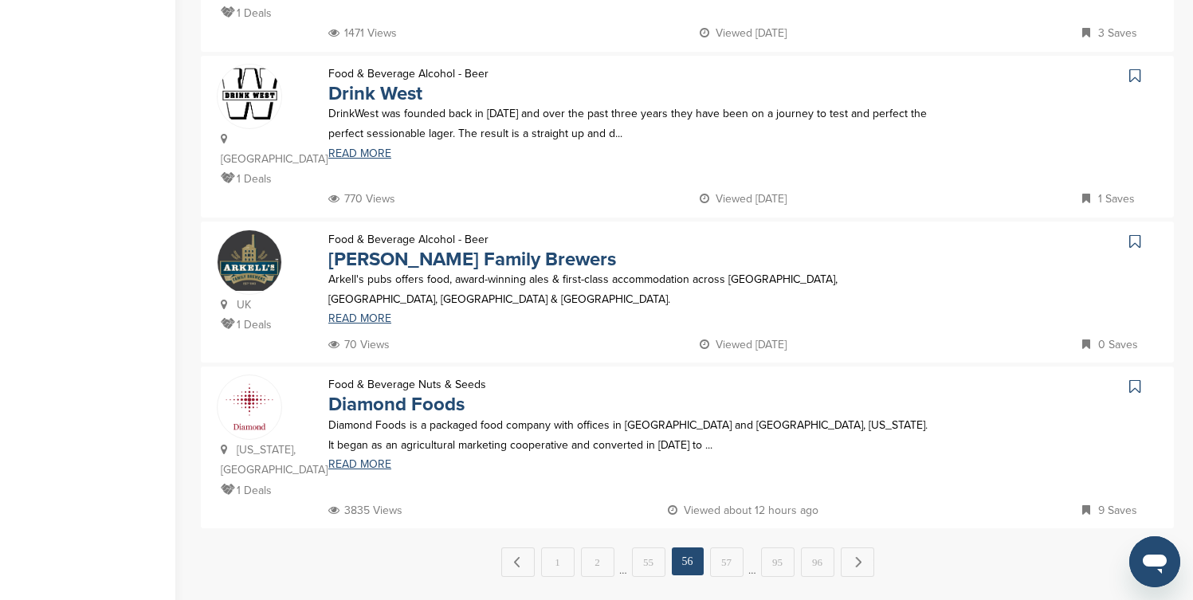
scroll to position [1531, 0]
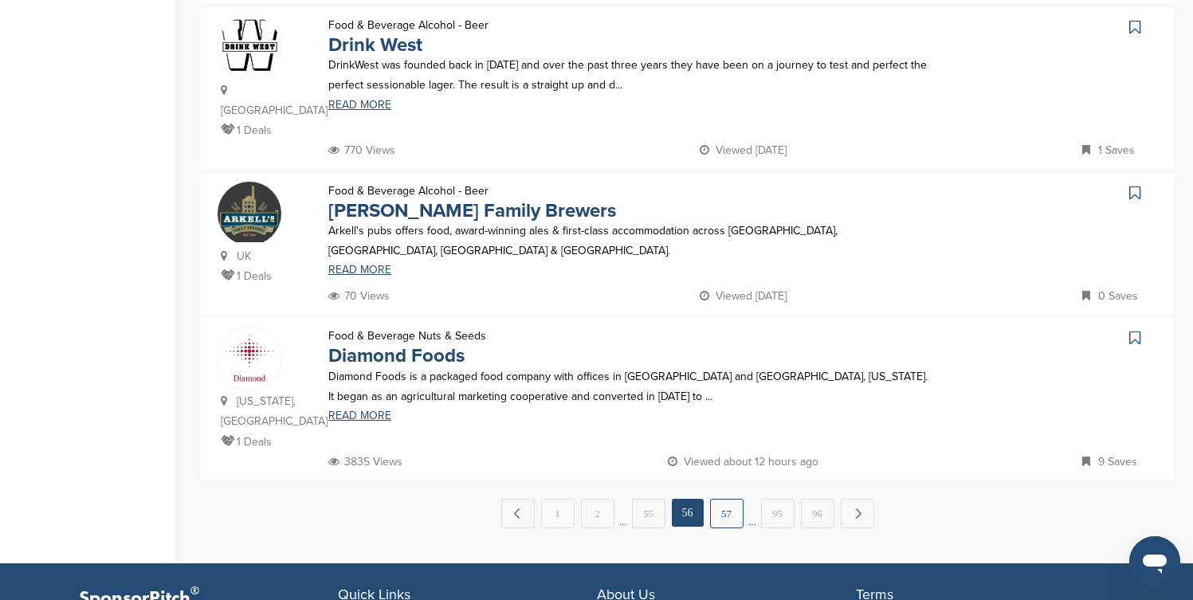
click at [733, 499] on link "57" at bounding box center [726, 513] width 33 height 29
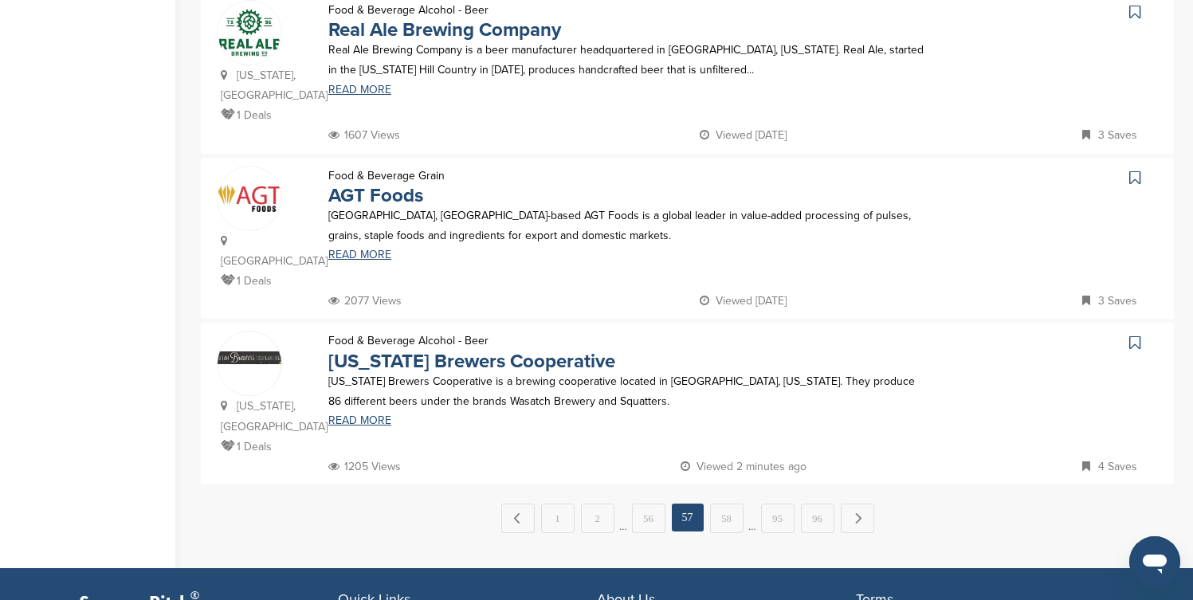
scroll to position [1562, 0]
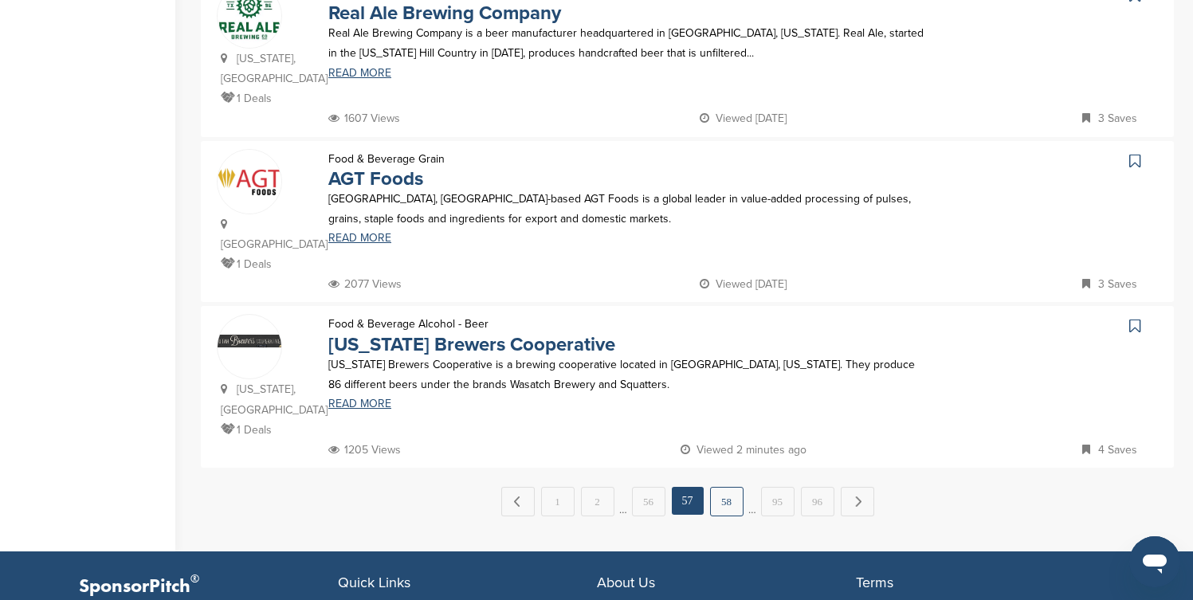
click at [729, 487] on link "58" at bounding box center [726, 501] width 33 height 29
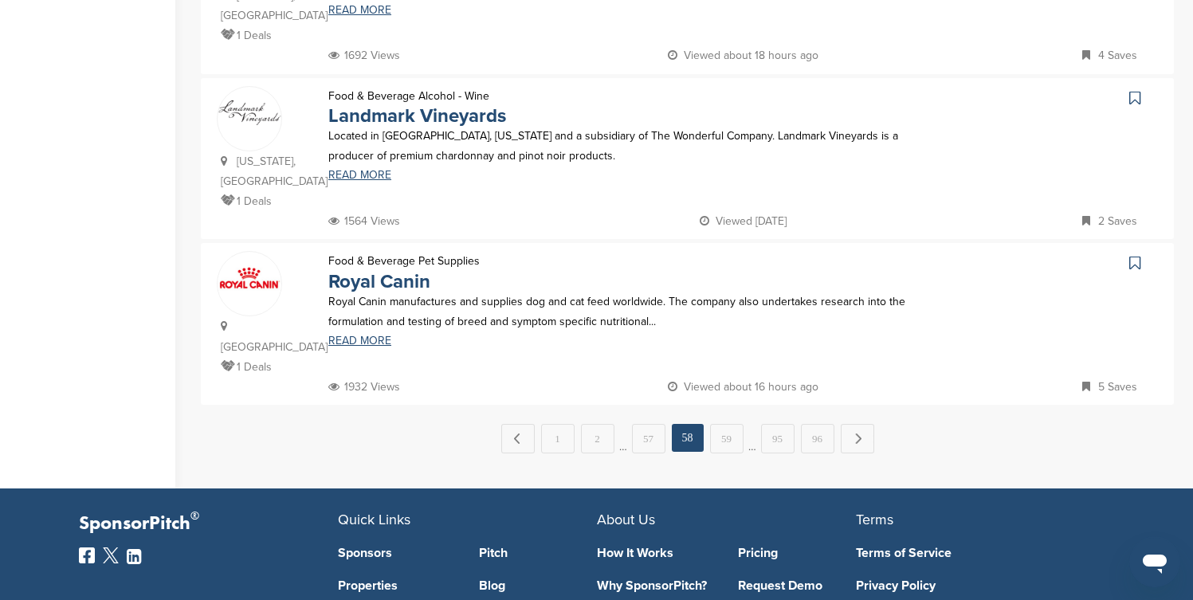
scroll to position [1626, 0]
click at [721, 423] on link "59" at bounding box center [726, 437] width 33 height 29
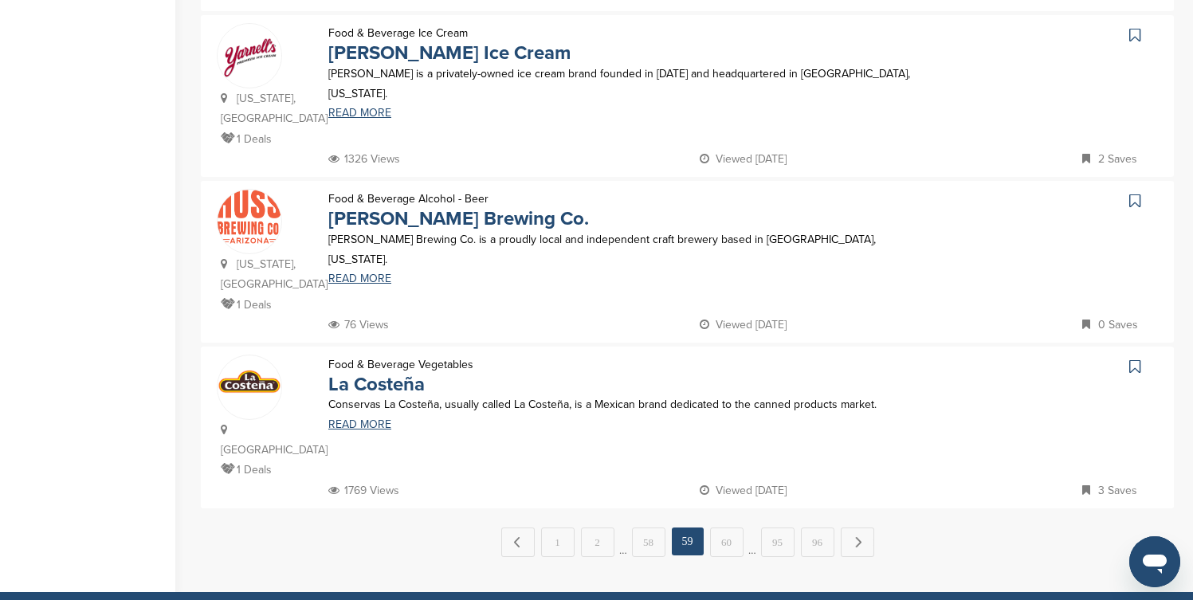
scroll to position [1499, 0]
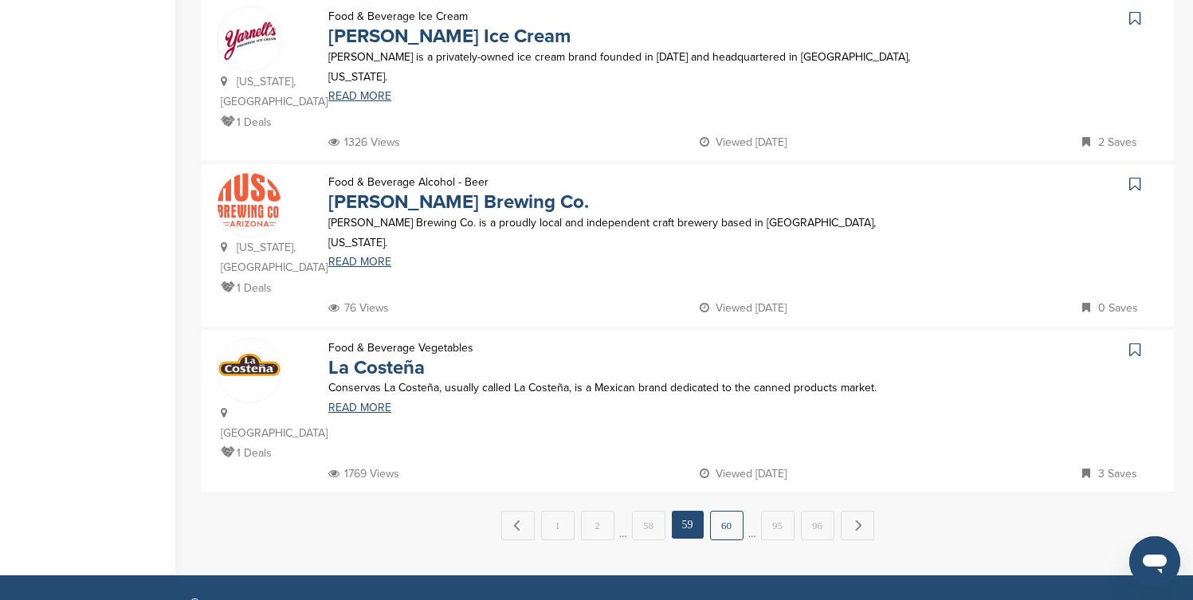
click at [725, 511] on link "60" at bounding box center [726, 525] width 33 height 29
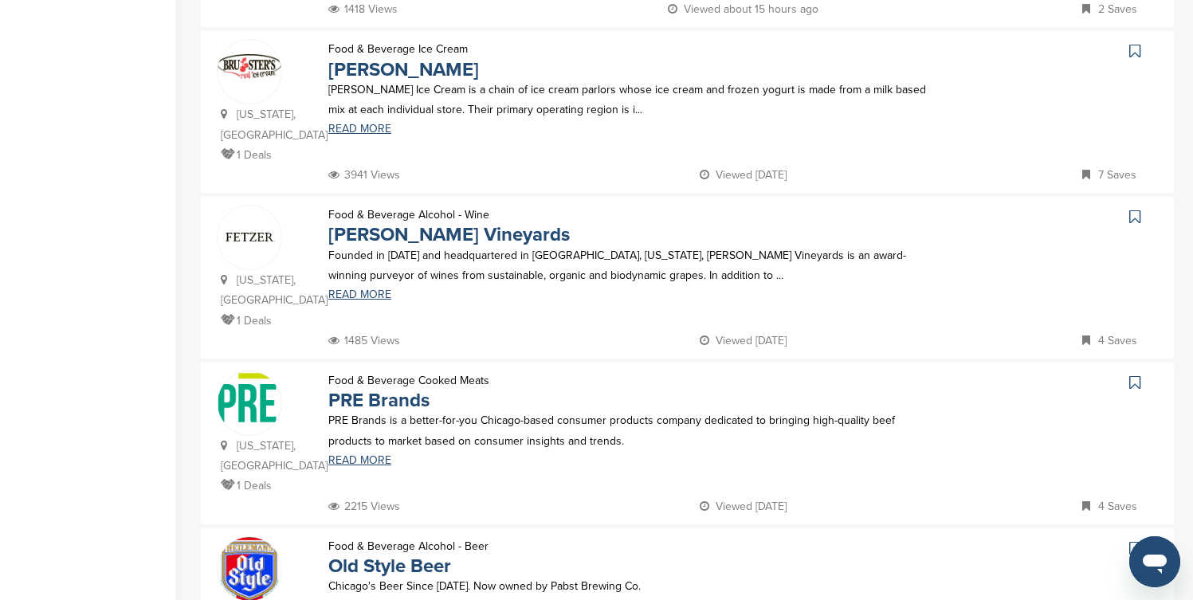
scroll to position [670, 0]
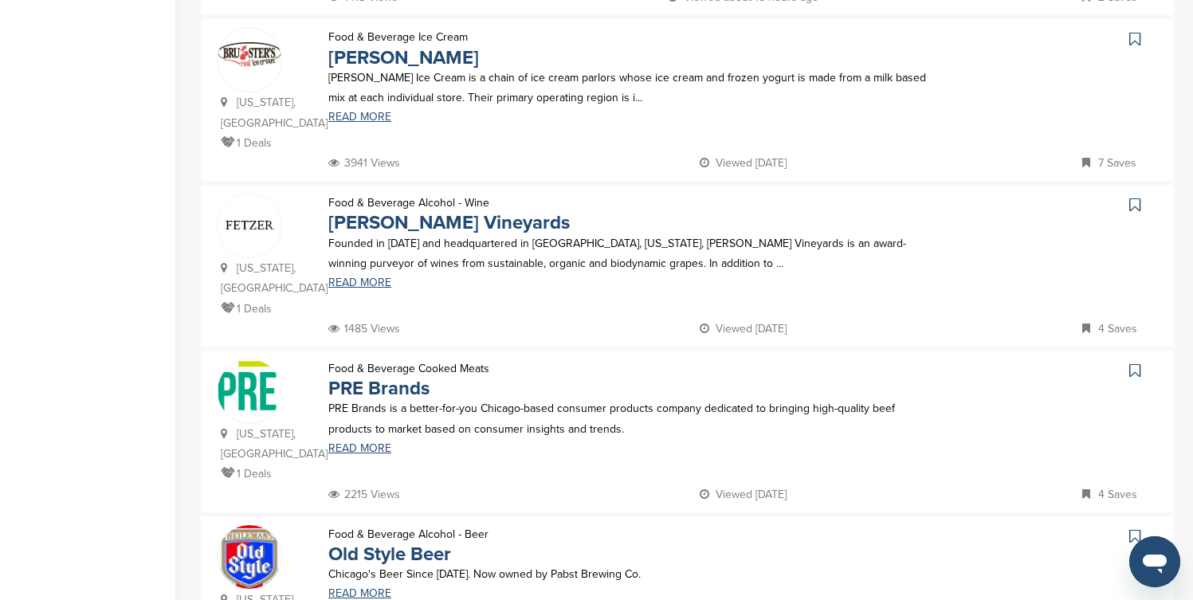
click at [1135, 40] on icon at bounding box center [1135, 39] width 11 height 16
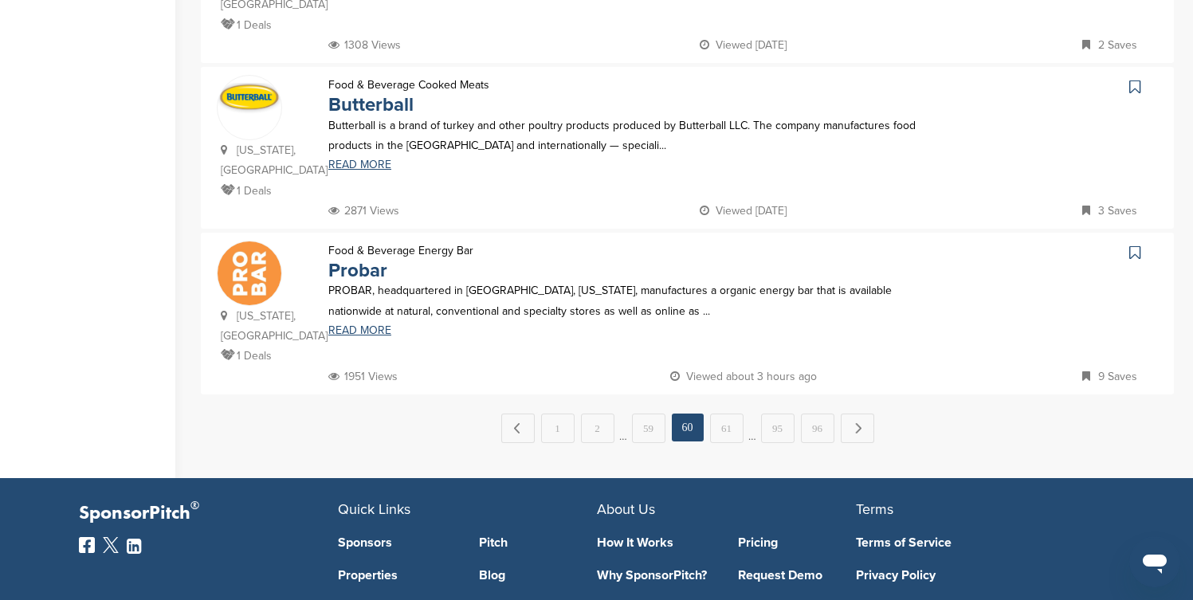
scroll to position [1626, 0]
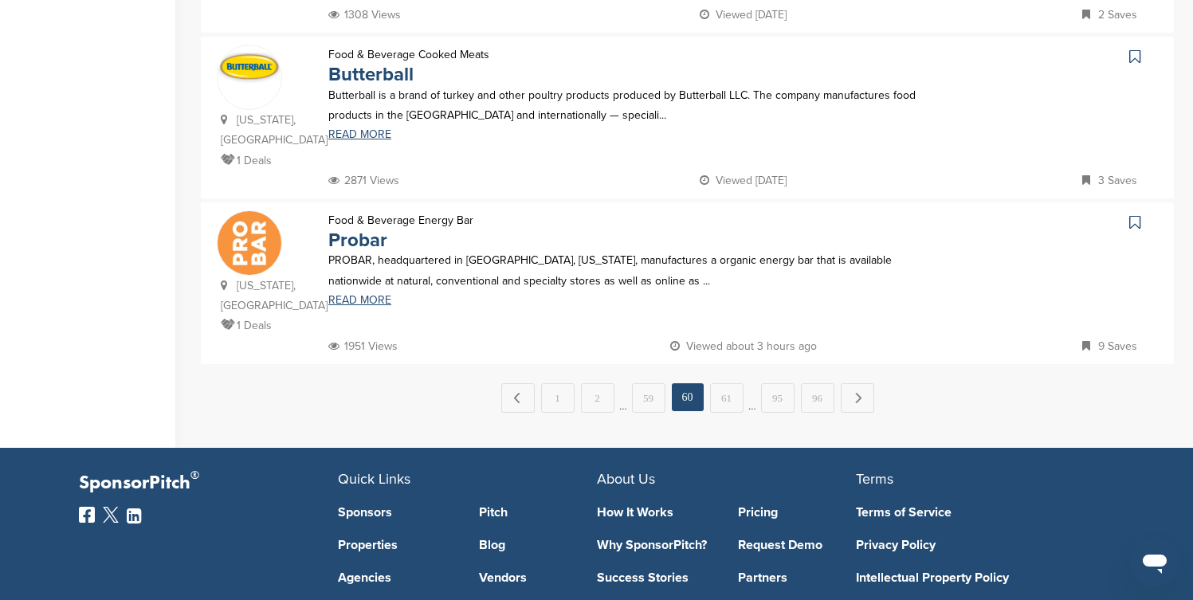
click at [1135, 49] on icon at bounding box center [1135, 57] width 11 height 16
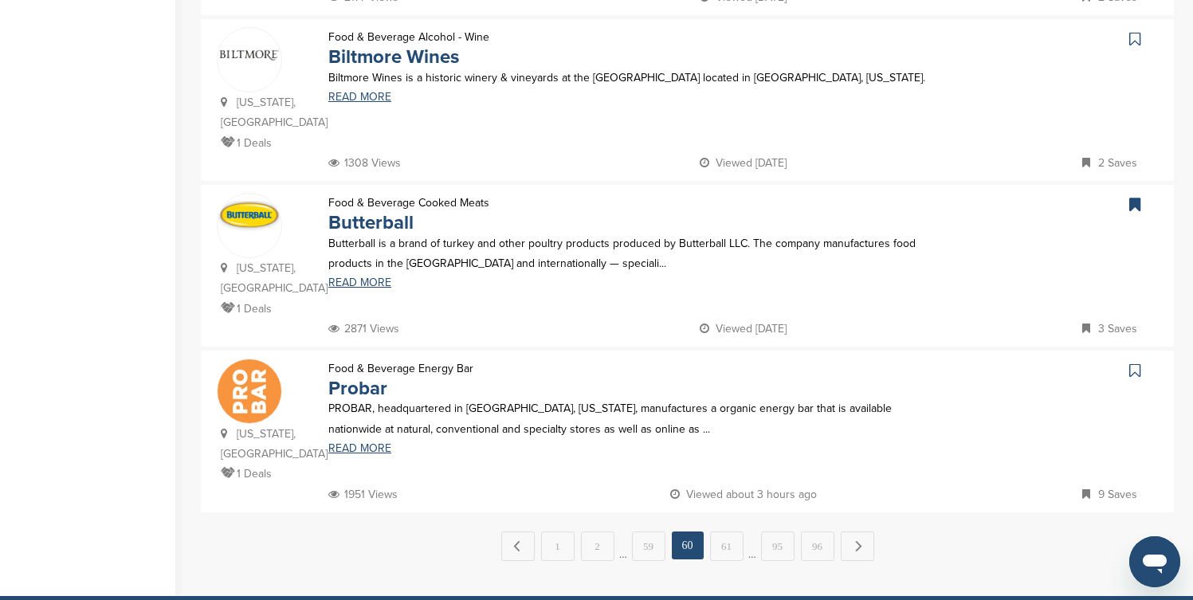
scroll to position [1467, 0]
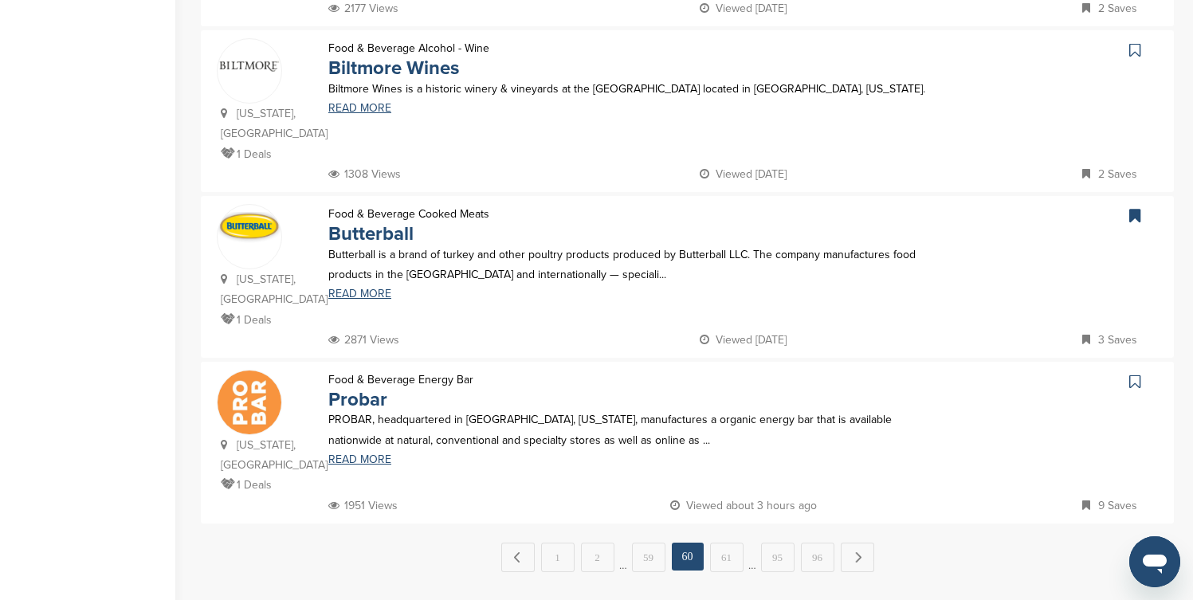
click at [1138, 42] on icon at bounding box center [1135, 50] width 11 height 16
click at [717, 543] on link "61" at bounding box center [726, 557] width 33 height 29
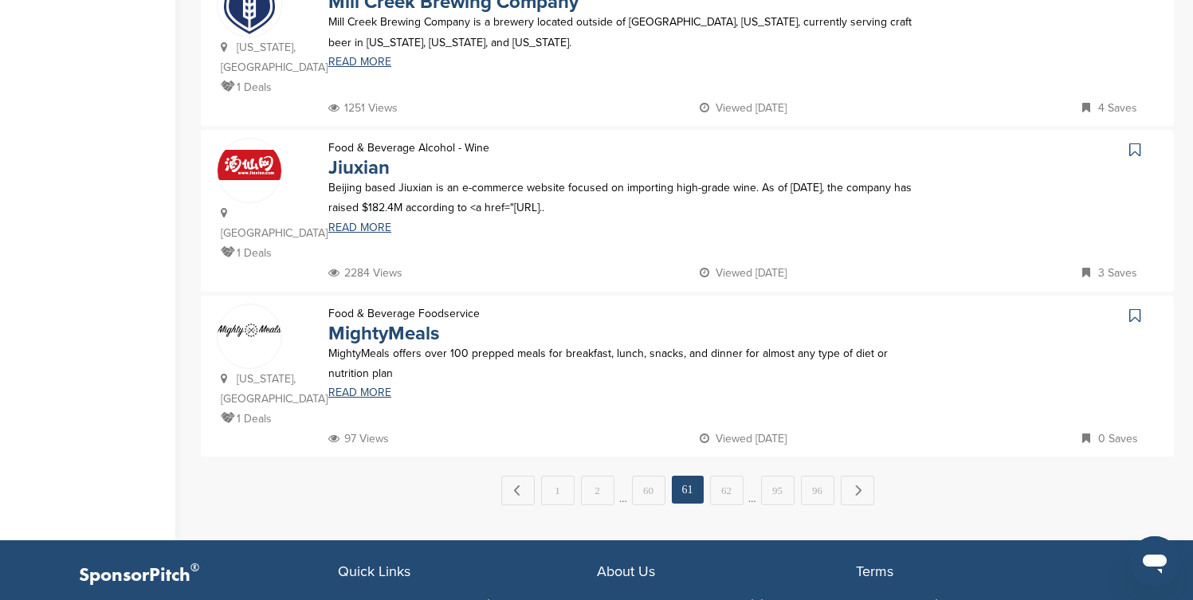
scroll to position [1594, 0]
click at [724, 475] on link "62" at bounding box center [726, 489] width 33 height 29
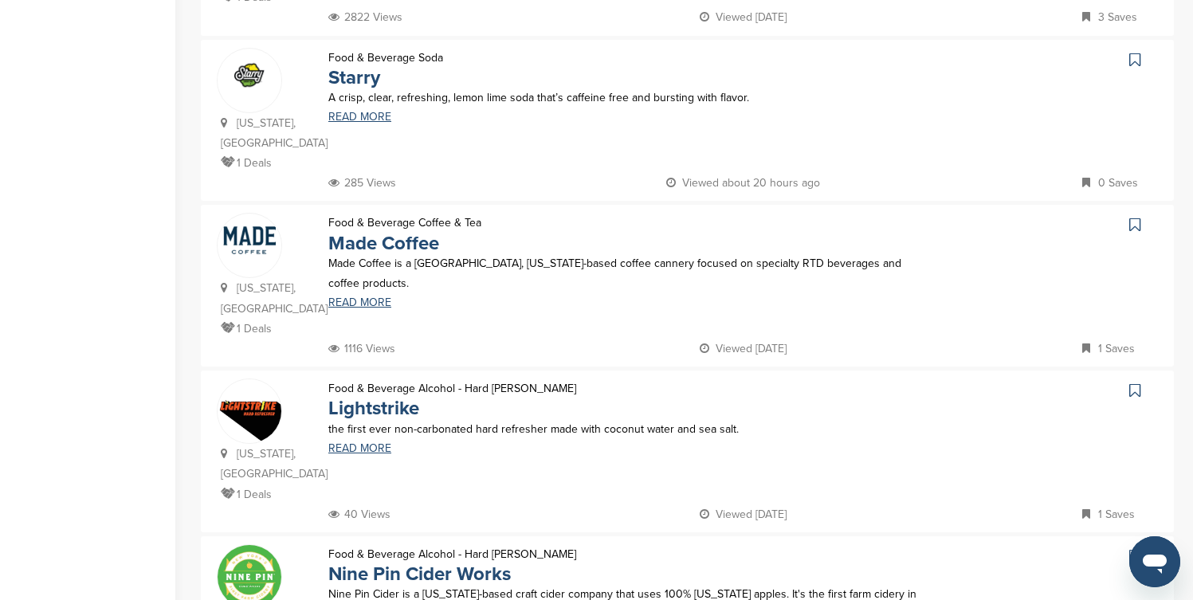
scroll to position [702, 0]
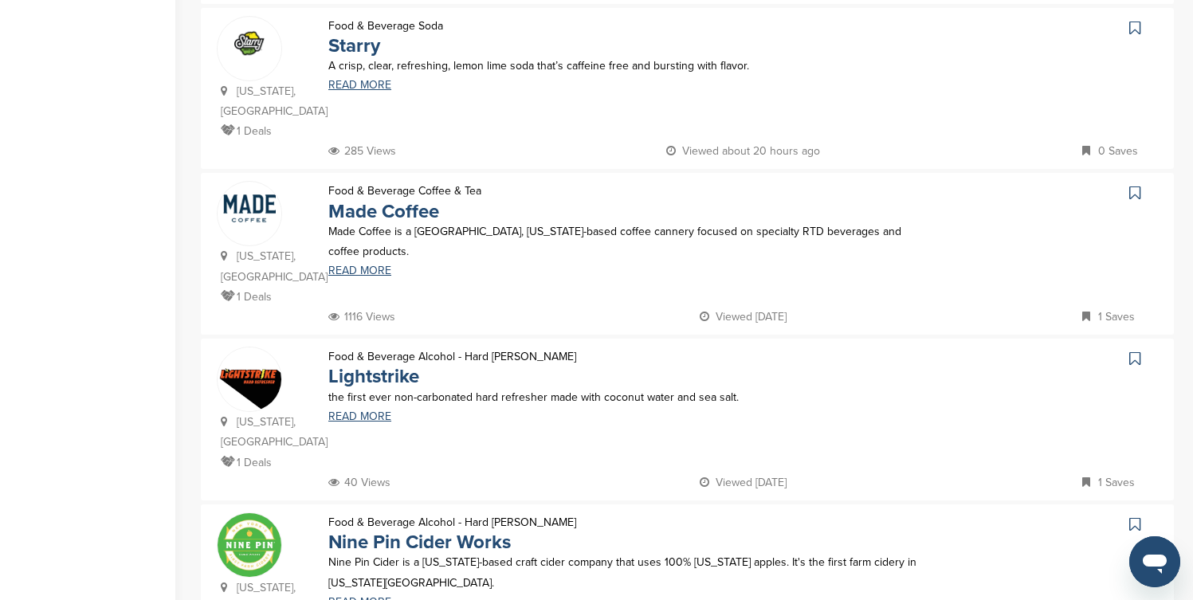
click at [1132, 26] on icon at bounding box center [1135, 28] width 11 height 16
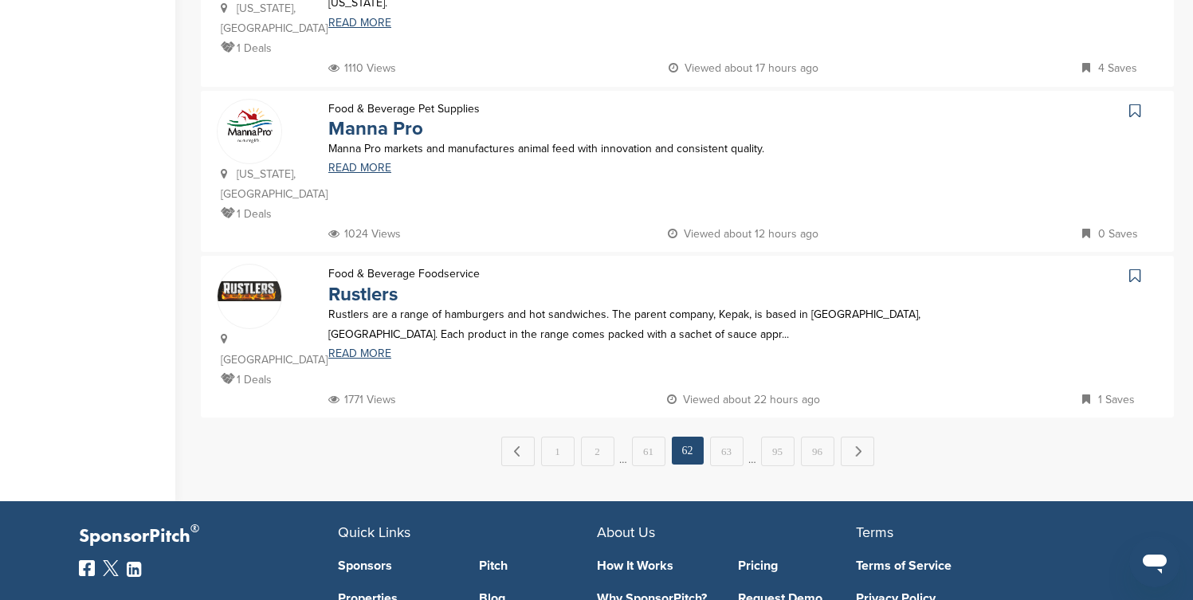
scroll to position [1626, 0]
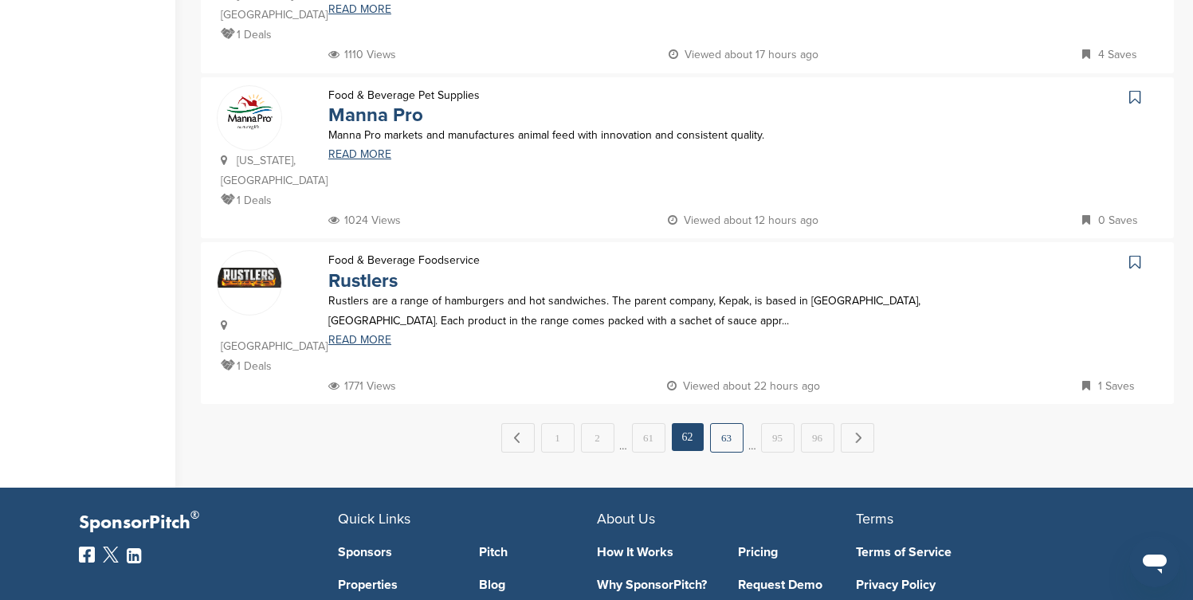
click at [733, 423] on link "63" at bounding box center [726, 437] width 33 height 29
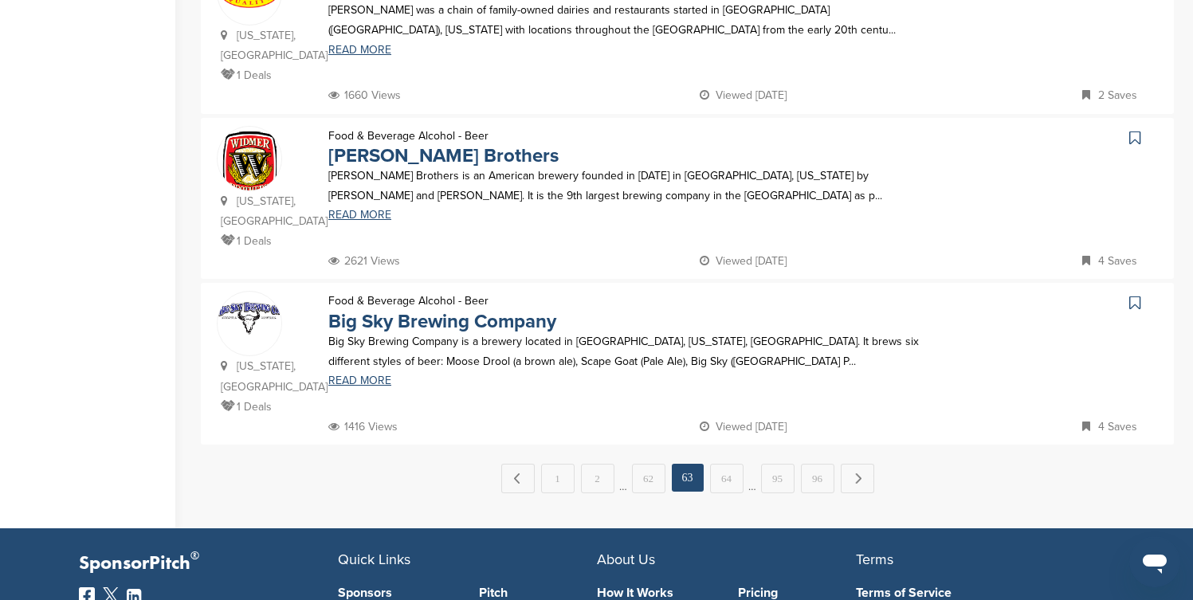
scroll to position [1594, 0]
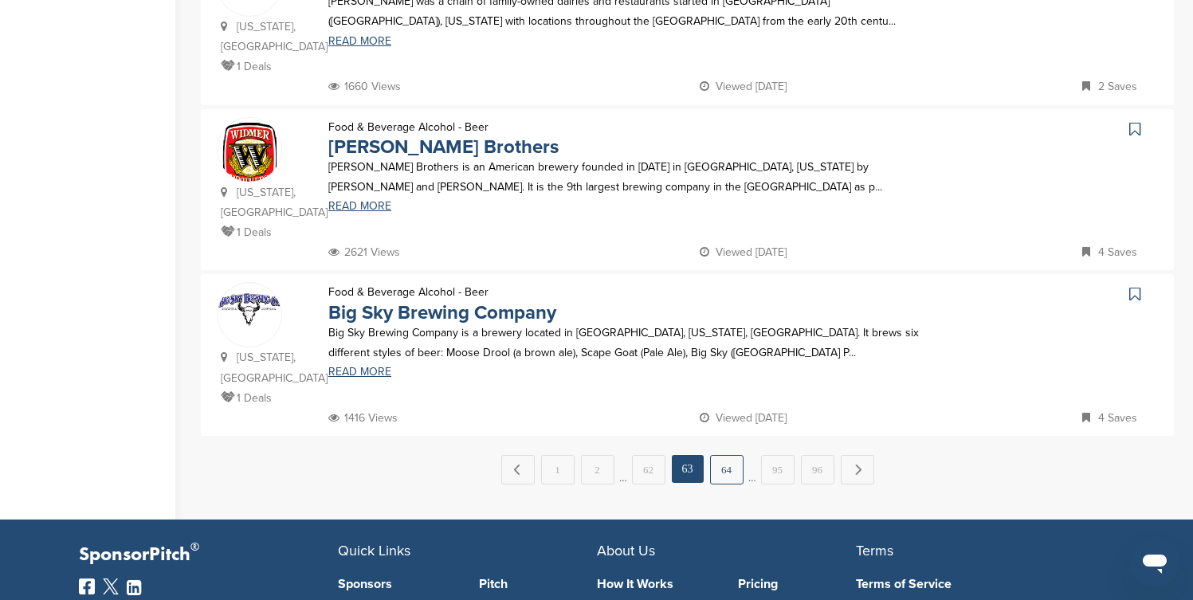
click at [721, 455] on link "64" at bounding box center [726, 469] width 33 height 29
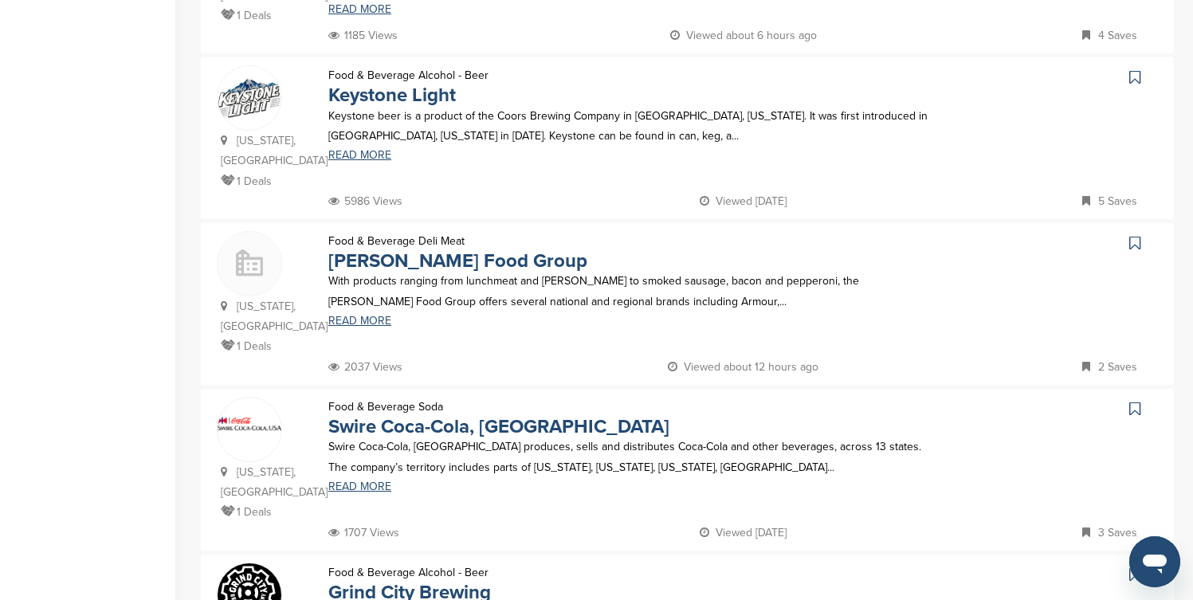
scroll to position [1180, 0]
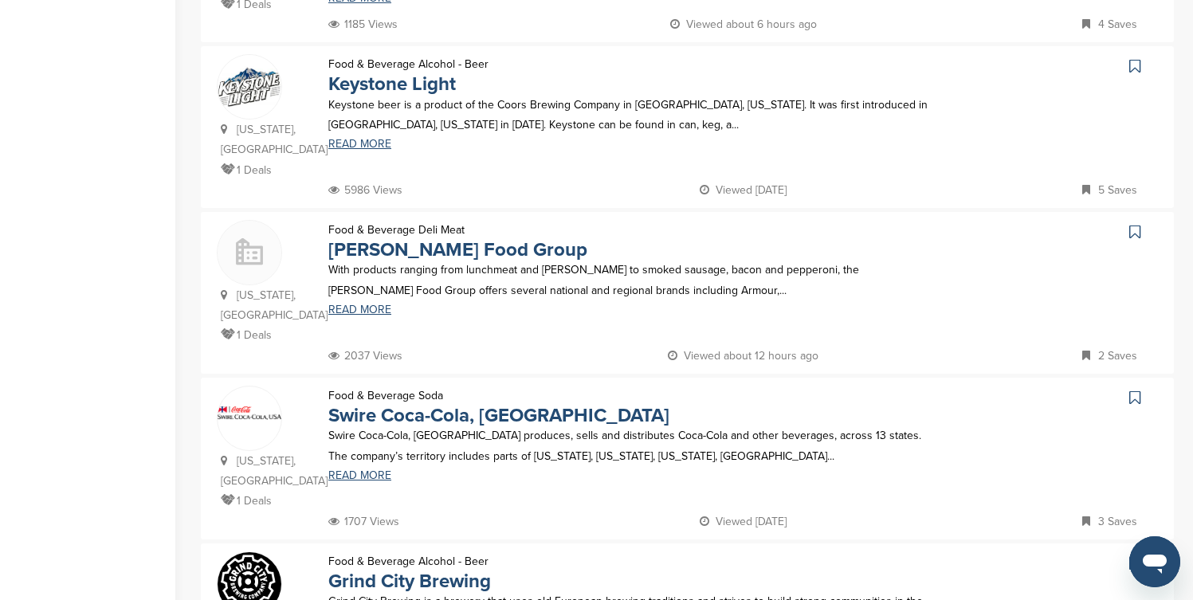
click at [1134, 58] on icon at bounding box center [1135, 66] width 11 height 16
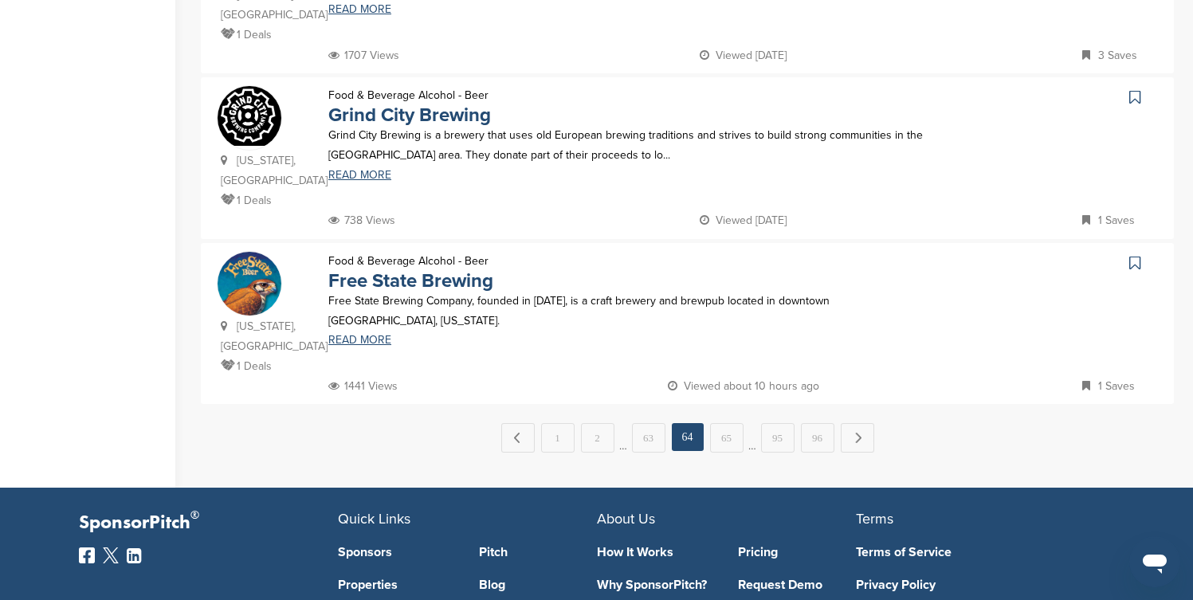
scroll to position [1658, 0]
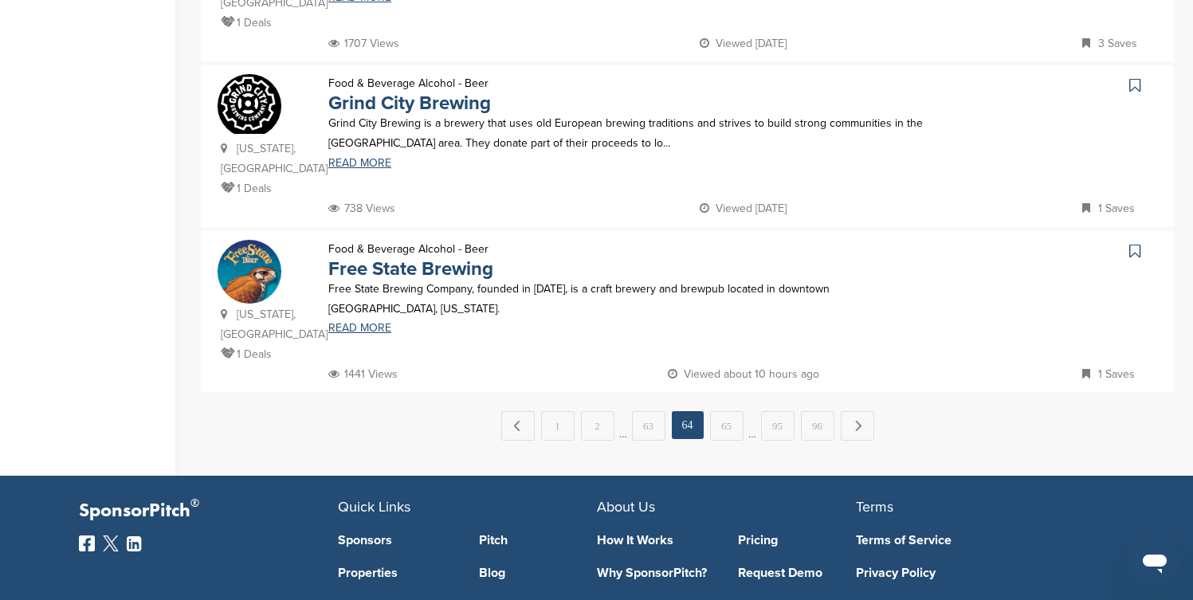
click at [1134, 243] on icon at bounding box center [1135, 251] width 11 height 16
click at [726, 411] on link "65" at bounding box center [726, 425] width 33 height 29
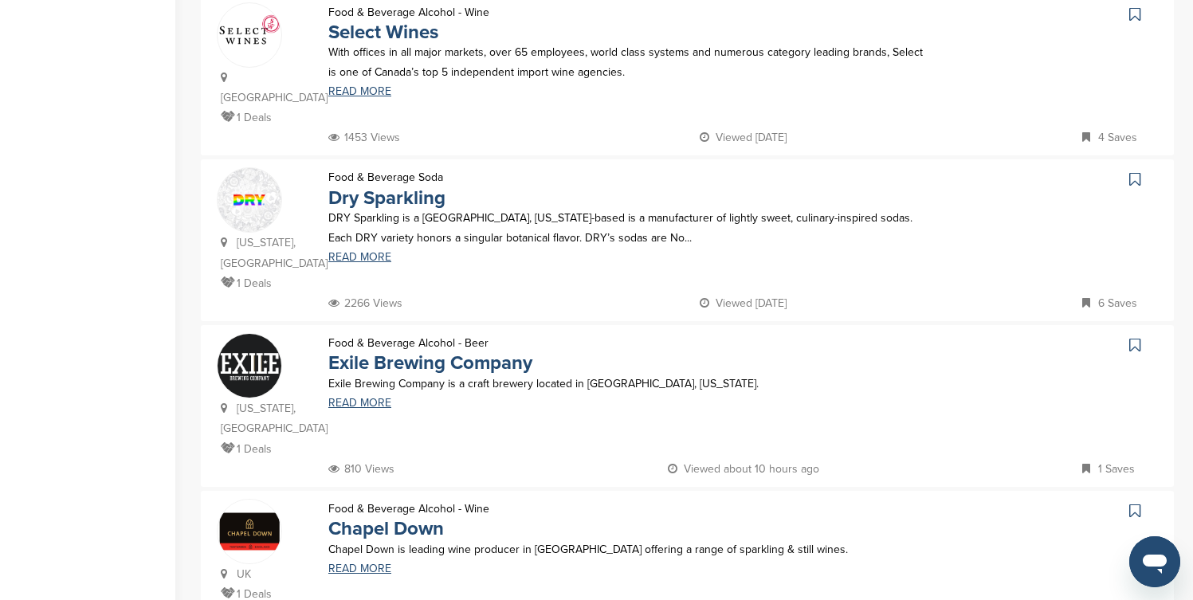
scroll to position [1180, 0]
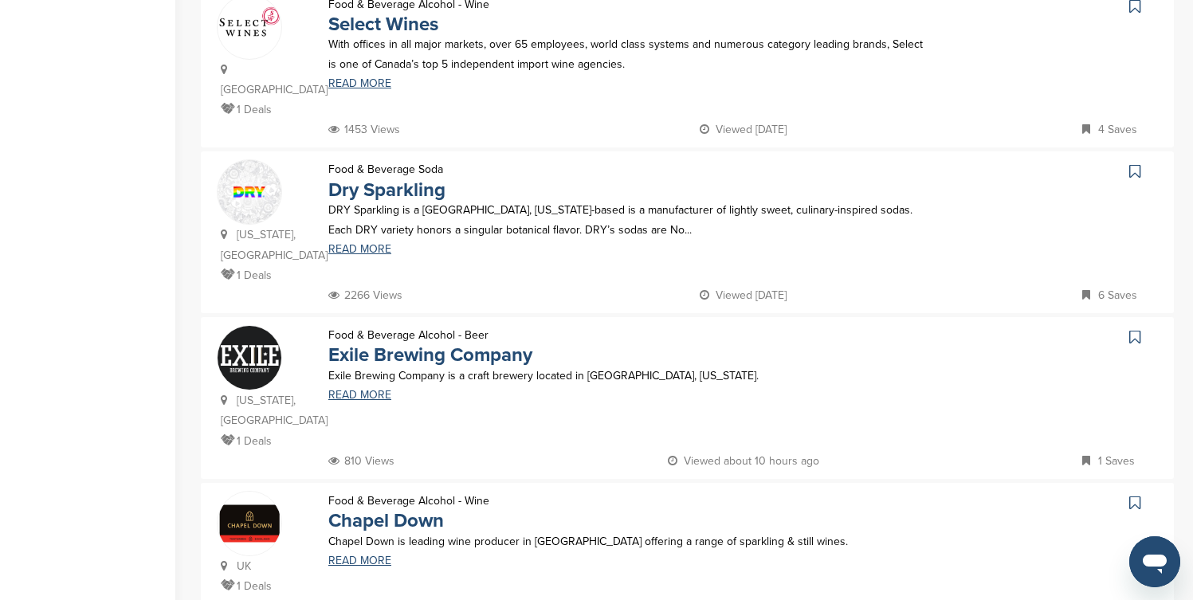
click at [1134, 4] on icon at bounding box center [1135, 6] width 11 height 16
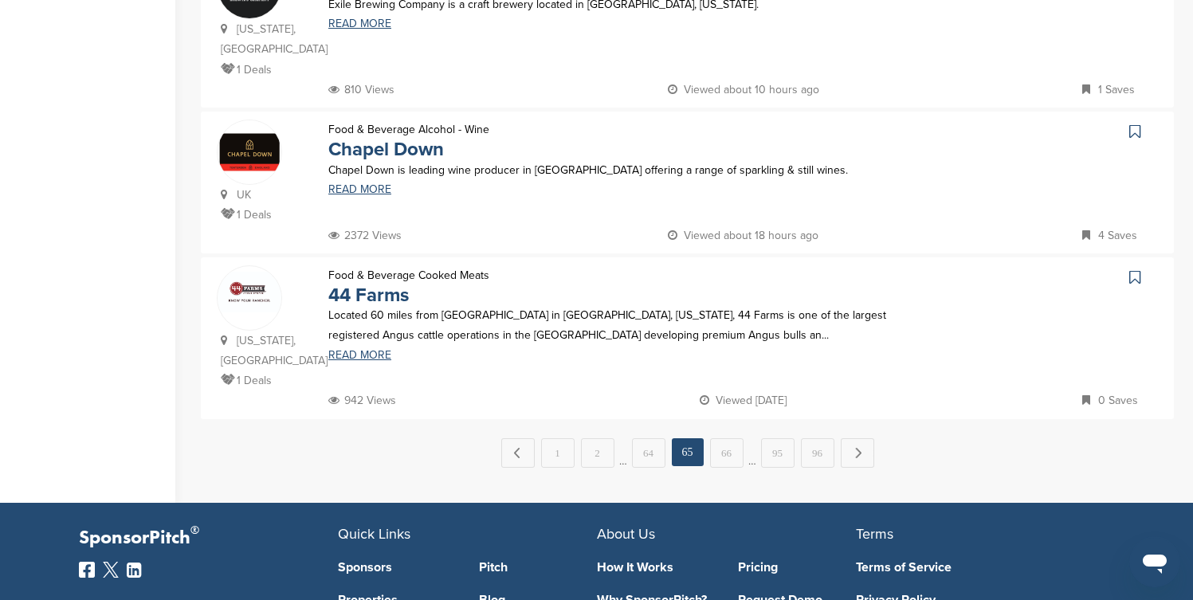
scroll to position [1562, 0]
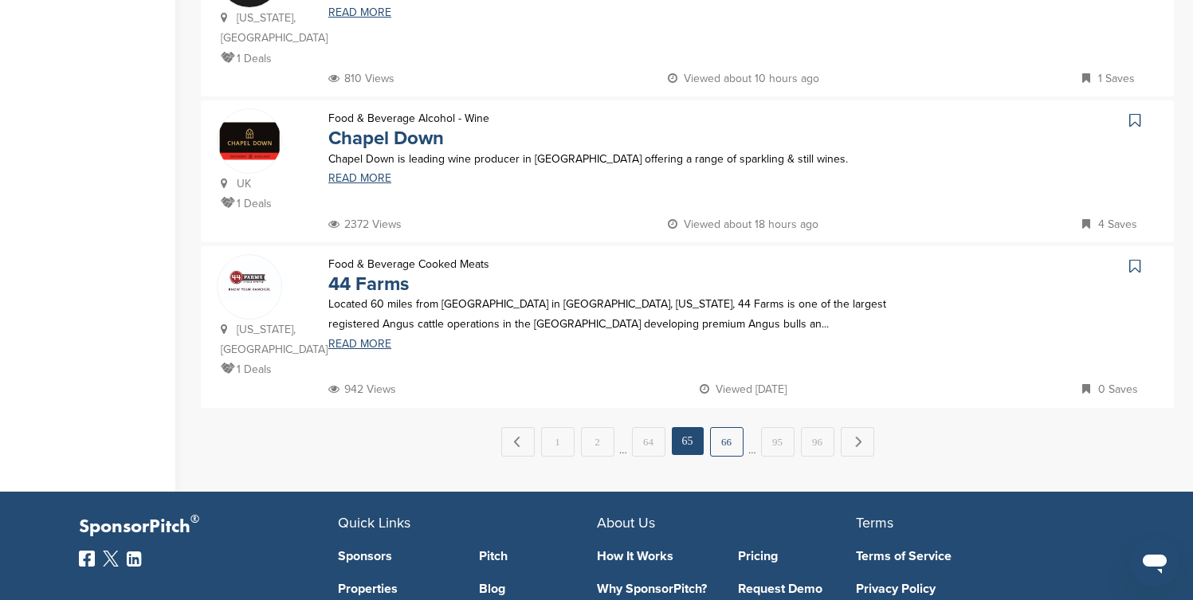
click at [731, 427] on link "66" at bounding box center [726, 441] width 33 height 29
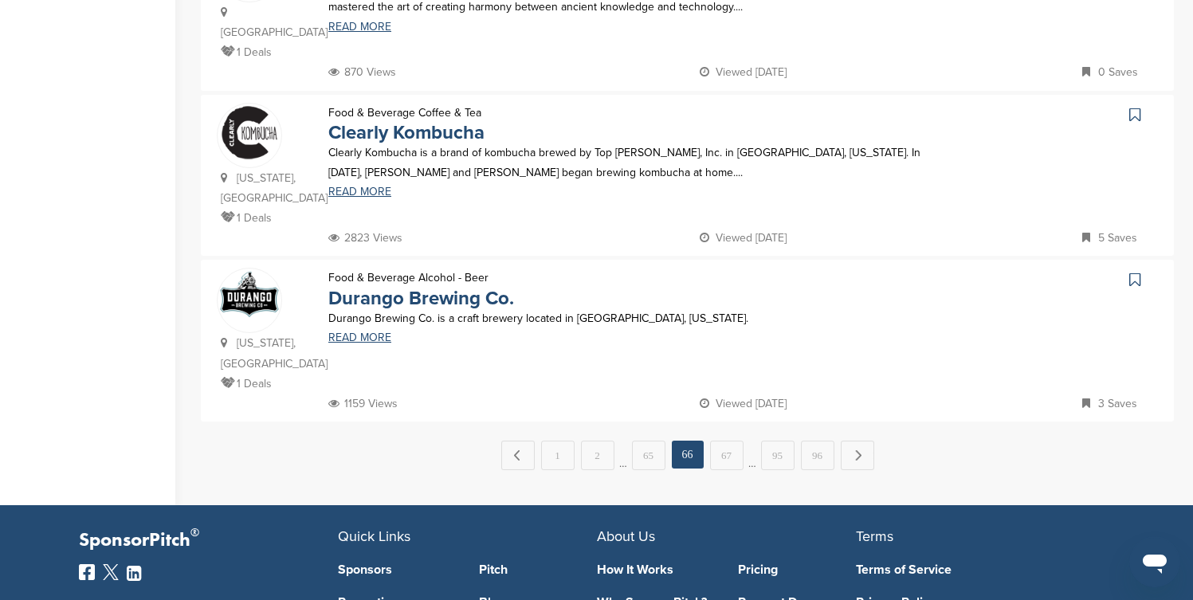
scroll to position [1658, 0]
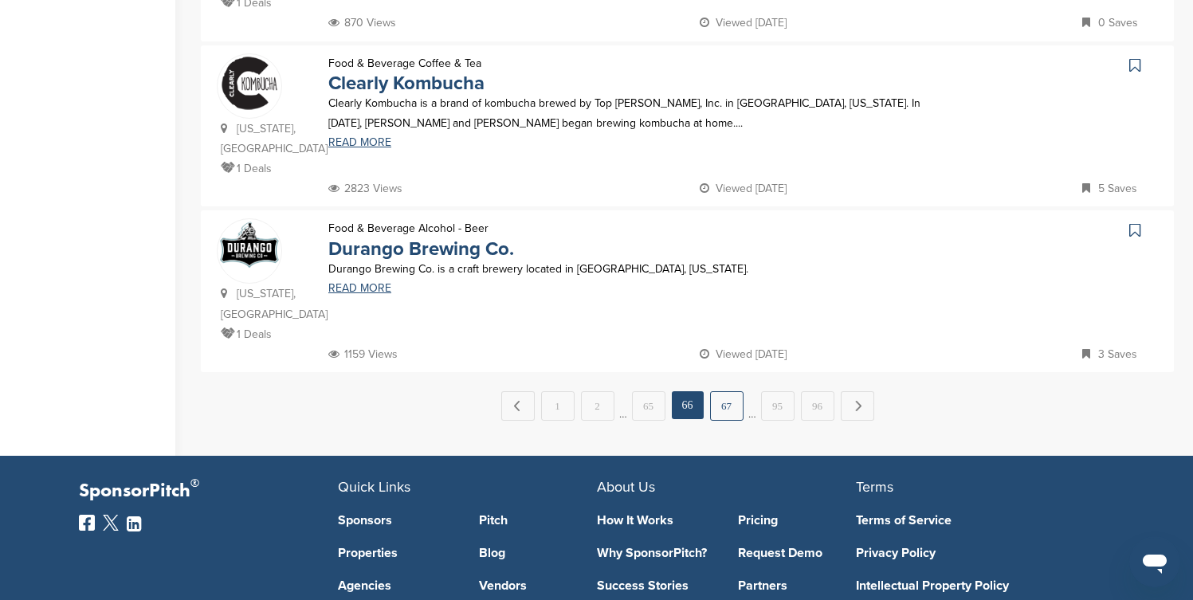
click at [726, 391] on link "67" at bounding box center [726, 405] width 33 height 29
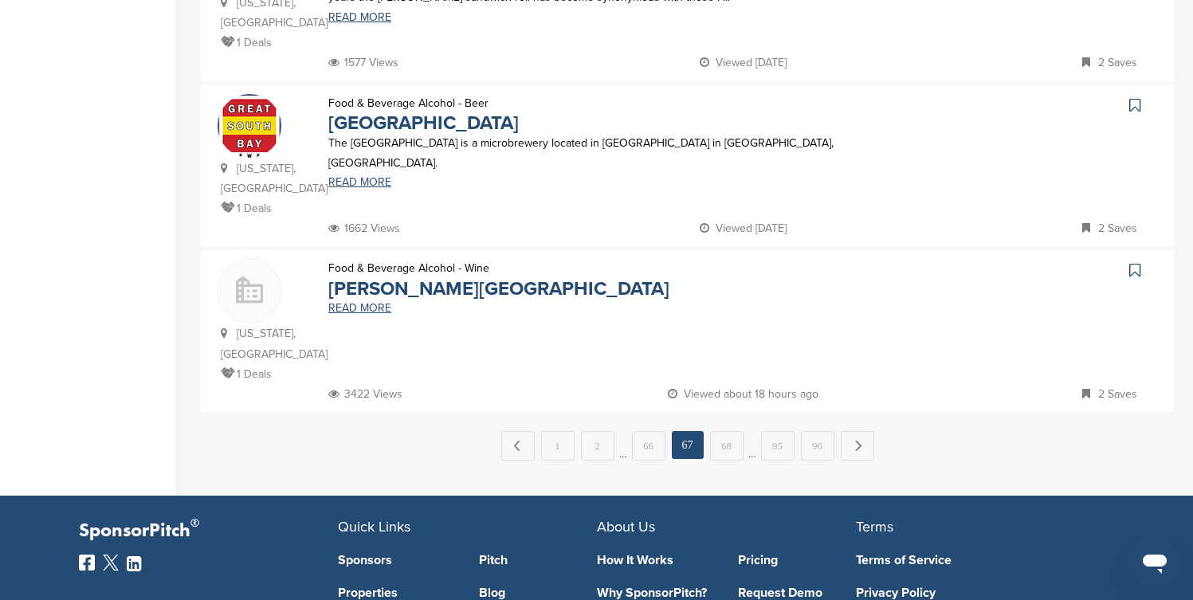
scroll to position [1626, 0]
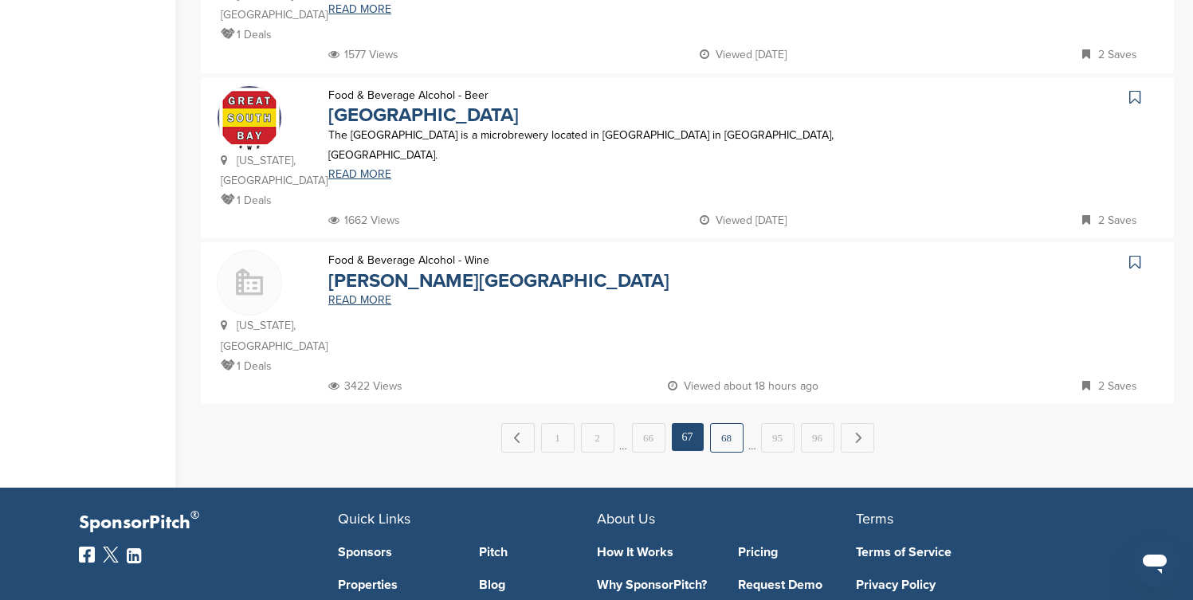
click at [725, 423] on link "68" at bounding box center [726, 437] width 33 height 29
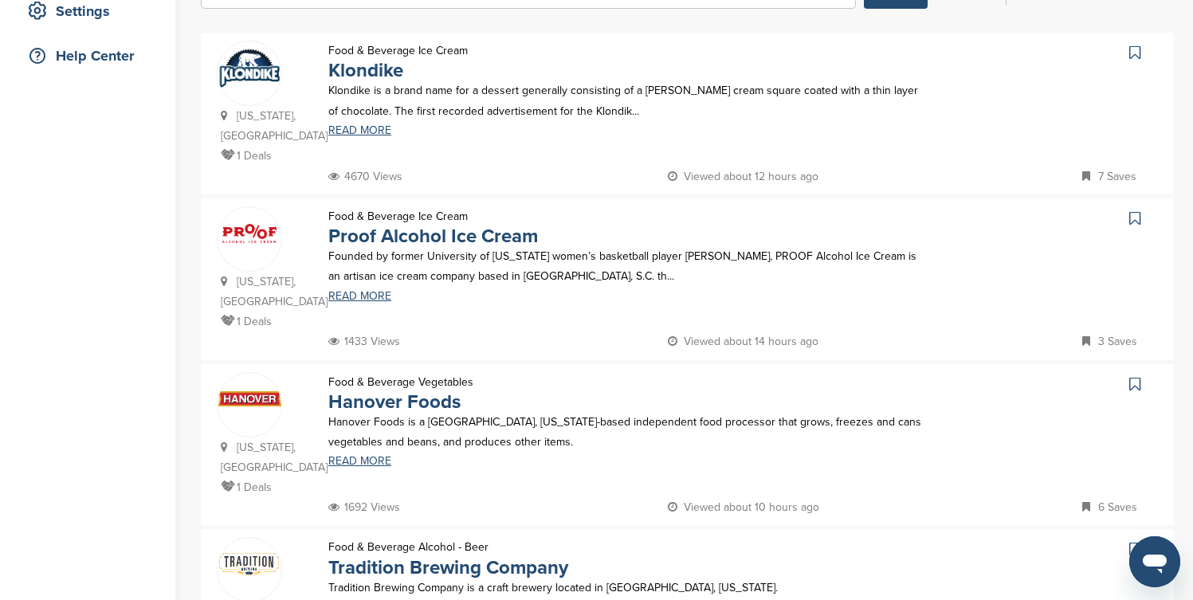
scroll to position [383, 0]
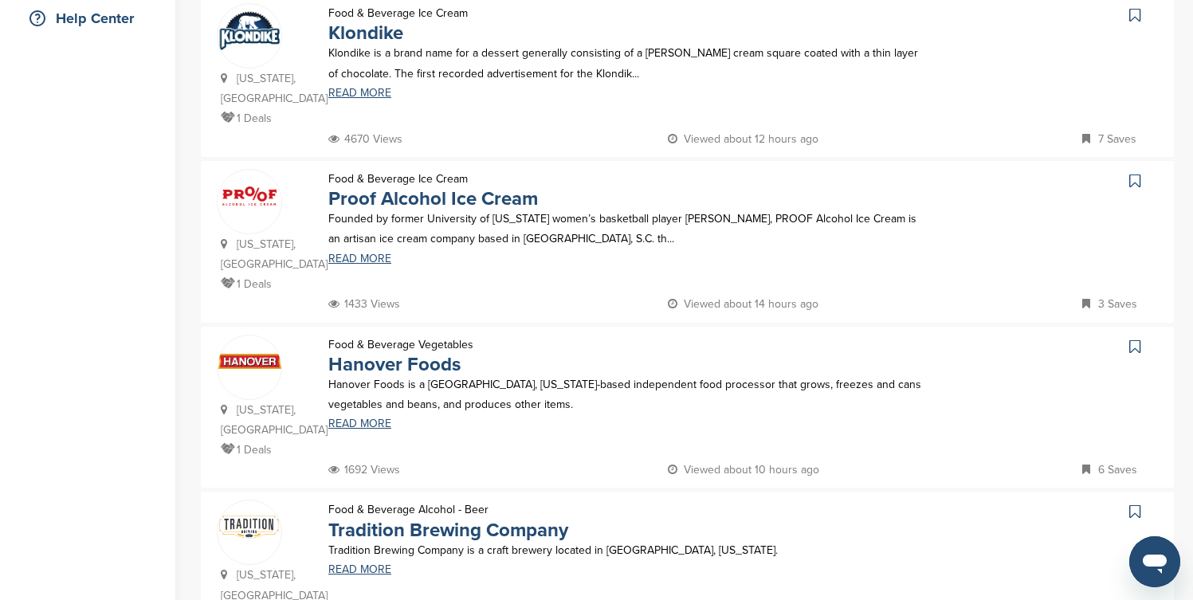
click at [1138, 14] on icon at bounding box center [1135, 15] width 11 height 16
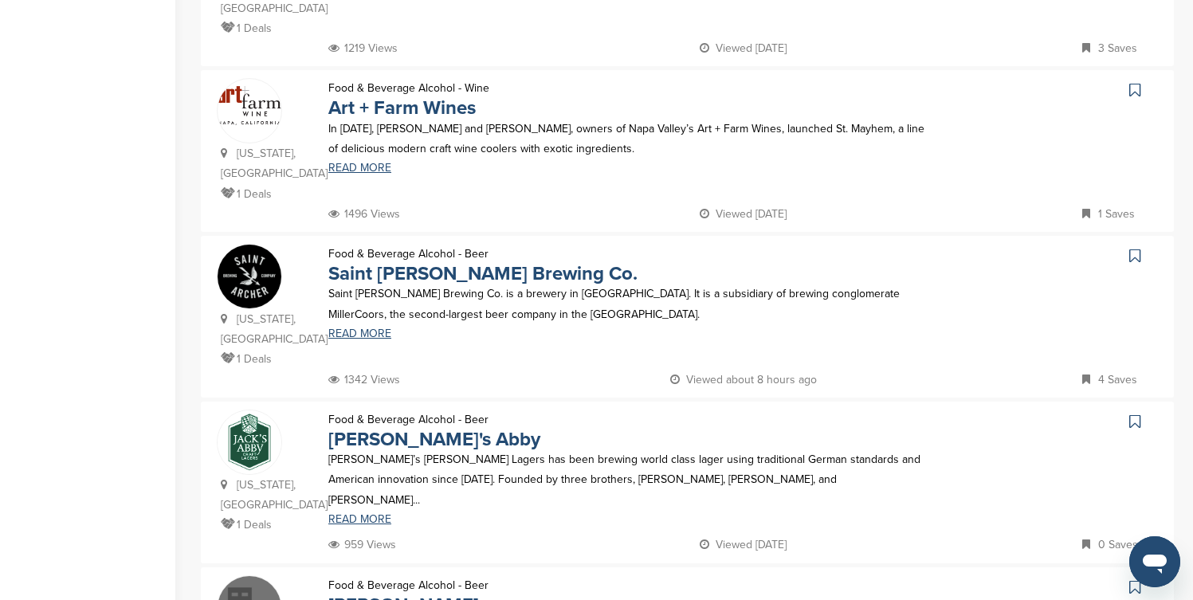
scroll to position [957, 0]
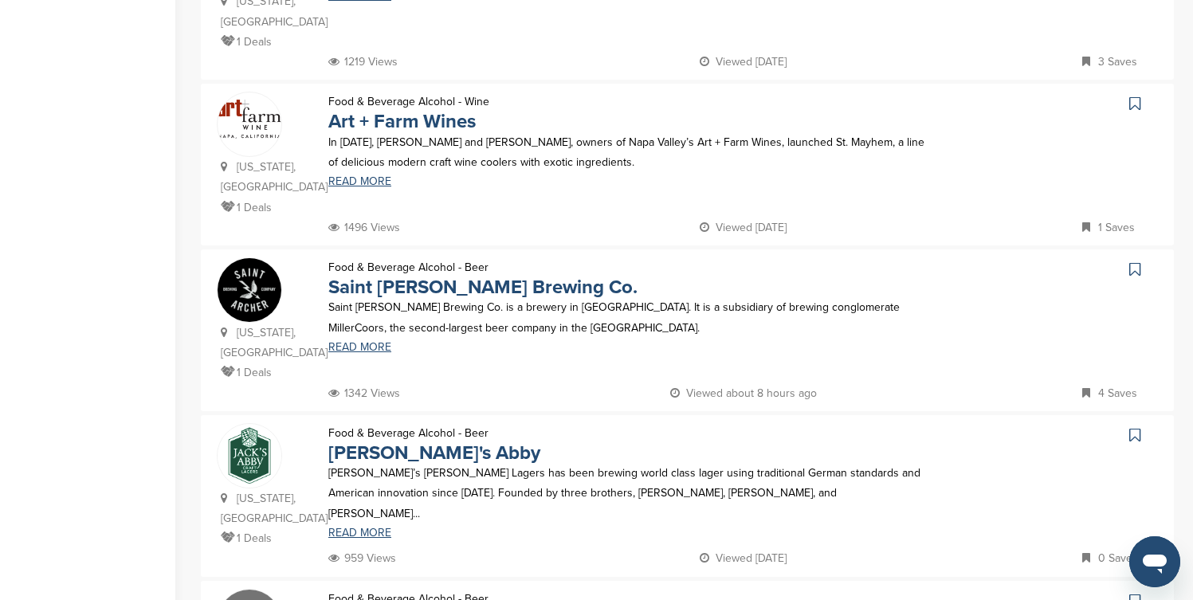
click at [1134, 96] on icon at bounding box center [1135, 104] width 11 height 16
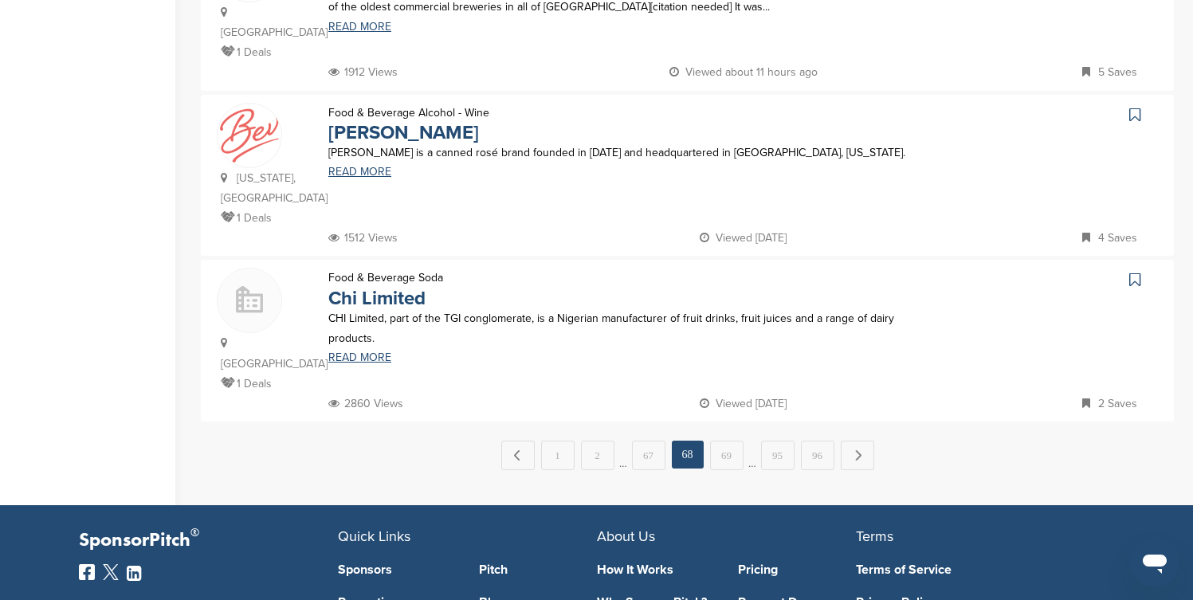
scroll to position [1626, 0]
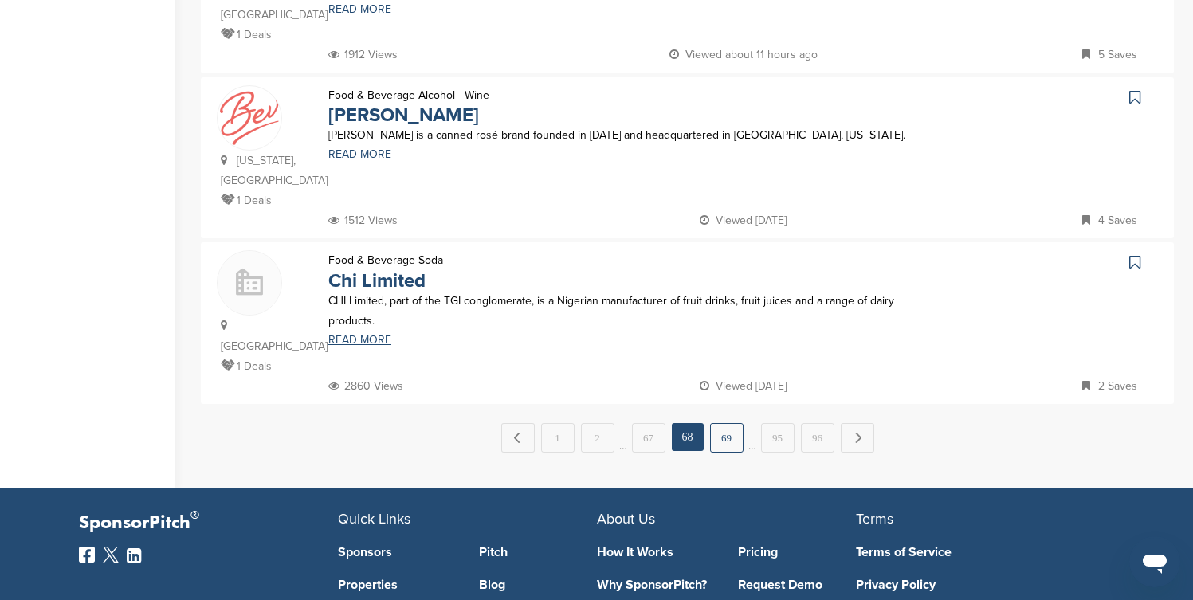
click at [733, 423] on link "69" at bounding box center [726, 437] width 33 height 29
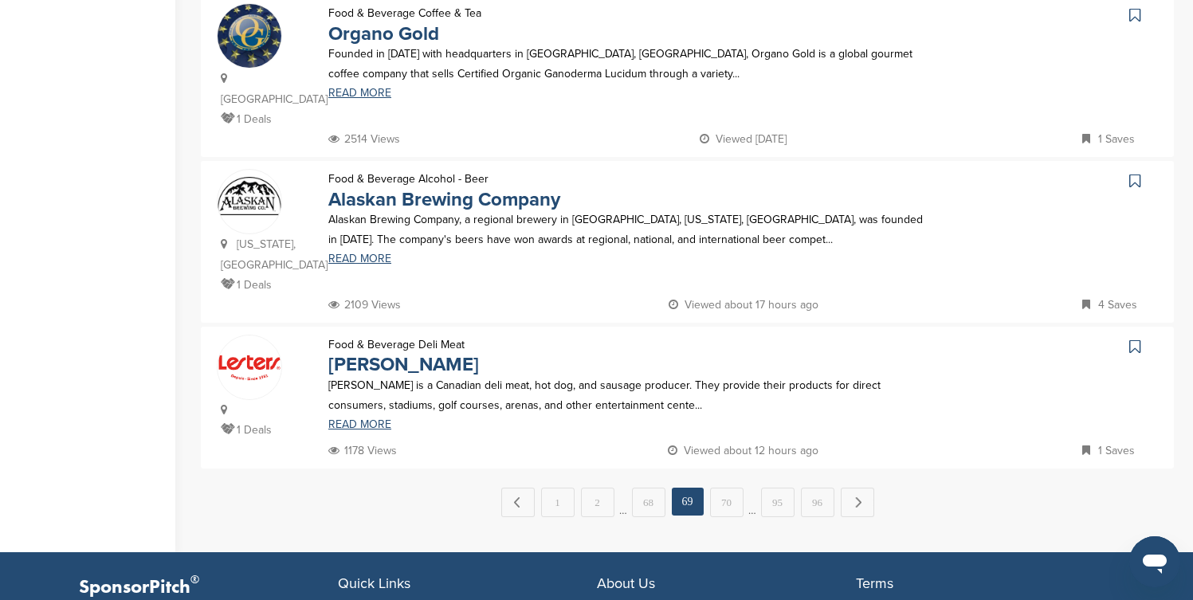
scroll to position [1531, 0]
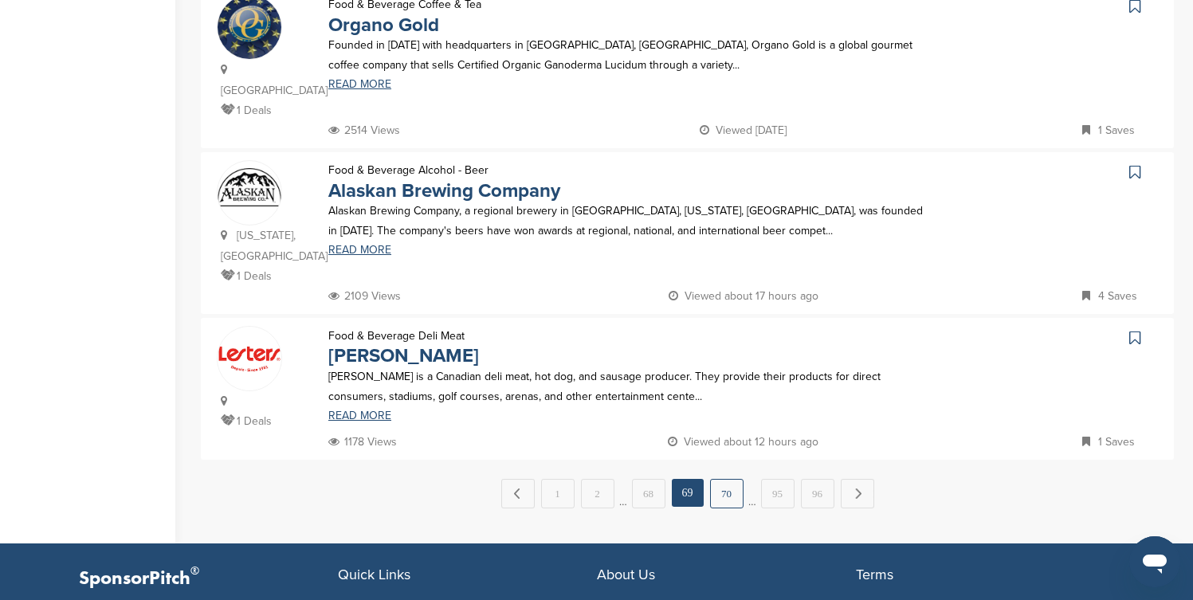
click at [720, 479] on link "70" at bounding box center [726, 493] width 33 height 29
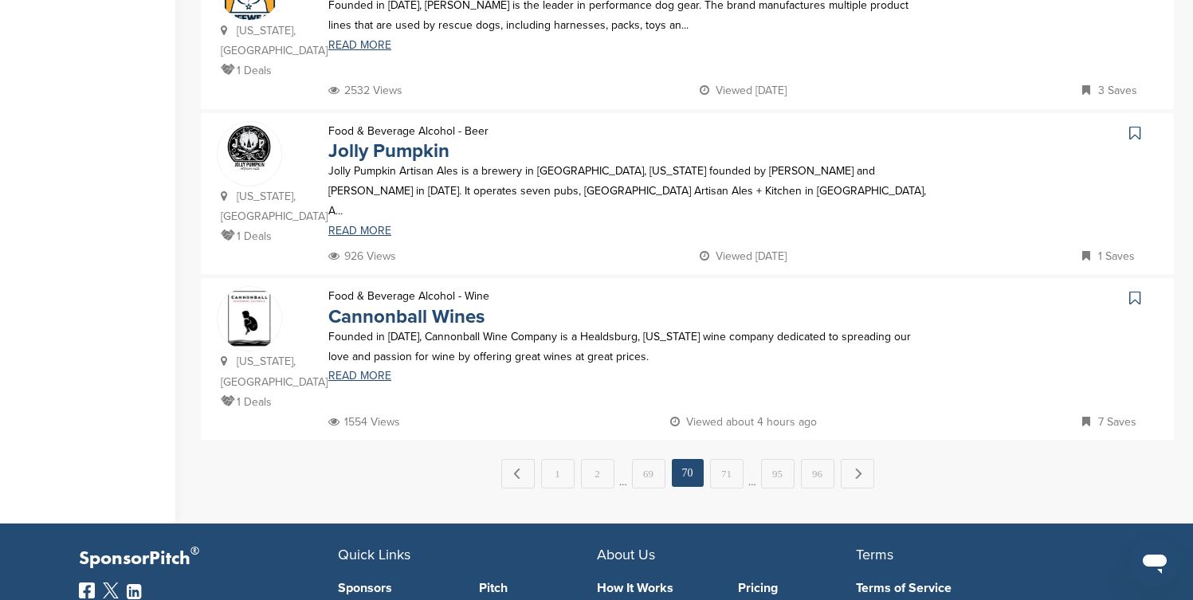
scroll to position [1594, 0]
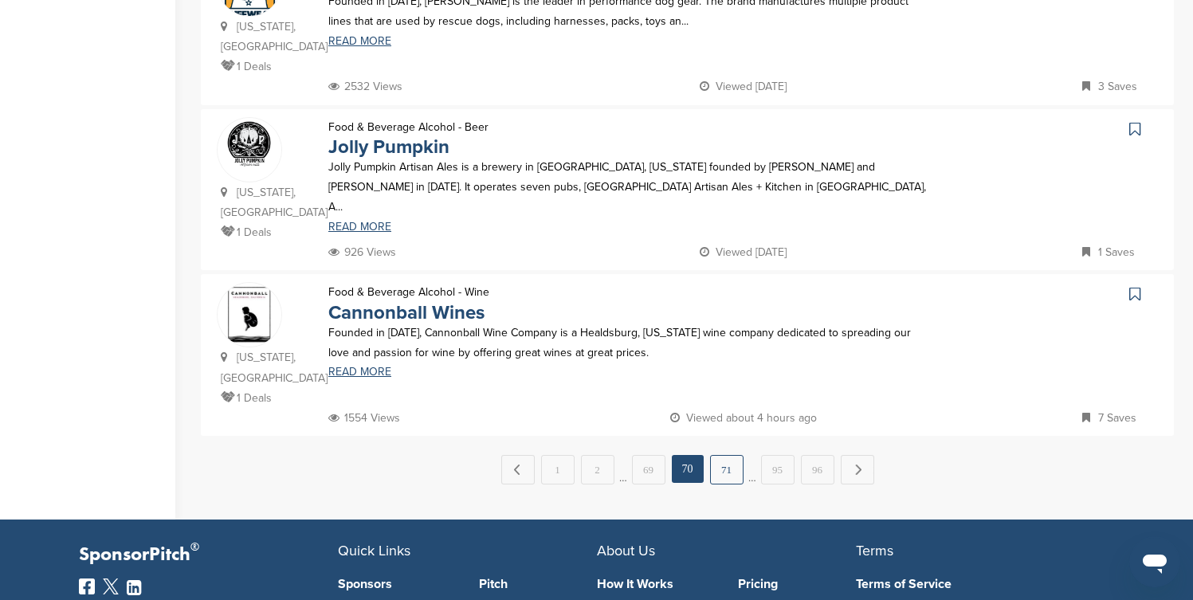
click at [722, 455] on link "71" at bounding box center [726, 469] width 33 height 29
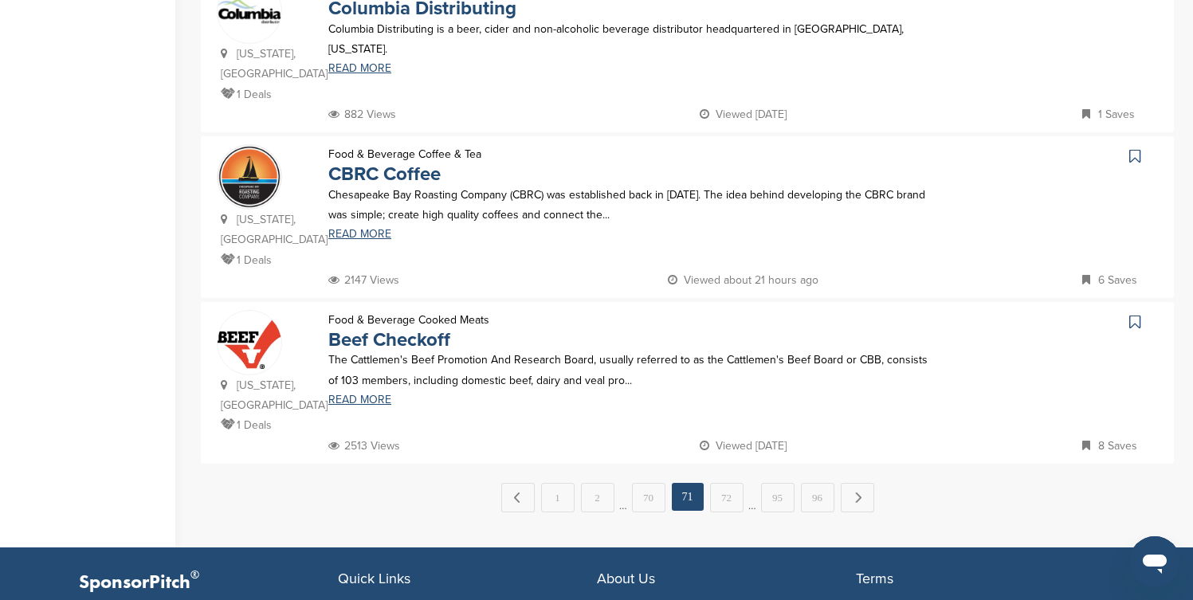
scroll to position [1531, 0]
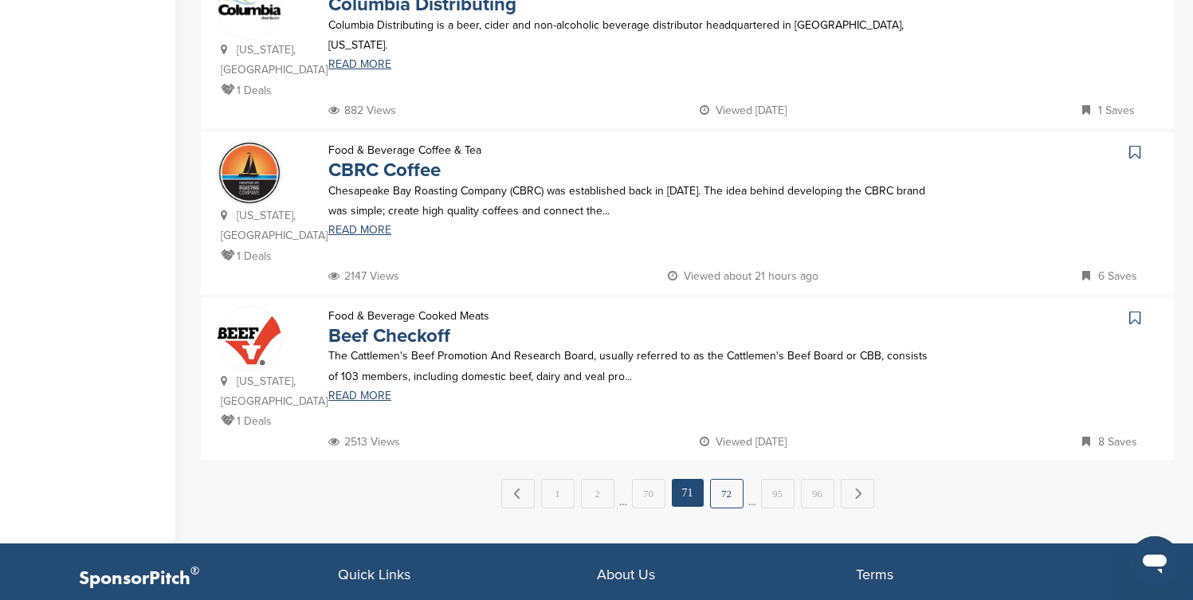
click at [723, 479] on link "72" at bounding box center [726, 493] width 33 height 29
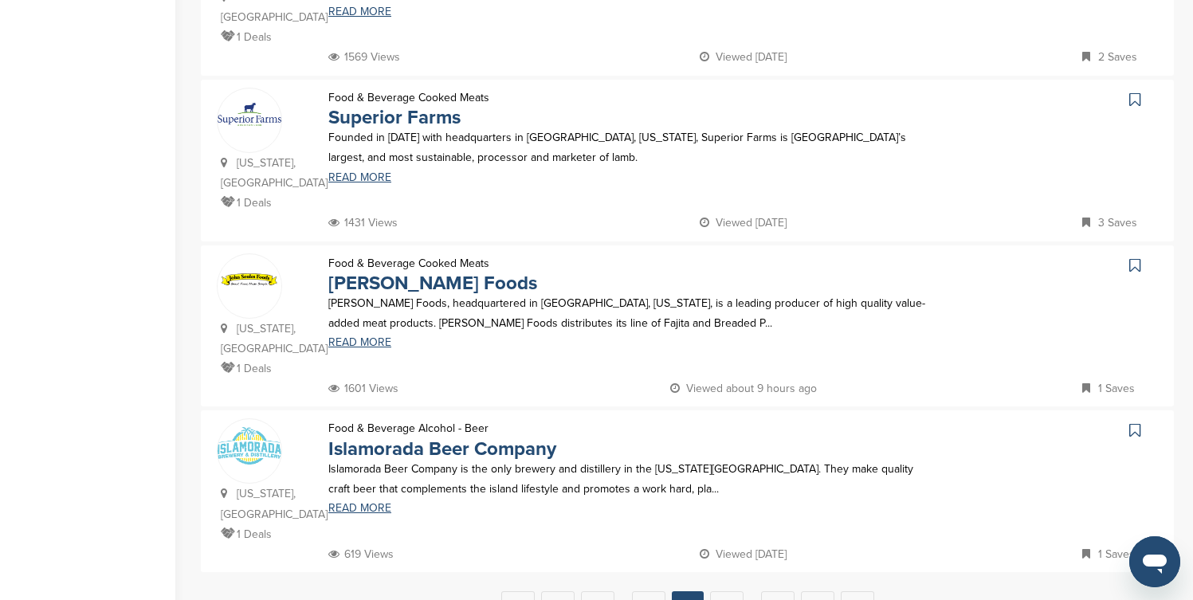
scroll to position [1499, 0]
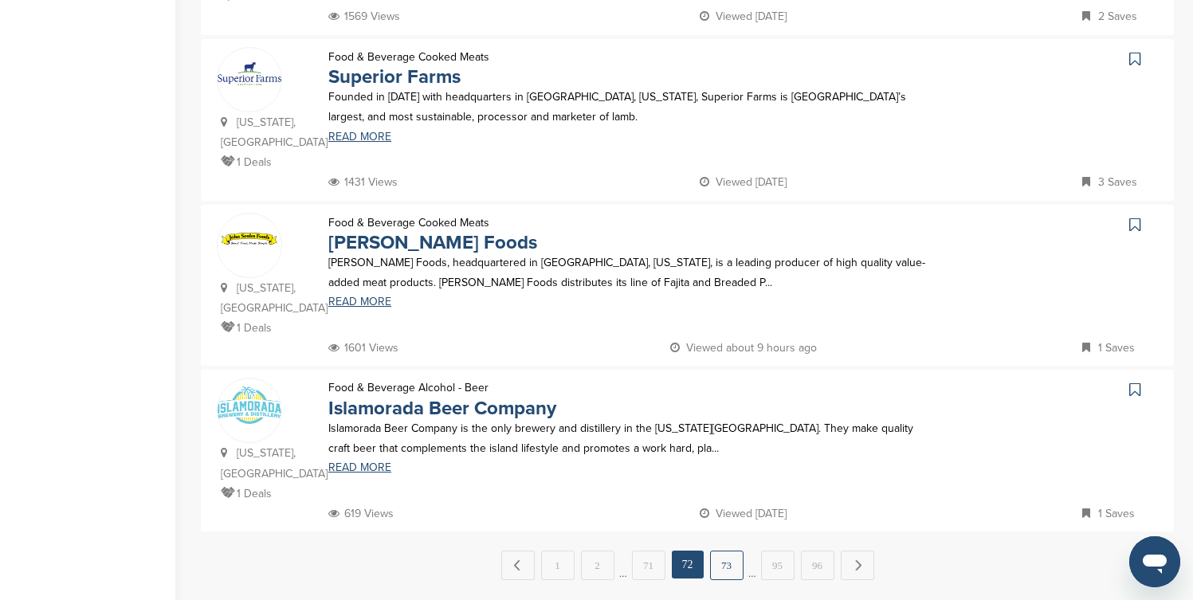
click at [725, 551] on link "73" at bounding box center [726, 565] width 33 height 29
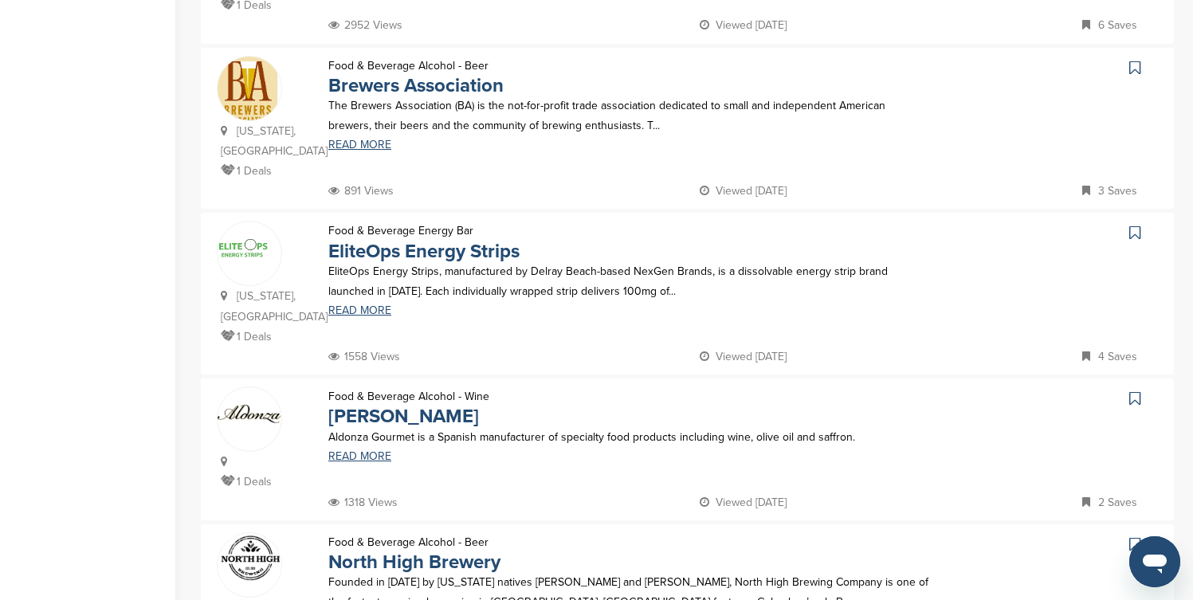
scroll to position [670, 0]
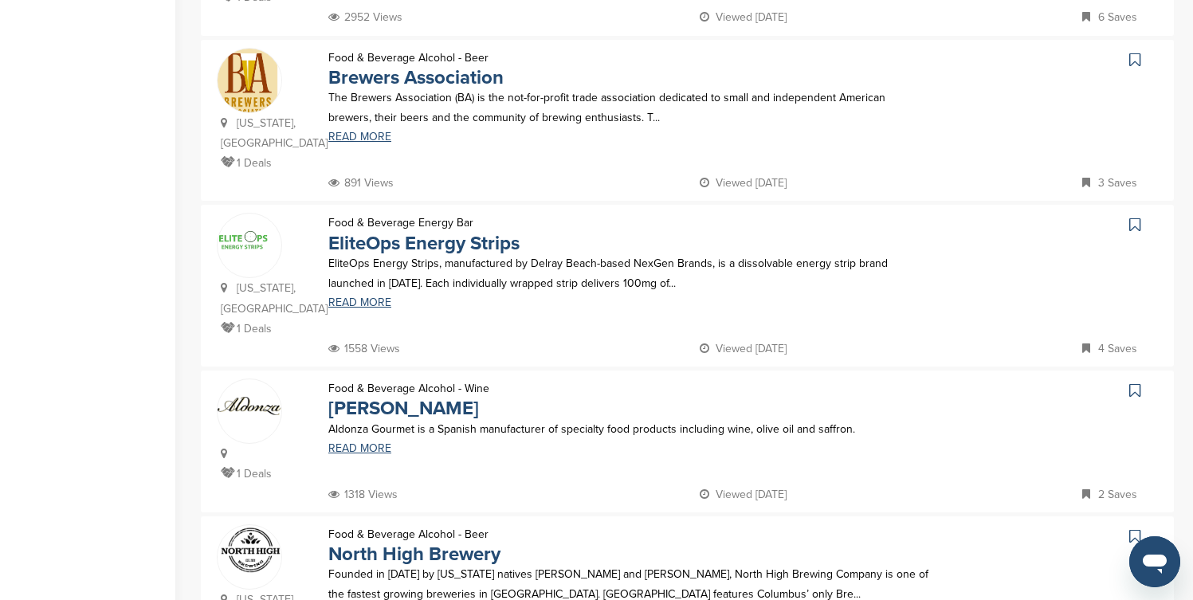
click at [1133, 52] on icon at bounding box center [1135, 60] width 11 height 16
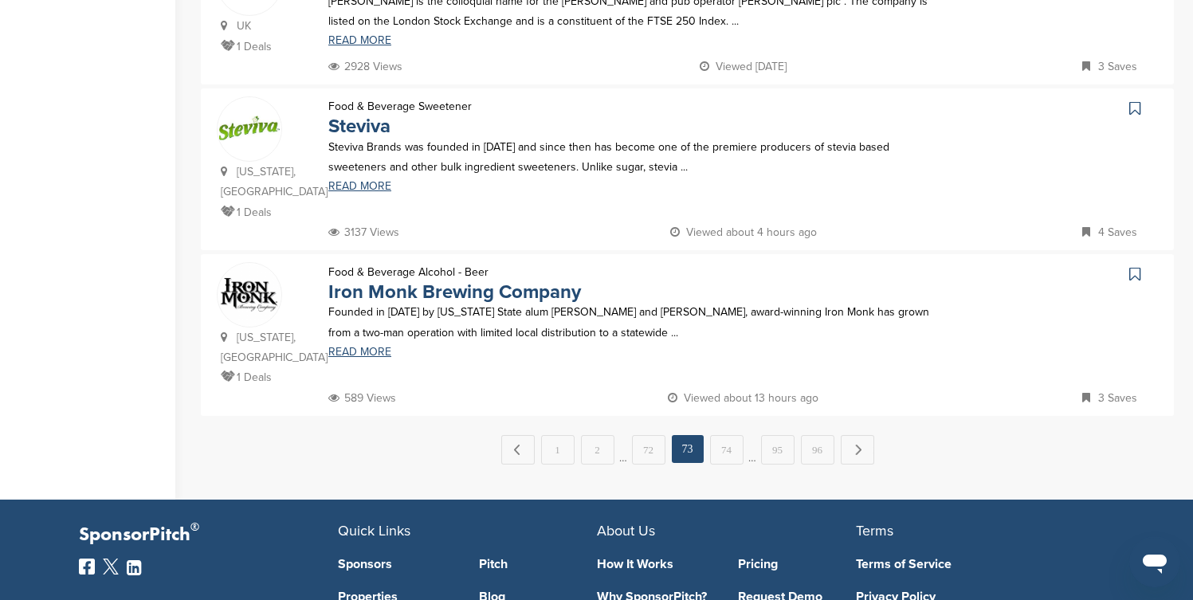
scroll to position [1594, 0]
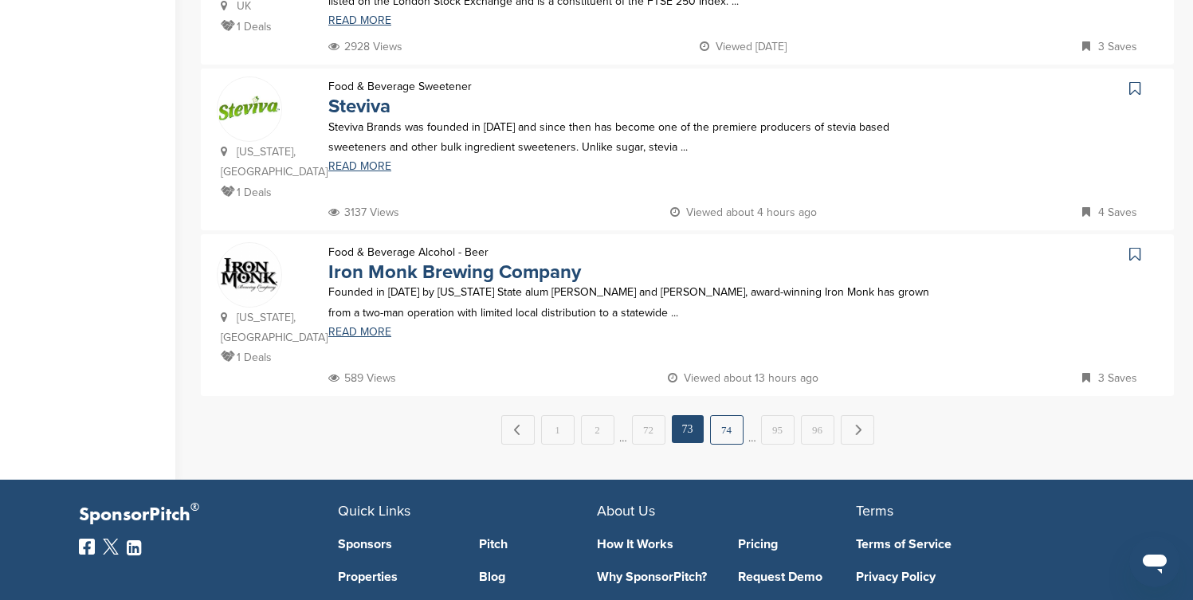
click at [729, 415] on link "74" at bounding box center [726, 429] width 33 height 29
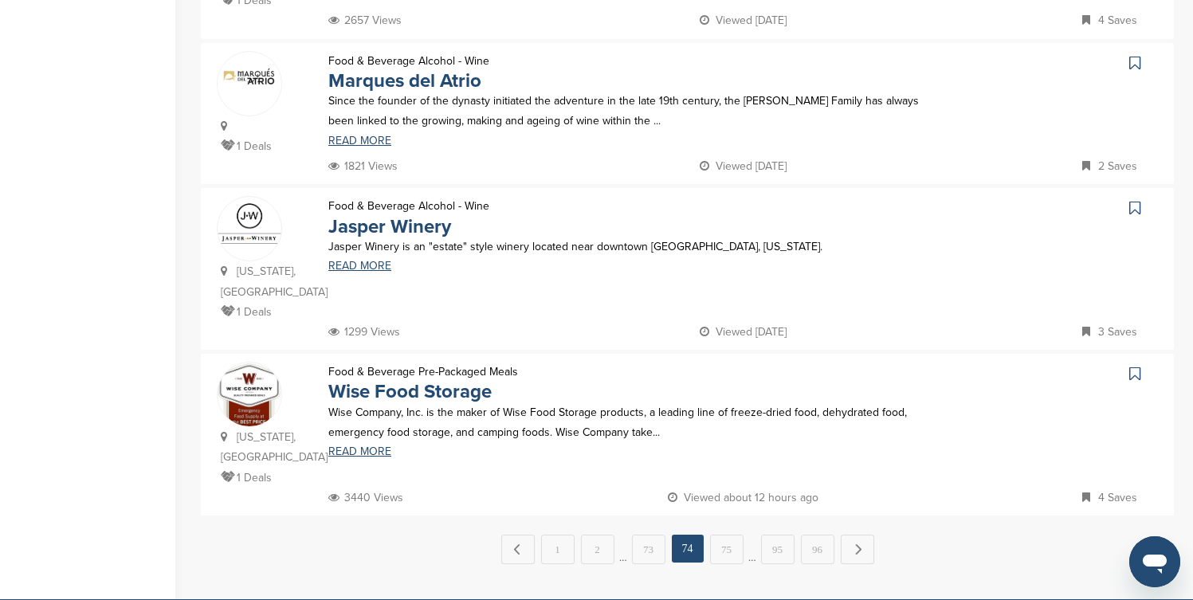
scroll to position [1499, 0]
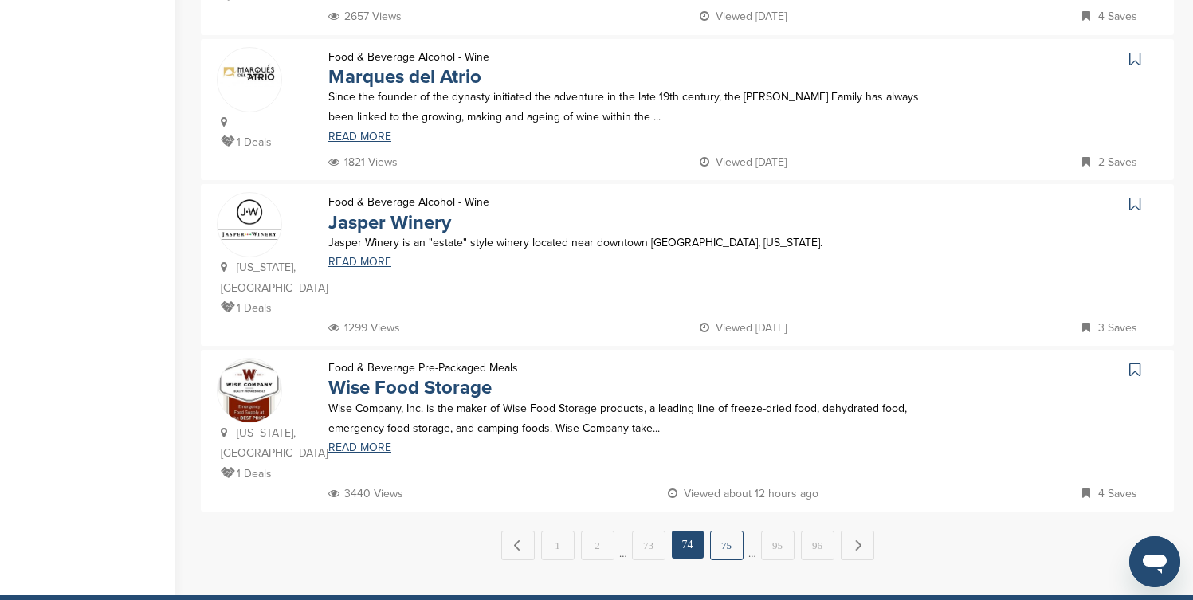
click at [727, 531] on link "75" at bounding box center [726, 545] width 33 height 29
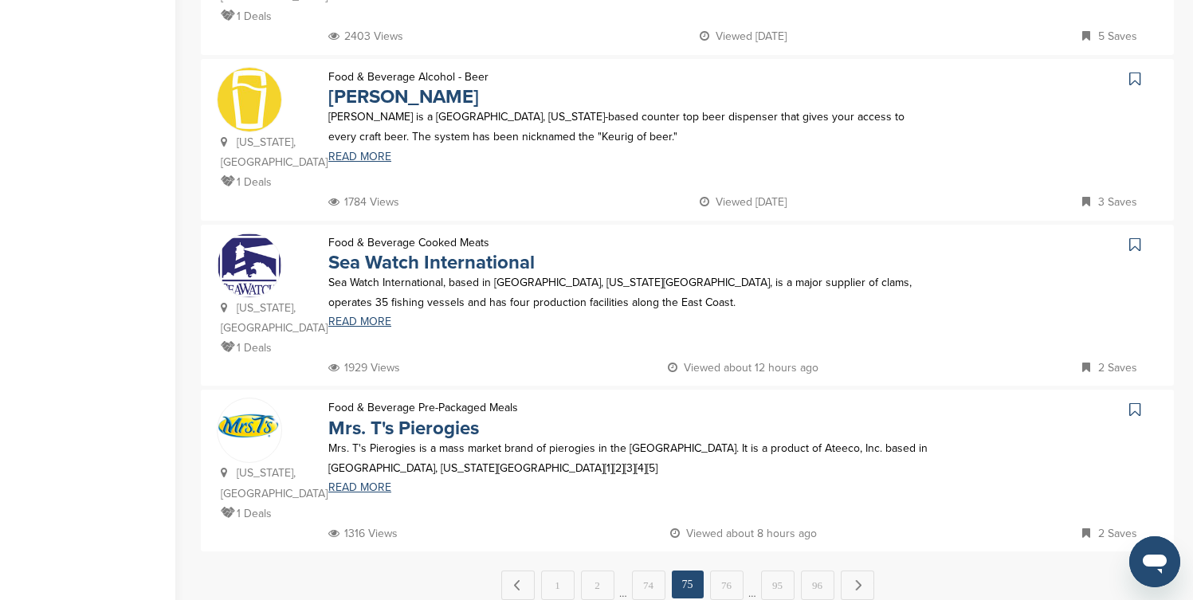
scroll to position [1531, 0]
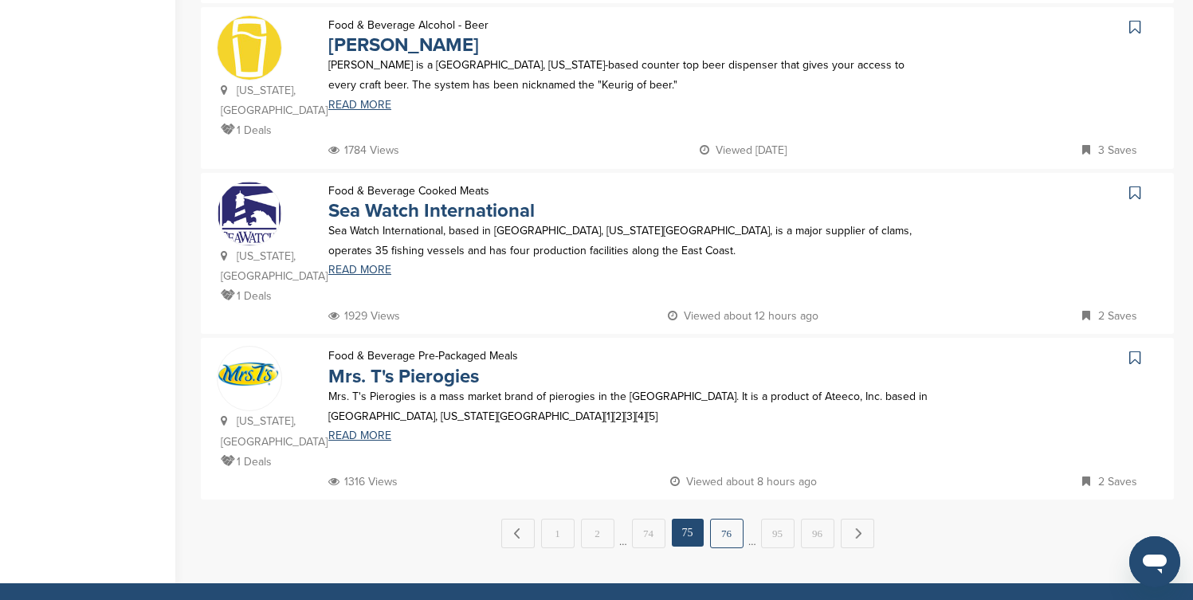
click at [729, 519] on link "76" at bounding box center [726, 533] width 33 height 29
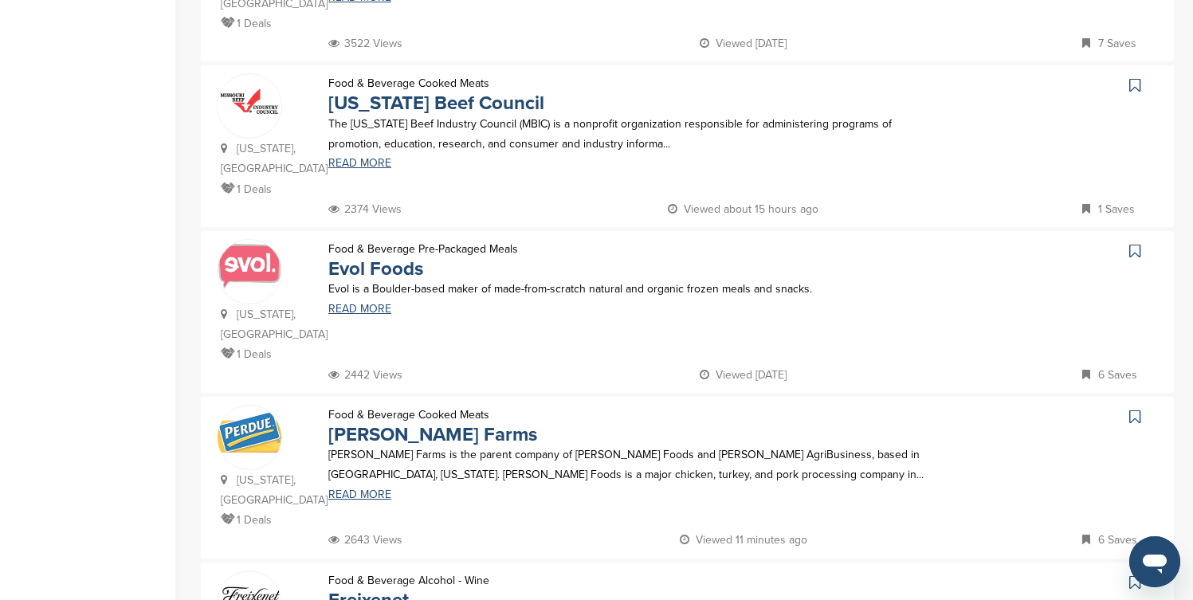
scroll to position [797, 0]
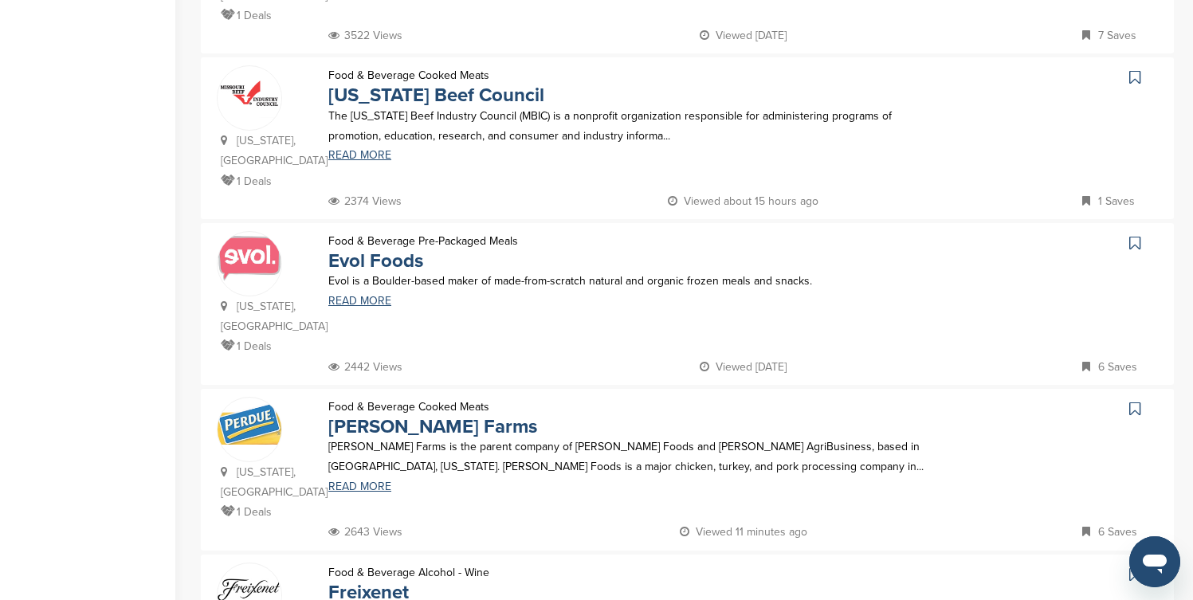
click at [1138, 69] on icon at bounding box center [1135, 77] width 11 height 16
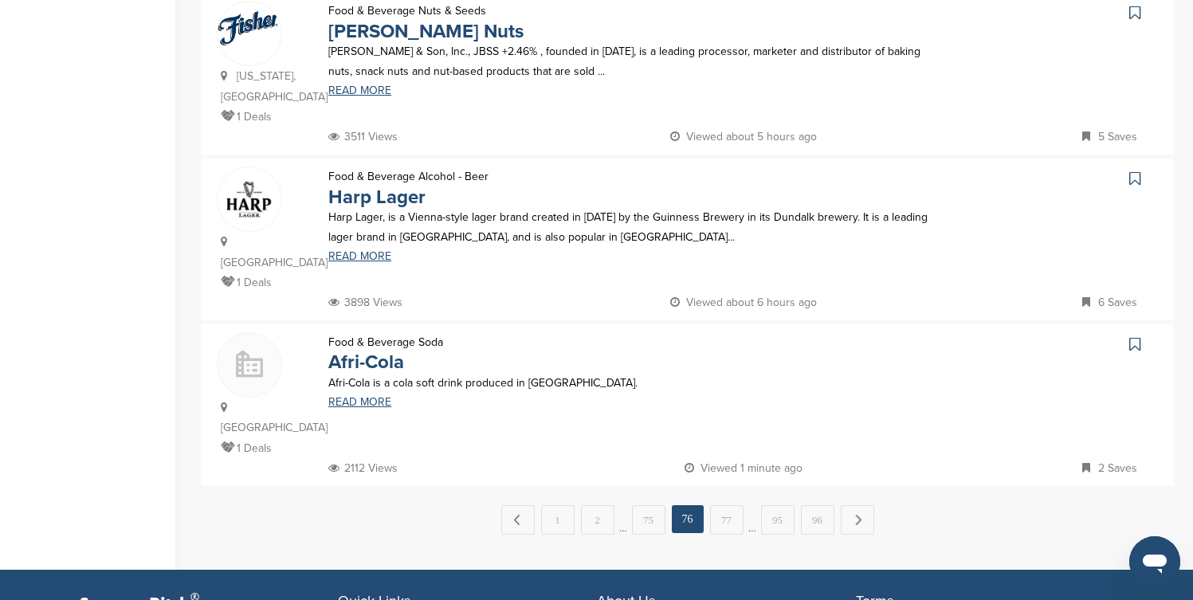
scroll to position [1531, 0]
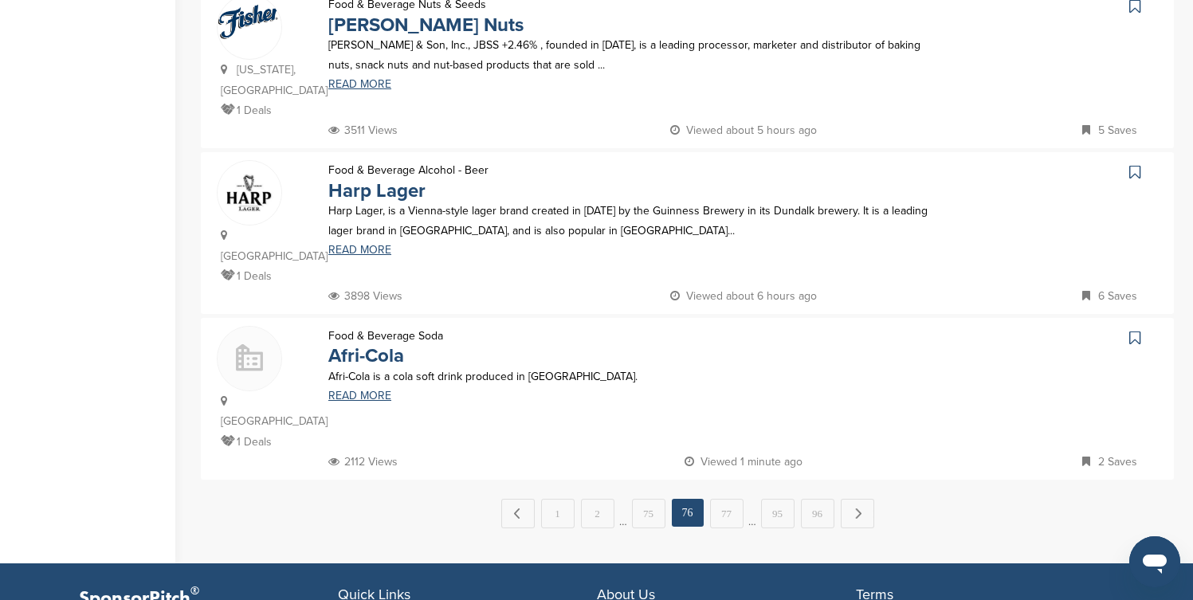
click at [1133, 164] on icon at bounding box center [1135, 172] width 11 height 16
click at [734, 499] on link "77" at bounding box center [726, 513] width 33 height 29
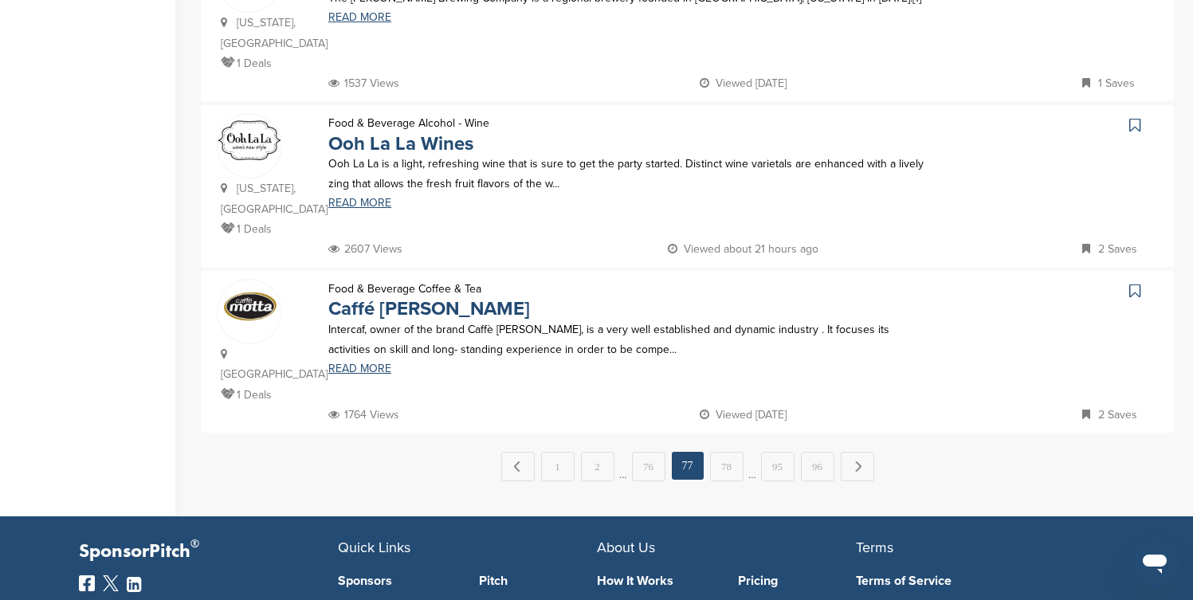
scroll to position [1594, 0]
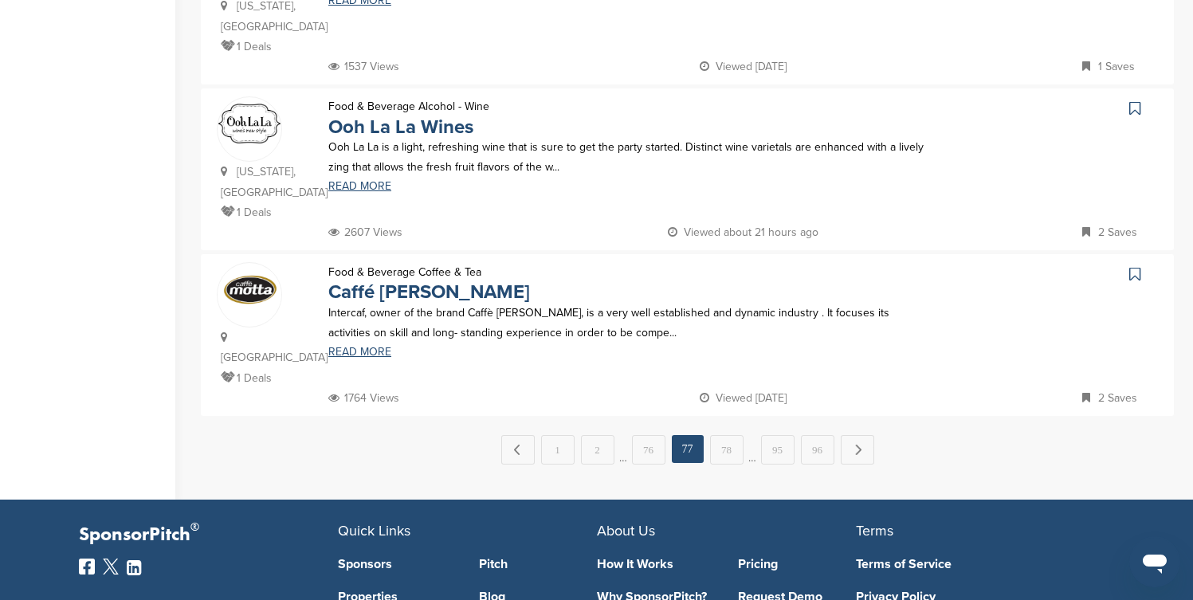
click at [1134, 100] on icon at bounding box center [1135, 108] width 11 height 16
click at [728, 435] on link "78" at bounding box center [726, 449] width 33 height 29
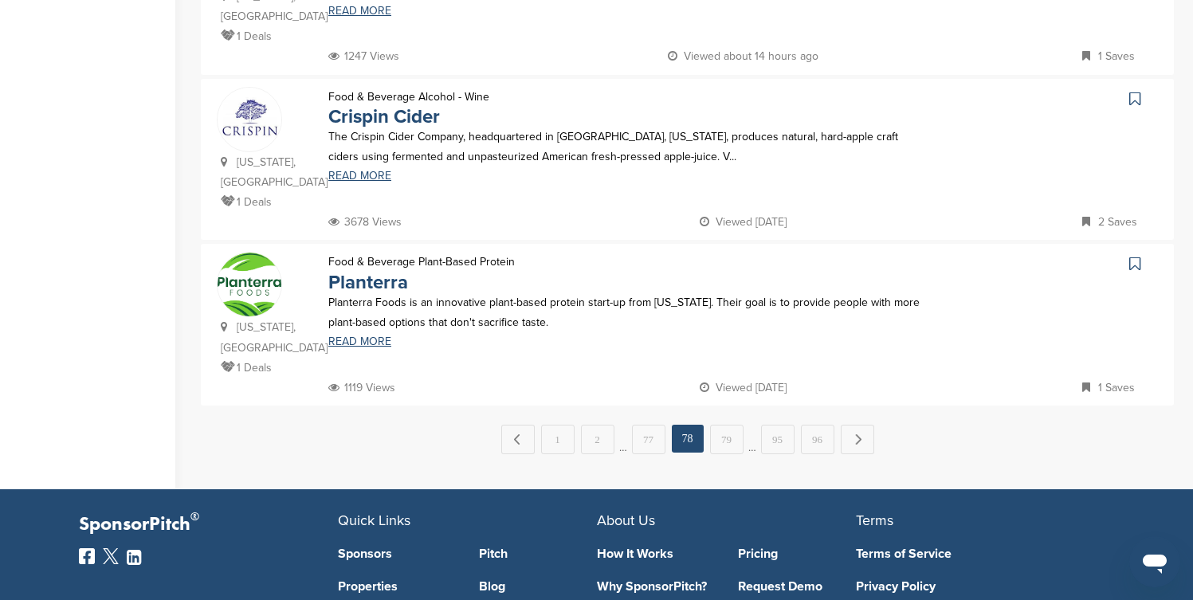
scroll to position [1626, 0]
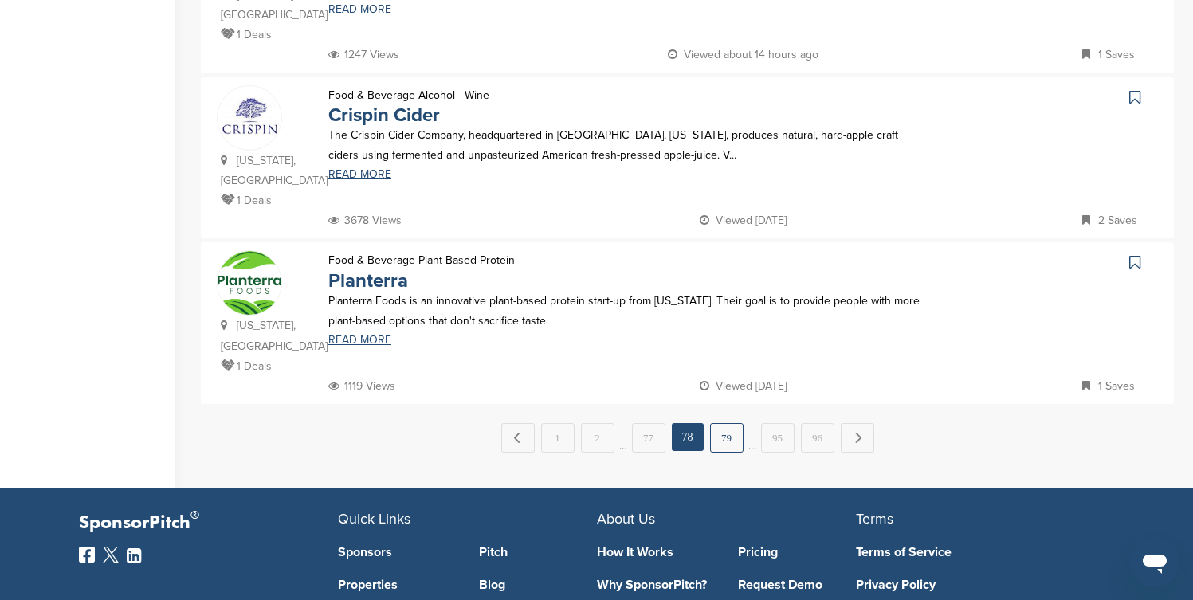
click at [721, 423] on link "79" at bounding box center [726, 437] width 33 height 29
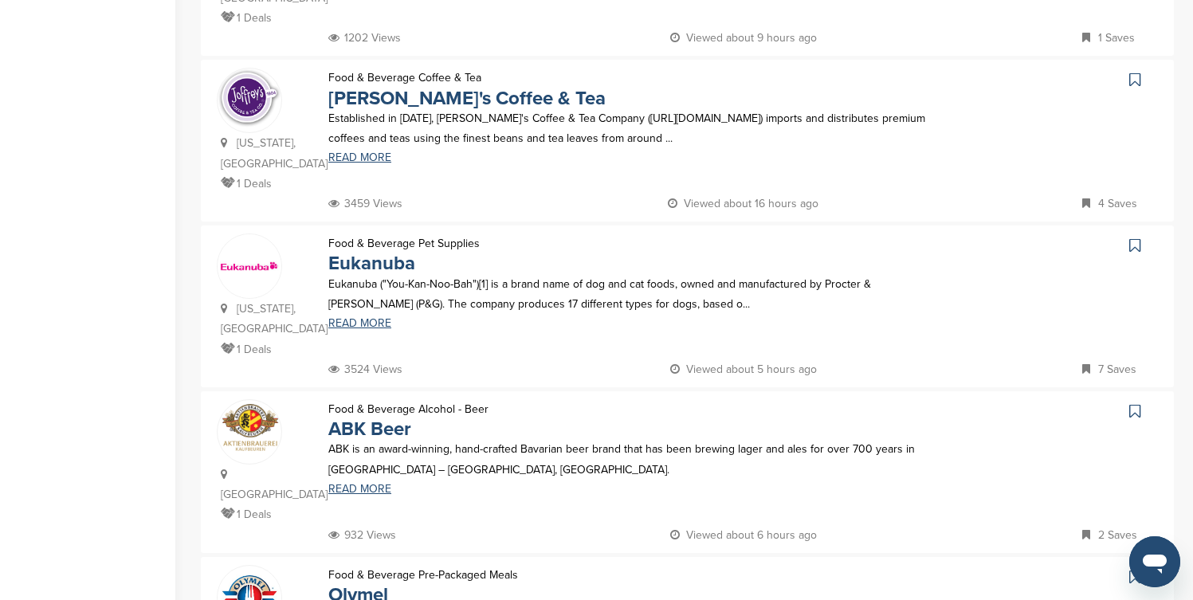
scroll to position [829, 0]
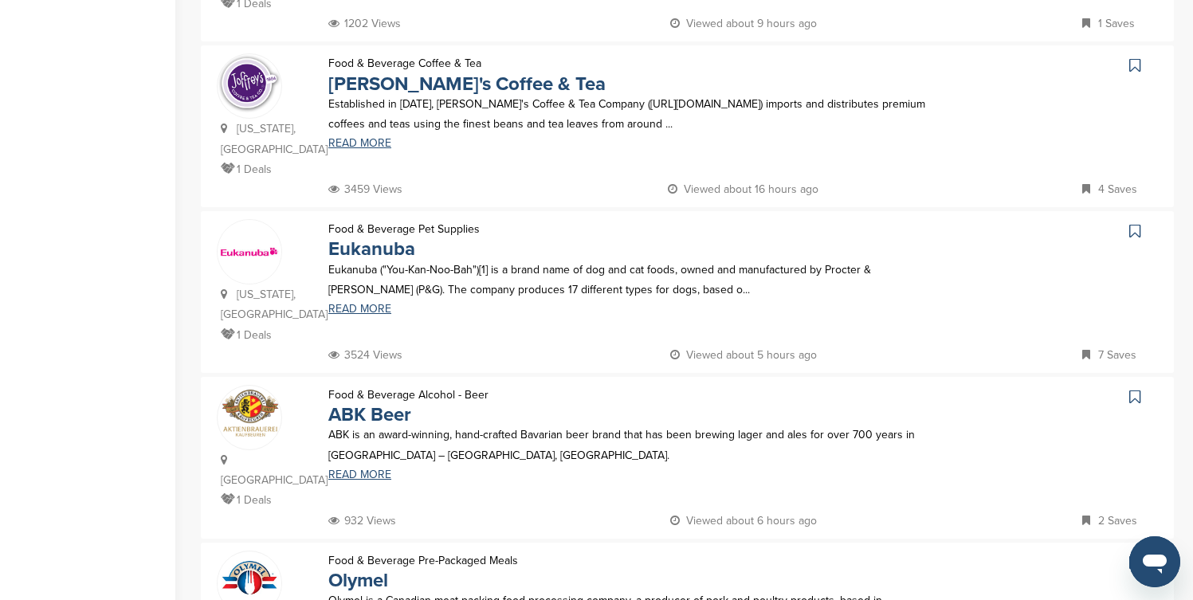
click at [1138, 57] on icon at bounding box center [1135, 65] width 11 height 16
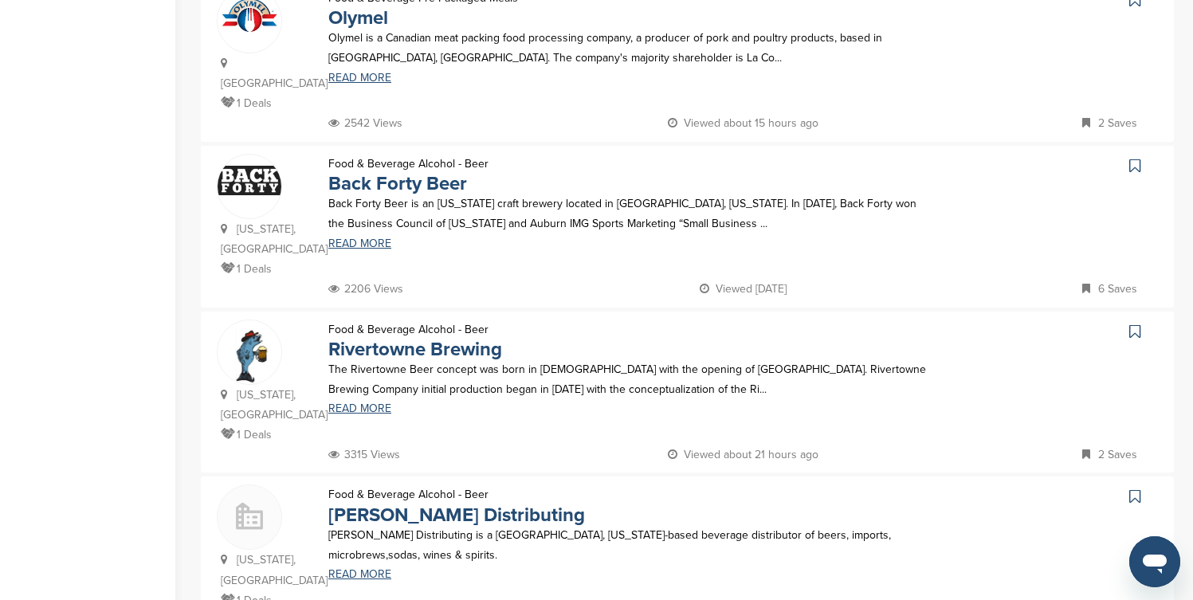
scroll to position [1403, 0]
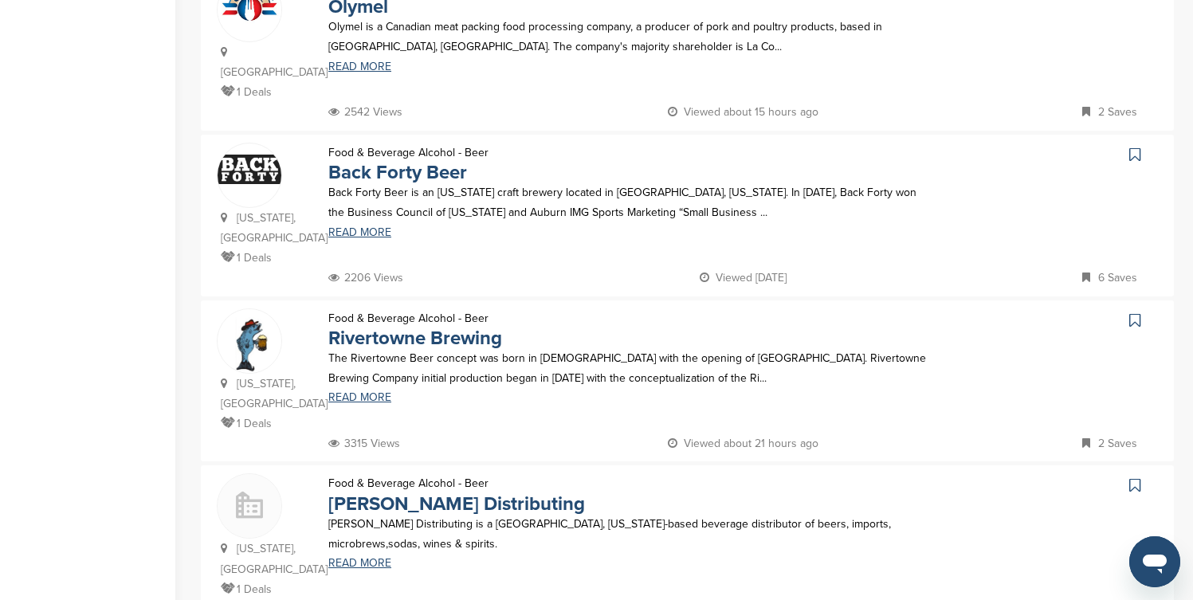
click at [1134, 147] on icon at bounding box center [1135, 155] width 11 height 16
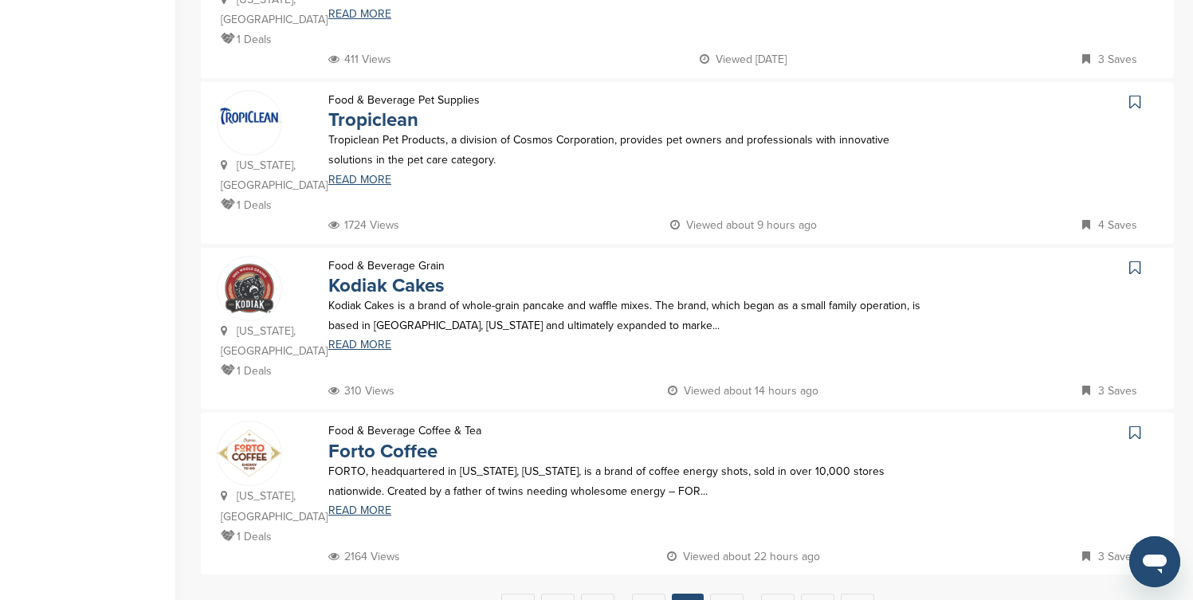
scroll to position [1467, 0]
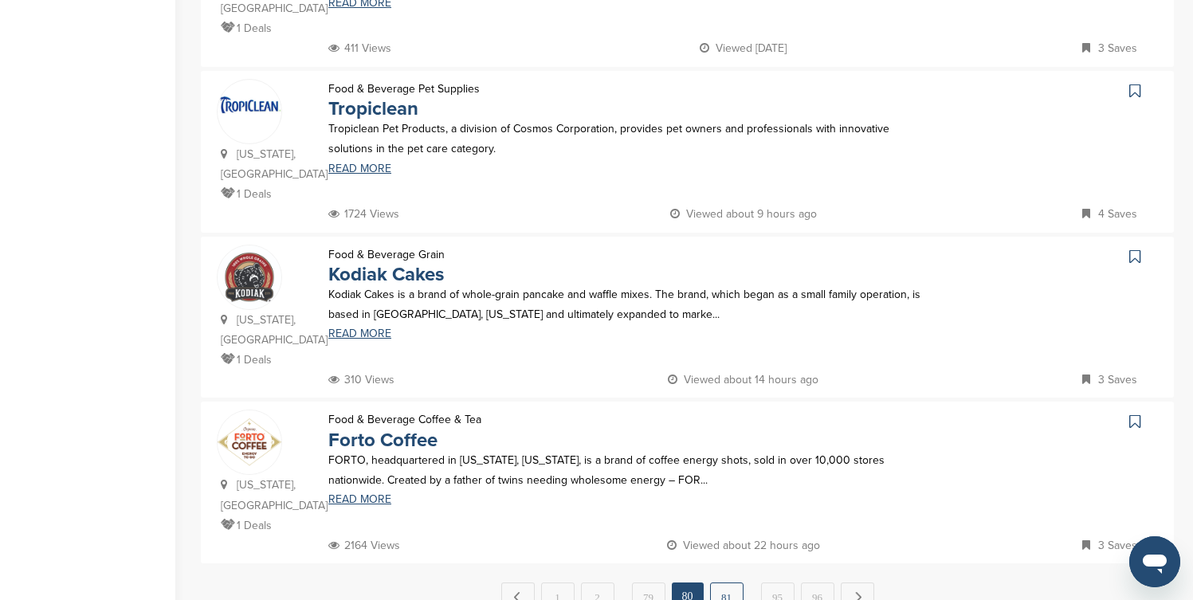
click at [721, 583] on link "81" at bounding box center [726, 597] width 33 height 29
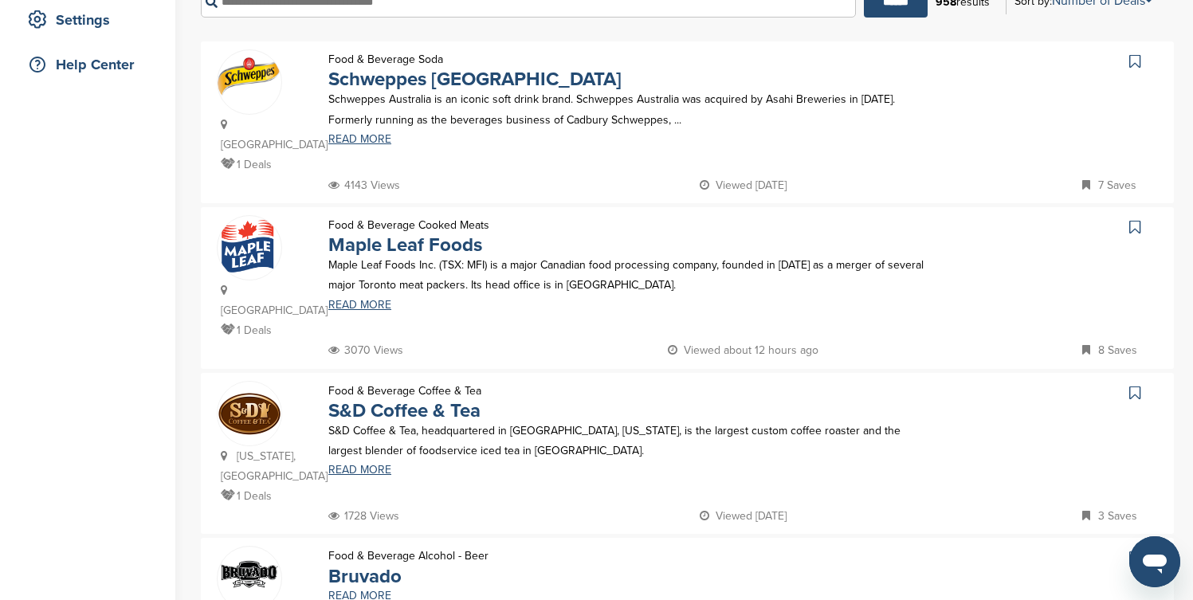
scroll to position [351, 0]
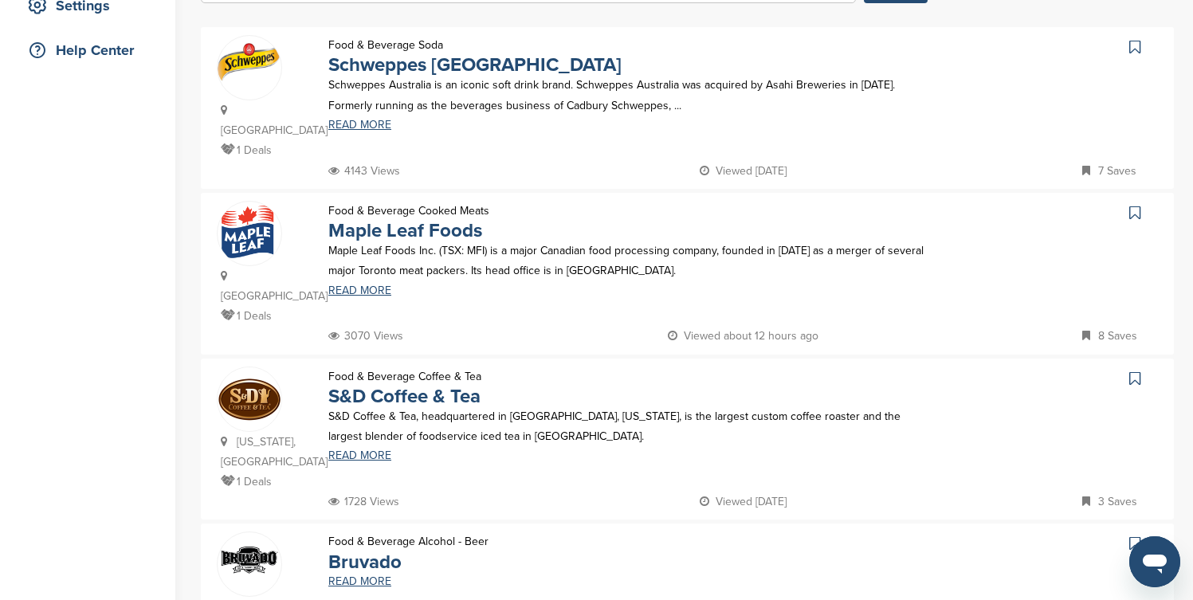
click at [1133, 48] on icon at bounding box center [1135, 47] width 11 height 16
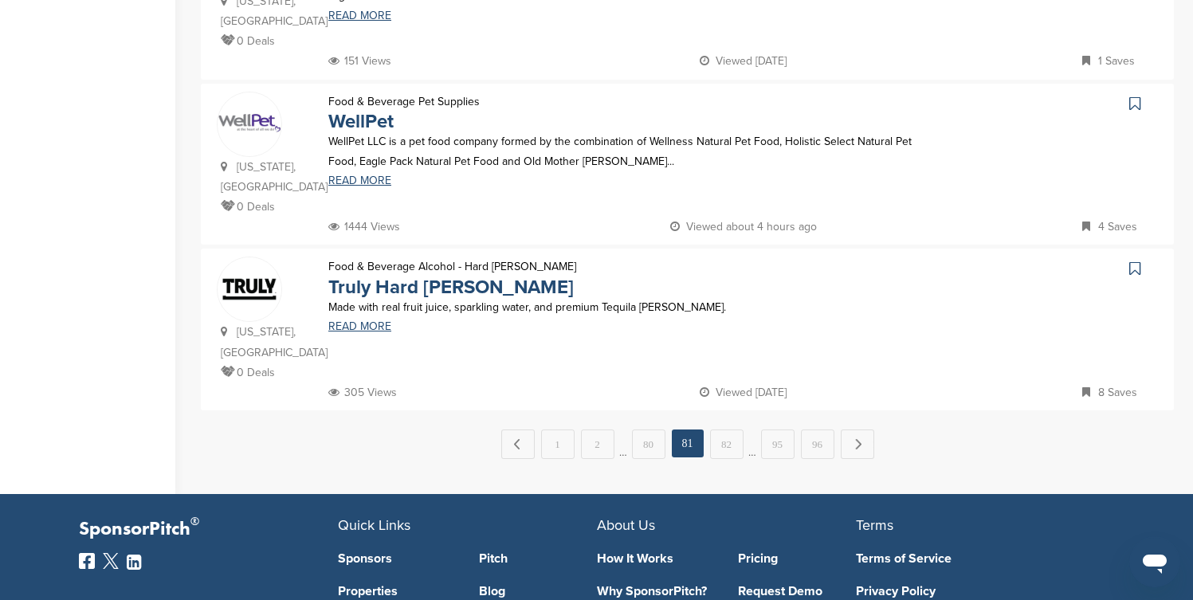
scroll to position [1626, 0]
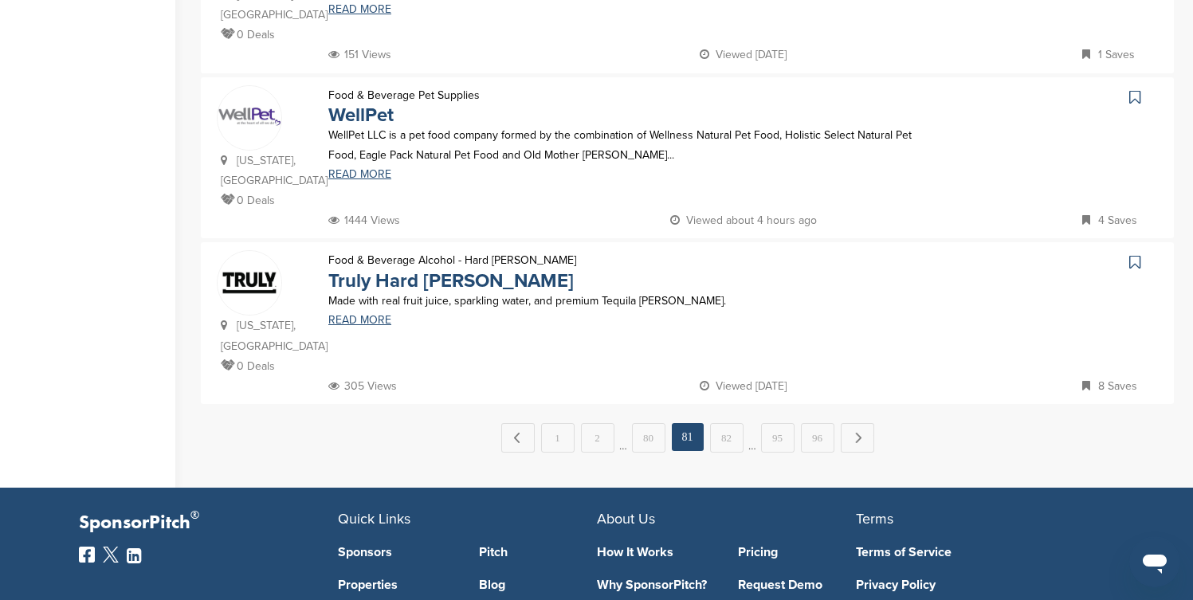
click at [1130, 254] on icon at bounding box center [1135, 262] width 11 height 16
click at [730, 423] on link "82" at bounding box center [726, 437] width 33 height 29
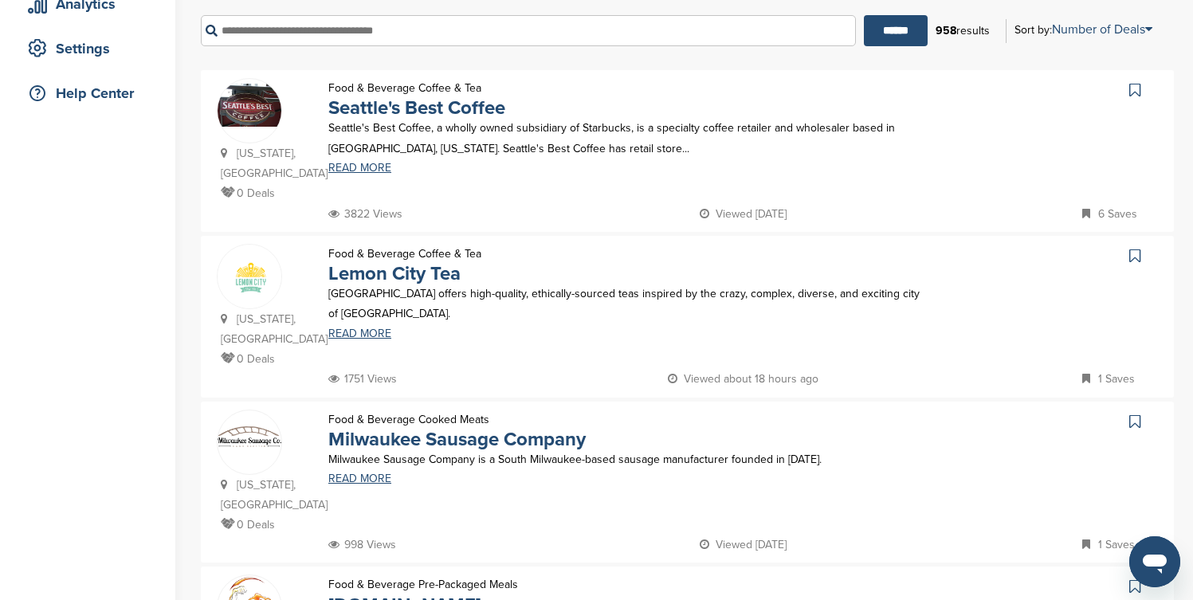
scroll to position [351, 0]
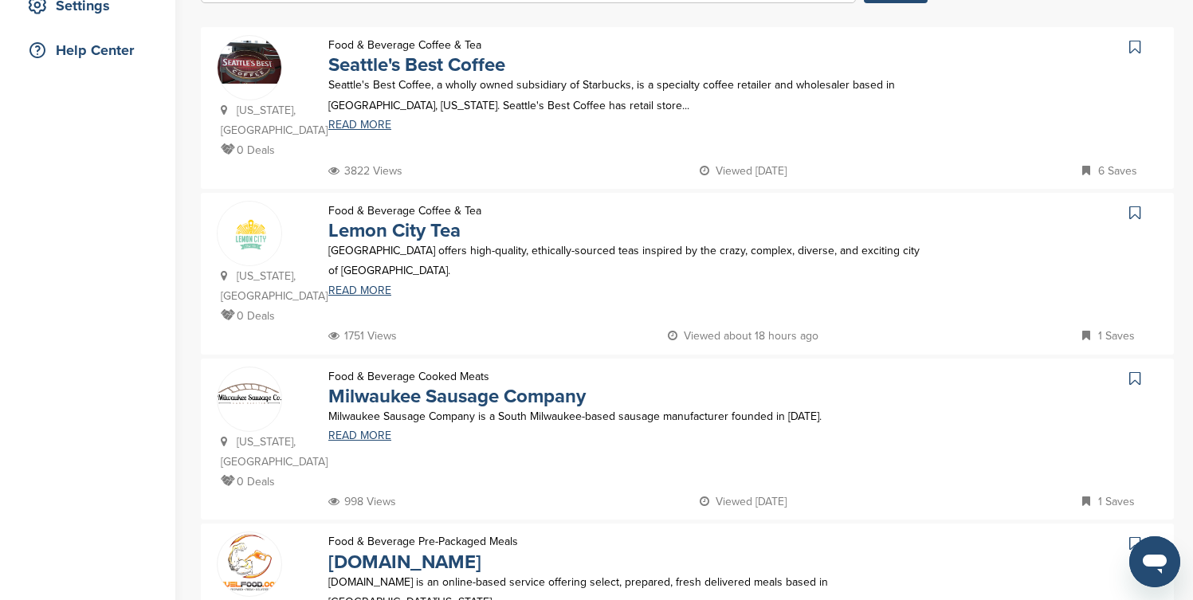
click at [1136, 47] on icon at bounding box center [1135, 47] width 11 height 16
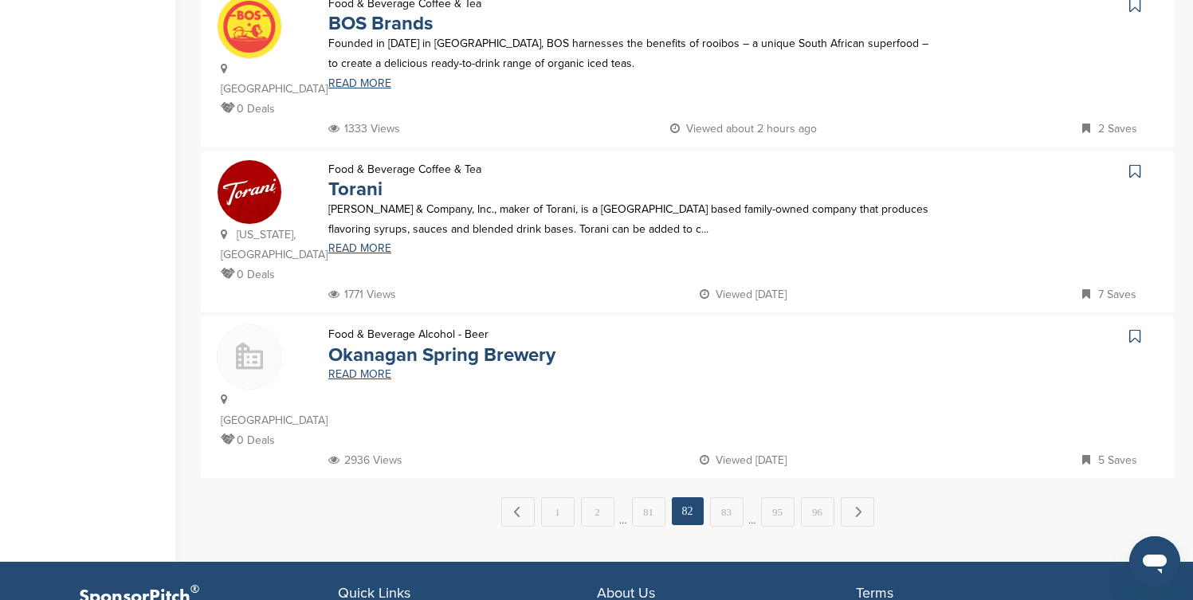
scroll to position [1562, 0]
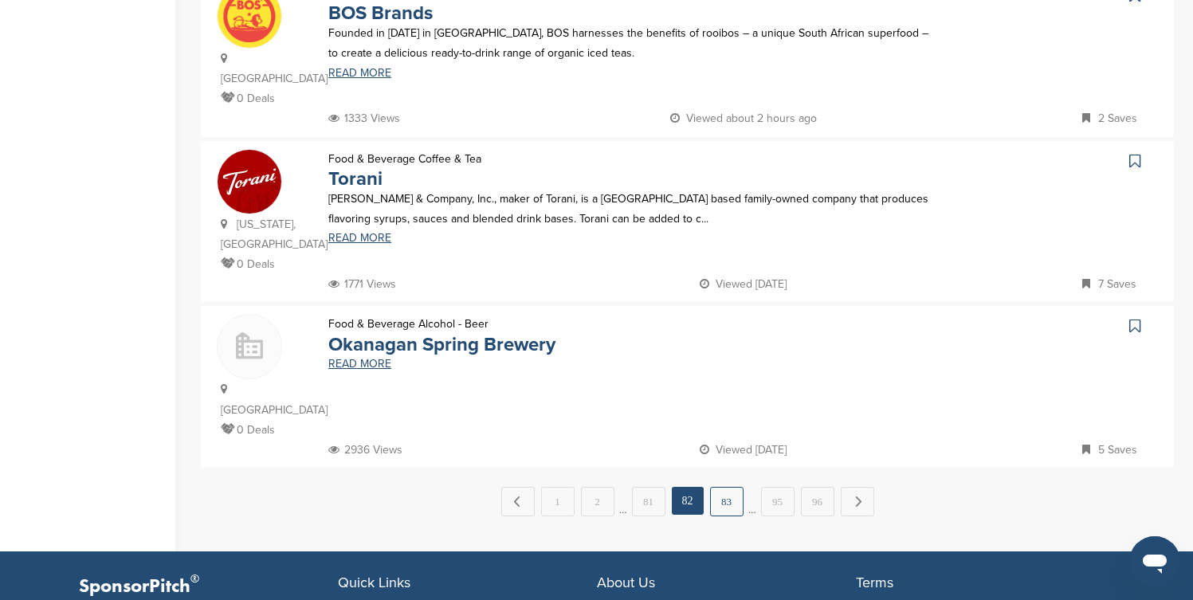
click at [737, 487] on link "83" at bounding box center [726, 501] width 33 height 29
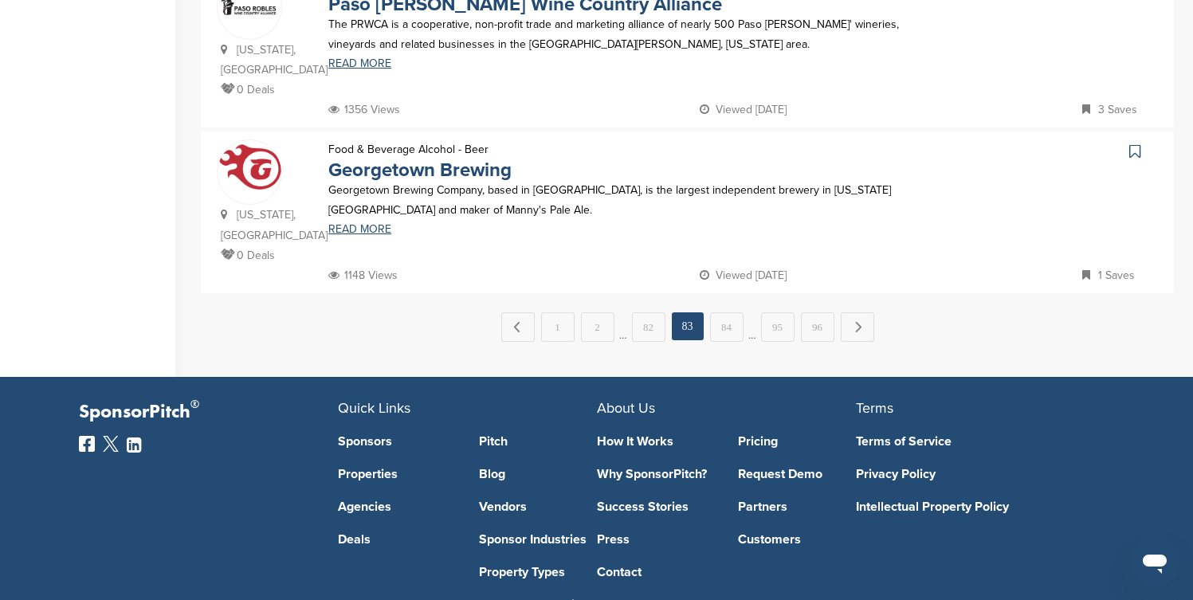
scroll to position [1754, 0]
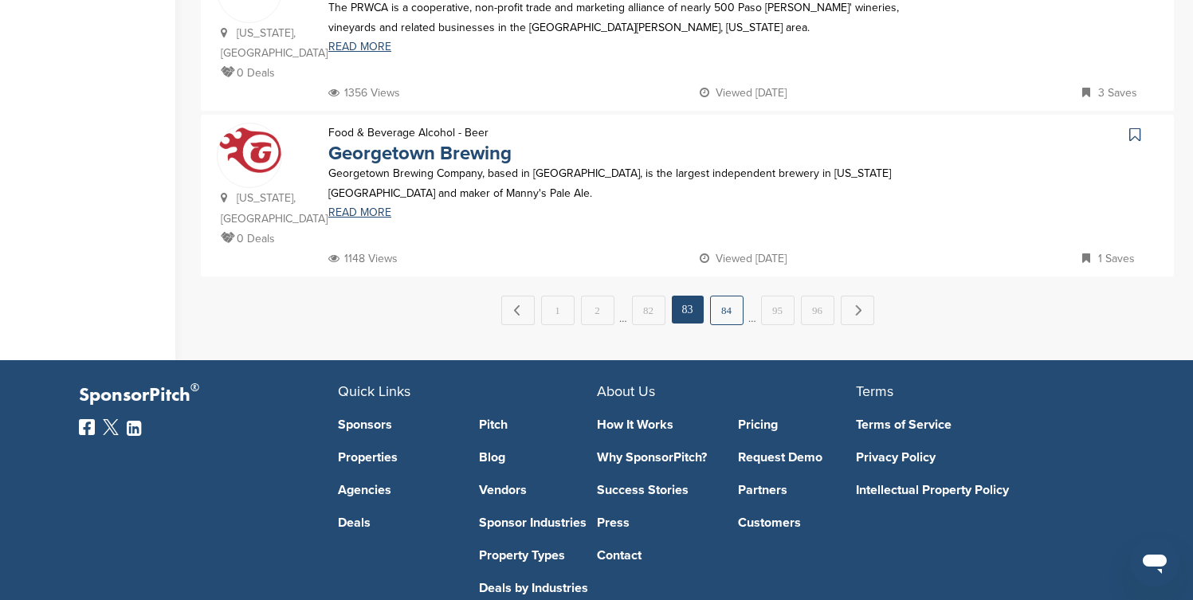
click at [724, 325] on link "84" at bounding box center [726, 310] width 33 height 29
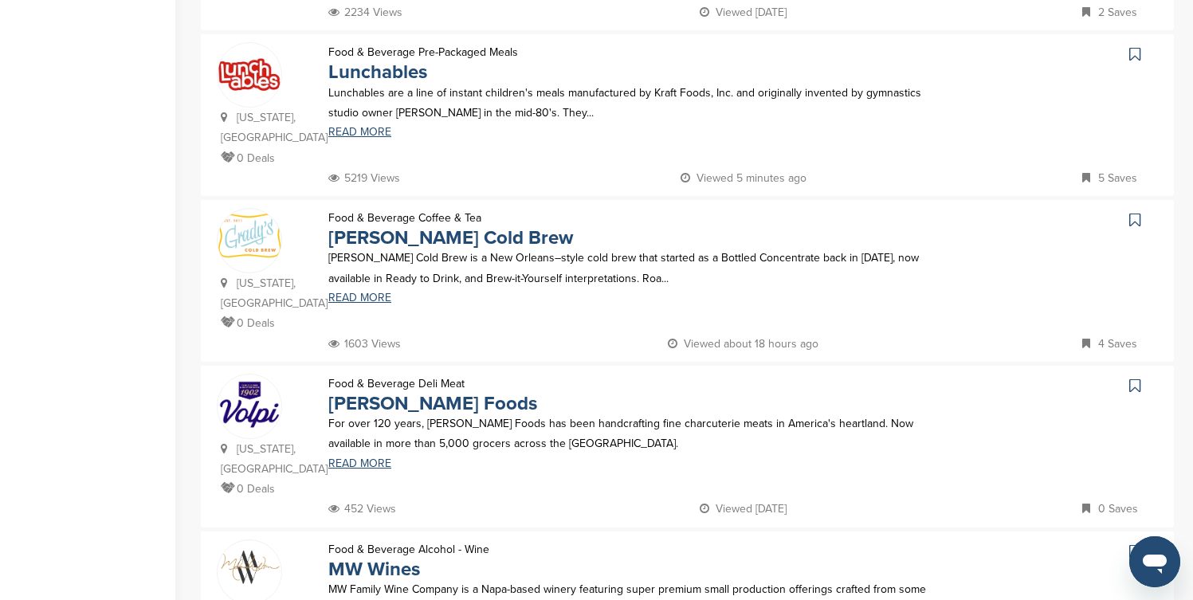
scroll to position [1020, 0]
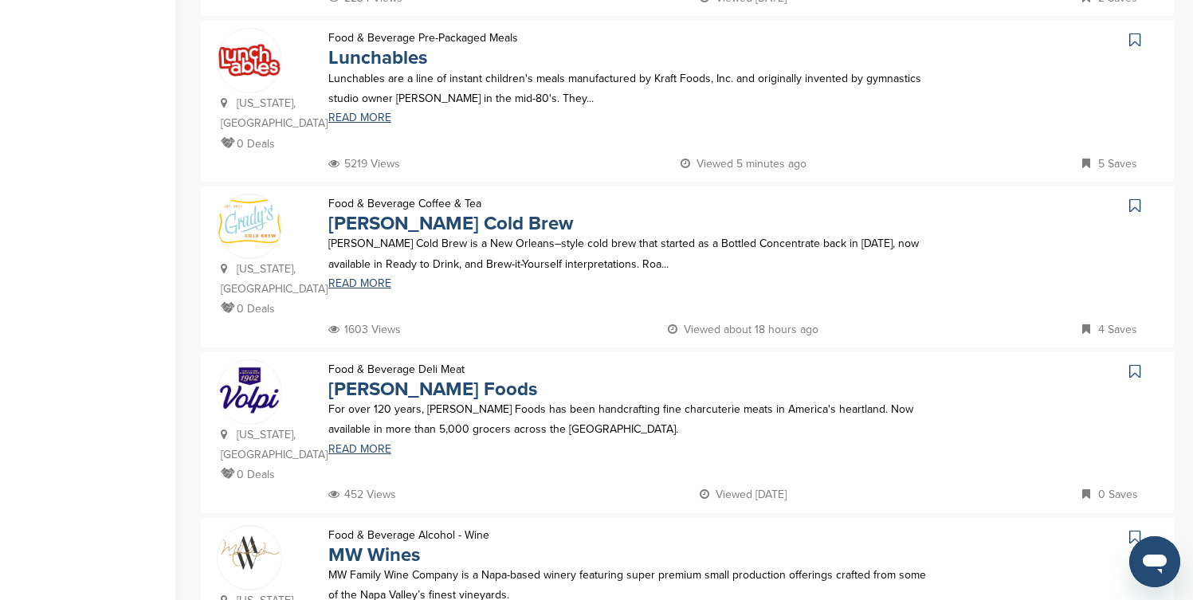
click at [1135, 32] on icon at bounding box center [1135, 40] width 11 height 16
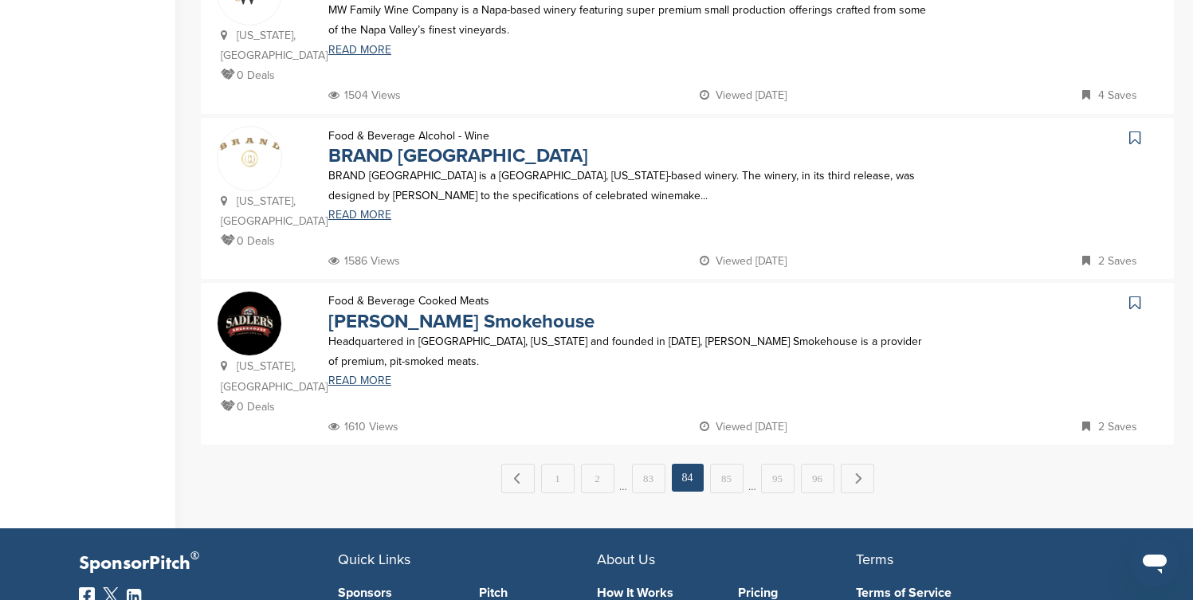
scroll to position [1594, 0]
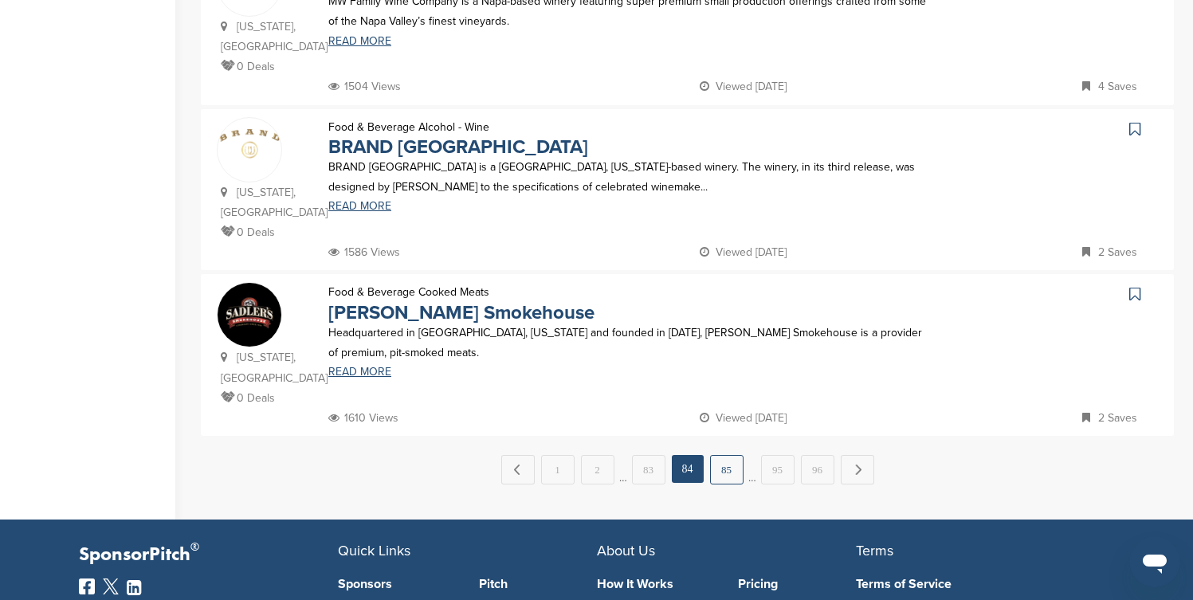
click at [722, 455] on link "85" at bounding box center [726, 469] width 33 height 29
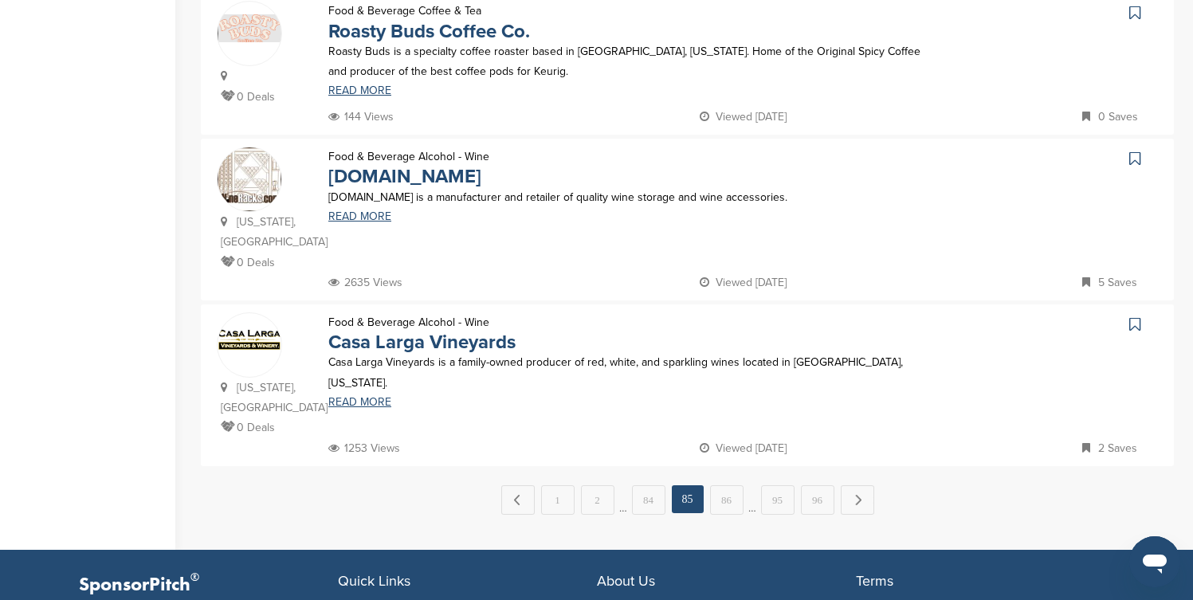
scroll to position [1531, 0]
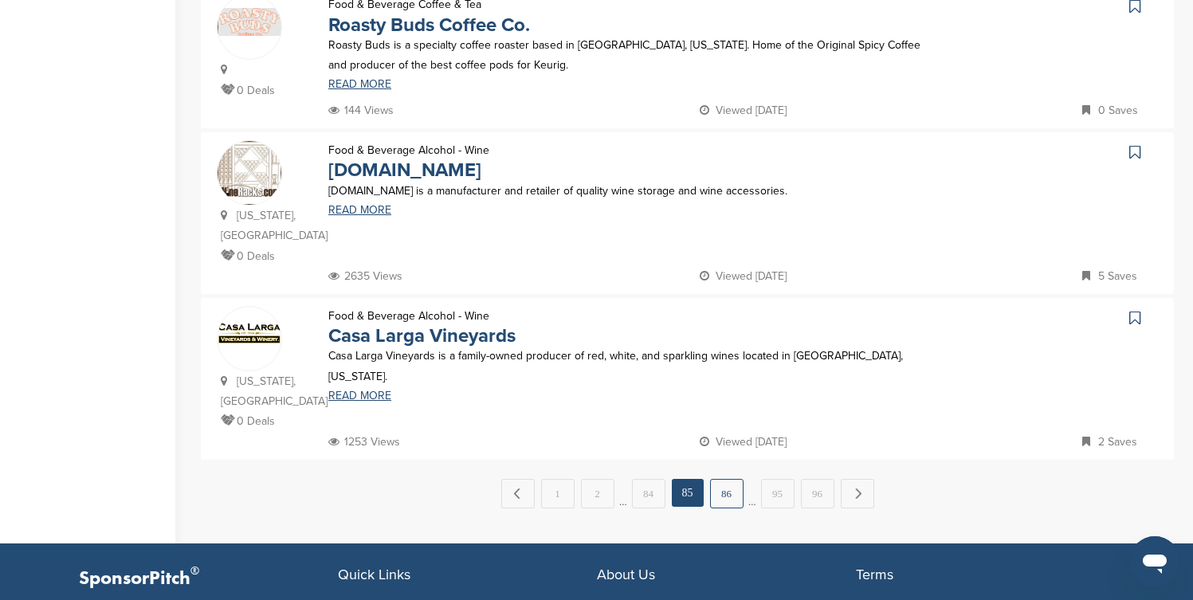
click at [721, 479] on link "86" at bounding box center [726, 493] width 33 height 29
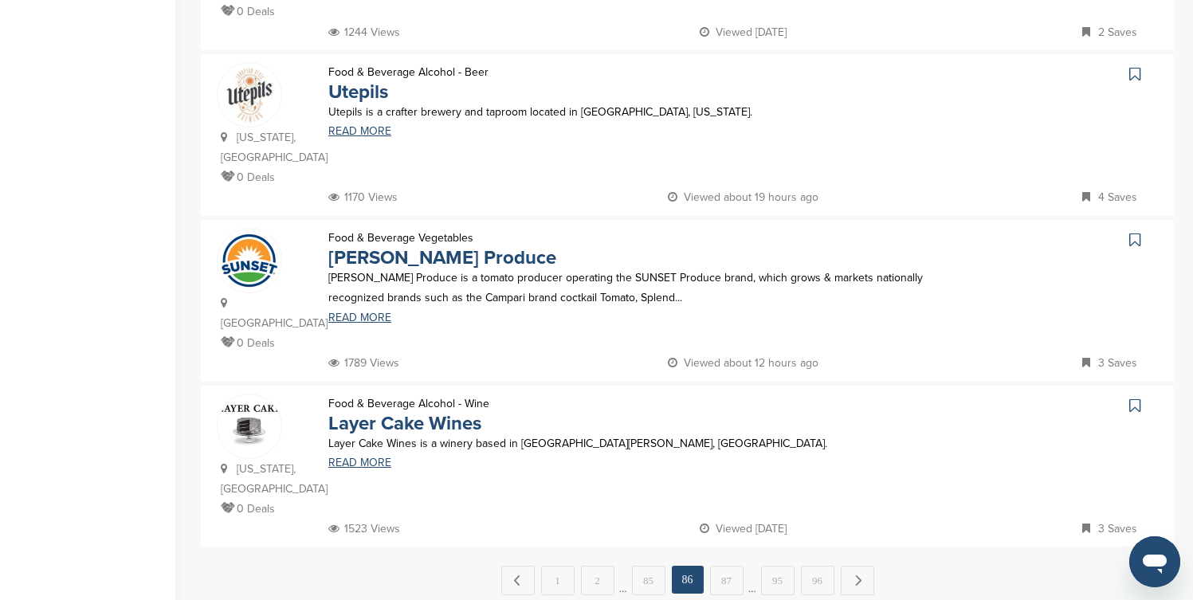
scroll to position [1435, 0]
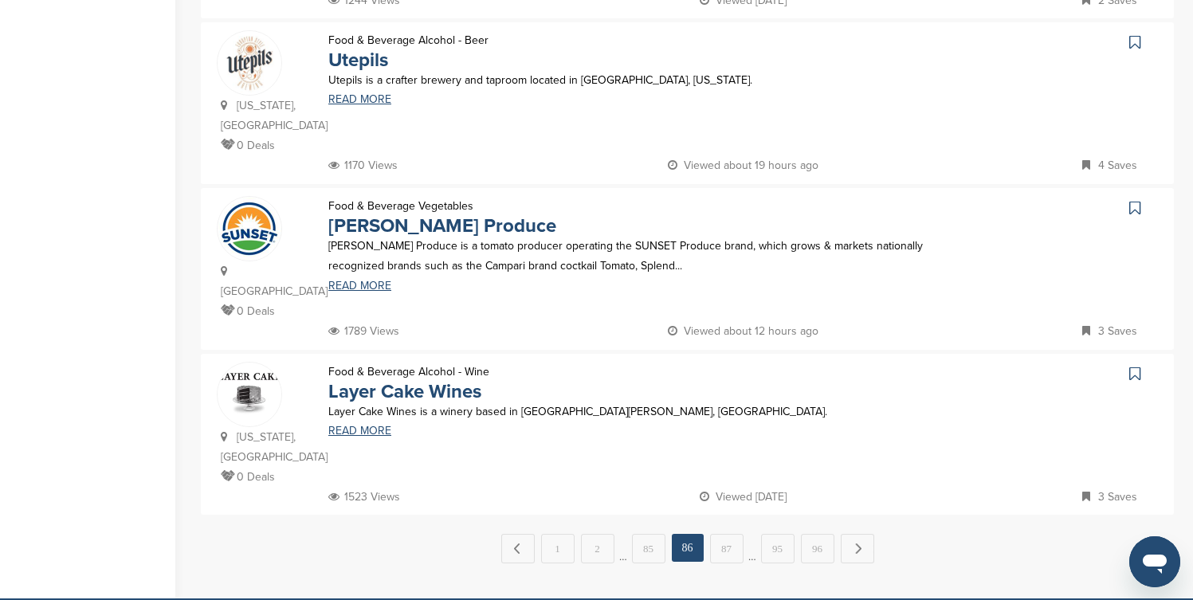
click at [1138, 366] on icon at bounding box center [1135, 374] width 11 height 16
click at [724, 534] on link "87" at bounding box center [726, 548] width 33 height 29
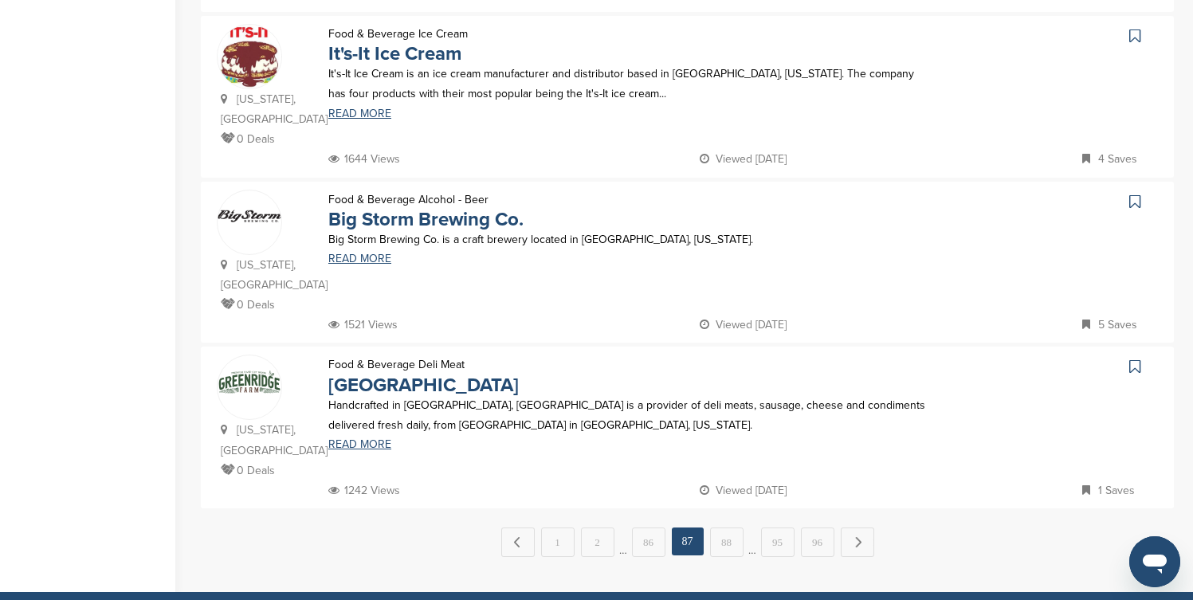
scroll to position [1562, 0]
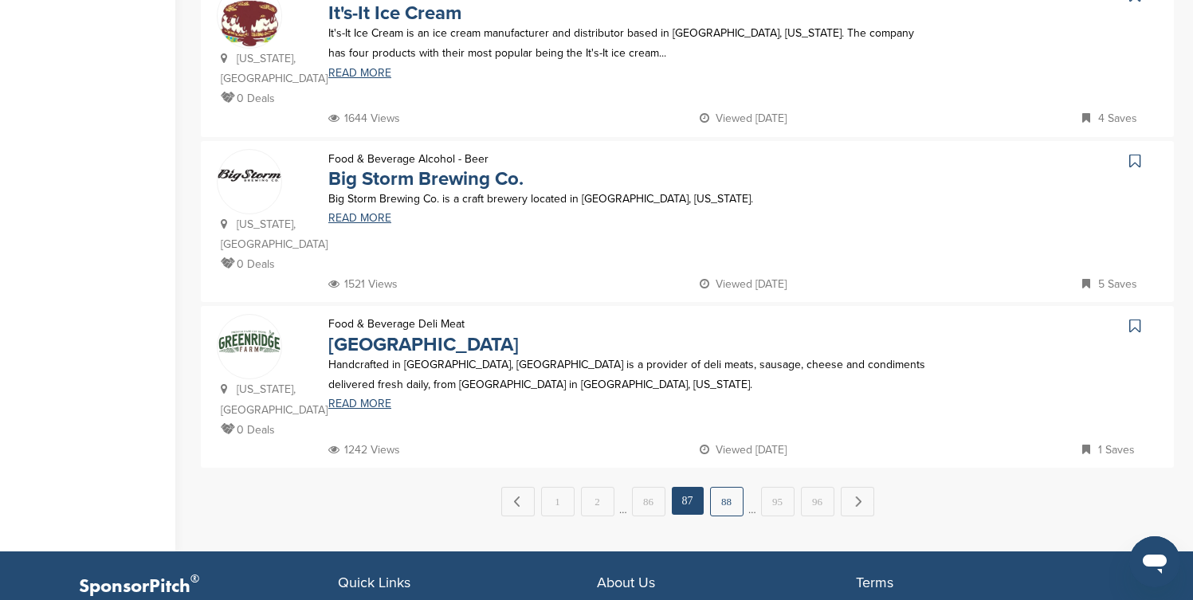
click at [723, 487] on link "88" at bounding box center [726, 501] width 33 height 29
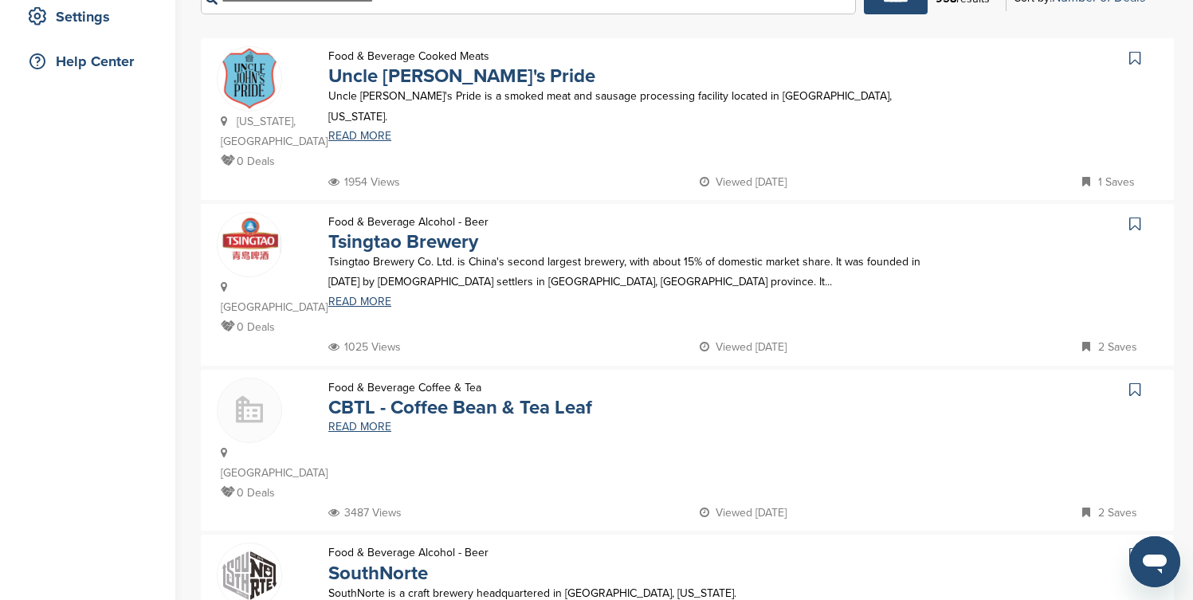
scroll to position [351, 0]
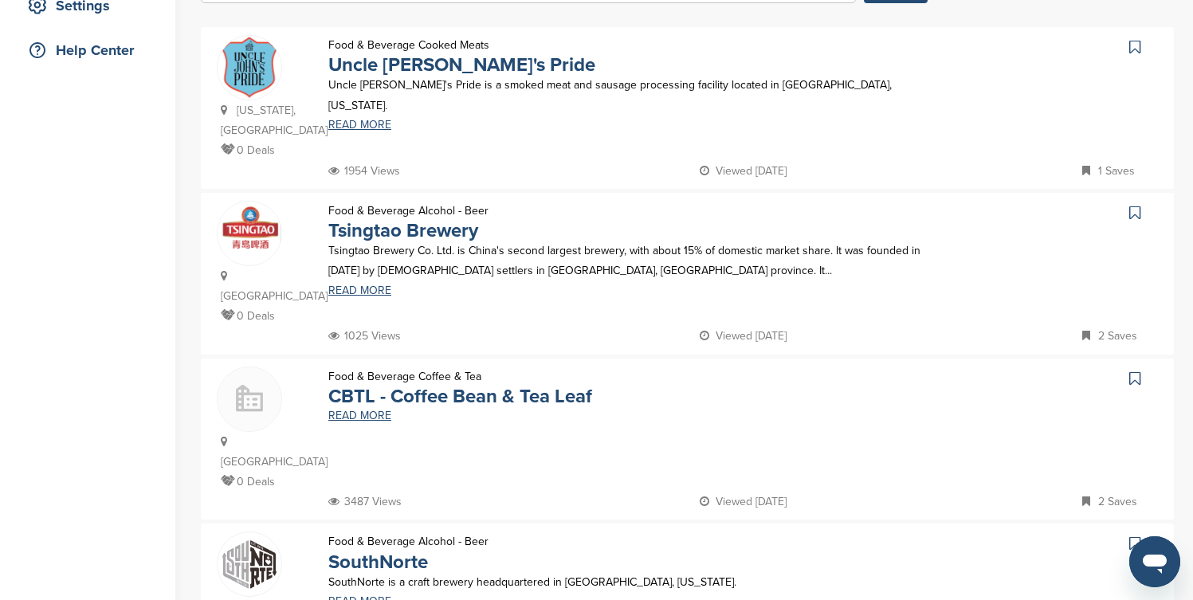
click at [1137, 205] on icon at bounding box center [1135, 213] width 11 height 16
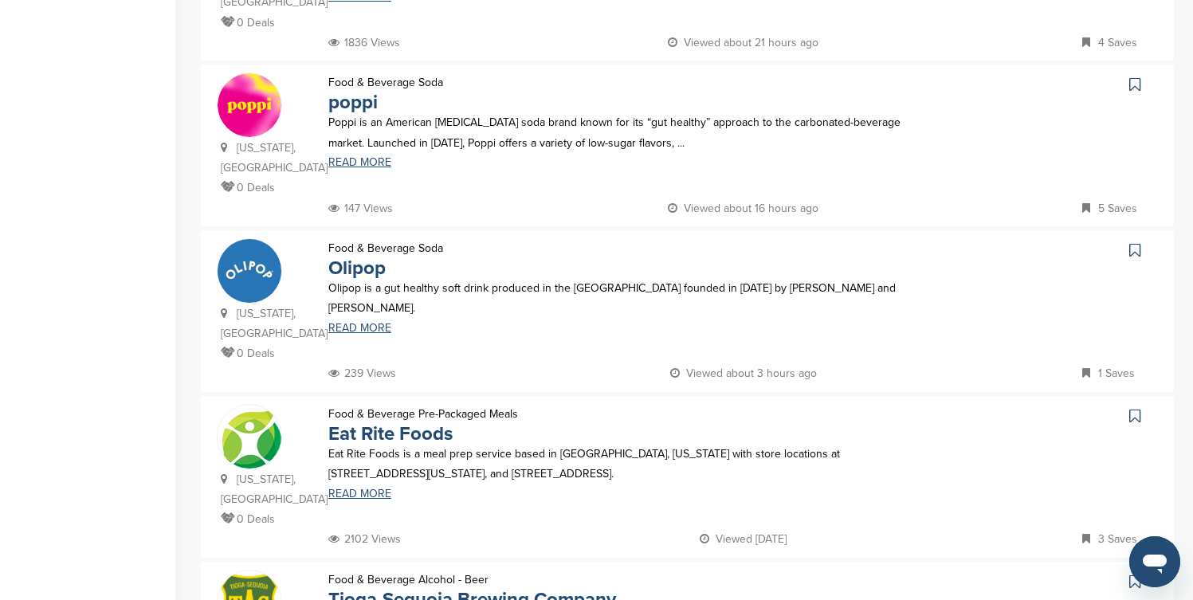
scroll to position [1148, 0]
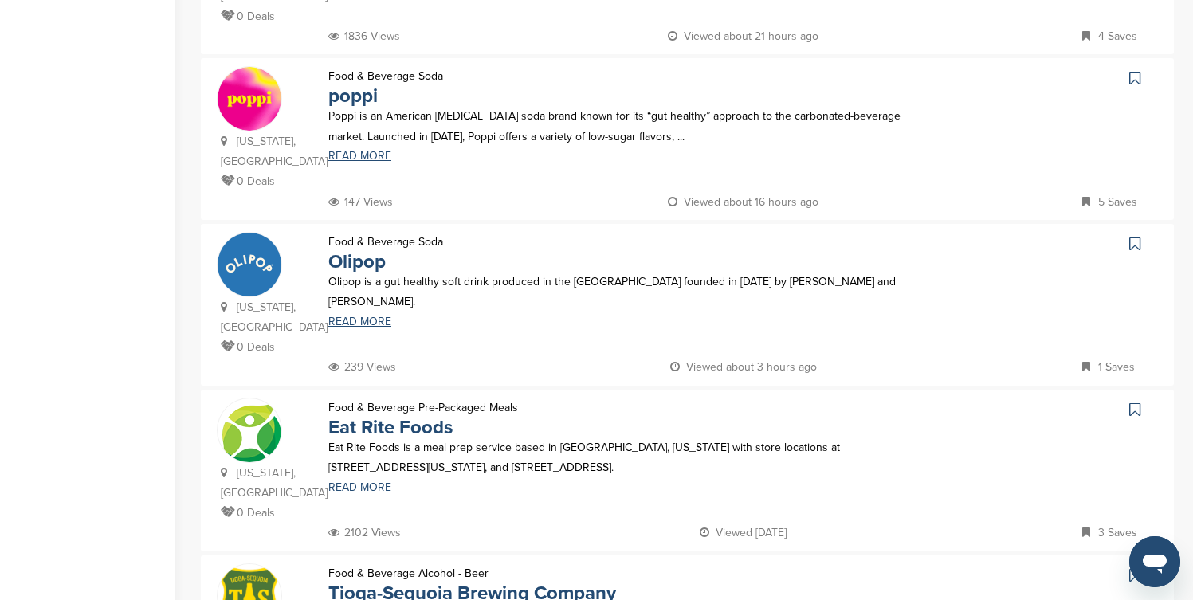
click at [1134, 236] on icon at bounding box center [1135, 244] width 11 height 16
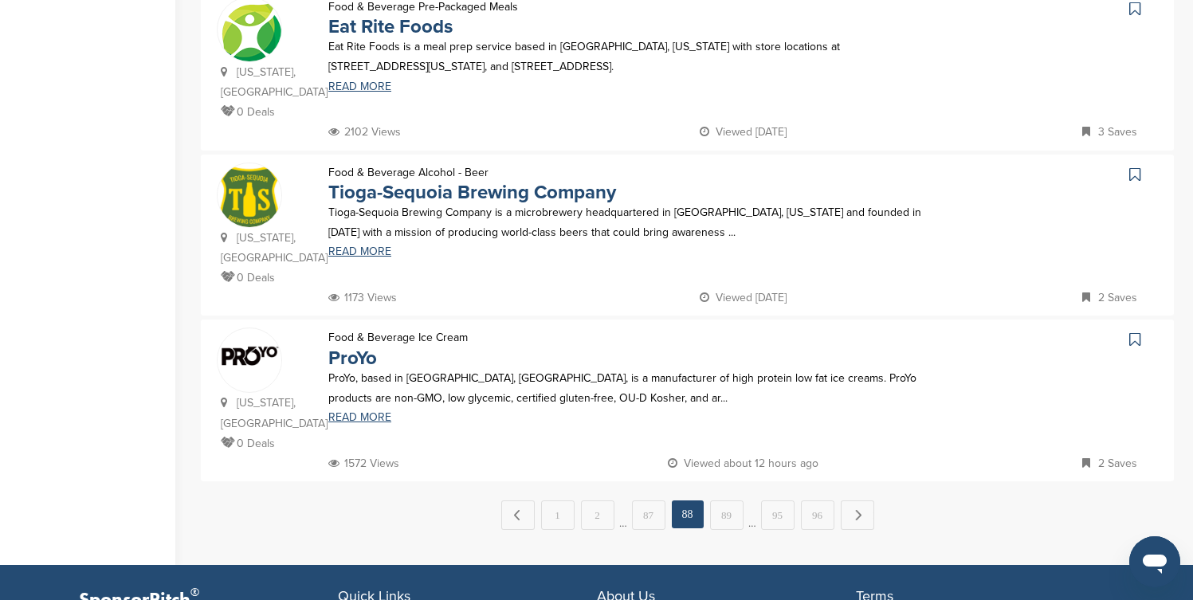
scroll to position [1594, 0]
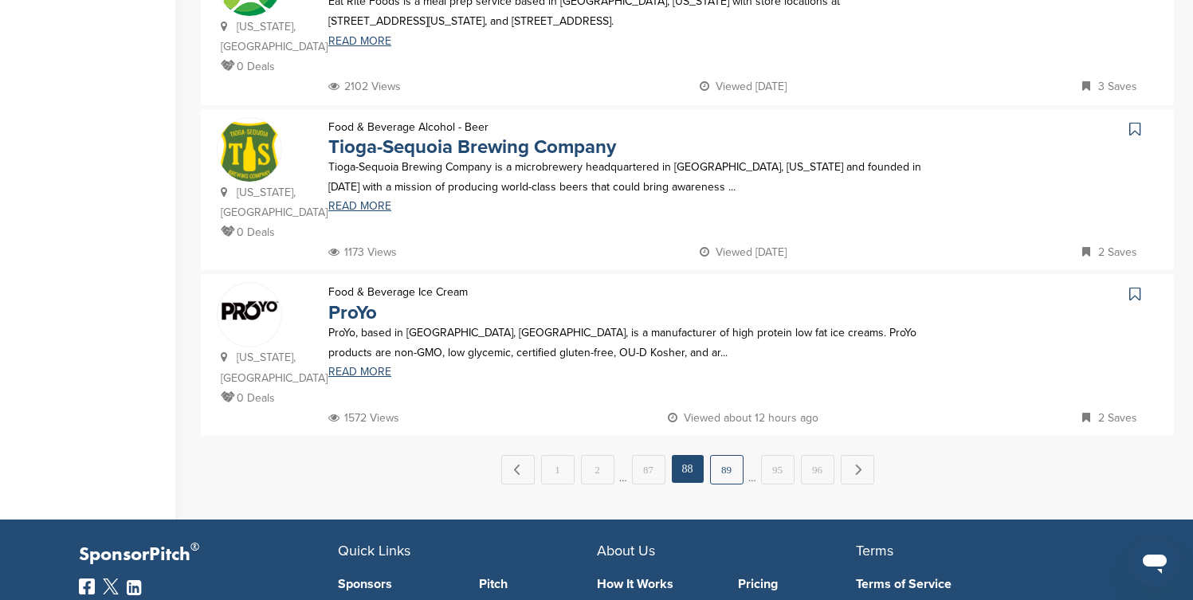
click at [725, 455] on link "89" at bounding box center [726, 469] width 33 height 29
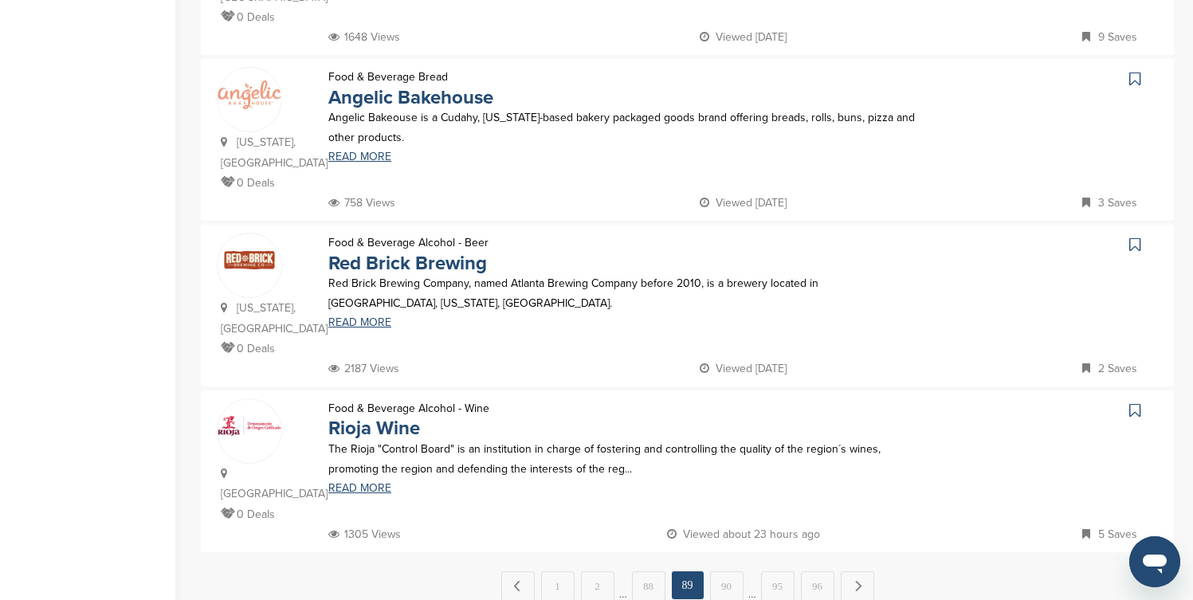
scroll to position [1499, 0]
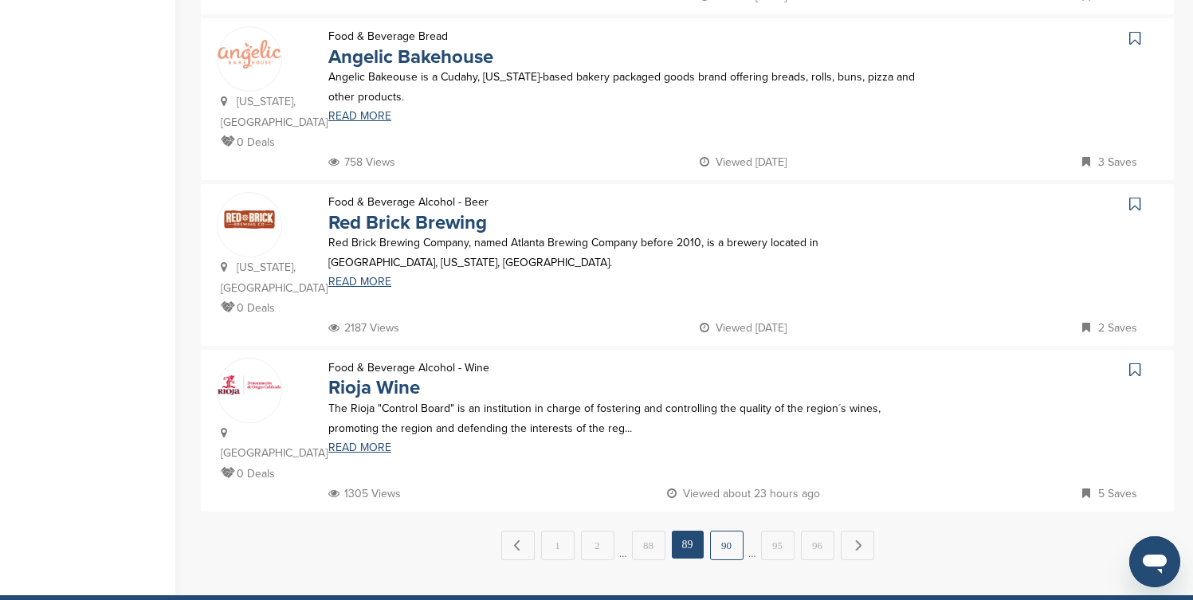
click at [729, 531] on link "90" at bounding box center [726, 545] width 33 height 29
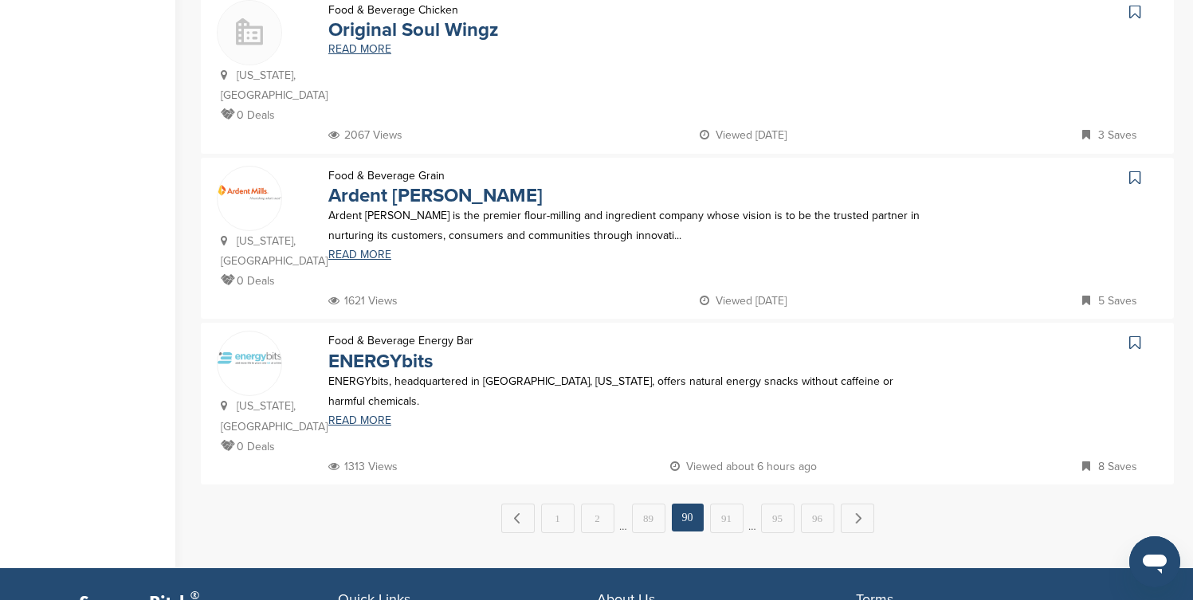
scroll to position [1594, 0]
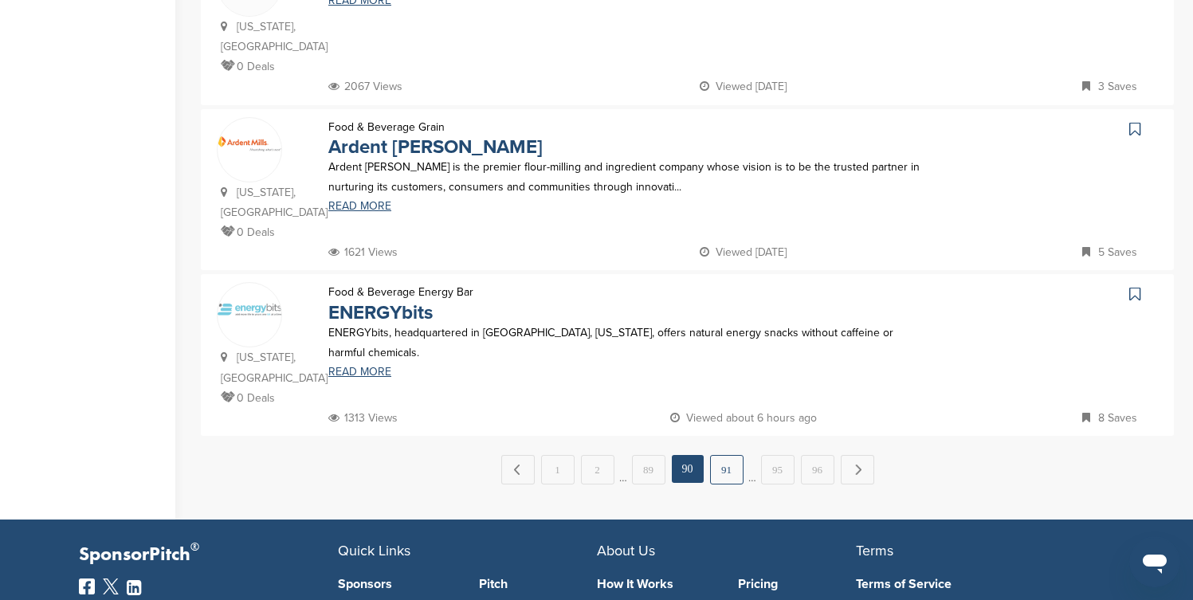
click at [731, 455] on link "91" at bounding box center [726, 469] width 33 height 29
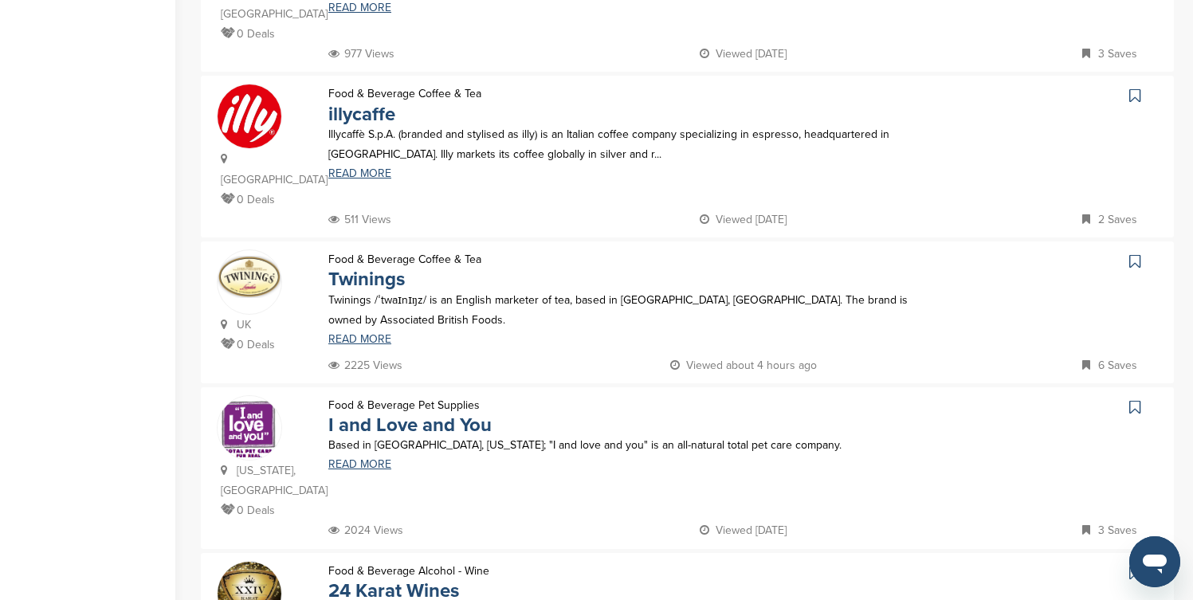
scroll to position [829, 0]
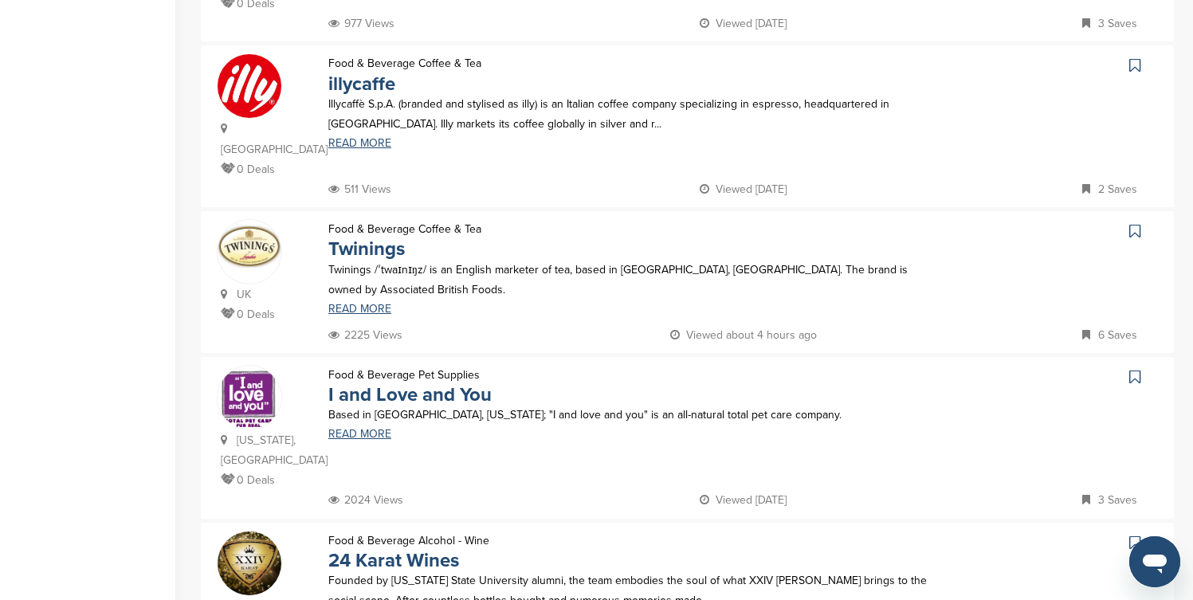
click at [1134, 70] on icon at bounding box center [1135, 65] width 11 height 16
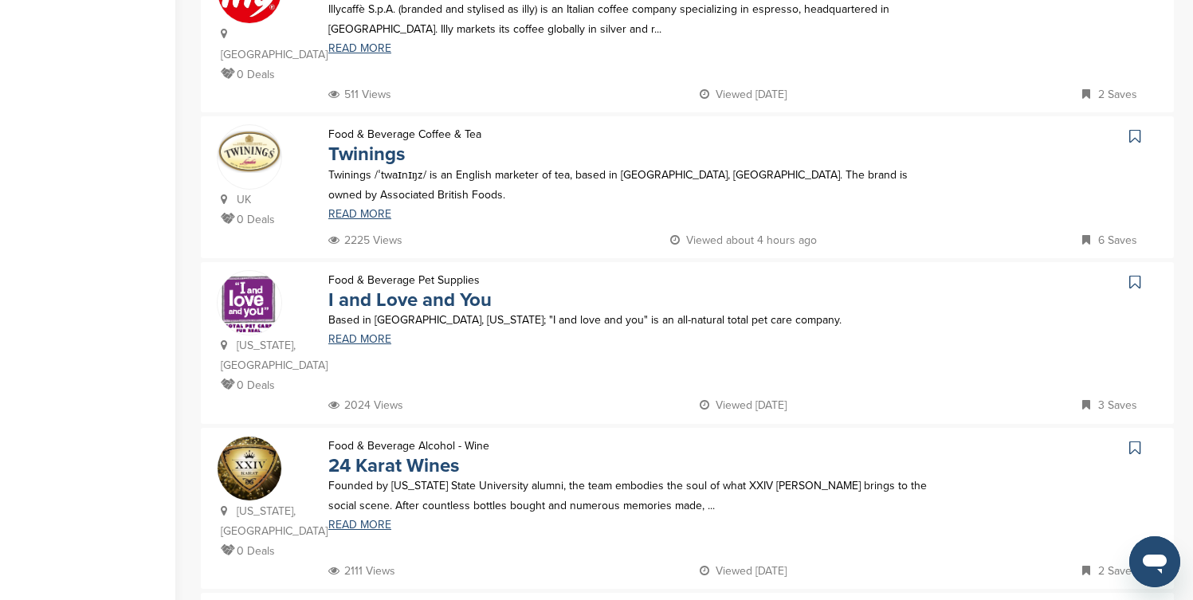
scroll to position [925, 0]
click at [1135, 128] on icon at bounding box center [1135, 136] width 11 height 16
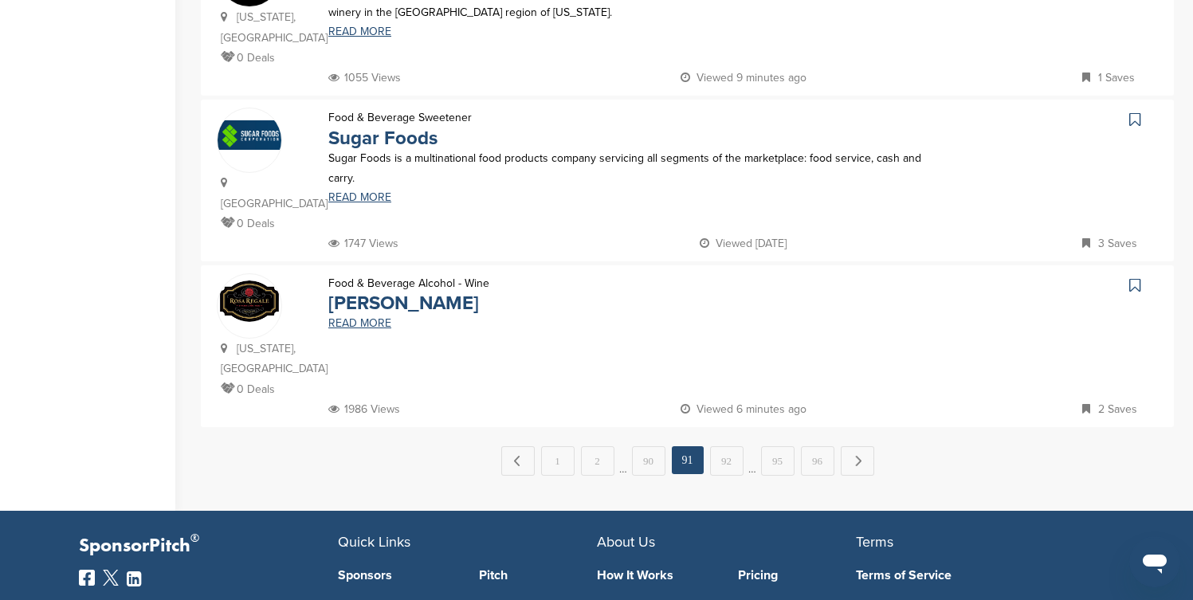
scroll to position [1626, 0]
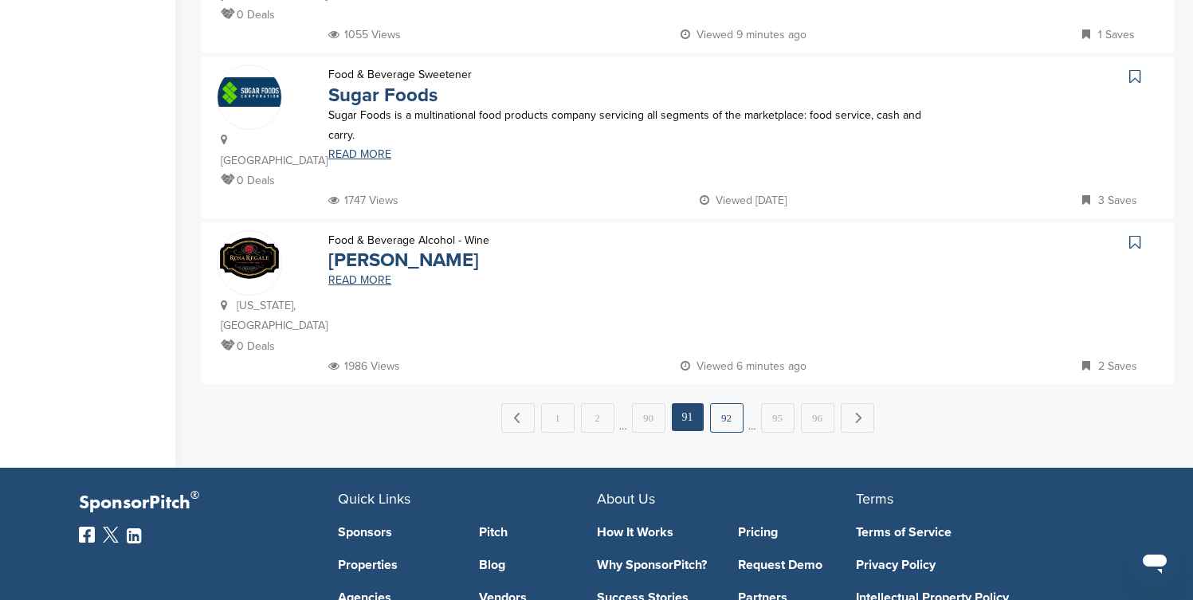
click at [727, 403] on link "92" at bounding box center [726, 417] width 33 height 29
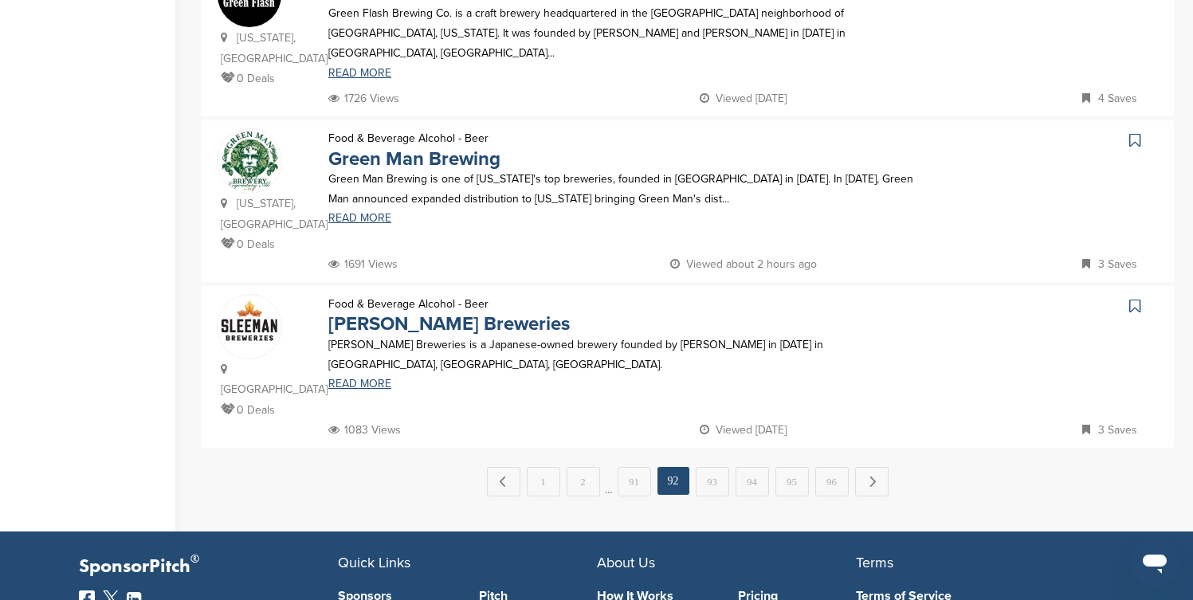
scroll to position [1594, 0]
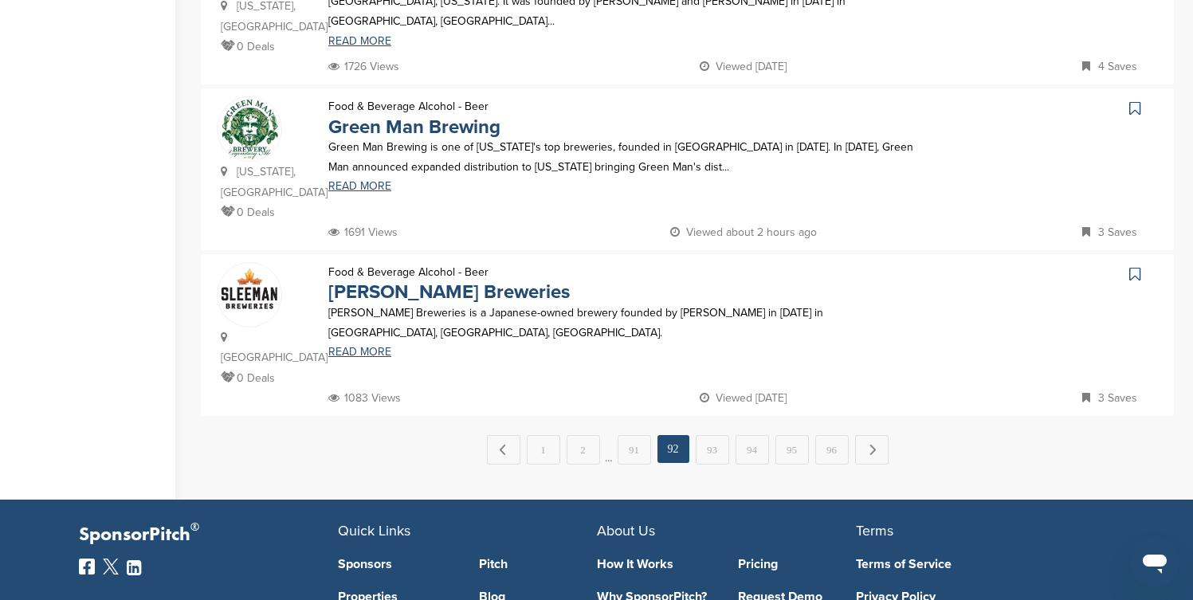
click at [727, 435] on link "93" at bounding box center [712, 449] width 33 height 29
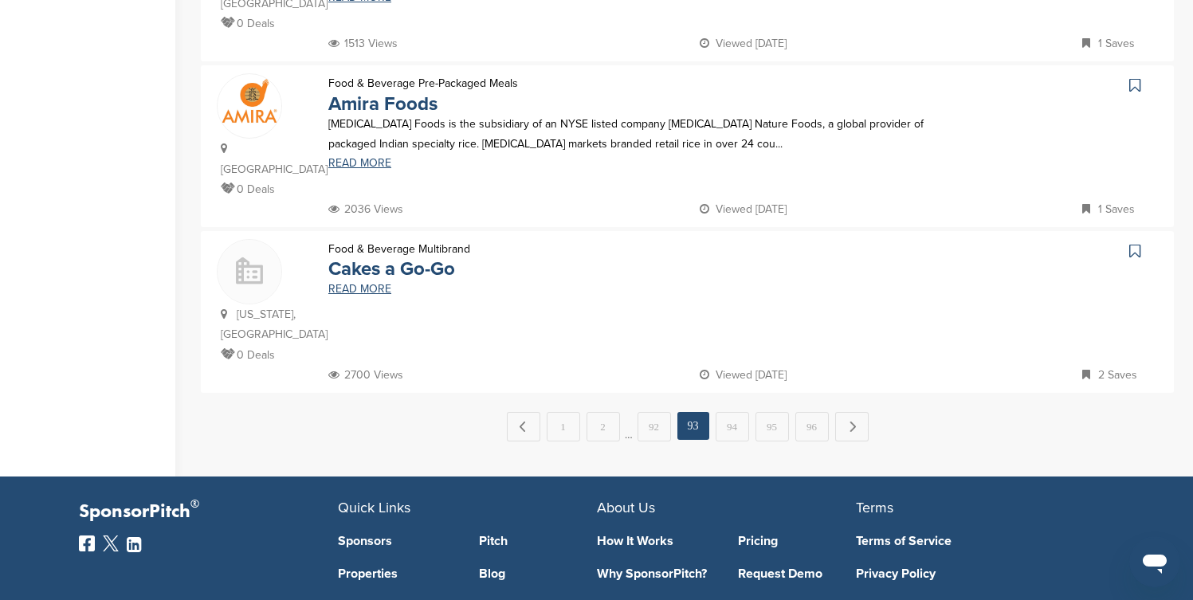
scroll to position [1626, 0]
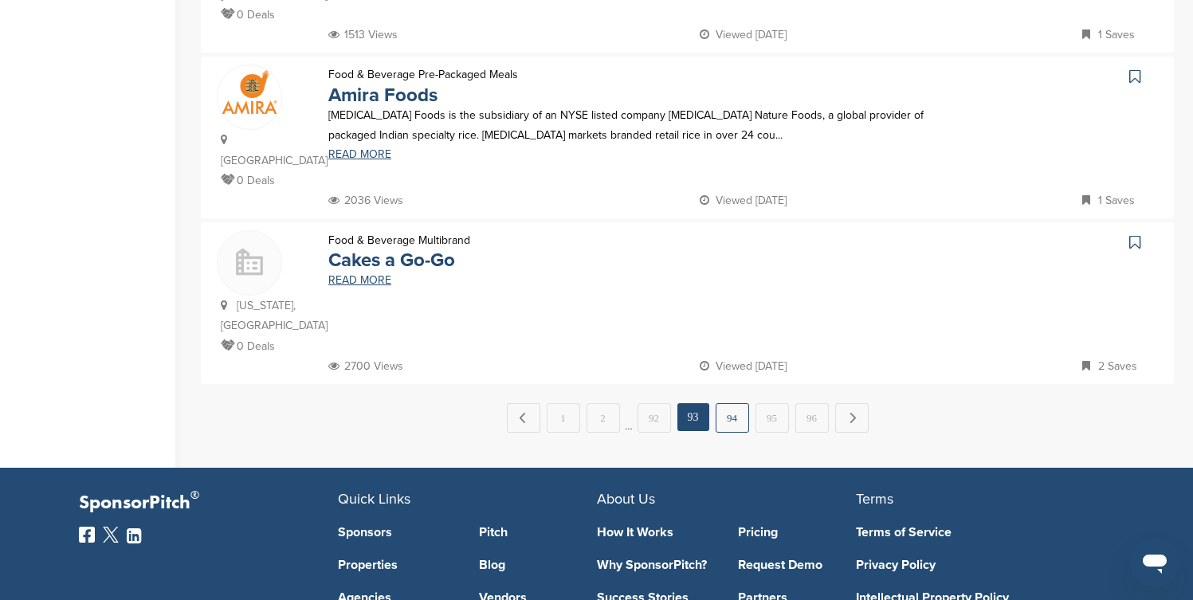
click at [738, 403] on link "94" at bounding box center [732, 417] width 33 height 29
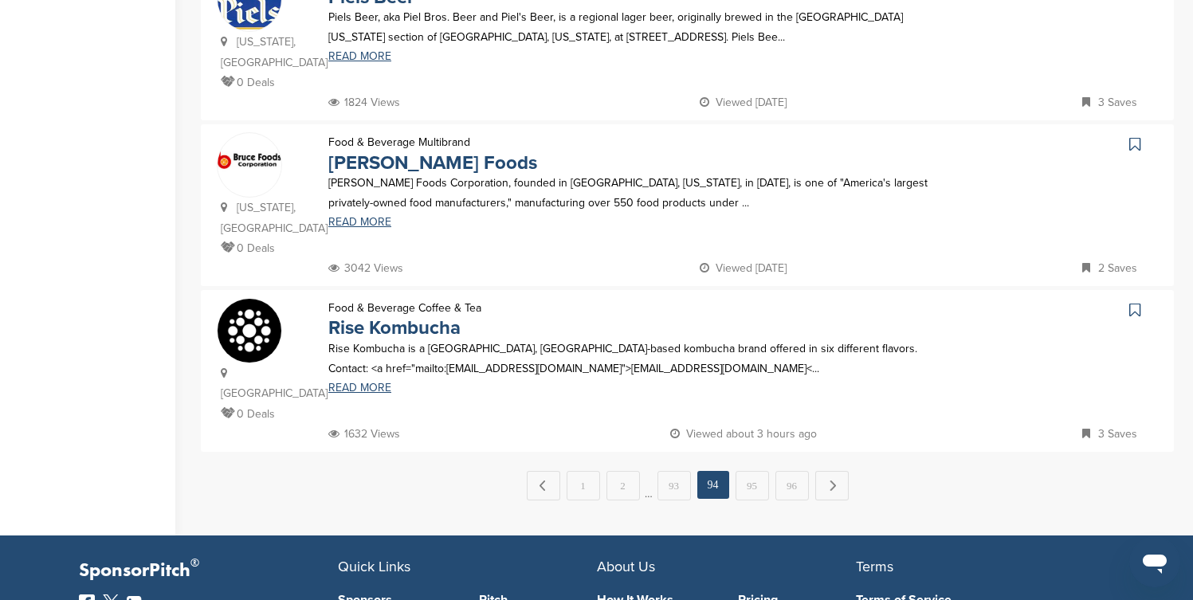
scroll to position [1562, 0]
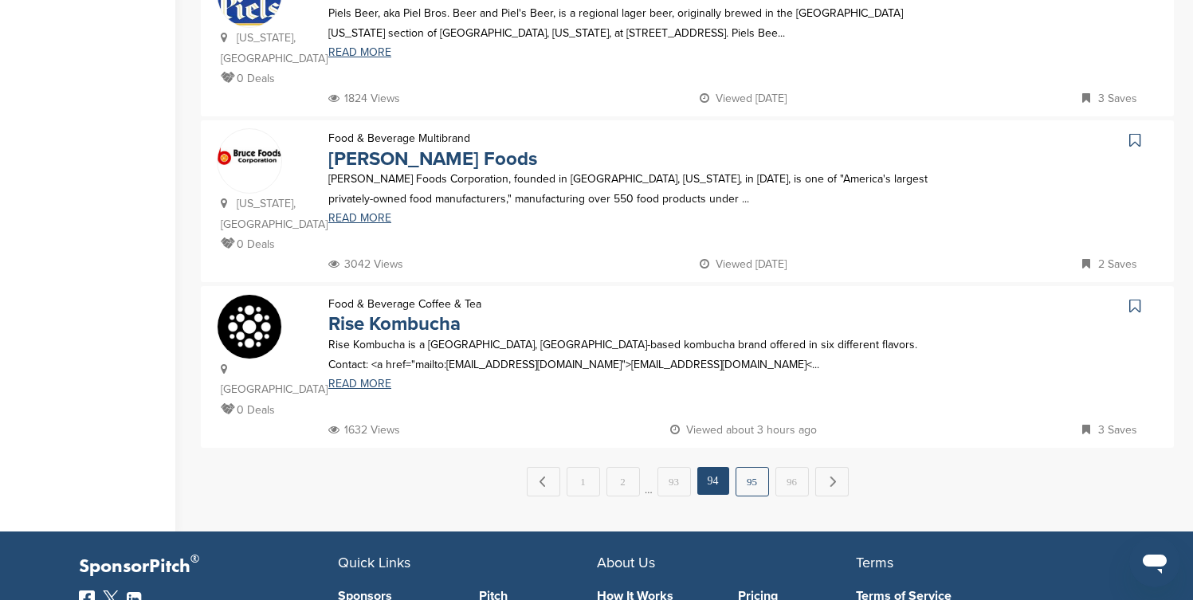
click at [749, 467] on link "95" at bounding box center [752, 481] width 33 height 29
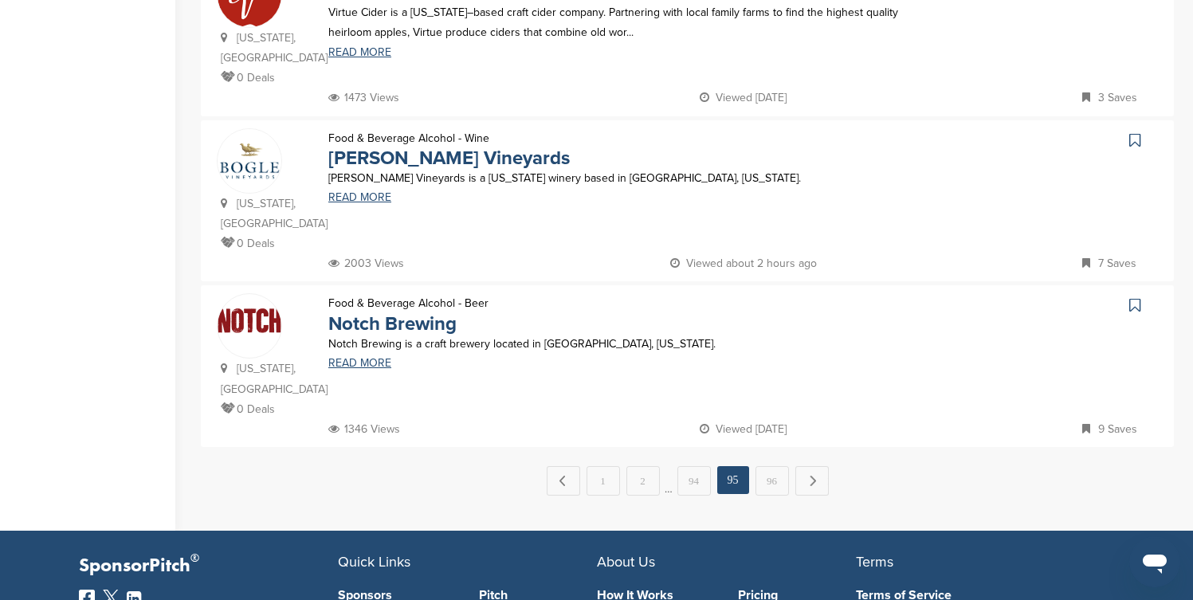
scroll to position [1594, 0]
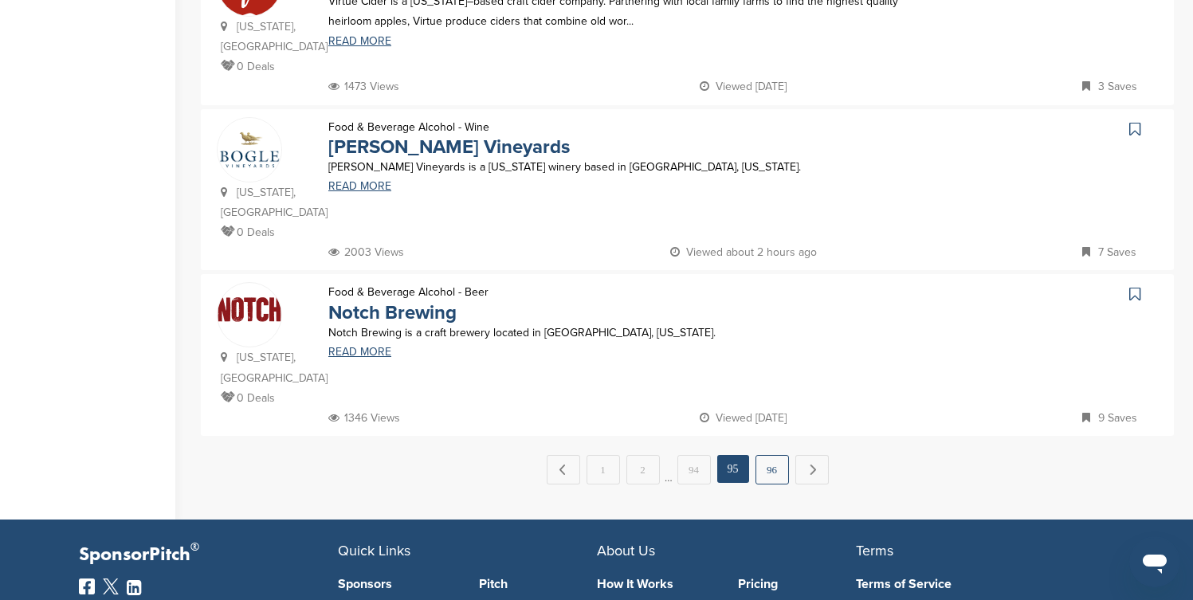
click at [768, 455] on link "96" at bounding box center [772, 469] width 33 height 29
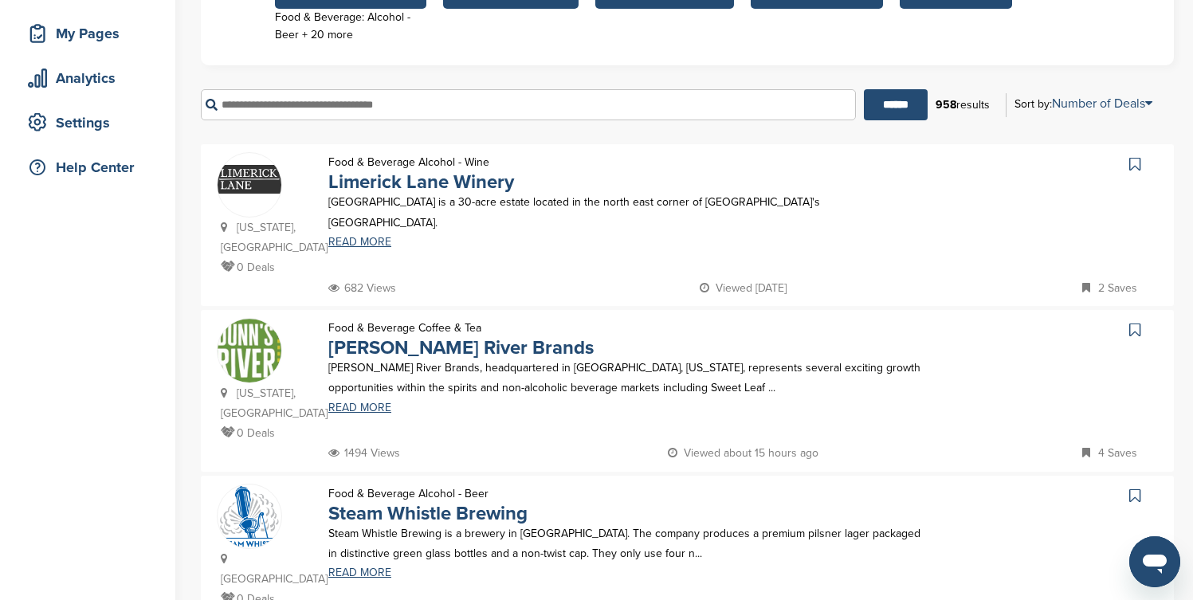
scroll to position [130, 0]
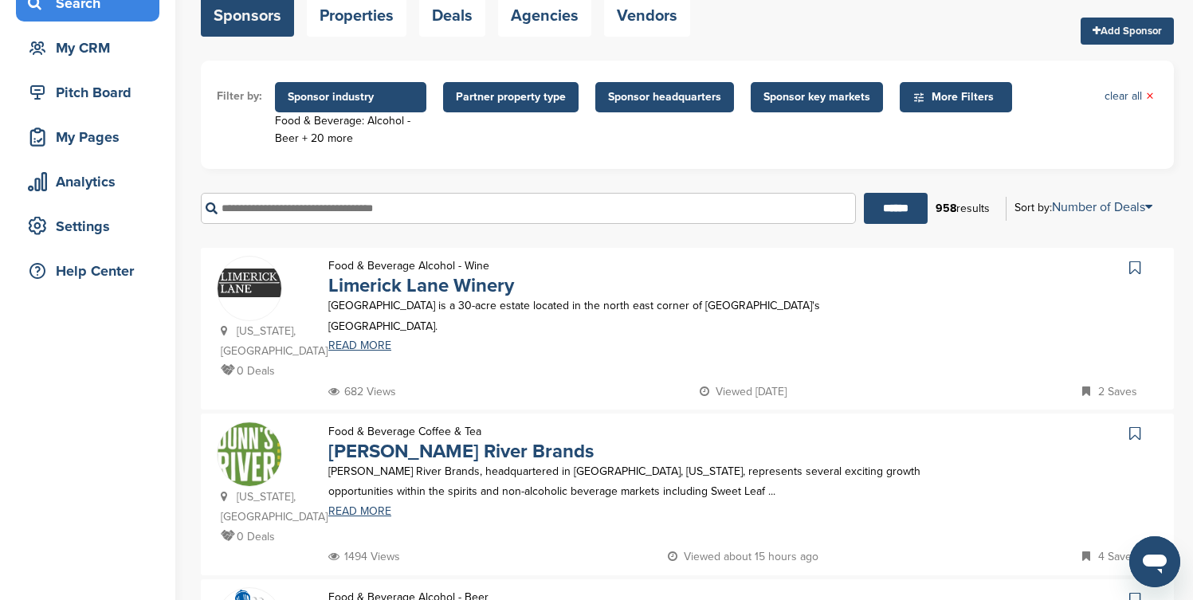
click at [321, 105] on span "Sponsor industry" at bounding box center [350, 97] width 151 height 30
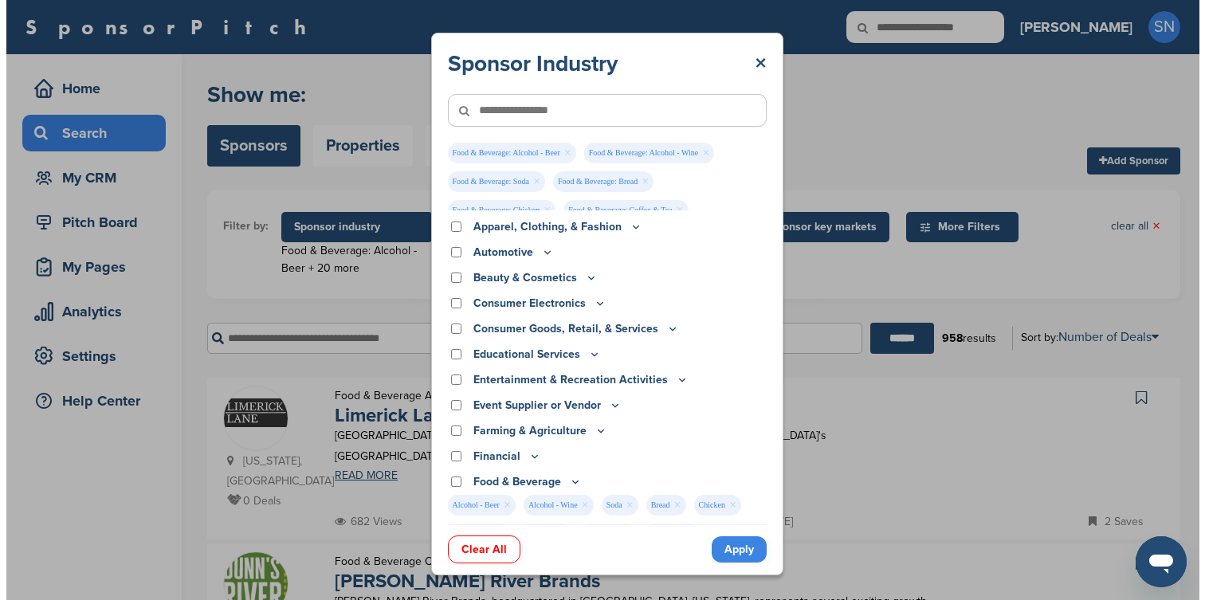
scroll to position [0, 0]
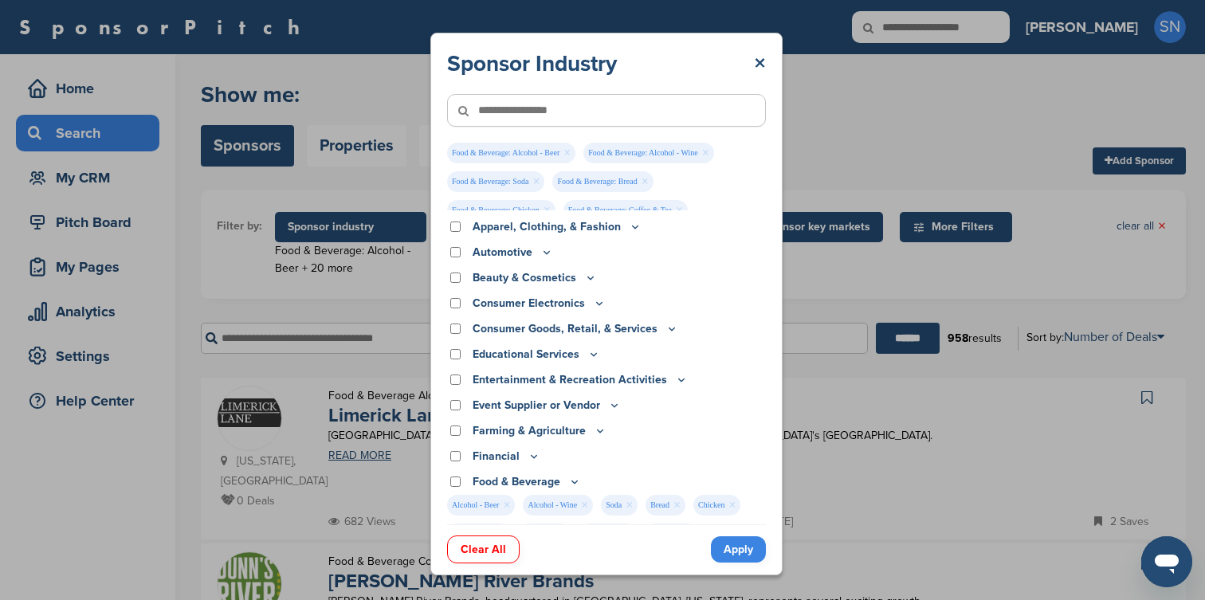
click at [569, 475] on icon at bounding box center [574, 482] width 13 height 14
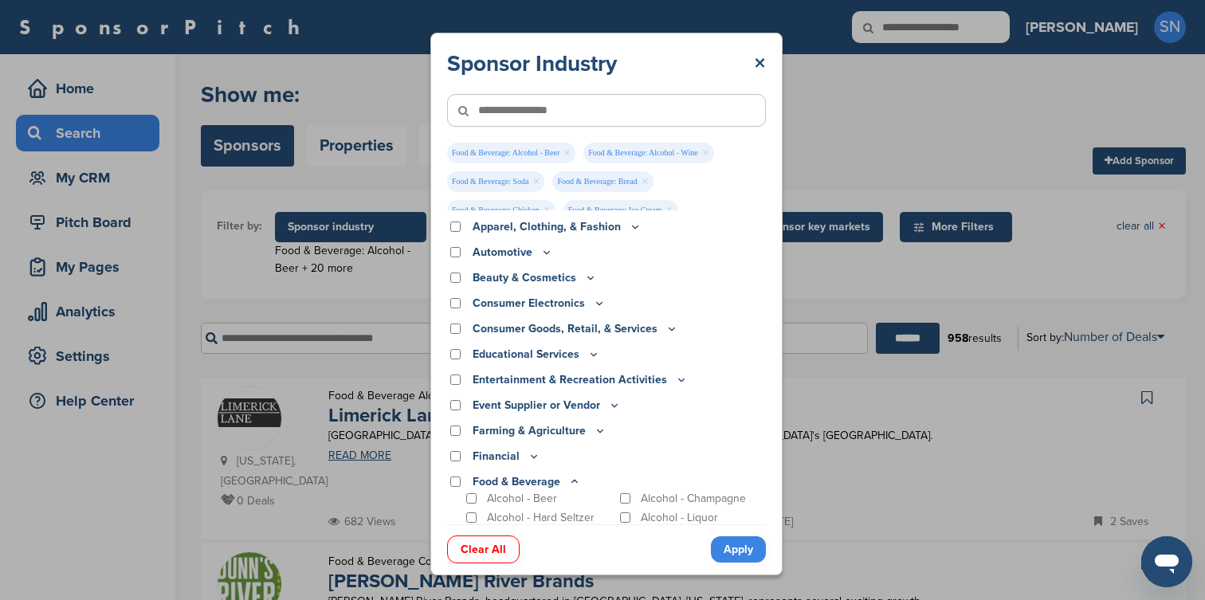
click at [500, 599] on p "Chicken" at bounding box center [507, 606] width 40 height 14
click at [501, 568] on p "Cans, Bottles & Containers" at bounding box center [550, 581] width 126 height 27
click at [501, 549] on p "Bread" at bounding box center [501, 556] width 29 height 14
click at [501, 530] on p "Alcohol - Wine" at bounding box center [522, 537] width 71 height 14
click at [503, 511] on p "Alcohol - Hard Seltzer" at bounding box center [541, 518] width 108 height 14
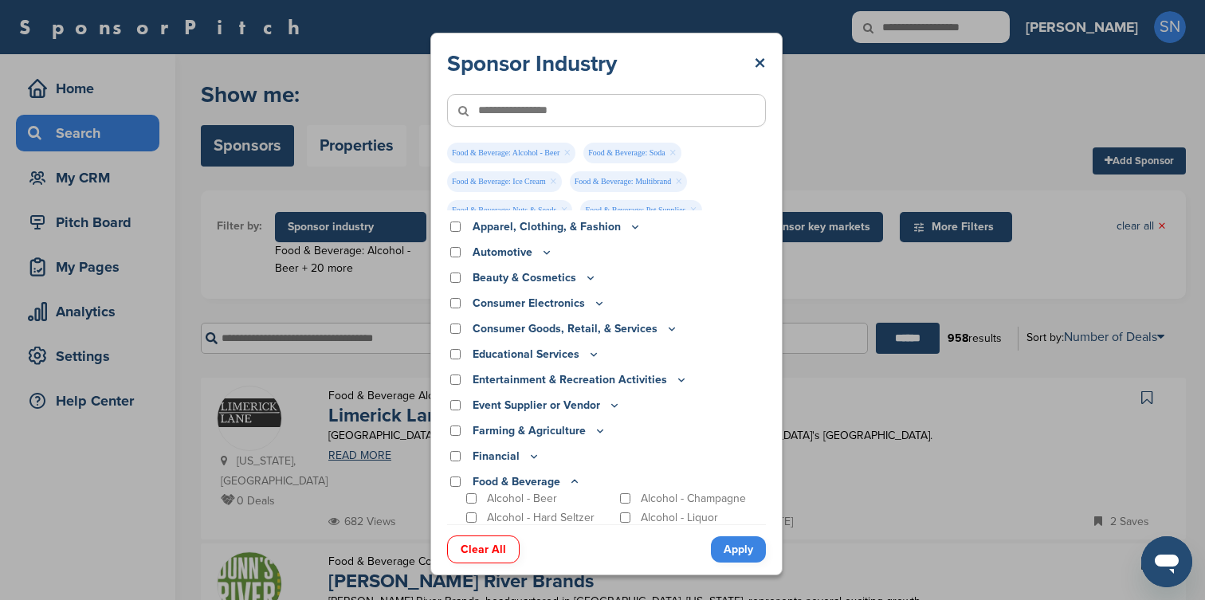
click at [505, 492] on p "Alcohol - Beer" at bounding box center [522, 499] width 70 height 14
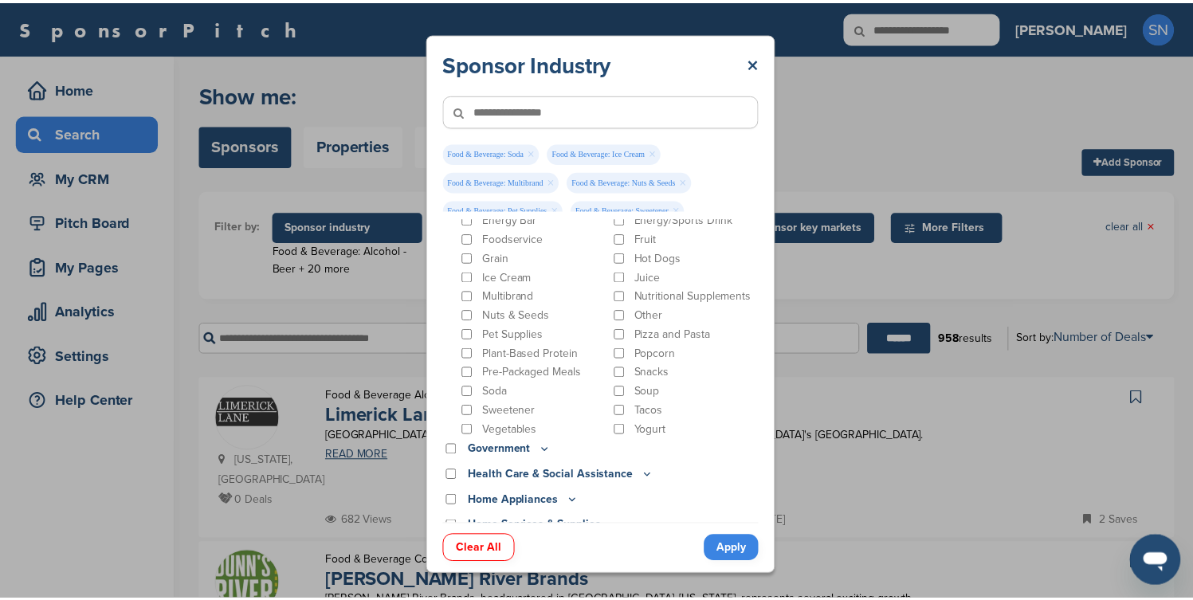
scroll to position [475, 0]
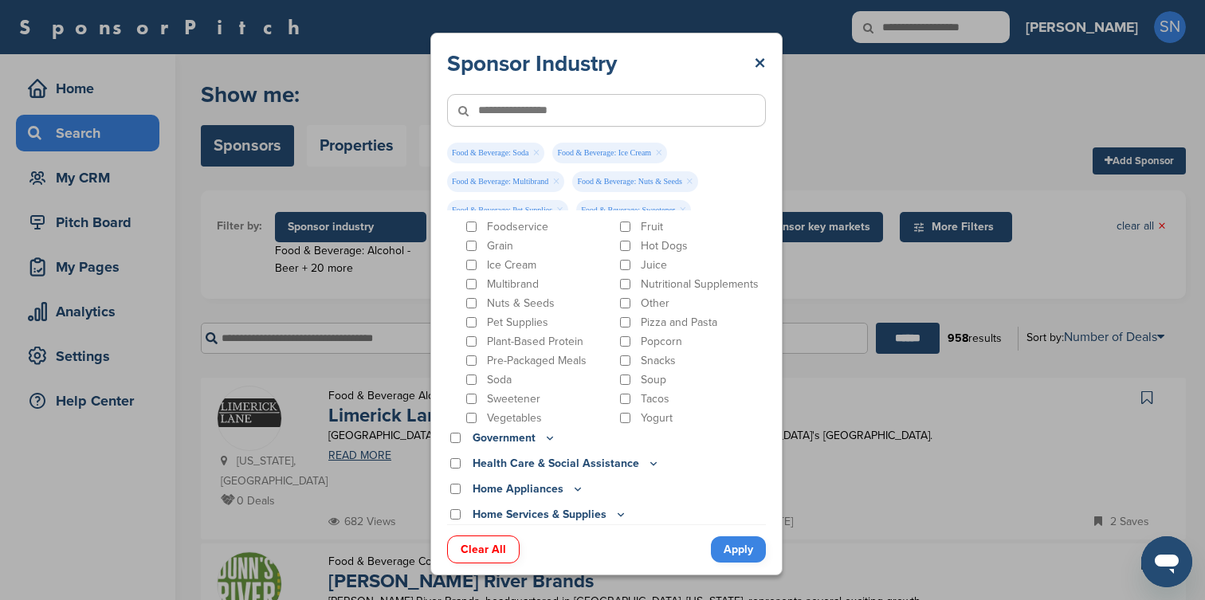
click at [654, 267] on p "Juice" at bounding box center [654, 265] width 26 height 14
click at [651, 283] on p "Nutritional Supplements" at bounding box center [700, 284] width 118 height 14
click at [650, 305] on p "Other" at bounding box center [655, 304] width 29 height 14
click at [649, 320] on p "Pizza and Pasta" at bounding box center [679, 323] width 77 height 14
click at [646, 339] on p "Popcorn" at bounding box center [661, 342] width 41 height 14
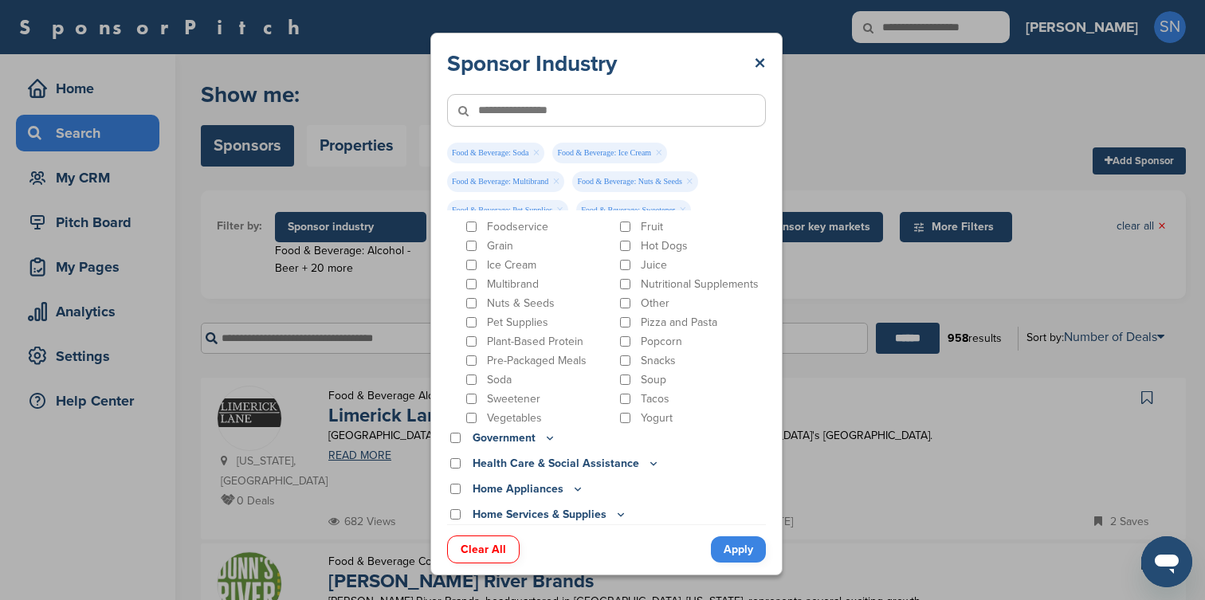
click at [642, 362] on p "Snacks" at bounding box center [658, 361] width 35 height 14
click at [641, 376] on p "Soup" at bounding box center [654, 380] width 26 height 14
click at [641, 399] on p "Tacos" at bounding box center [655, 399] width 29 height 14
click at [641, 415] on p "Yogurt" at bounding box center [657, 418] width 32 height 14
click at [521, 420] on p "Vegetables" at bounding box center [514, 418] width 55 height 14
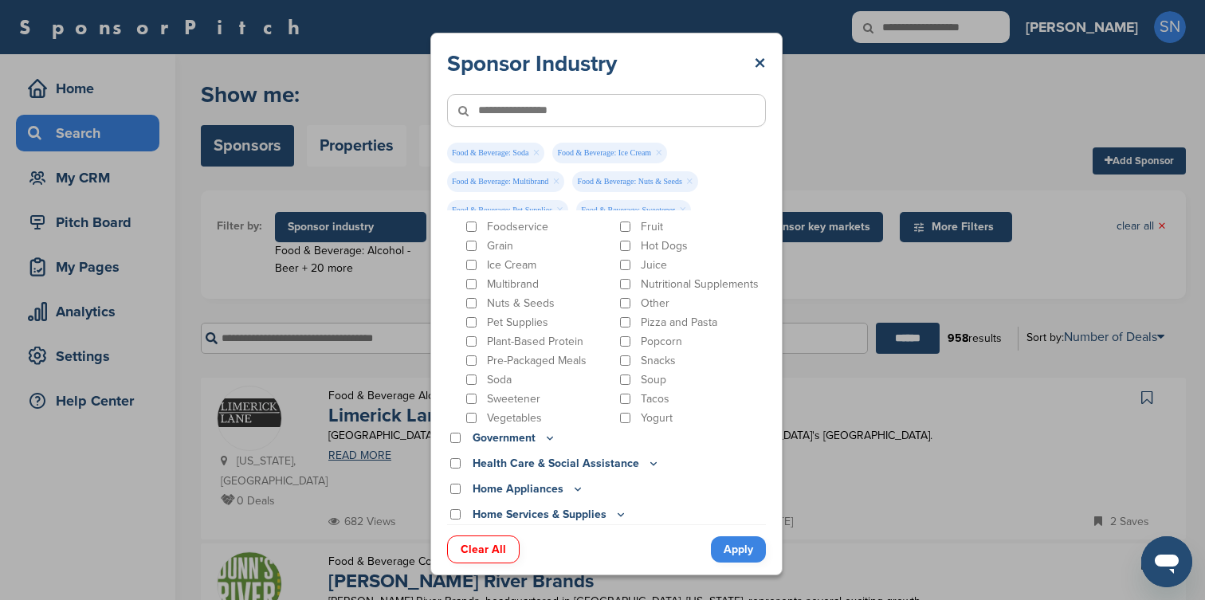
click at [519, 405] on p "Sweetener" at bounding box center [513, 399] width 53 height 14
click at [508, 379] on p "Soda" at bounding box center [499, 380] width 25 height 14
click at [508, 364] on p "Pre-Packaged Meals" at bounding box center [537, 361] width 100 height 14
click at [509, 341] on p "Plant-Based Protein" at bounding box center [535, 342] width 96 height 14
click at [509, 328] on p "Pet Supplies" at bounding box center [517, 323] width 61 height 14
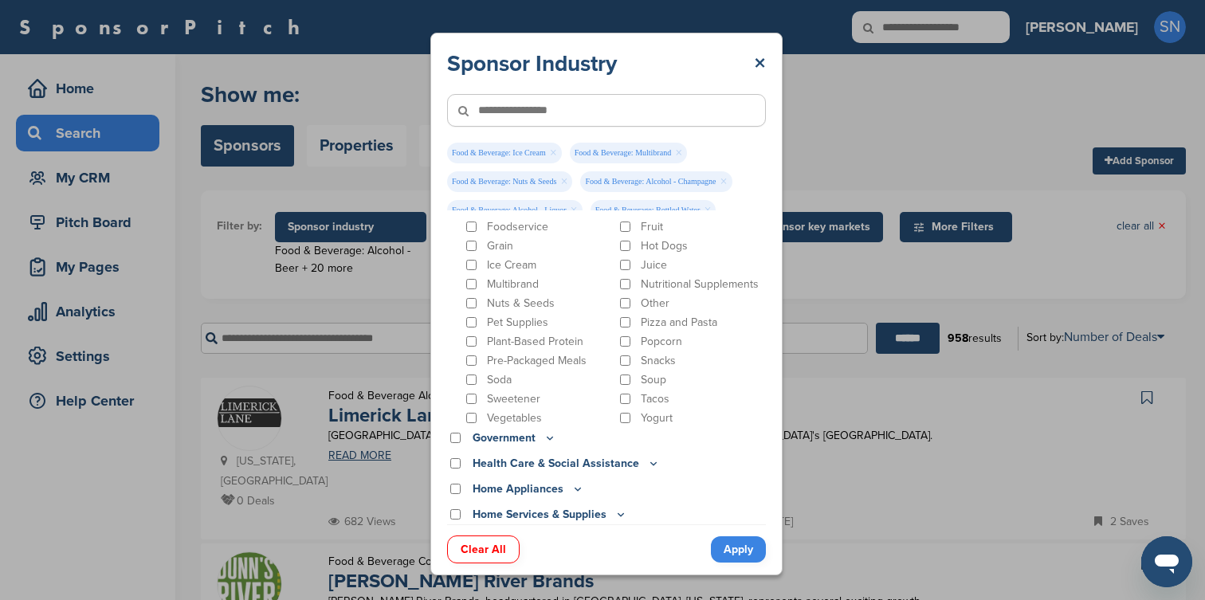
click at [509, 308] on p "Nuts & Seeds" at bounding box center [521, 304] width 68 height 14
click at [509, 286] on p "Multibrand" at bounding box center [513, 284] width 52 height 14
click at [509, 267] on p "Ice Cream" at bounding box center [511, 265] width 49 height 14
click at [719, 539] on link "Apply" at bounding box center [738, 550] width 55 height 26
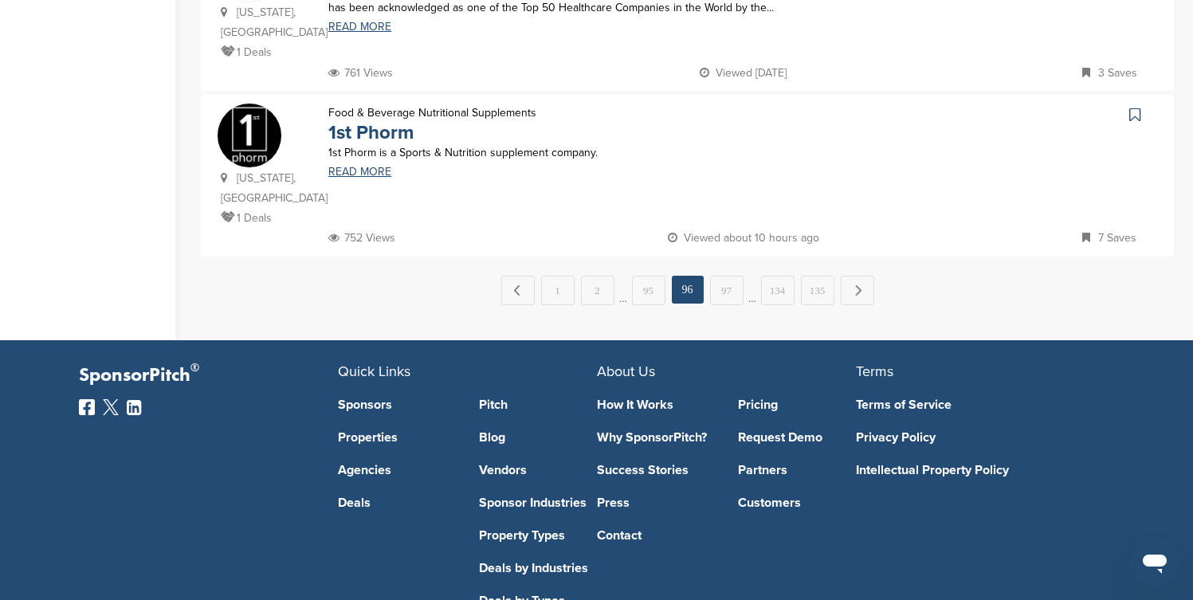
scroll to position [1721, 0]
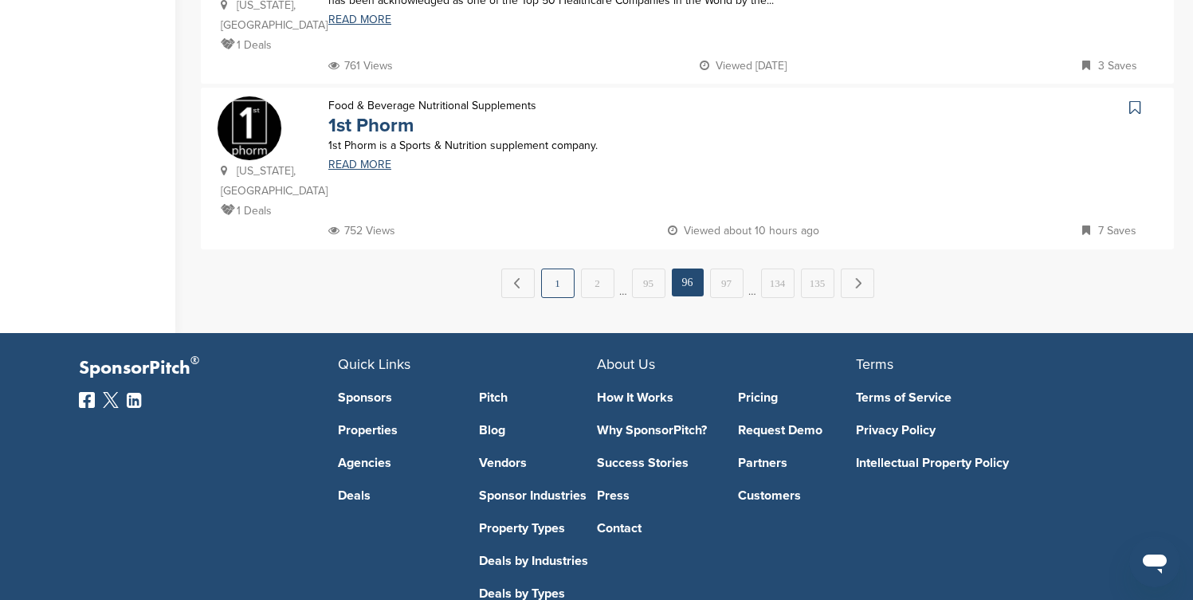
click at [560, 269] on link "1" at bounding box center [557, 283] width 33 height 29
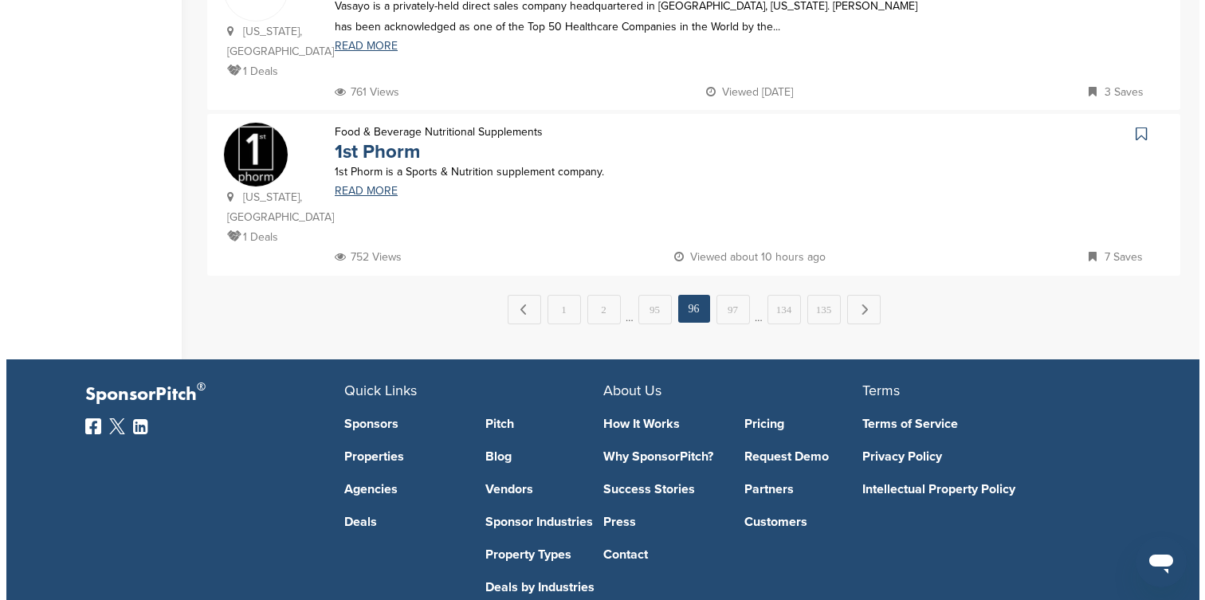
scroll to position [0, 0]
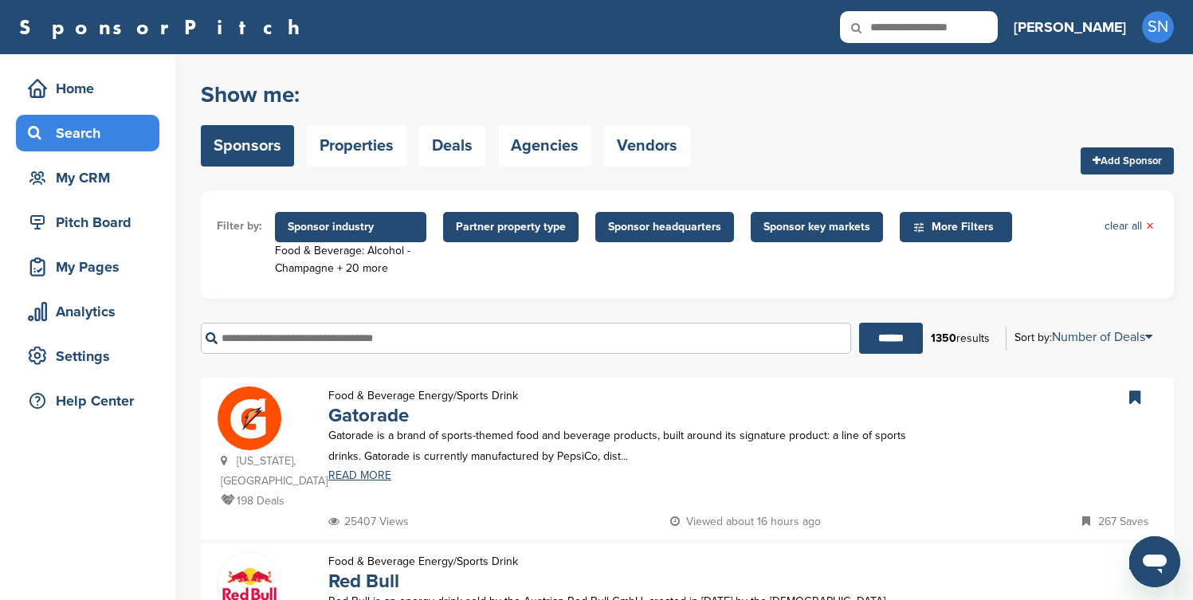
click at [387, 239] on span "Sponsor industry" at bounding box center [350, 227] width 151 height 30
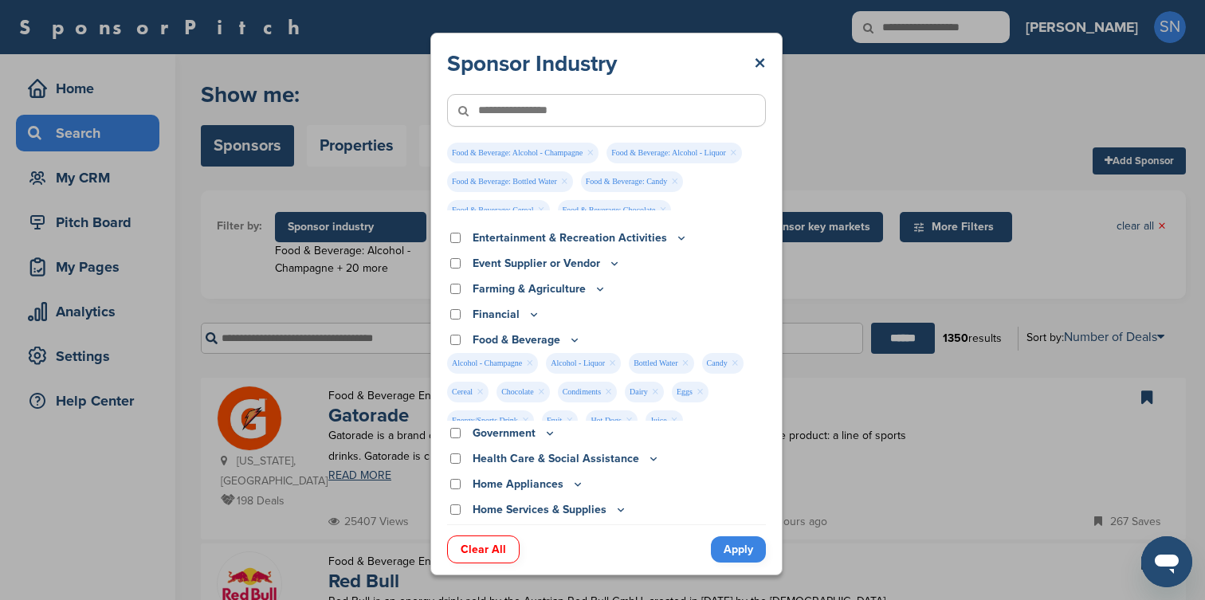
scroll to position [137, 0]
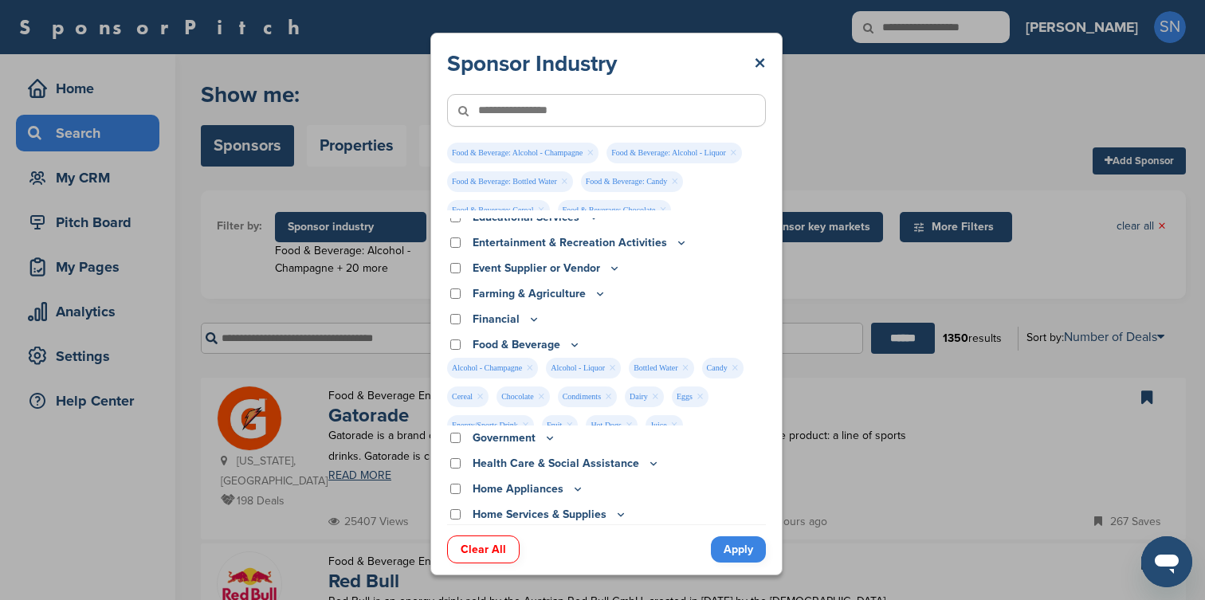
click at [595, 341] on div "Food & Beverage" at bounding box center [606, 345] width 319 height 18
click at [568, 342] on icon at bounding box center [574, 345] width 13 height 14
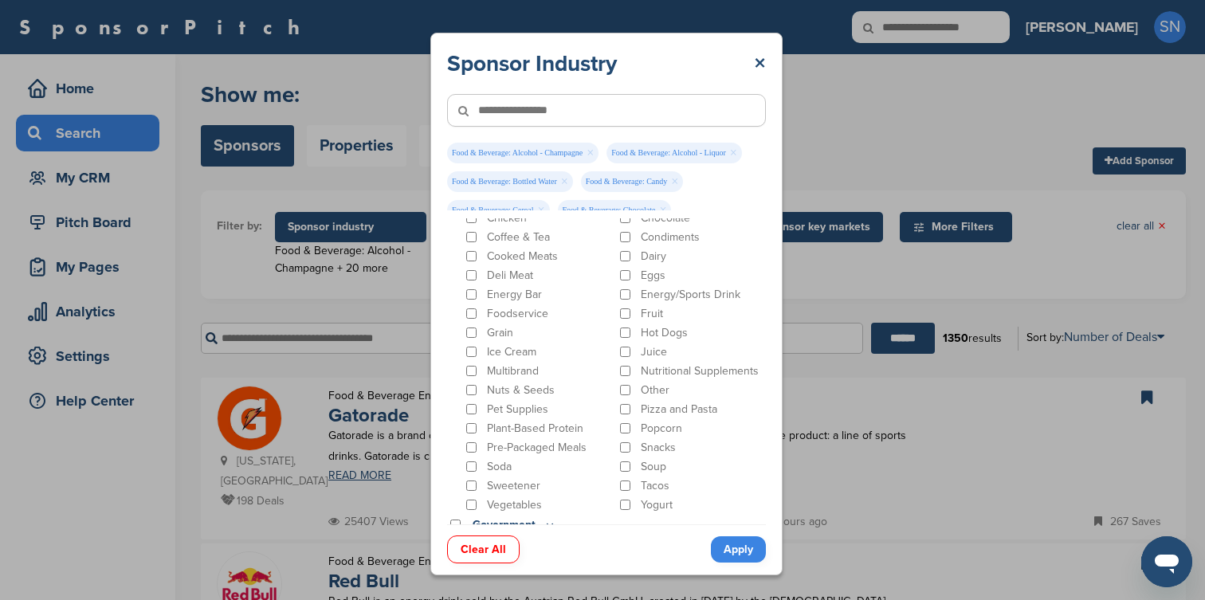
scroll to position [390, 0]
click at [658, 502] on p "Yogurt" at bounding box center [657, 504] width 32 height 14
click at [652, 481] on p "Tacos" at bounding box center [655, 485] width 29 height 14
click at [650, 465] on p "Soup" at bounding box center [654, 465] width 26 height 14
click at [650, 446] on p "Snacks" at bounding box center [658, 446] width 35 height 14
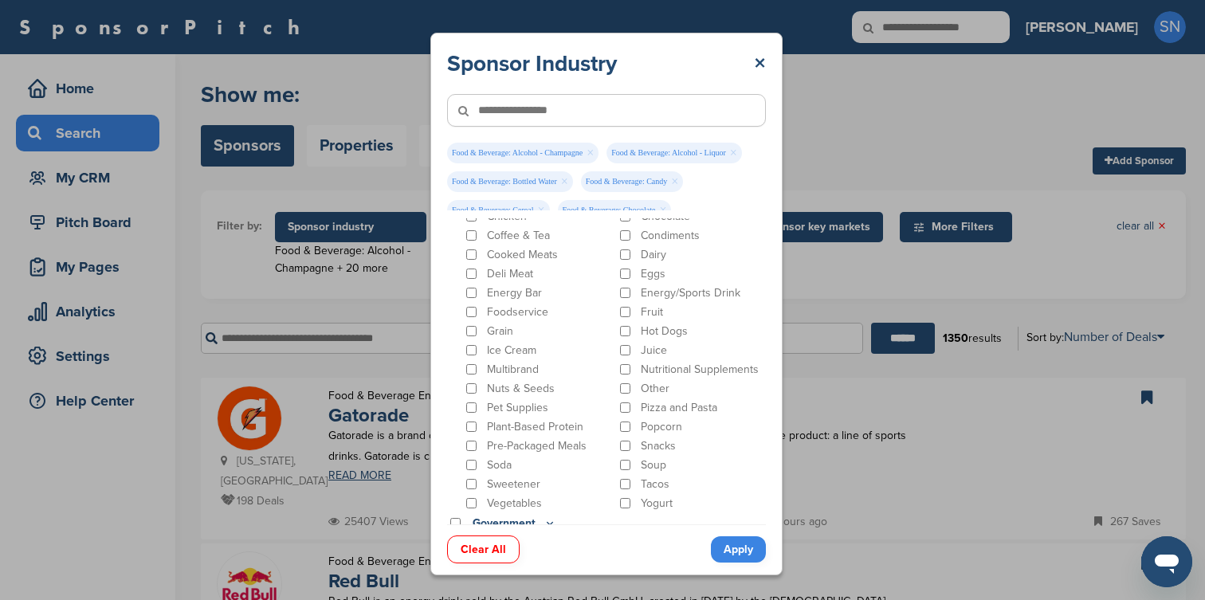
click at [651, 426] on p "Popcorn" at bounding box center [661, 427] width 41 height 14
click at [651, 408] on p "Pizza and Pasta" at bounding box center [679, 408] width 77 height 14
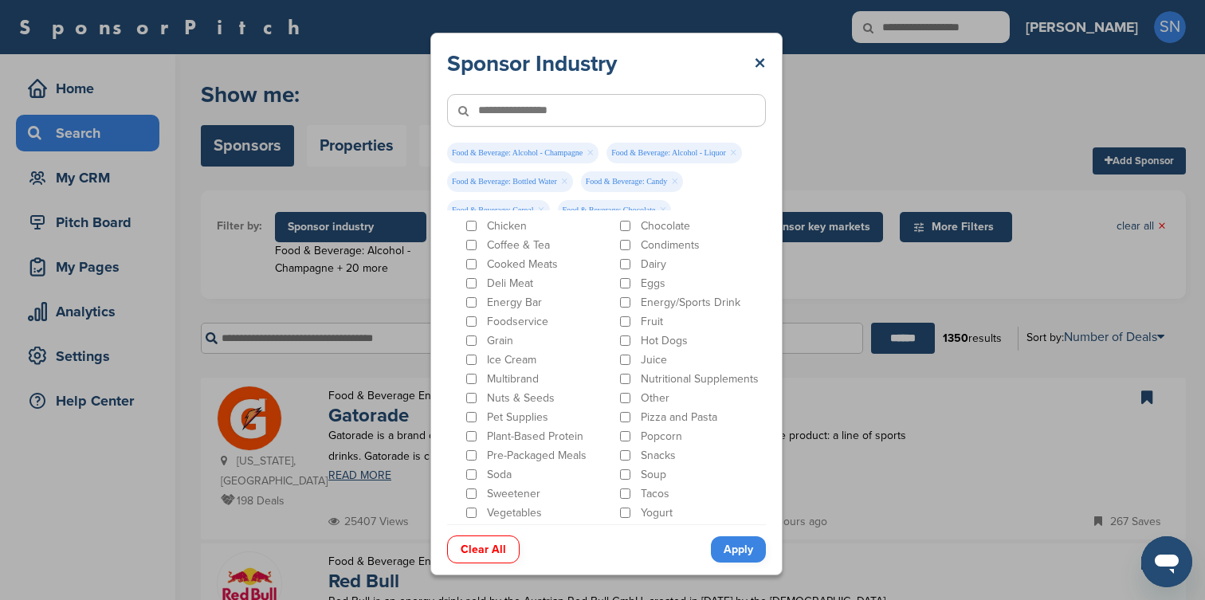
scroll to position [382, 0]
click at [641, 394] on p "Other" at bounding box center [655, 397] width 29 height 14
click at [641, 378] on p "Nutritional Supplements" at bounding box center [700, 378] width 118 height 14
click at [642, 359] on p "Juice" at bounding box center [654, 359] width 26 height 14
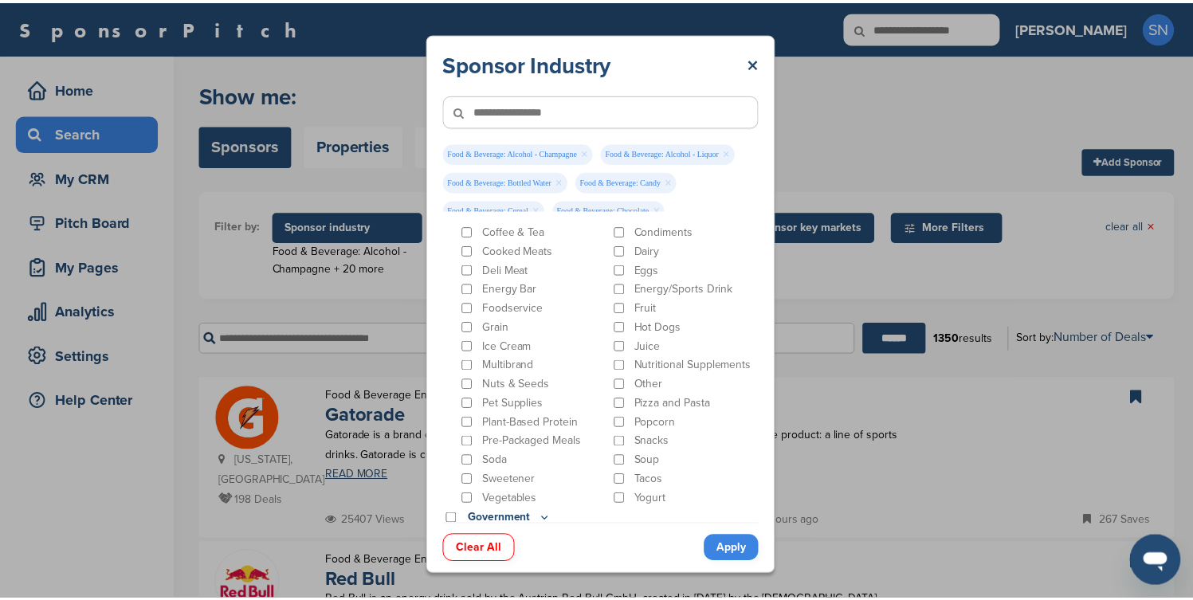
scroll to position [408, 0]
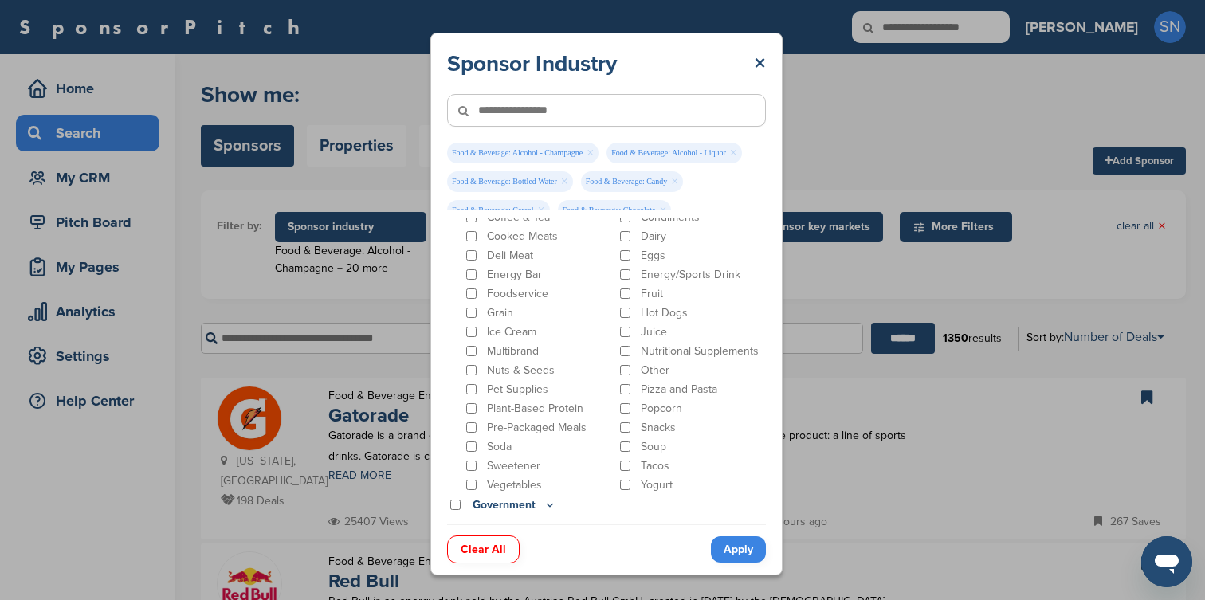
click at [723, 545] on link "Apply" at bounding box center [738, 550] width 55 height 26
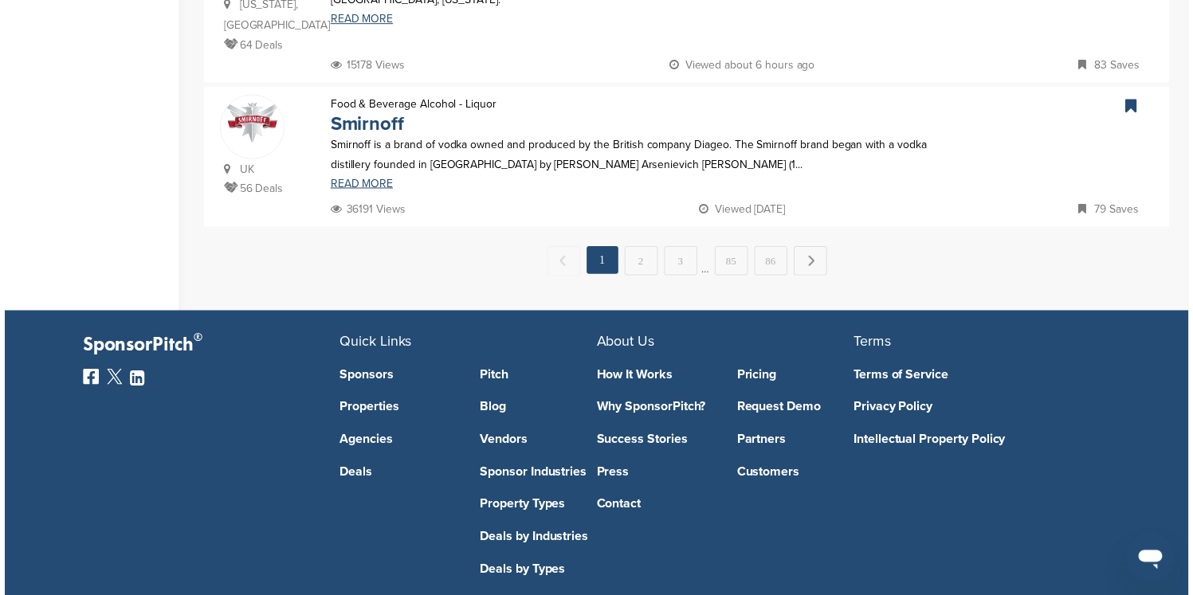
scroll to position [0, 0]
